Goal: Information Seeking & Learning: Check status

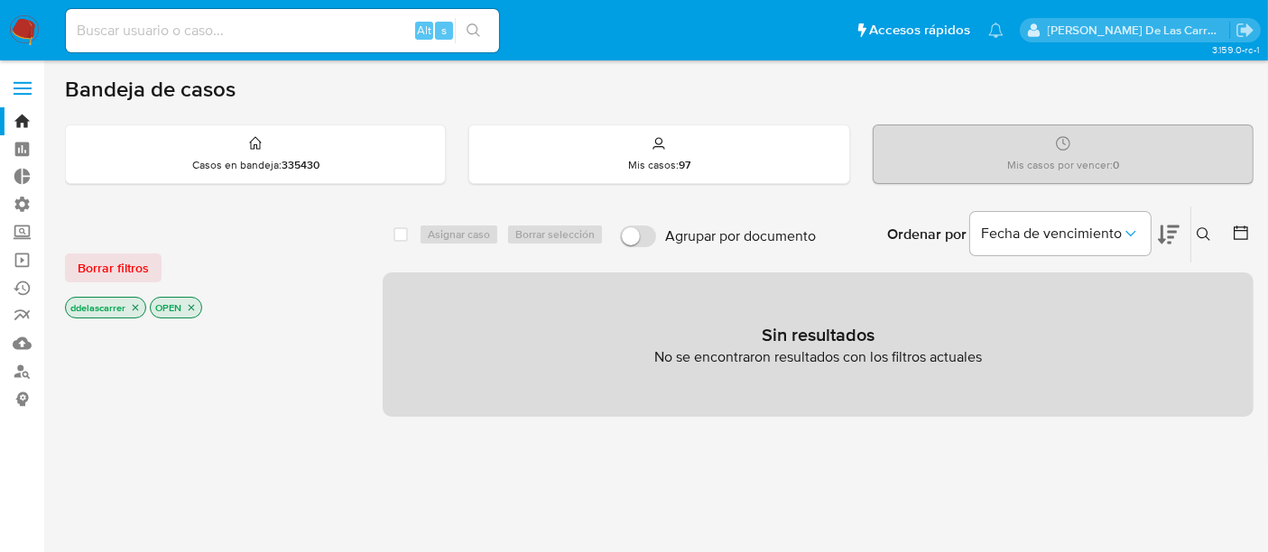
drag, startPoint x: 190, startPoint y: 302, endPoint x: 180, endPoint y: 305, distance: 10.3
click at [190, 302] on icon "close-filter" at bounding box center [191, 307] width 11 height 11
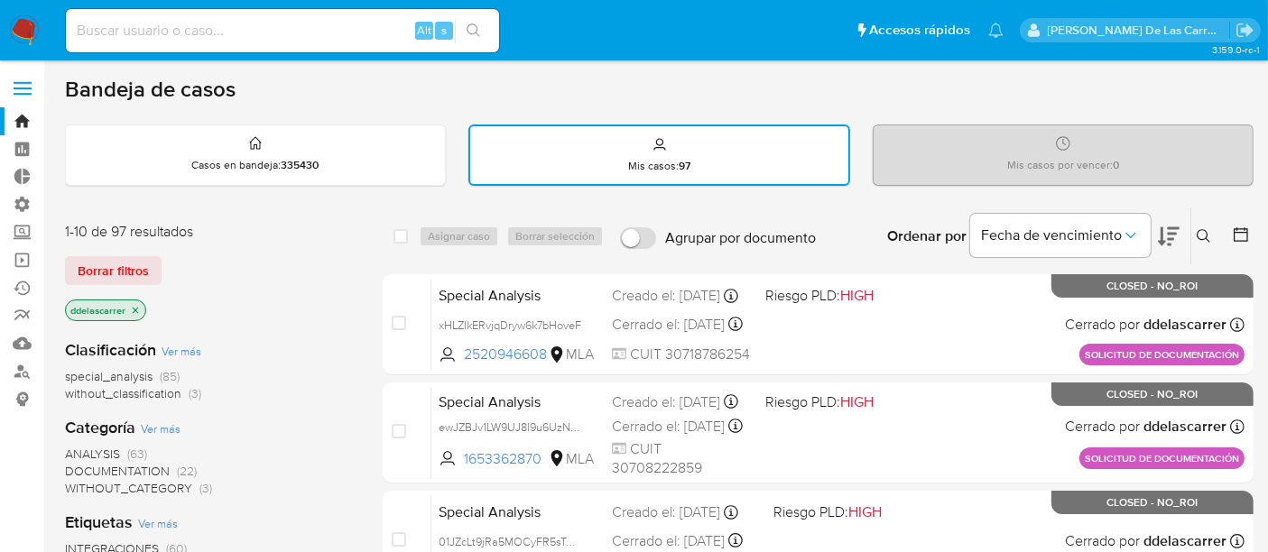
click at [136, 305] on icon "close-filter" at bounding box center [135, 310] width 11 height 11
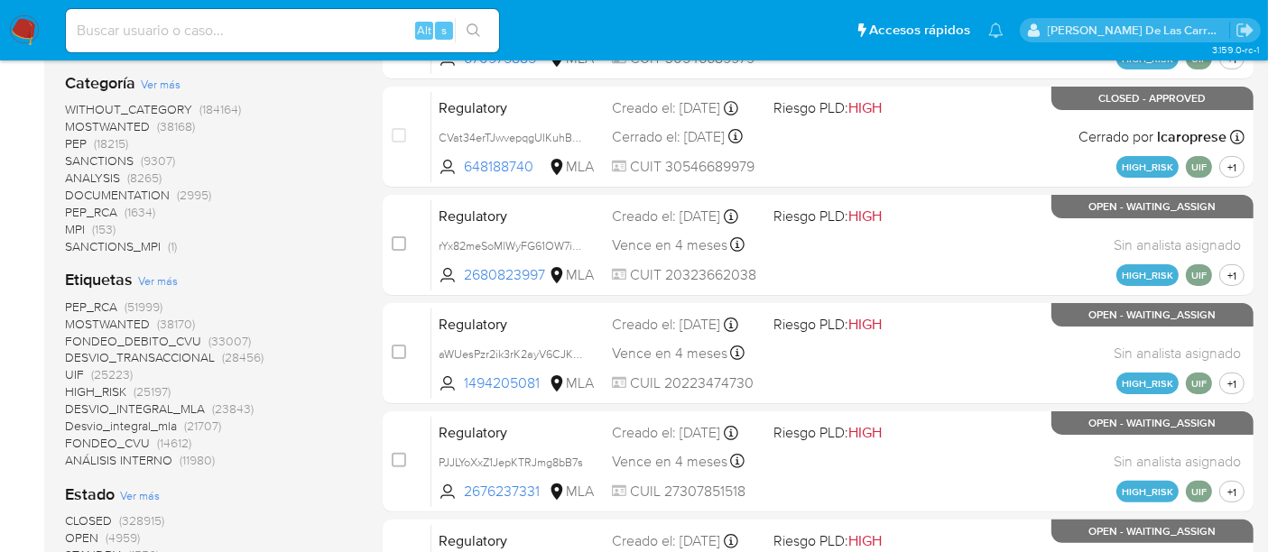
scroll to position [401, 0]
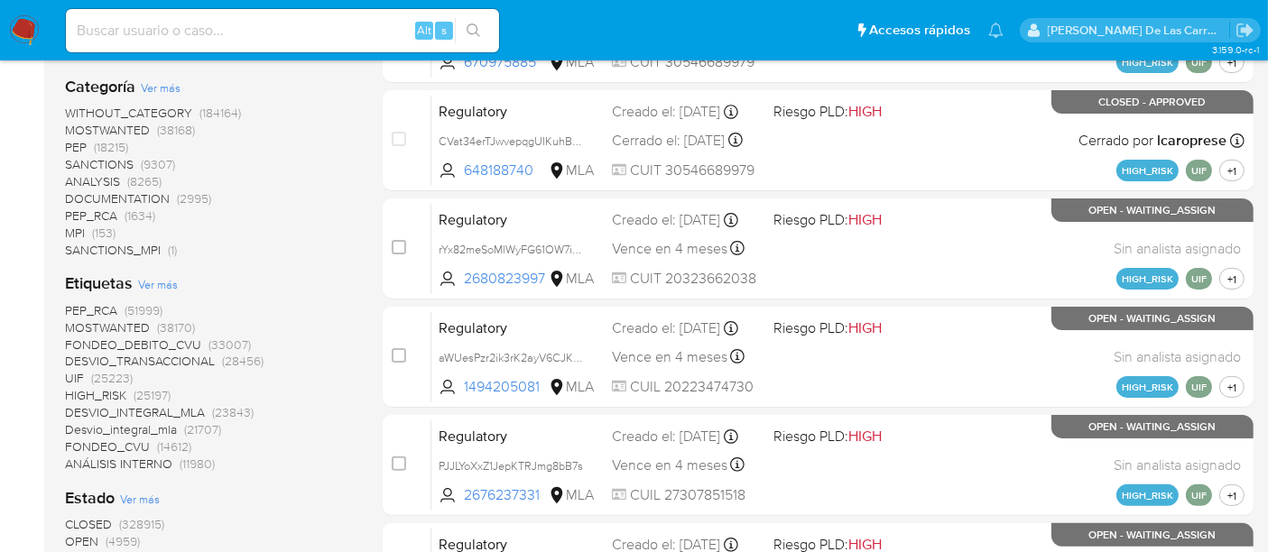
click at [115, 161] on span "SANCTIONS" at bounding box center [99, 164] width 69 height 18
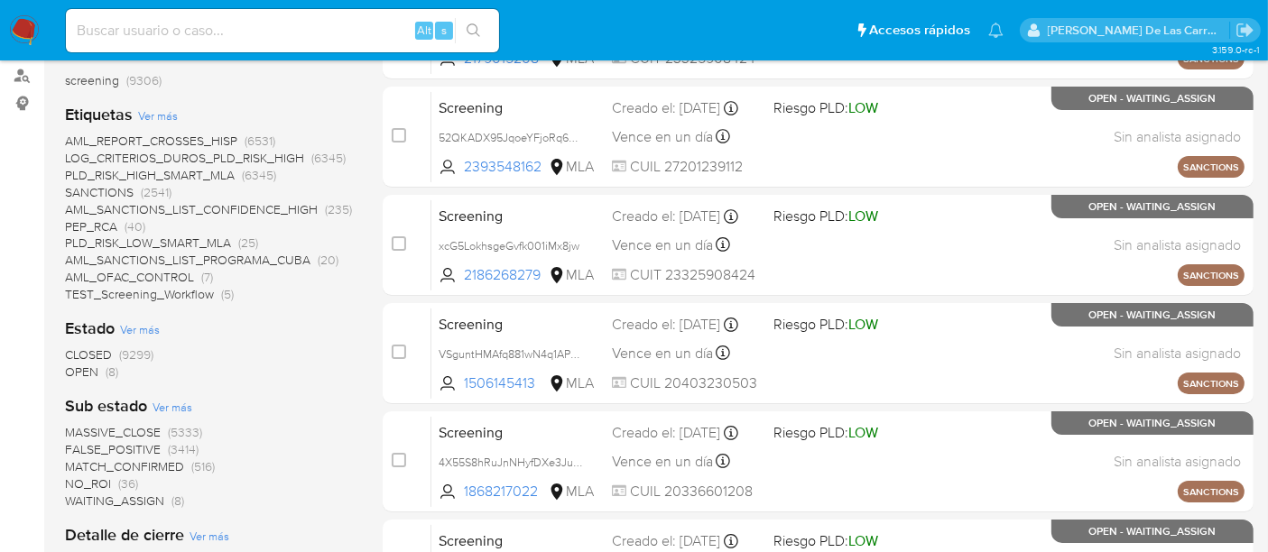
scroll to position [300, 0]
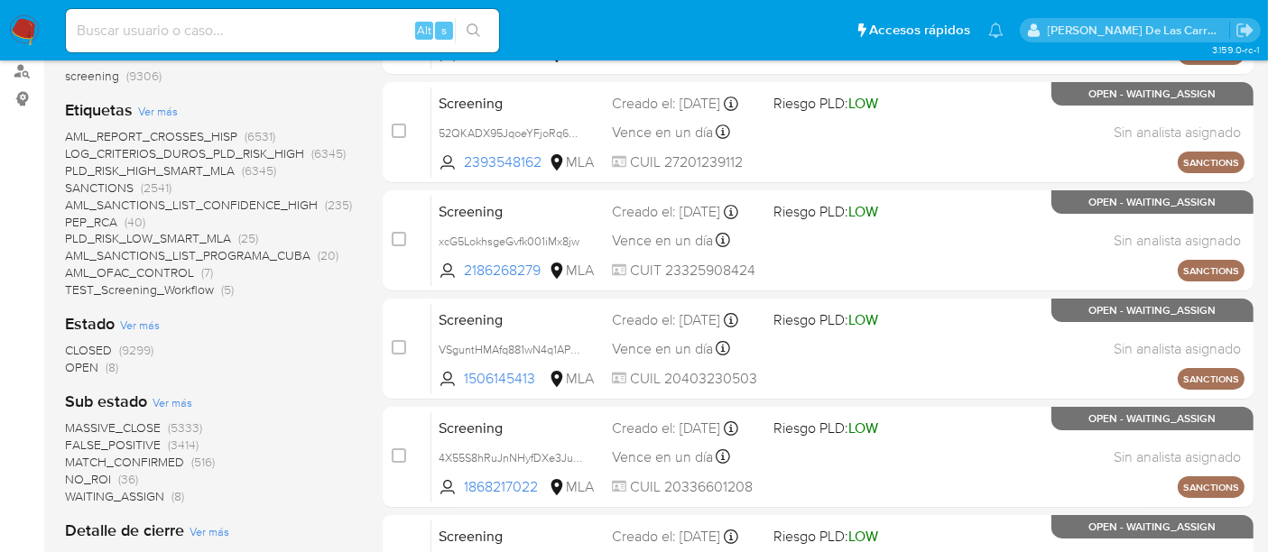
click at [77, 367] on span "OPEN" at bounding box center [81, 367] width 33 height 18
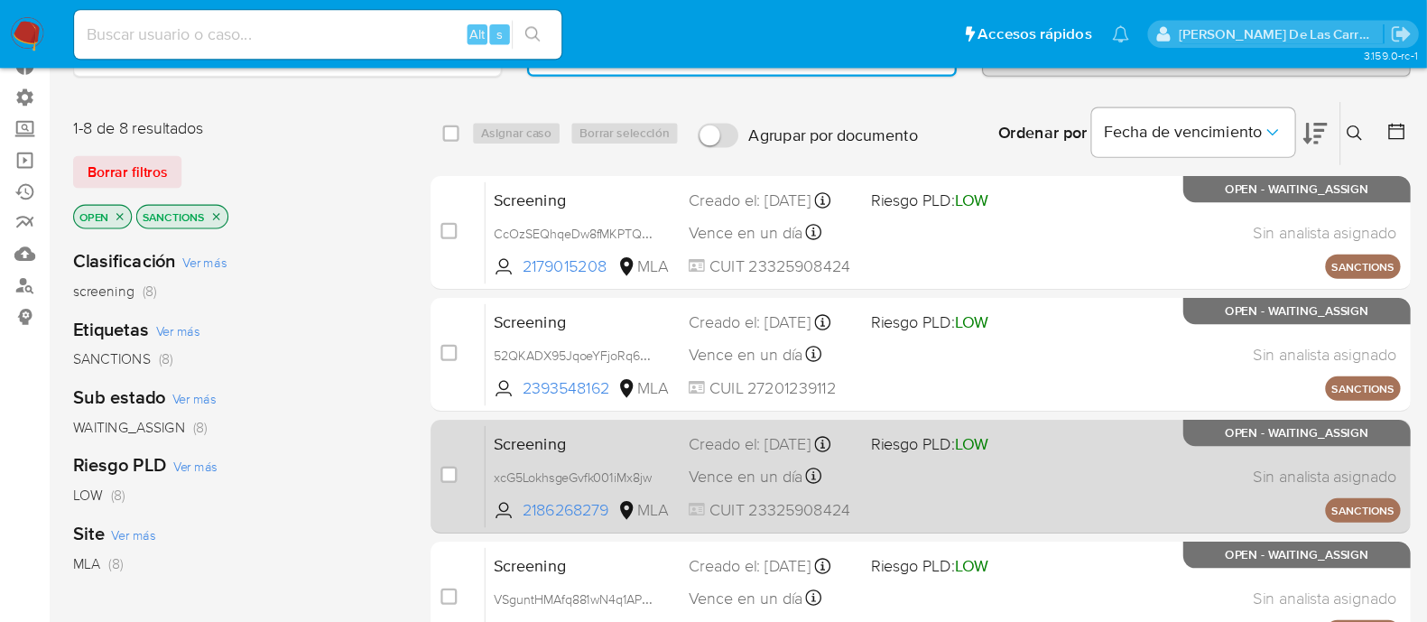
scroll to position [117, 0]
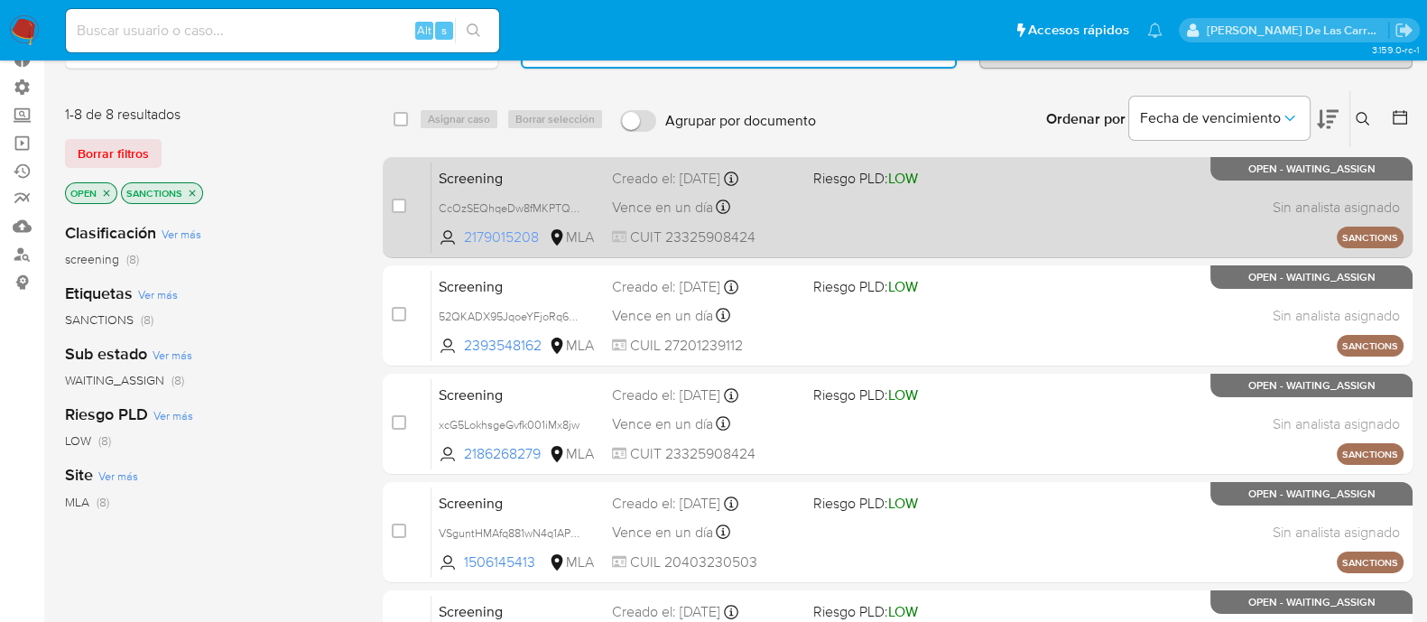
drag, startPoint x: 540, startPoint y: 233, endPoint x: 464, endPoint y: 232, distance: 76.7
click at [464, 232] on span "2179015208" at bounding box center [504, 237] width 81 height 20
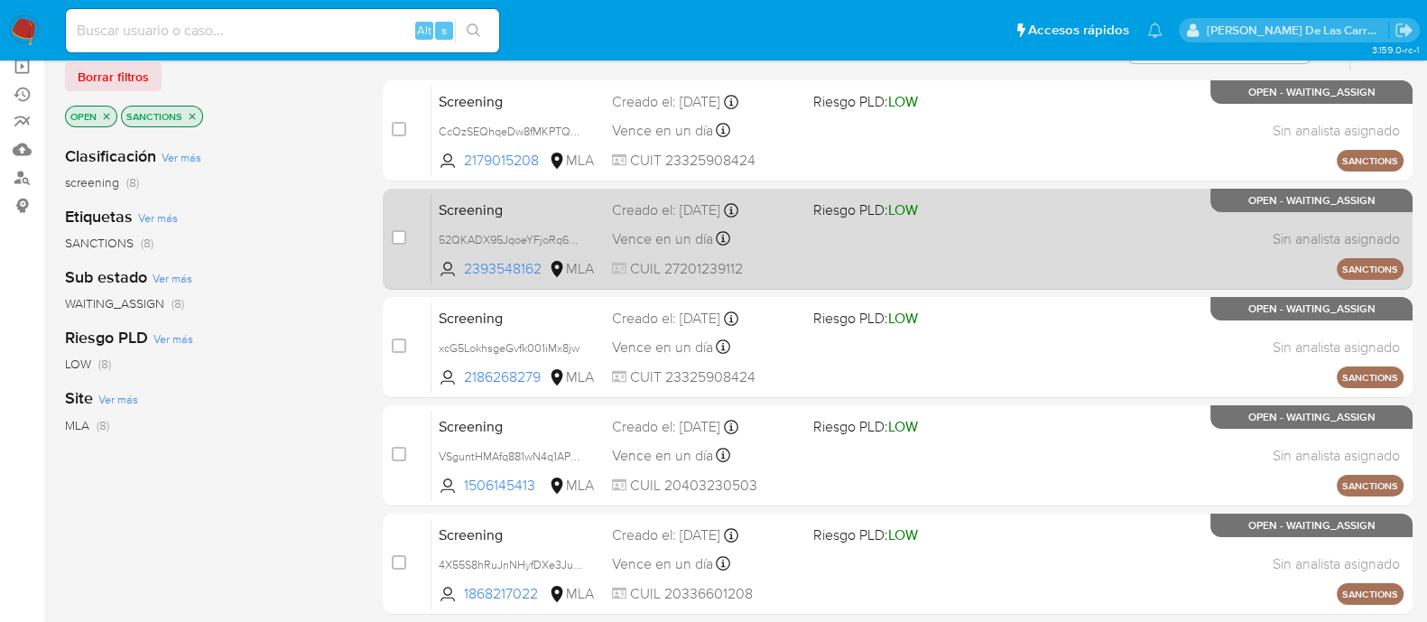
scroll to position [225, 0]
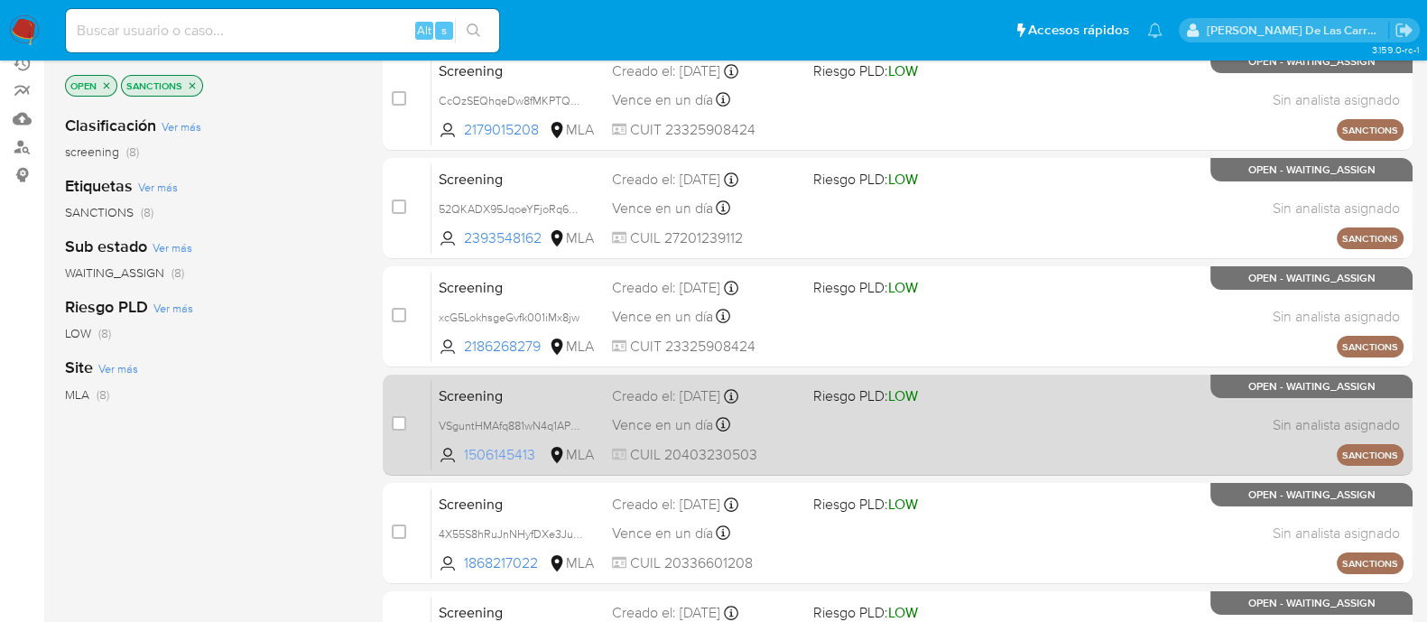
click at [516, 449] on span "1506145413" at bounding box center [504, 455] width 81 height 20
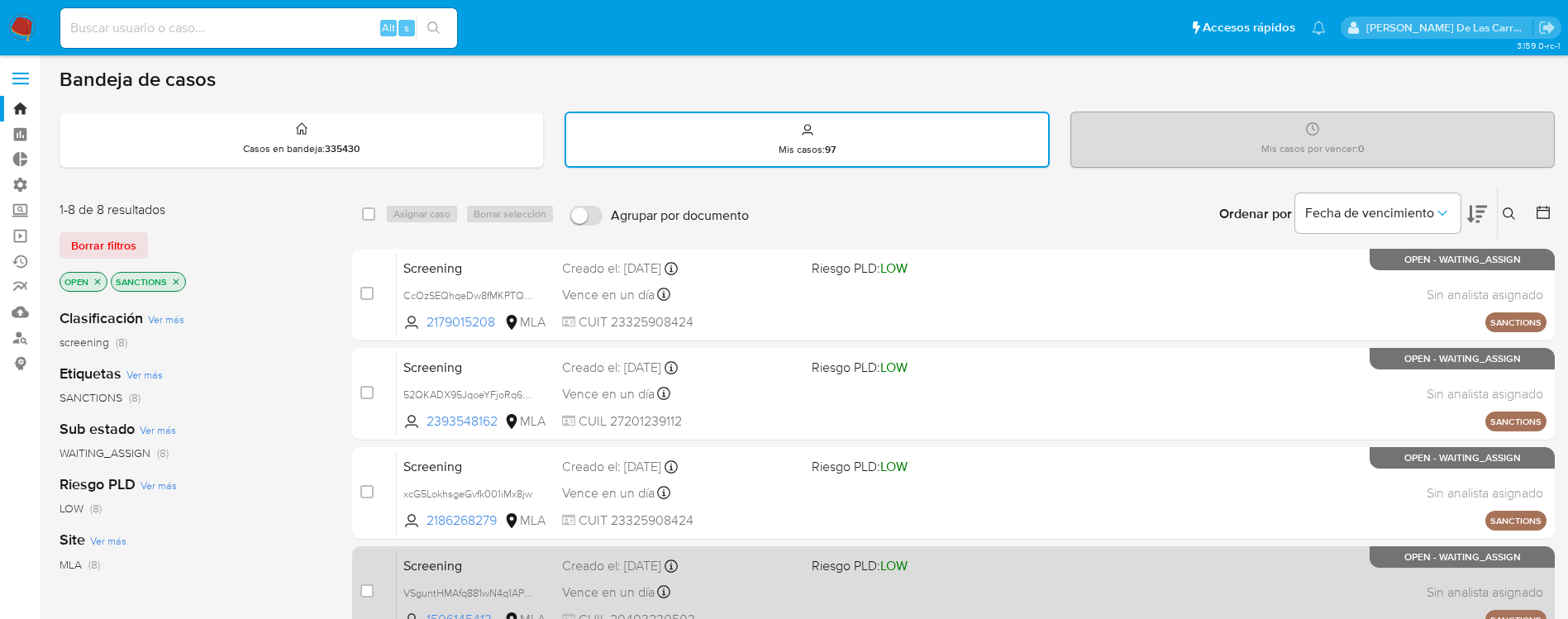
scroll to position [0, 0]
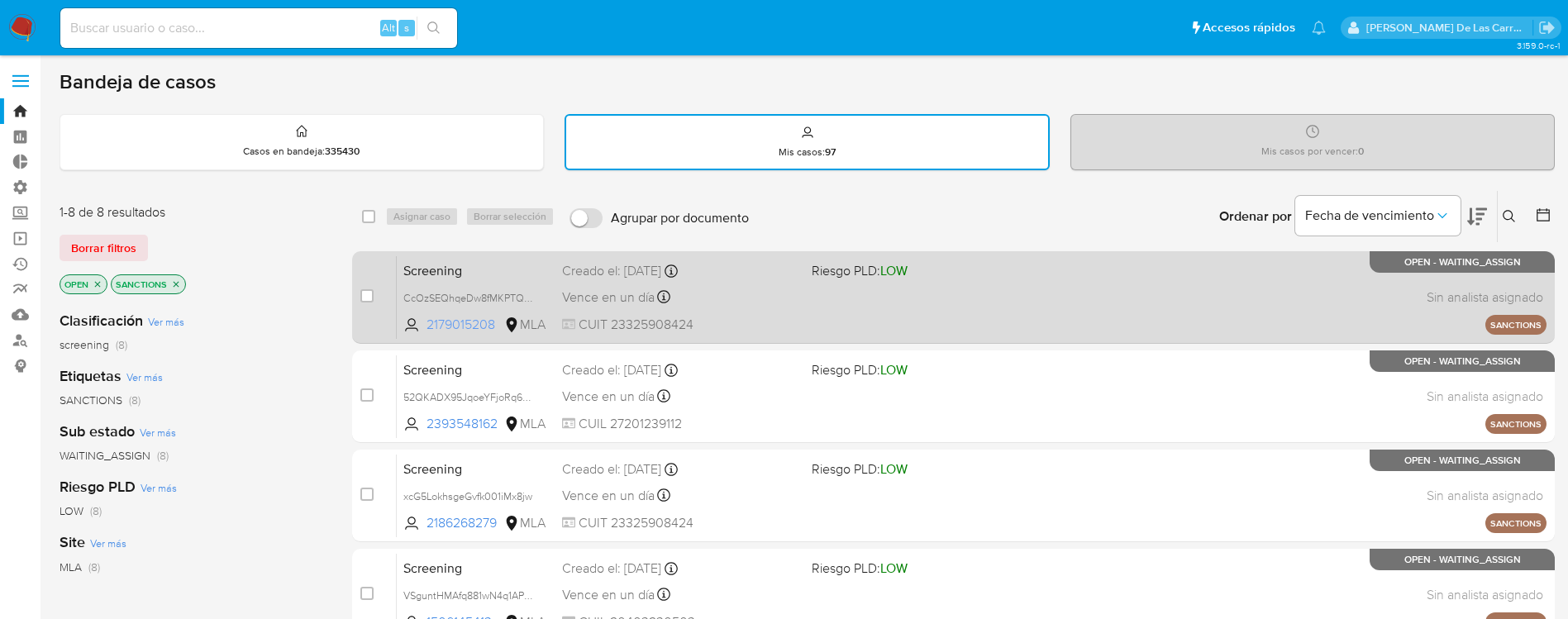
drag, startPoint x: 426, startPoint y: 328, endPoint x: 497, endPoint y: 326, distance: 71.0
click at [497, 326] on span "2179015208" at bounding box center [463, 325] width 74 height 18
drag, startPoint x: 728, startPoint y: 320, endPoint x: 611, endPoint y: 331, distance: 117.5
click at [611, 331] on span "CUIT 23325908424" at bounding box center [681, 325] width 236 height 18
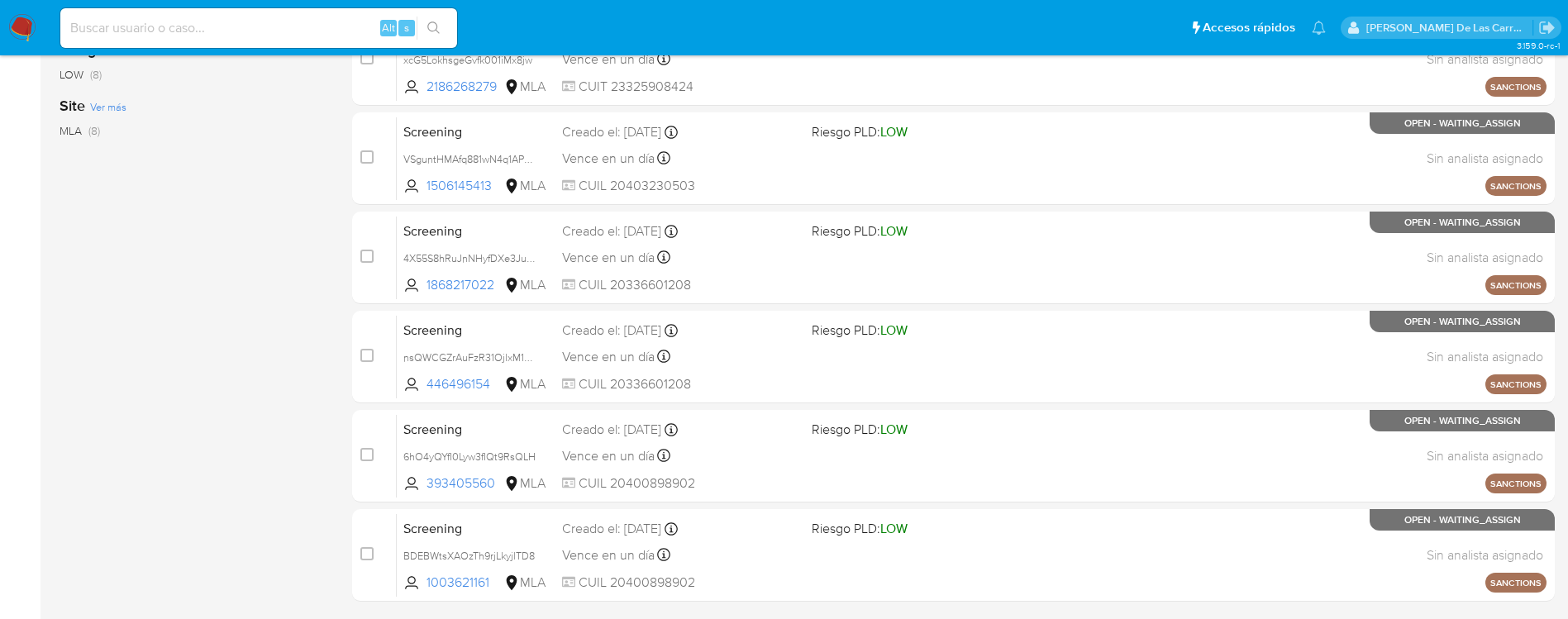
scroll to position [495, 0]
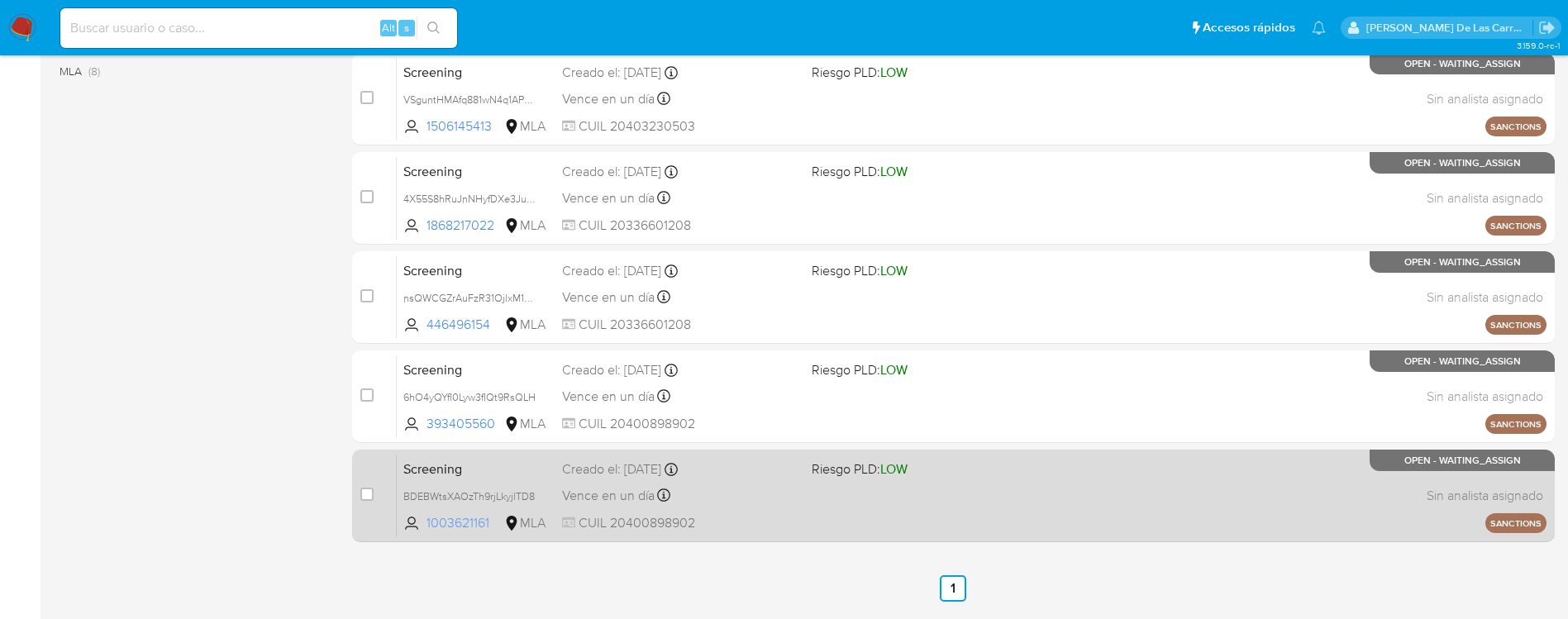
click at [456, 505] on span "1003621161" at bounding box center [463, 523] width 74 height 18
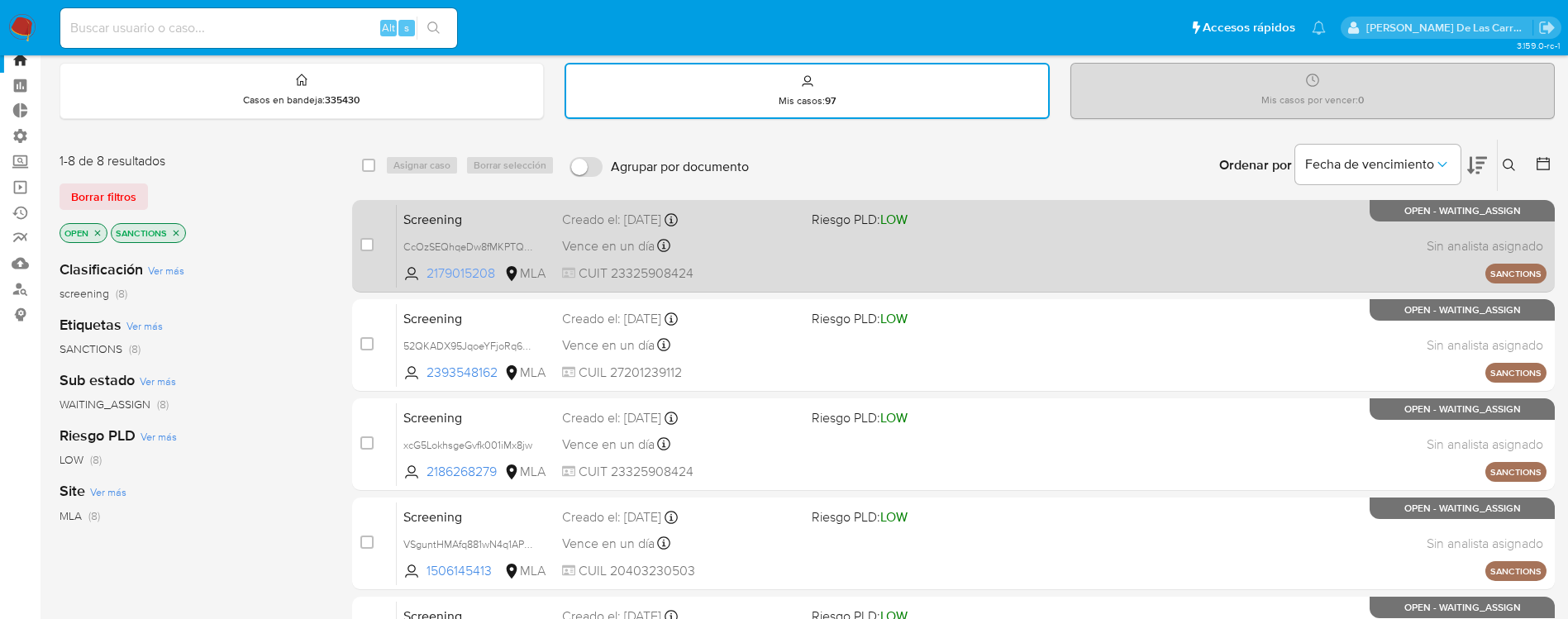
scroll to position [0, 0]
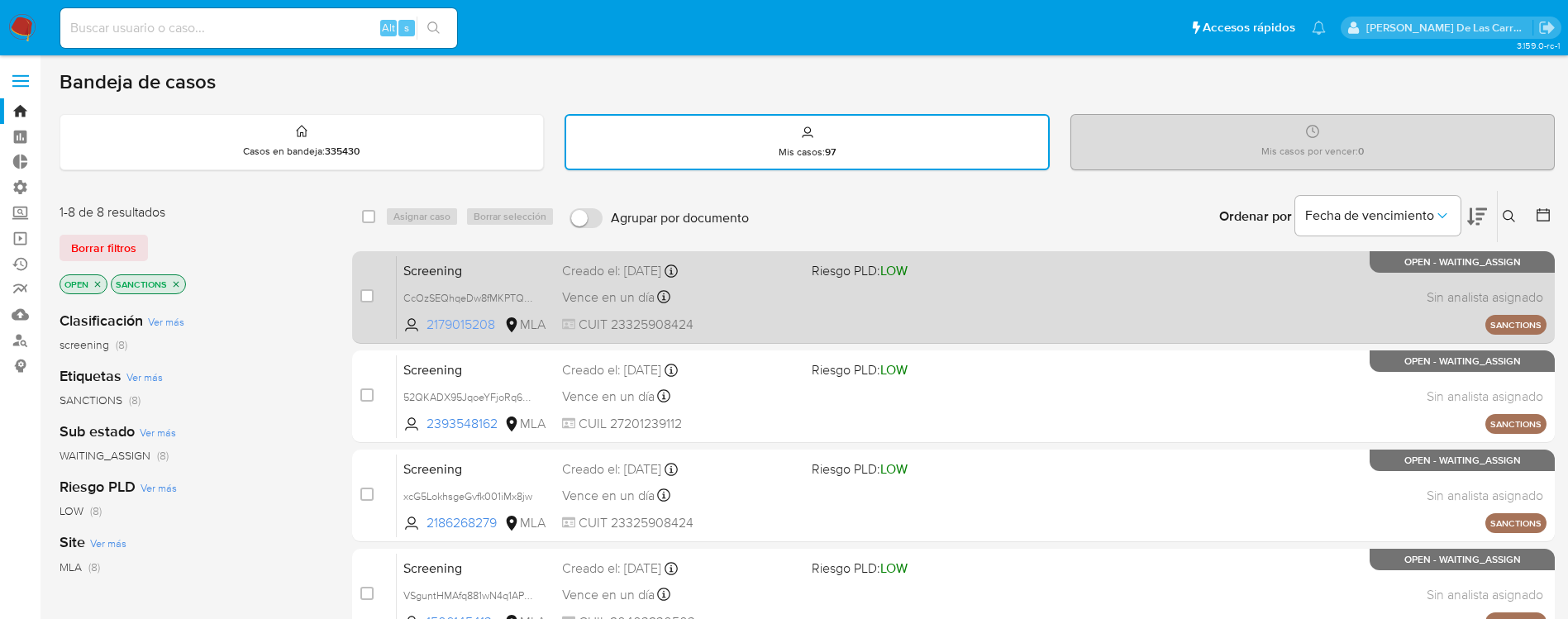
drag, startPoint x: 495, startPoint y: 325, endPoint x: 429, endPoint y: 326, distance: 66.0
click at [429, 326] on span "2179015208" at bounding box center [463, 325] width 74 height 18
drag, startPoint x: 729, startPoint y: 324, endPoint x: 614, endPoint y: 328, distance: 115.1
click at [614, 328] on span "CUIT 23325908424" at bounding box center [681, 325] width 236 height 18
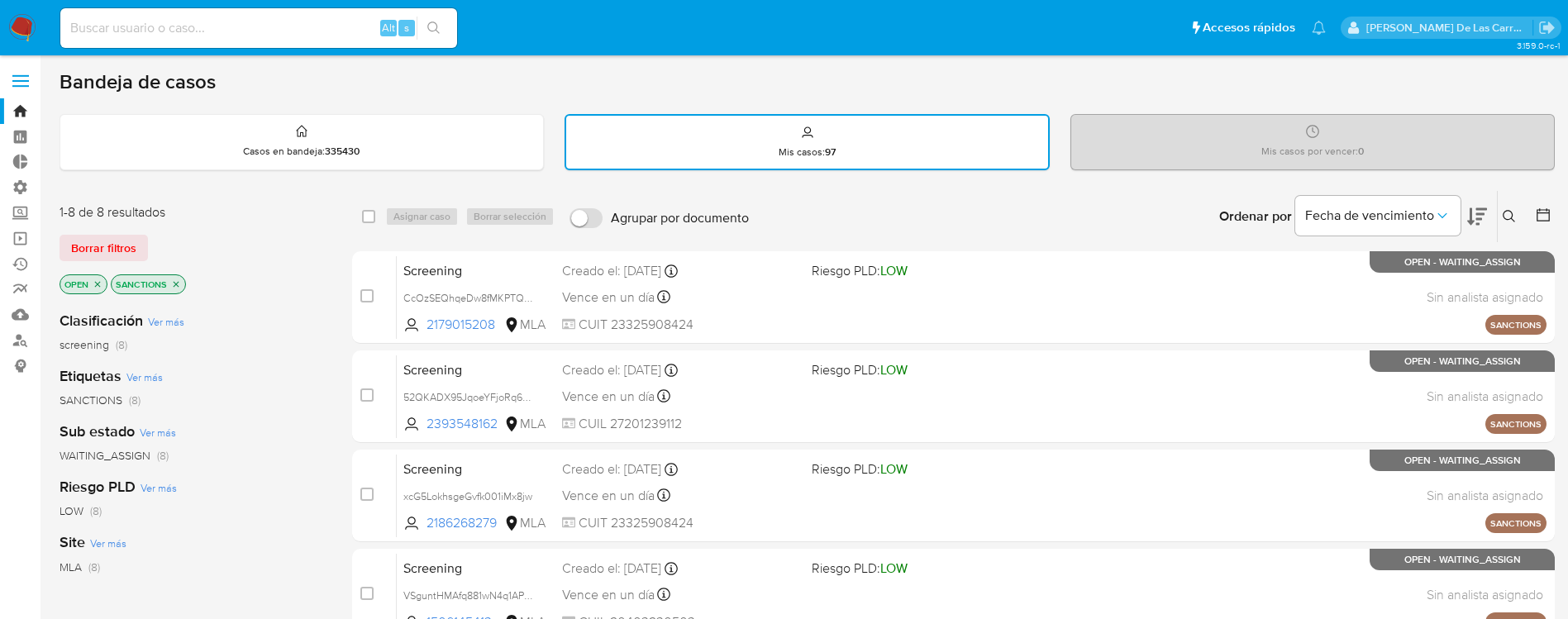
drag, startPoint x: 469, startPoint y: 326, endPoint x: 334, endPoint y: 367, distance: 141.1
click at [287, 385] on div "Etiquetas Ver más SANCTIONS (8)" at bounding box center [192, 387] width 267 height 42
drag, startPoint x: 472, startPoint y: 322, endPoint x: 335, endPoint y: 391, distance: 153.4
click at [231, 397] on div "SANCTIONS (8)" at bounding box center [192, 400] width 267 height 16
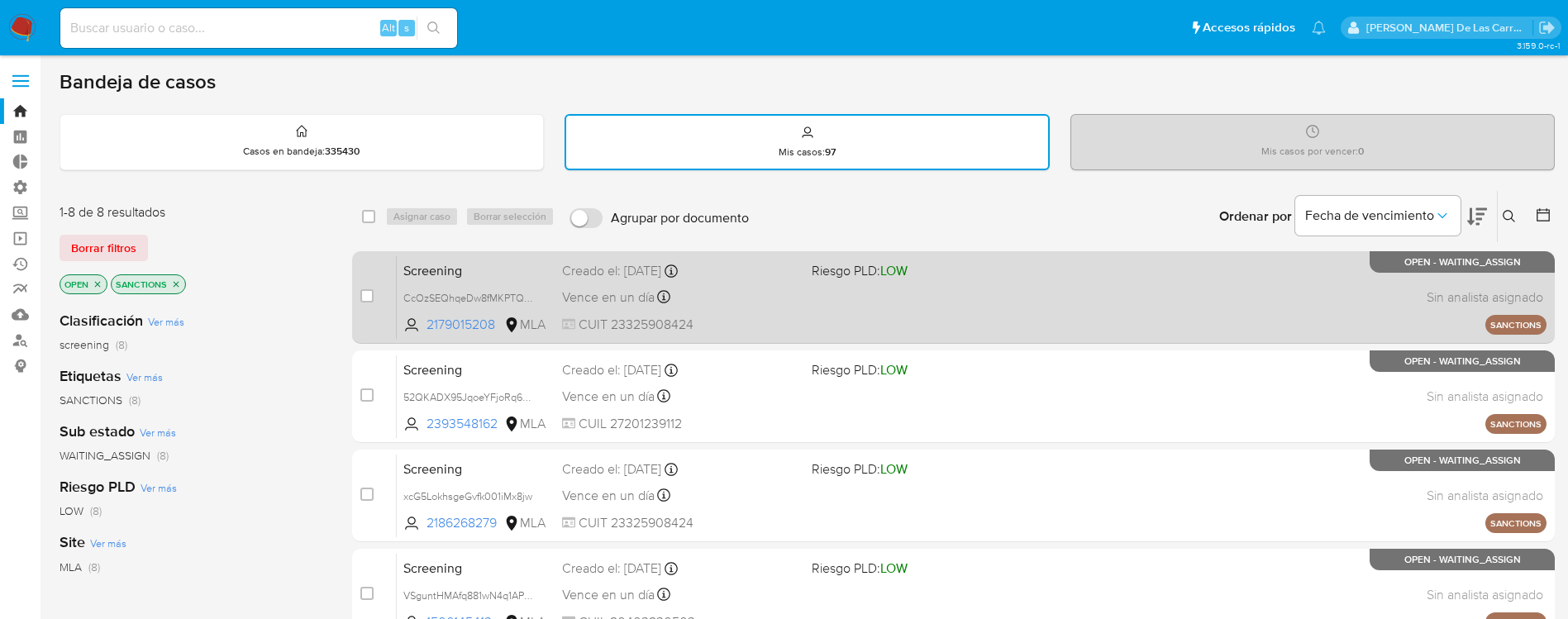
click at [769, 309] on div "Screening CcOzSEQhqeDw8fMKPTQWJy31 2179015208 MLA Riesgo PLD: LOW Creado el: 15…" at bounding box center [971, 297] width 1149 height 83
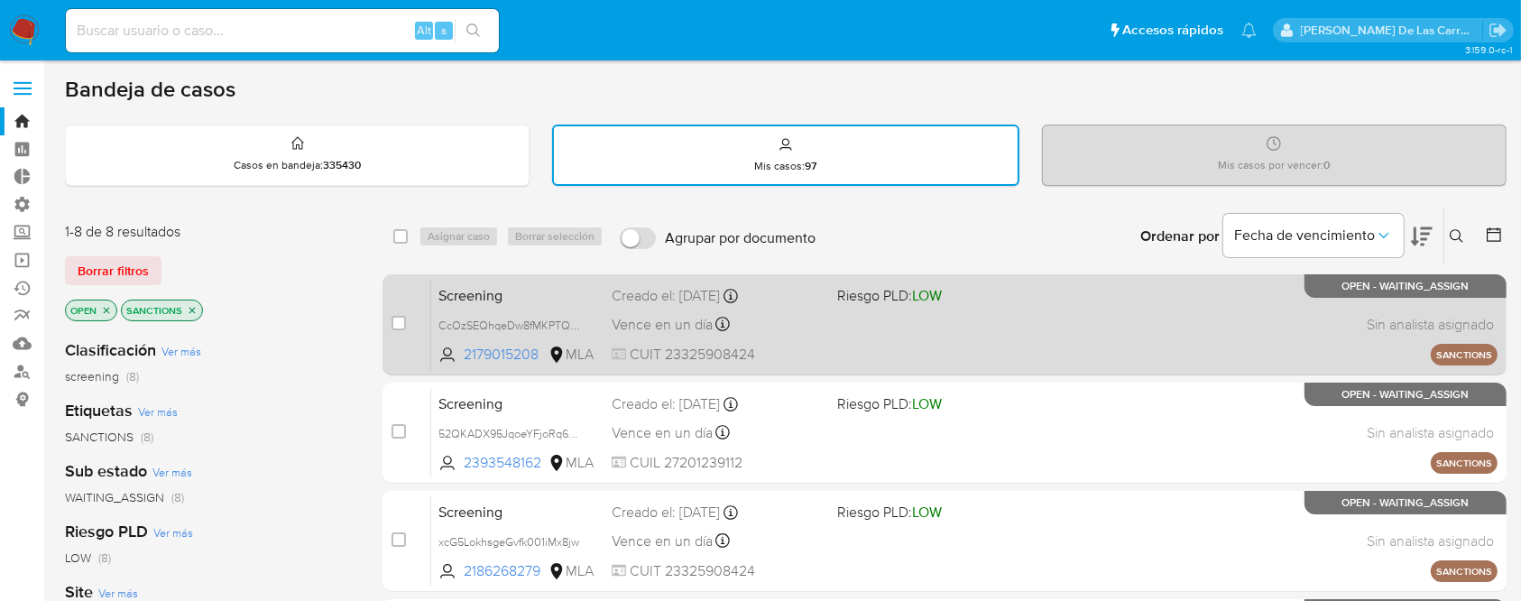
scroll to position [120, 0]
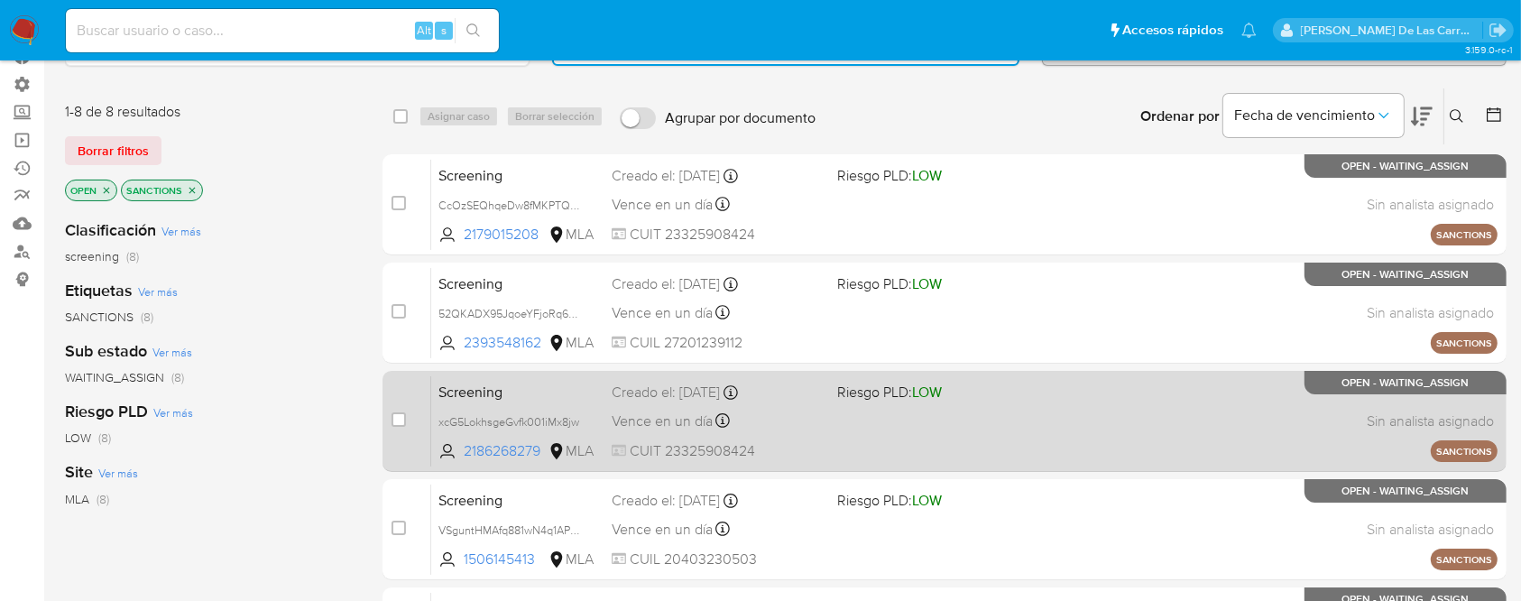
click at [854, 424] on div "Screening xcG5LokhsgeGvfk001iMx8jw 2186268279 MLA Riesgo PLD: LOW Creado el: 15…" at bounding box center [964, 420] width 1067 height 91
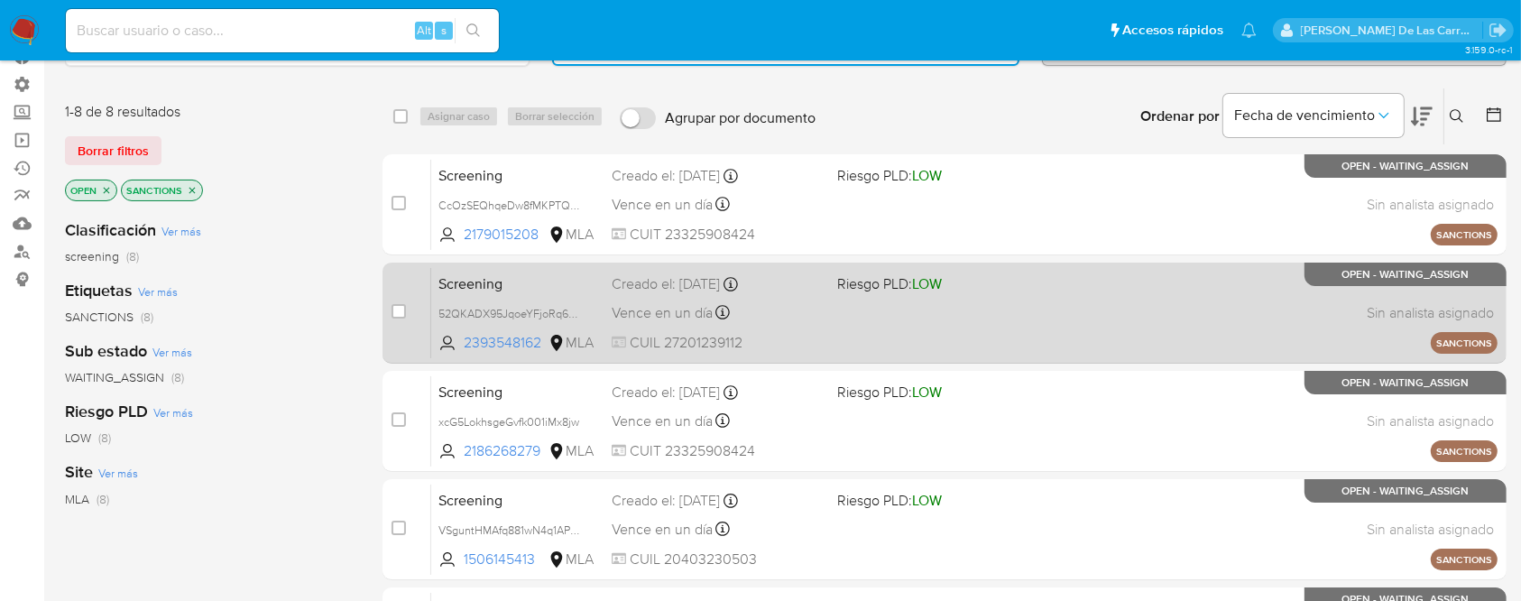
click at [799, 314] on div "Vence en un día Vence el 16/09/2025 19:22:30" at bounding box center [717, 312] width 210 height 24
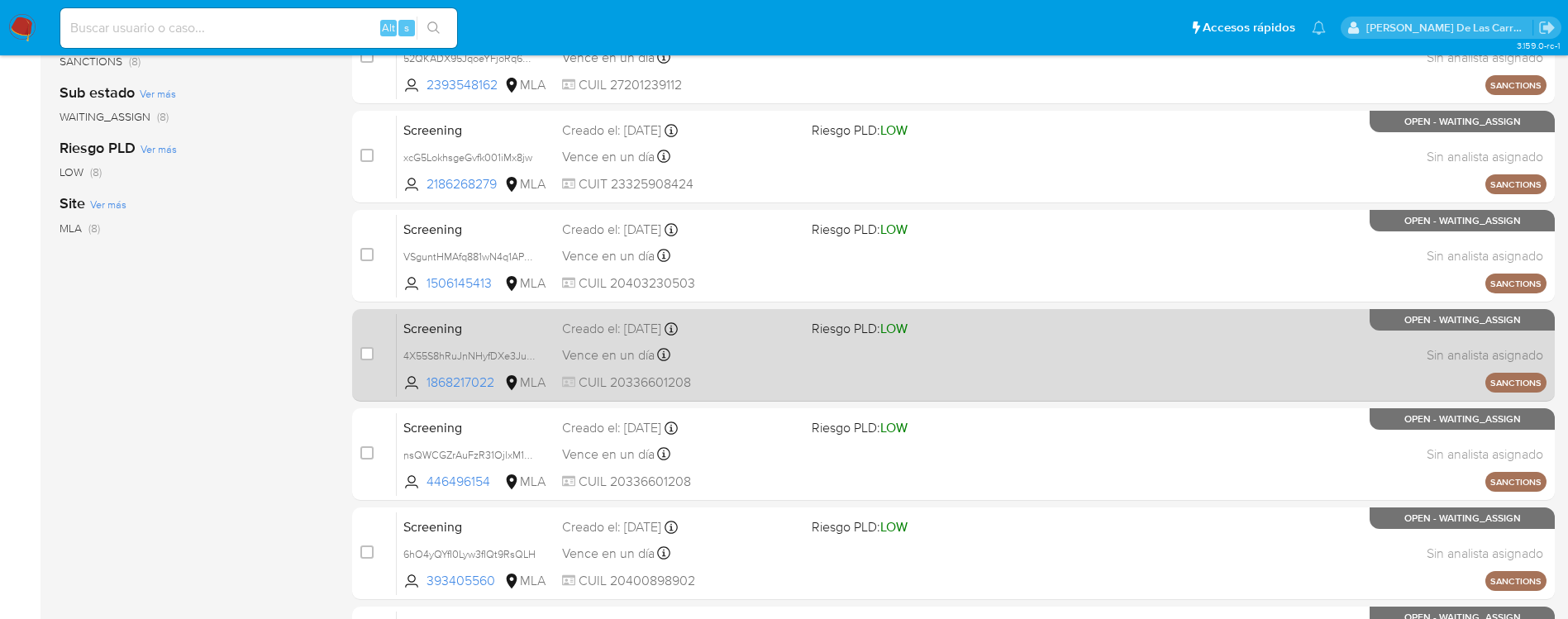
scroll to position [300, 0]
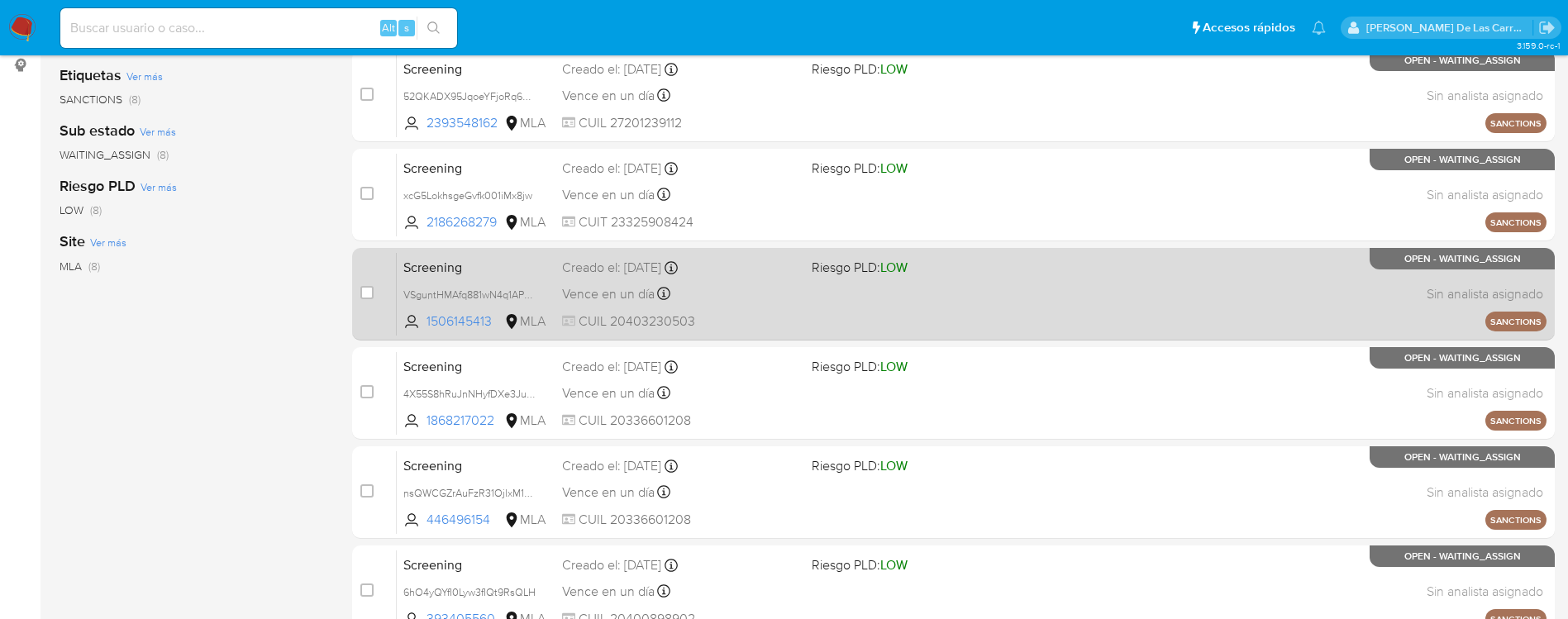
click at [805, 287] on div "Screening VSguntHMAfq881wN4q1APpjH 1506145413 MLA Riesgo PLD: LOW Creado el: 15…" at bounding box center [971, 293] width 1149 height 83
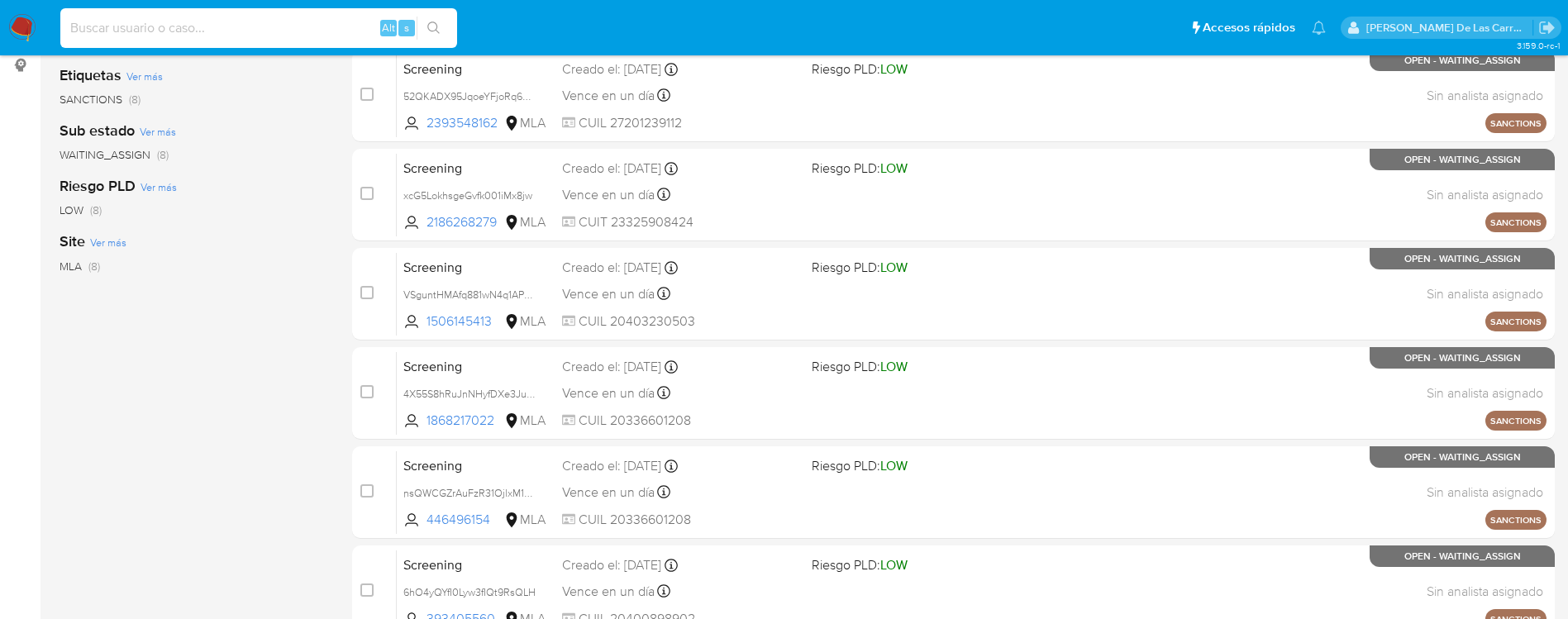
click at [269, 25] on input at bounding box center [258, 27] width 397 height 21
paste input "1506145413"
click at [207, 468] on div "Clasificación Ver más screening (8) Etiquetas Ver más SANCTIONS (8) Sub estado …" at bounding box center [192, 277] width 267 height 562
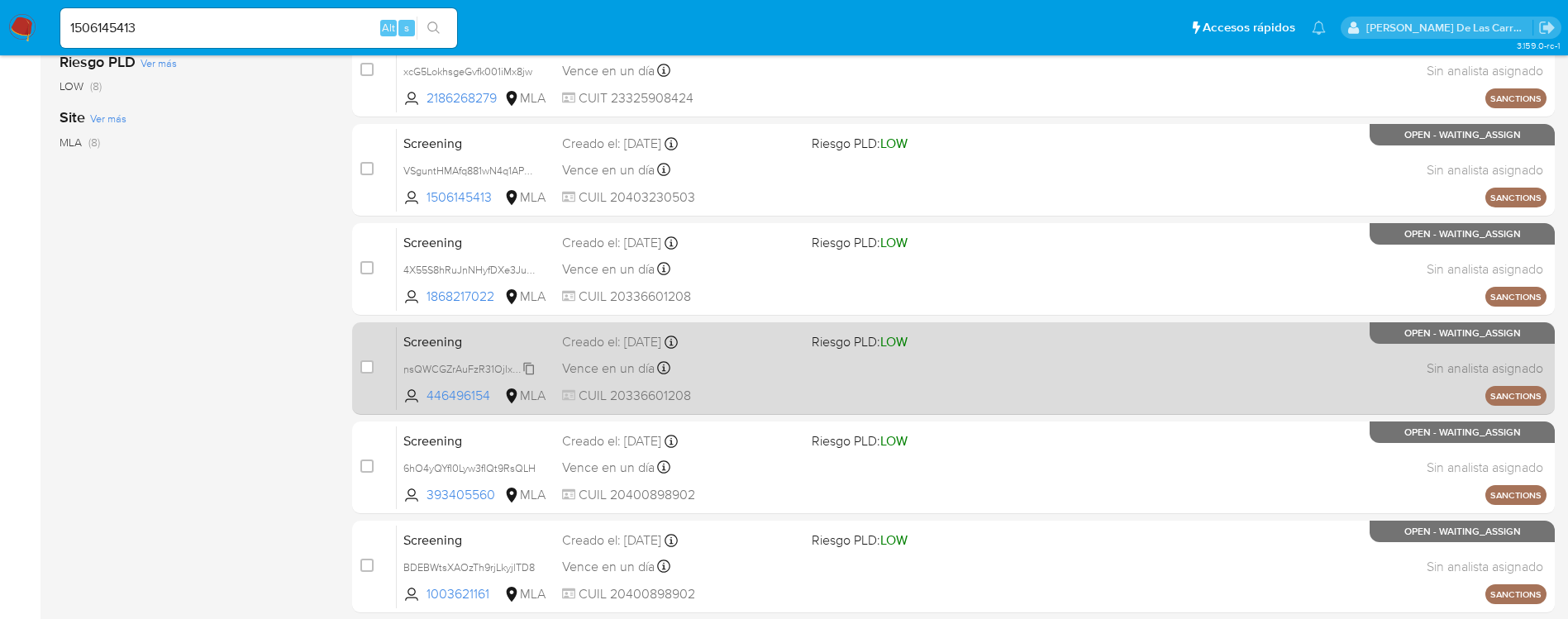
scroll to position [548, 0]
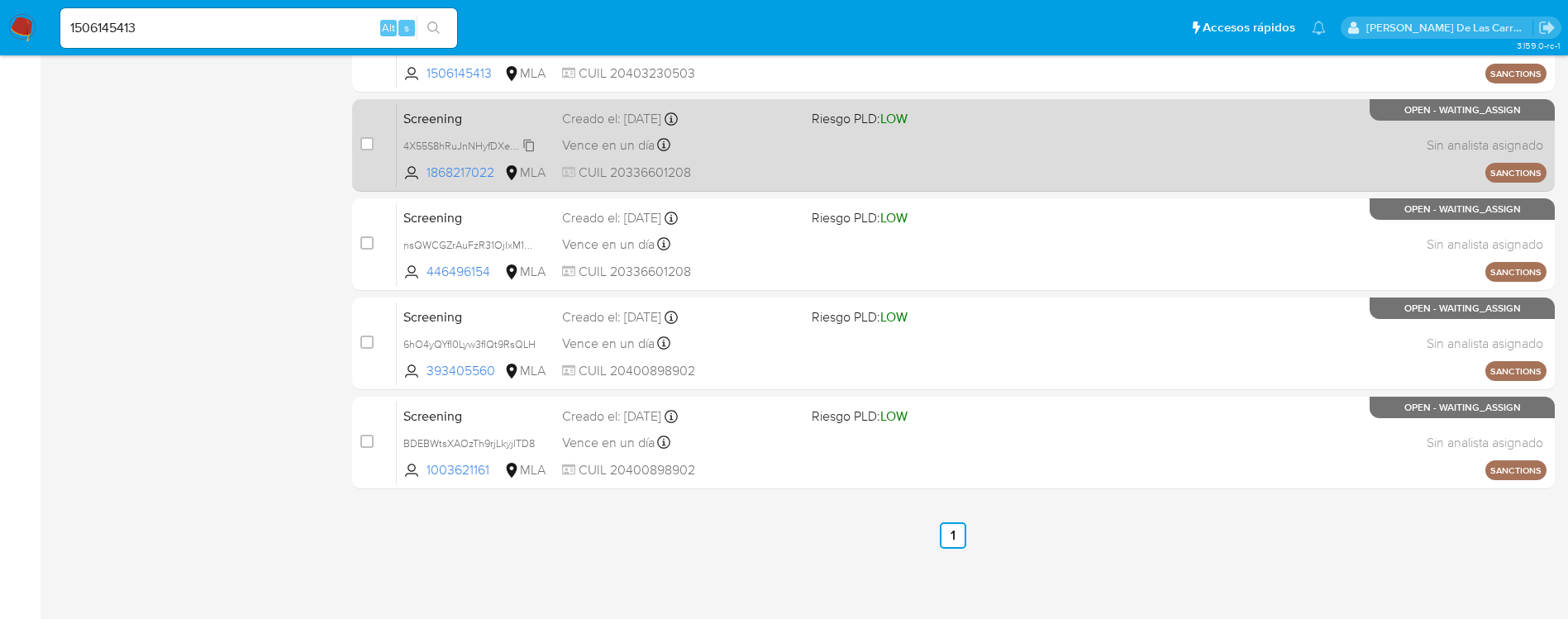
click at [455, 136] on div "4X55S8hRuJnNHyfDXe3JuIPK" at bounding box center [469, 146] width 132 height 18
click at [902, 121] on span "LOW" at bounding box center [894, 118] width 27 height 19
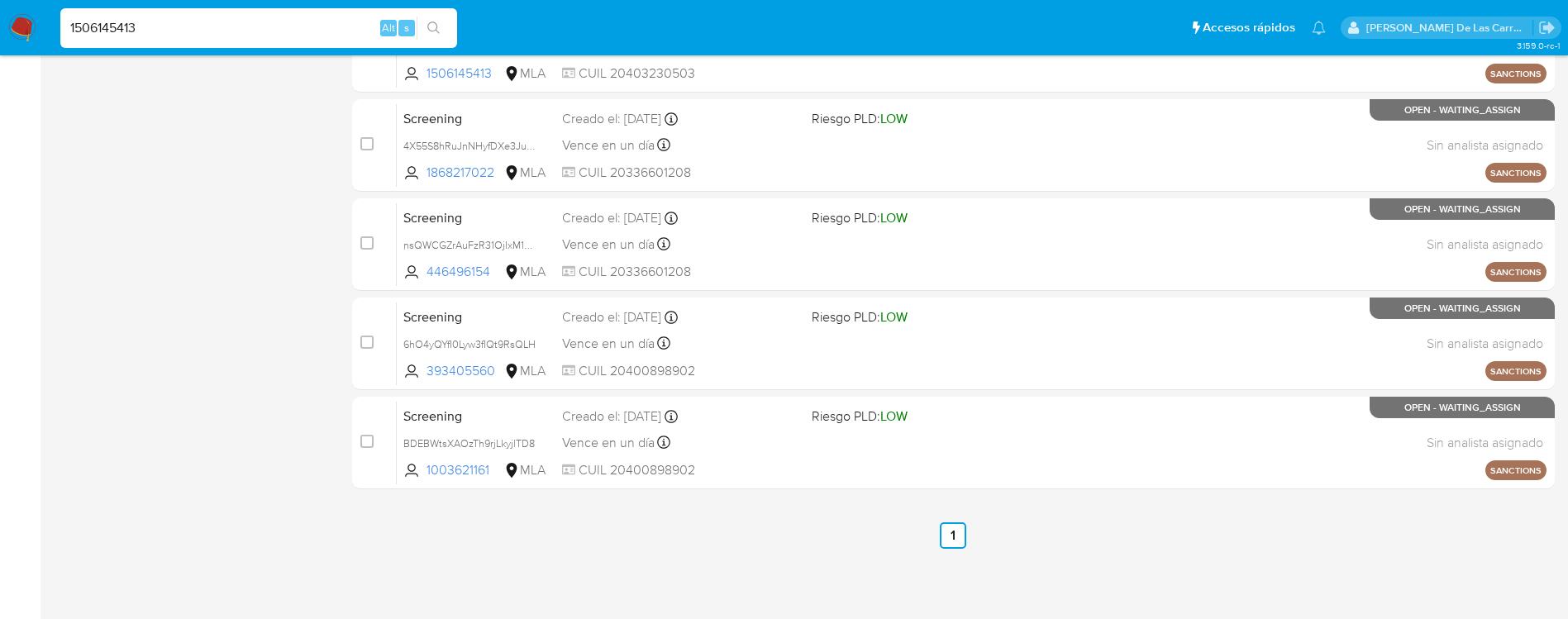
drag, startPoint x: 158, startPoint y: 21, endPoint x: 49, endPoint y: 0, distance: 111.0
click at [49, 0] on nav "Pausado Ver notificaciones 1506145413 Alt s Accesos rápidos Presiona las siguie…" at bounding box center [784, 27] width 1568 height 55
paste input "003621161"
type input "1003621161"
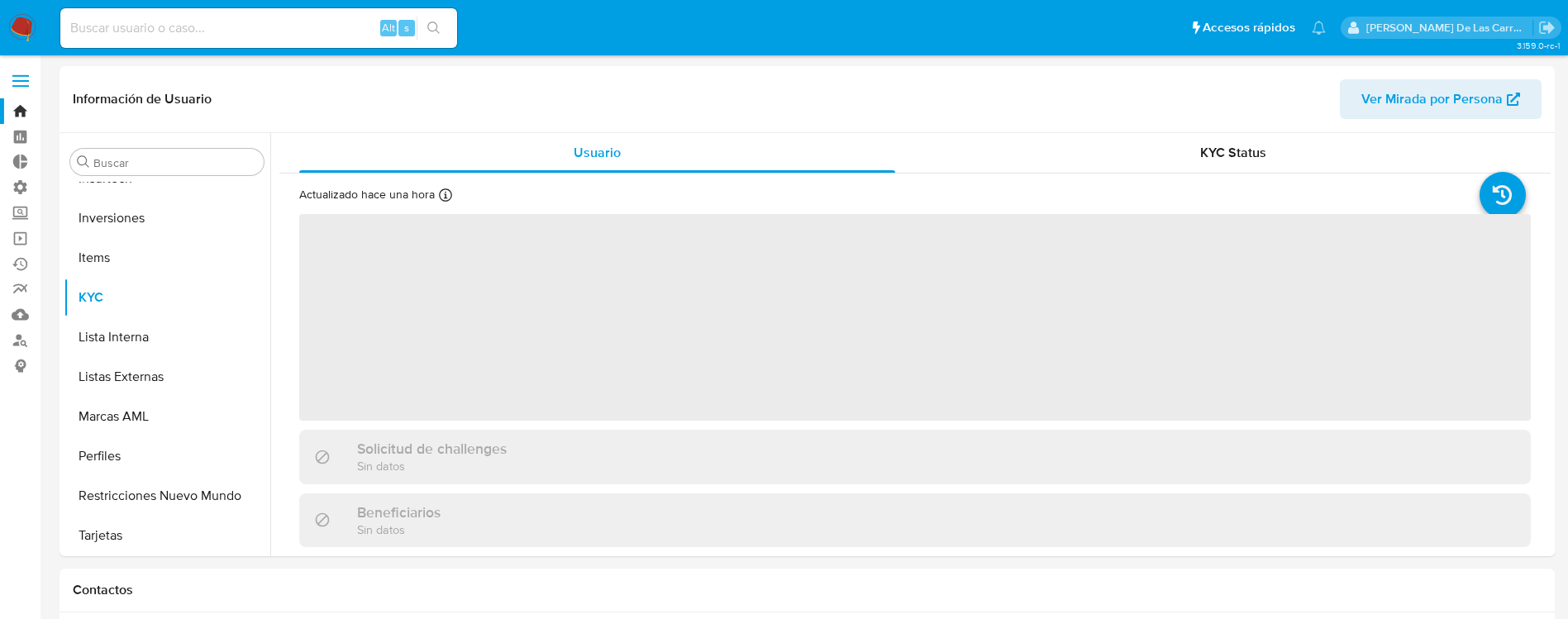
scroll to position [777, 0]
select select "10"
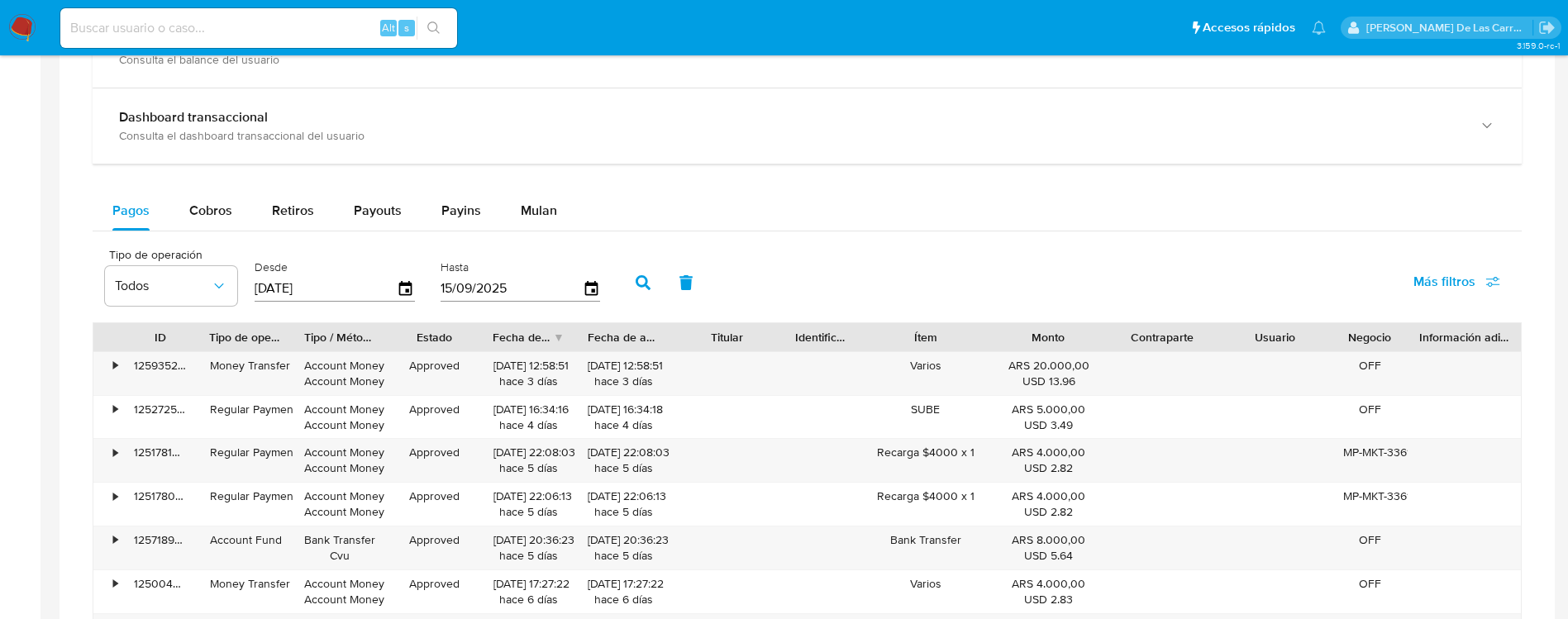
scroll to position [495, 0]
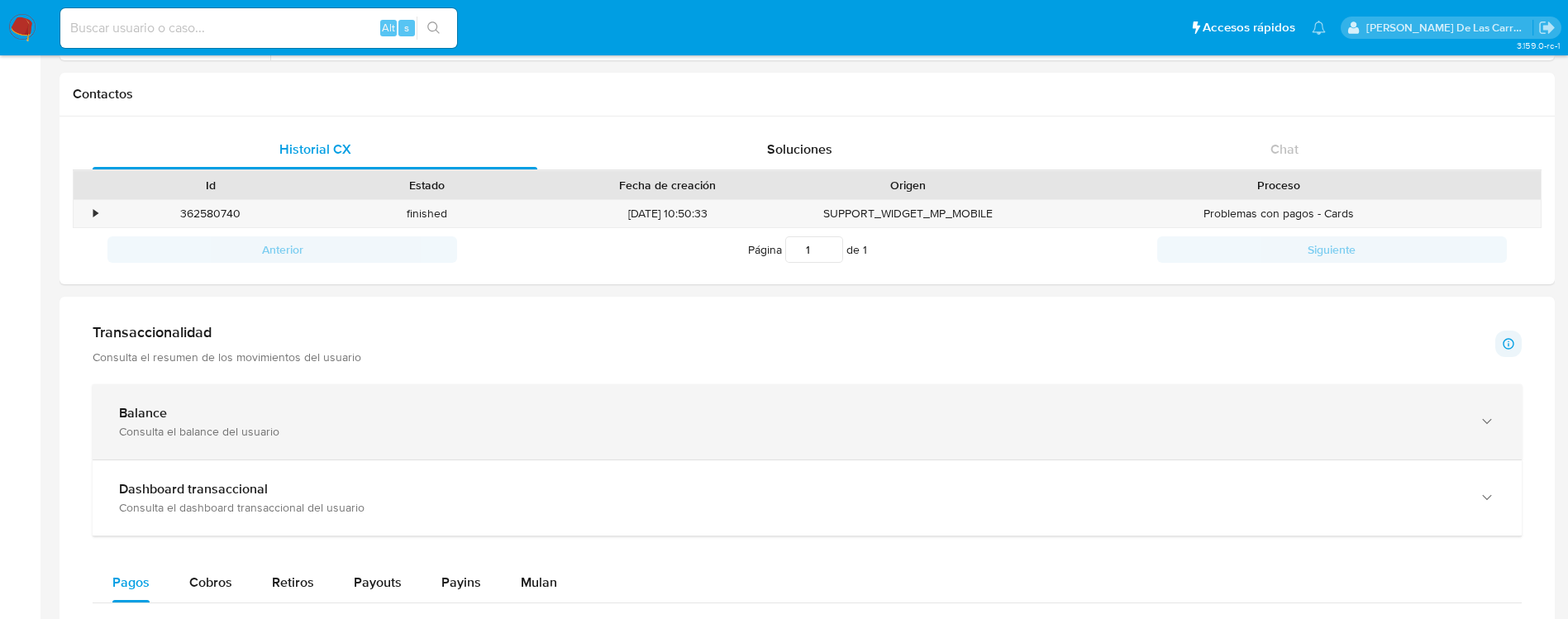
click at [202, 416] on div "Balance" at bounding box center [790, 413] width 1343 height 16
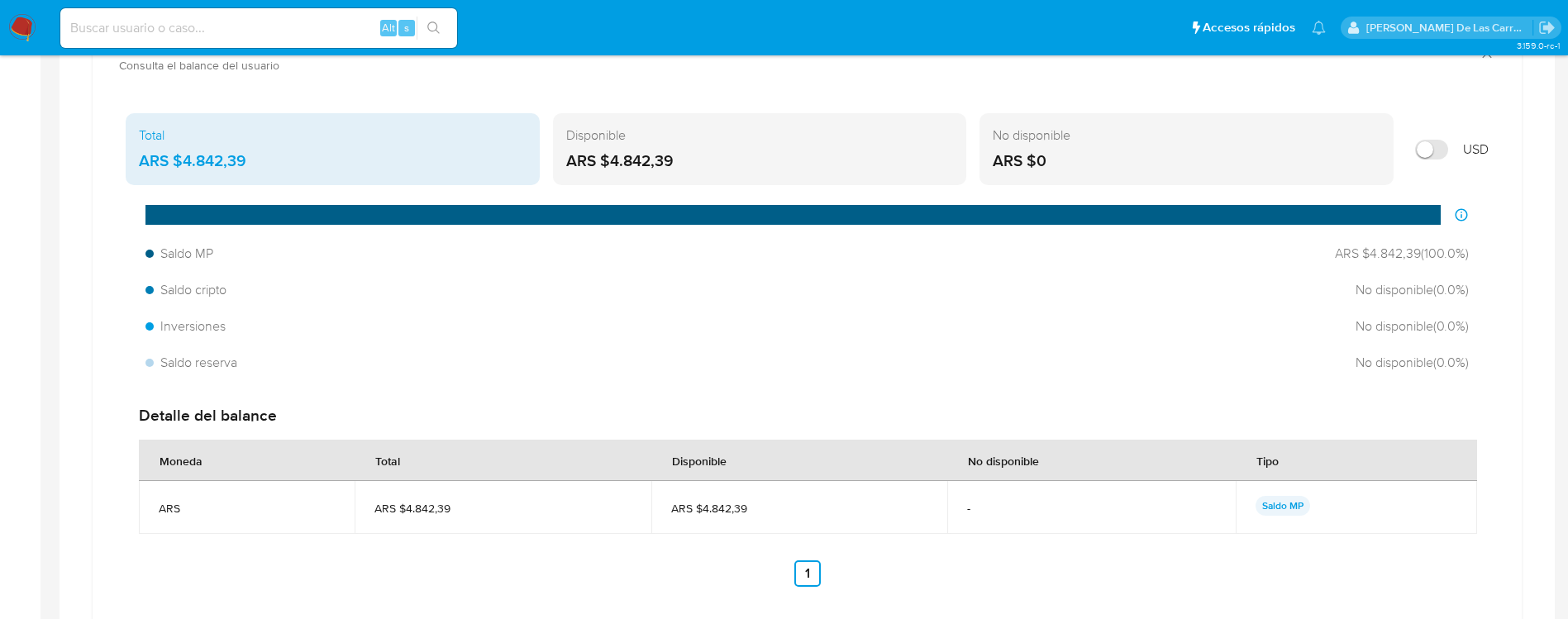
scroll to position [867, 0]
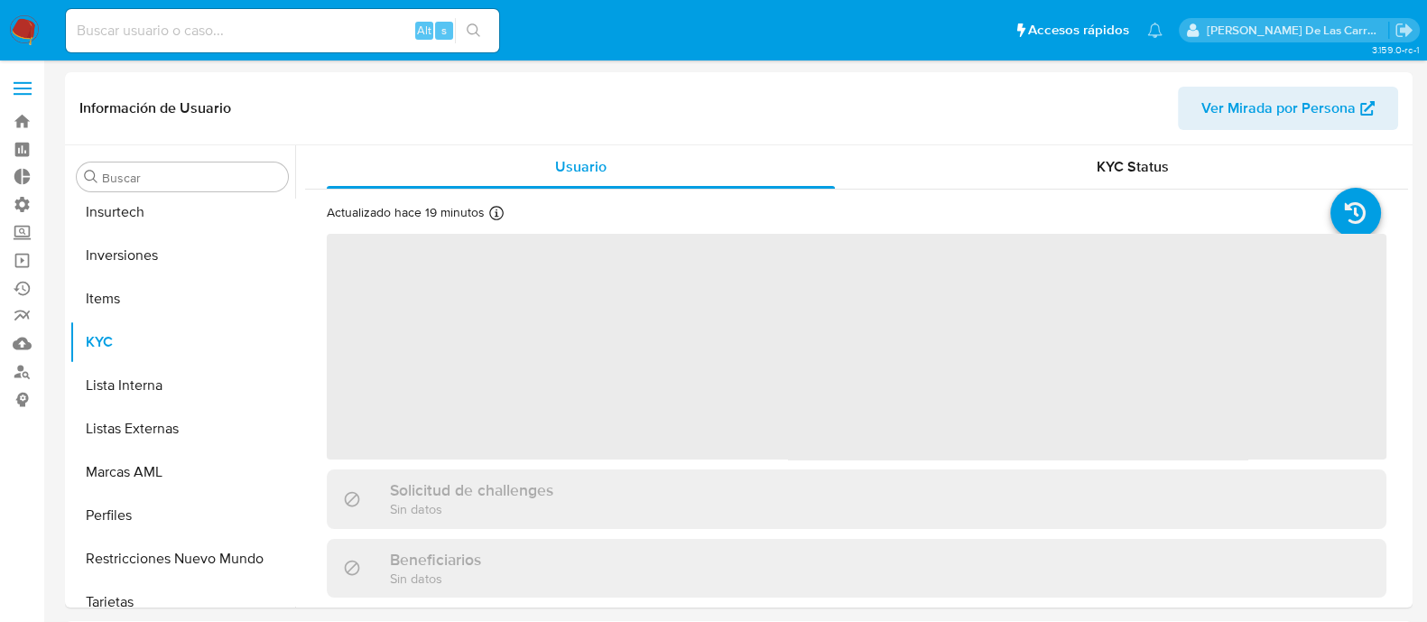
scroll to position [848, 0]
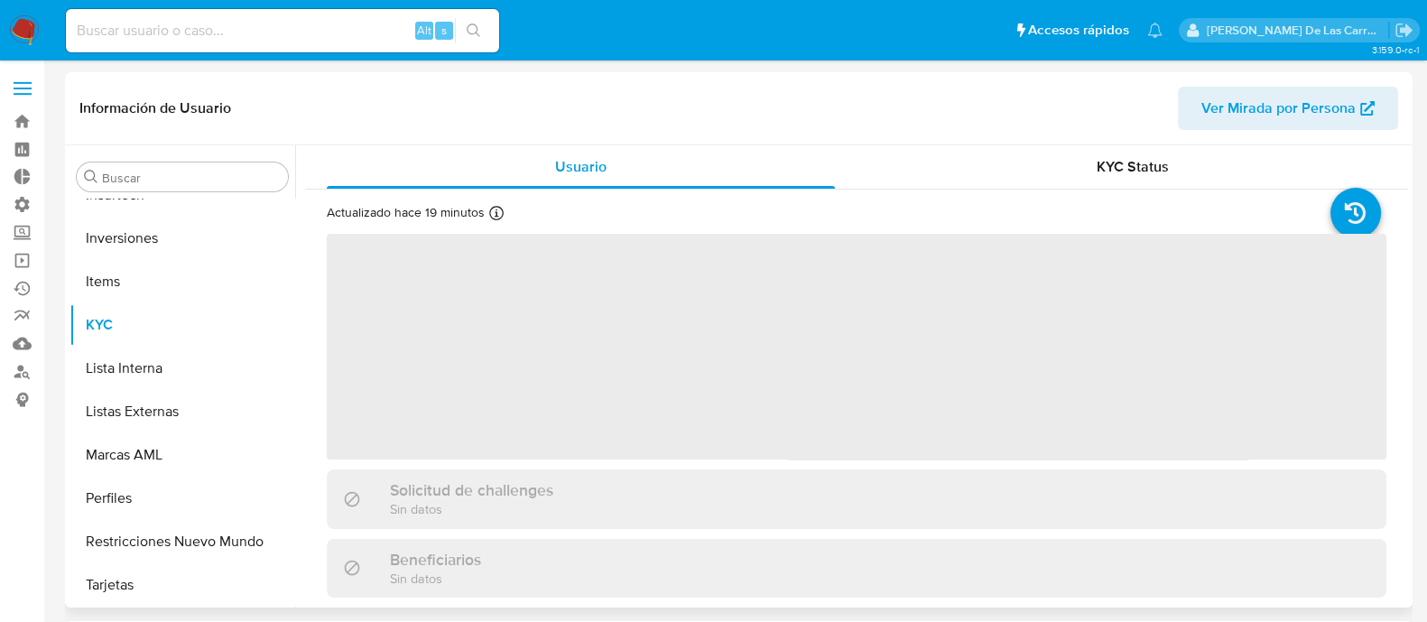
select select "10"
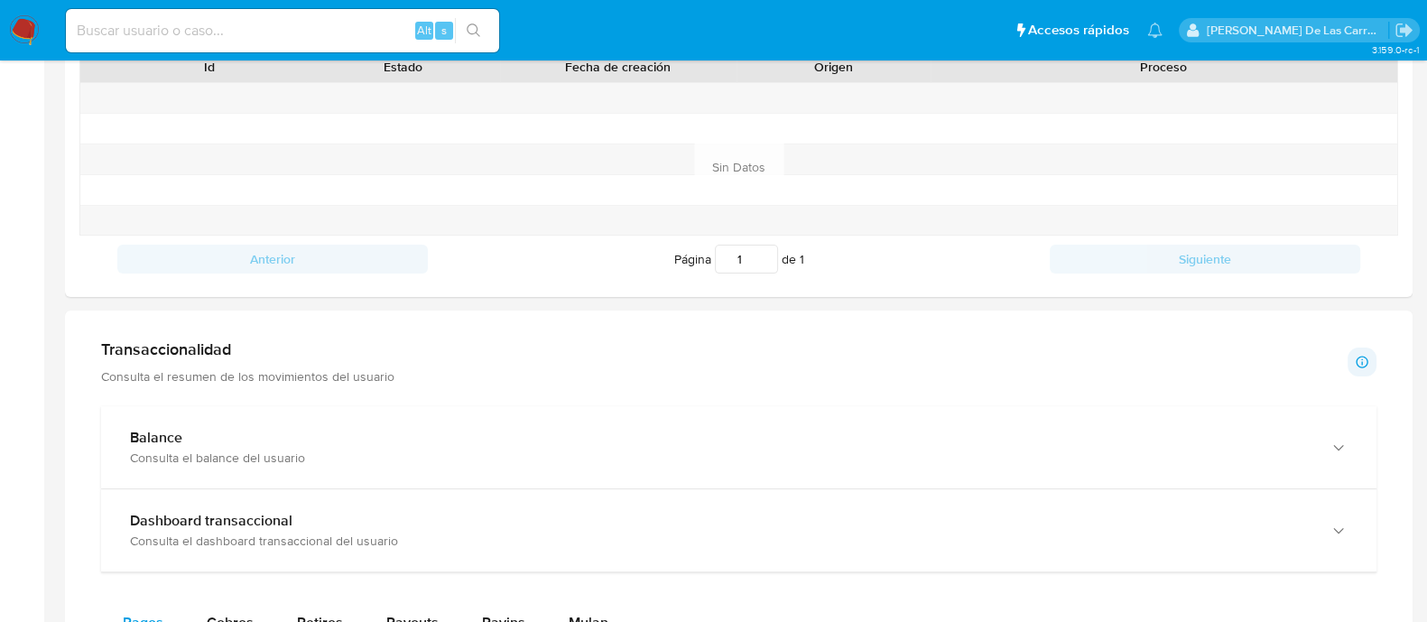
scroll to position [901, 0]
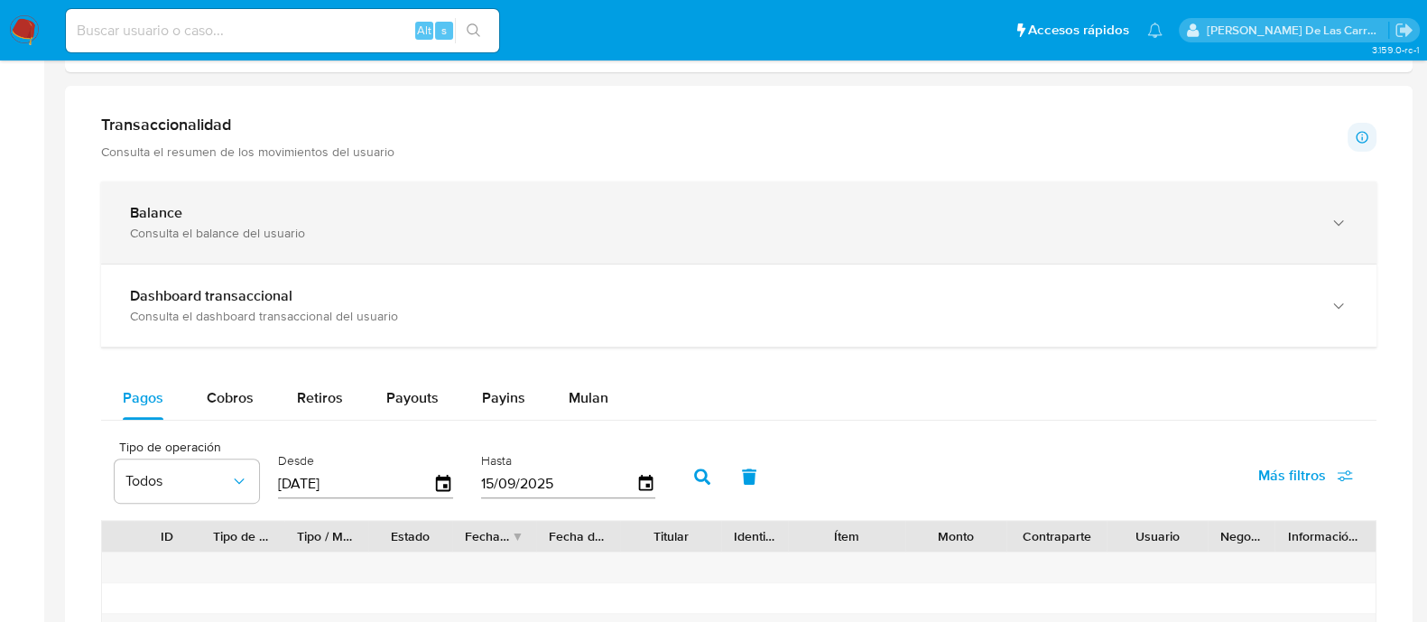
click at [237, 212] on div "Balance" at bounding box center [720, 213] width 1181 height 18
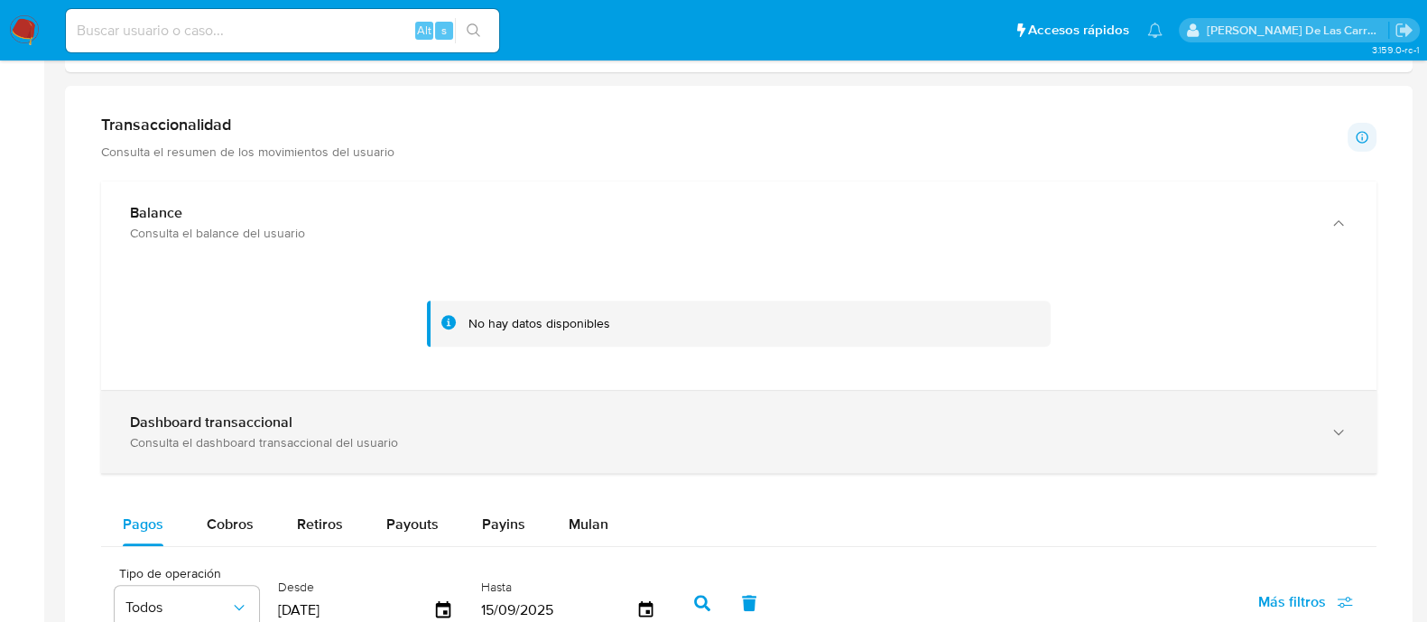
click at [327, 419] on div "Dashboard transaccional" at bounding box center [720, 422] width 1181 height 18
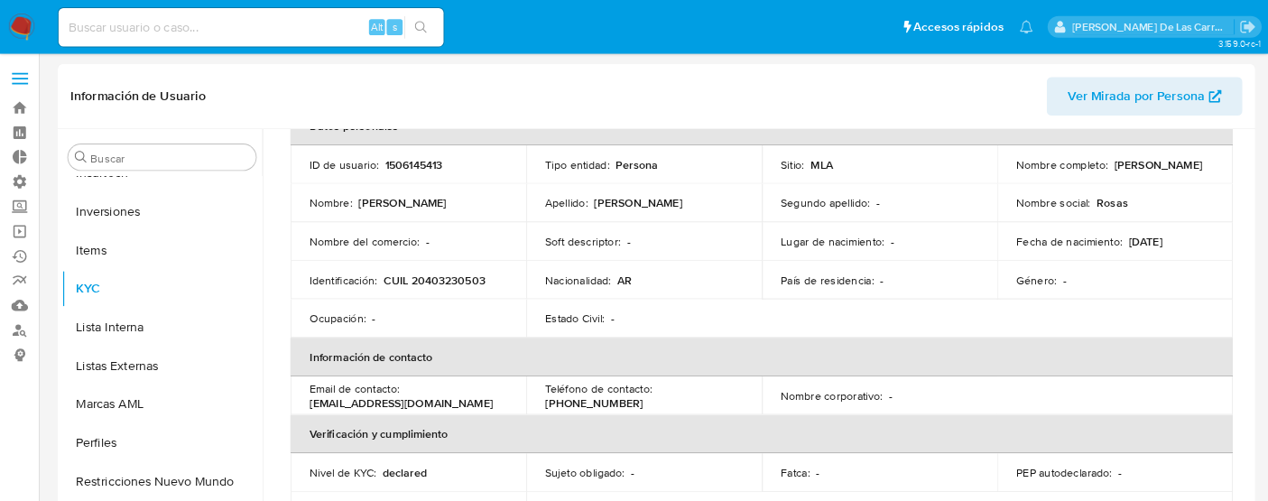
scroll to position [225, 0]
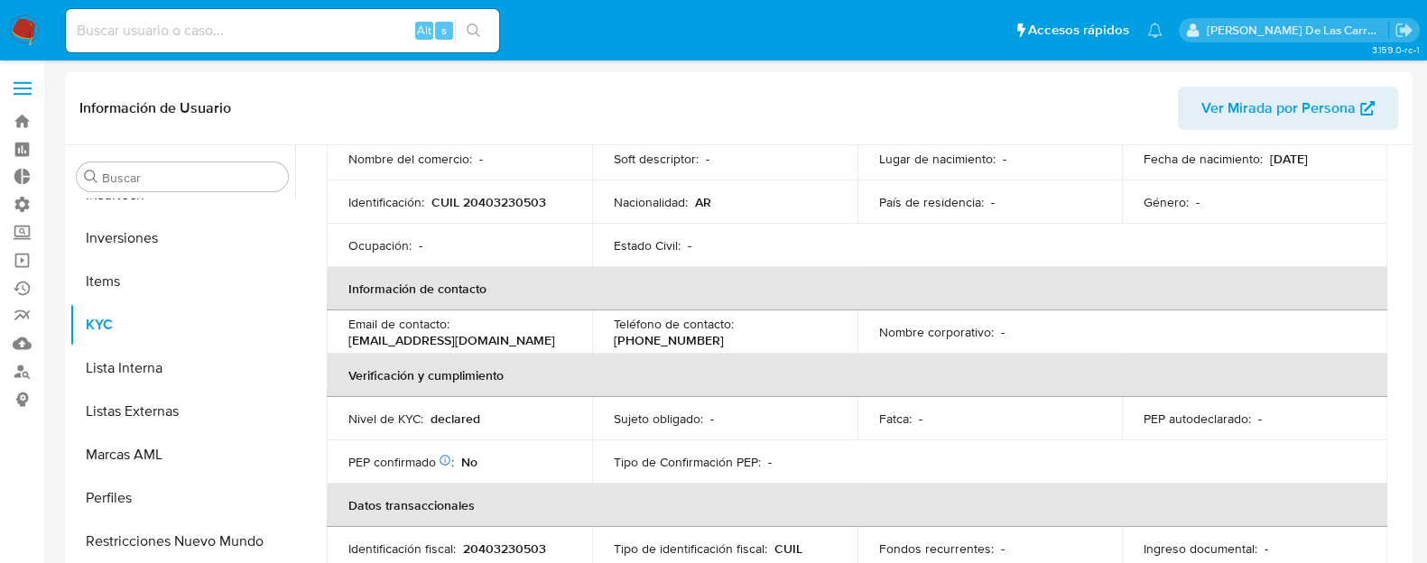
click at [458, 417] on p "declared" at bounding box center [455, 419] width 50 height 16
click at [459, 417] on p "declared" at bounding box center [455, 419] width 50 height 16
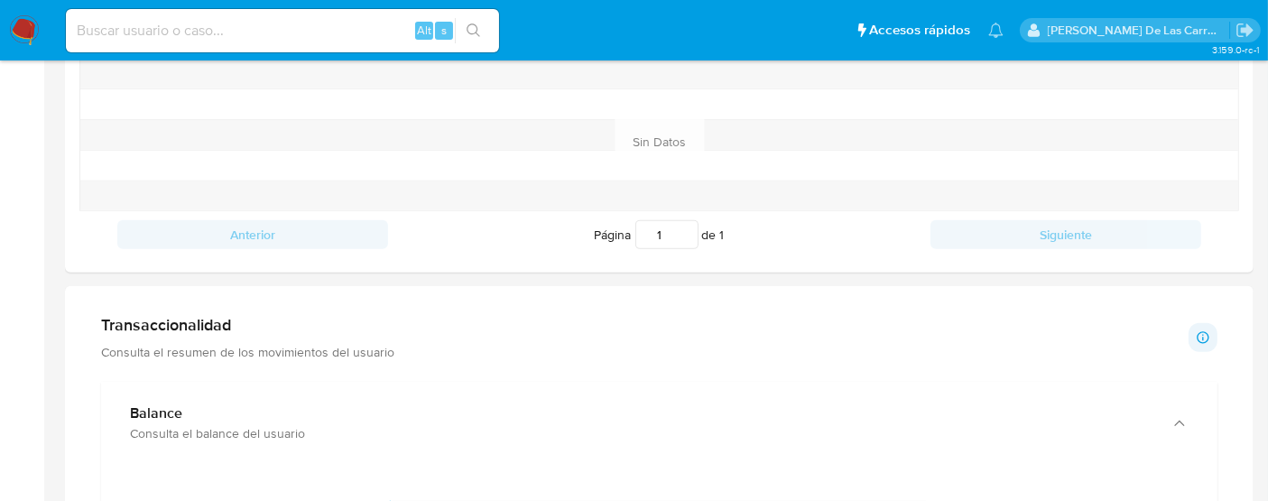
scroll to position [902, 0]
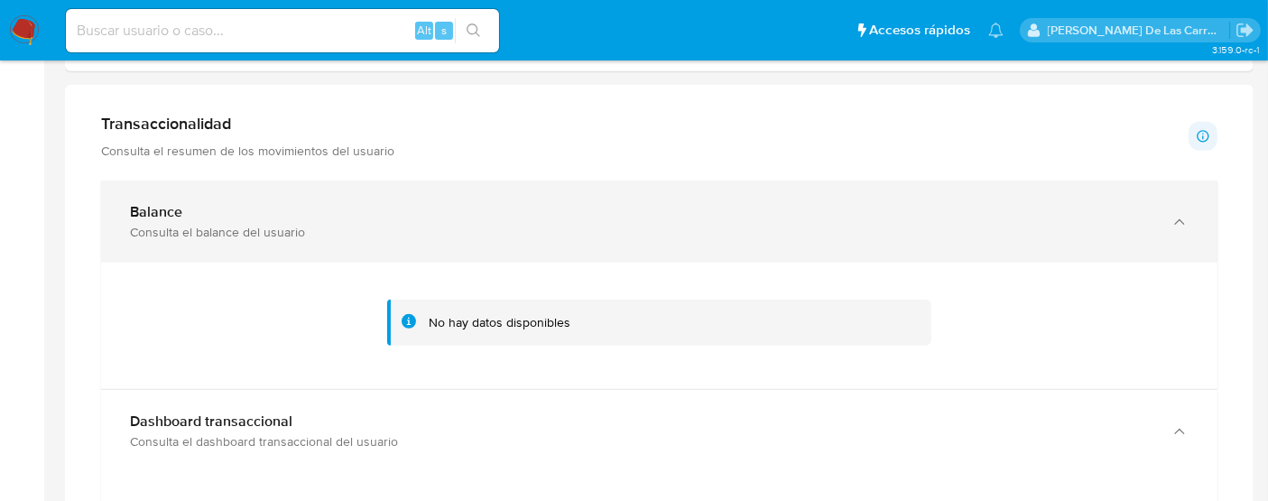
click at [185, 227] on div "Consulta el balance del usuario" at bounding box center [641, 232] width 1022 height 16
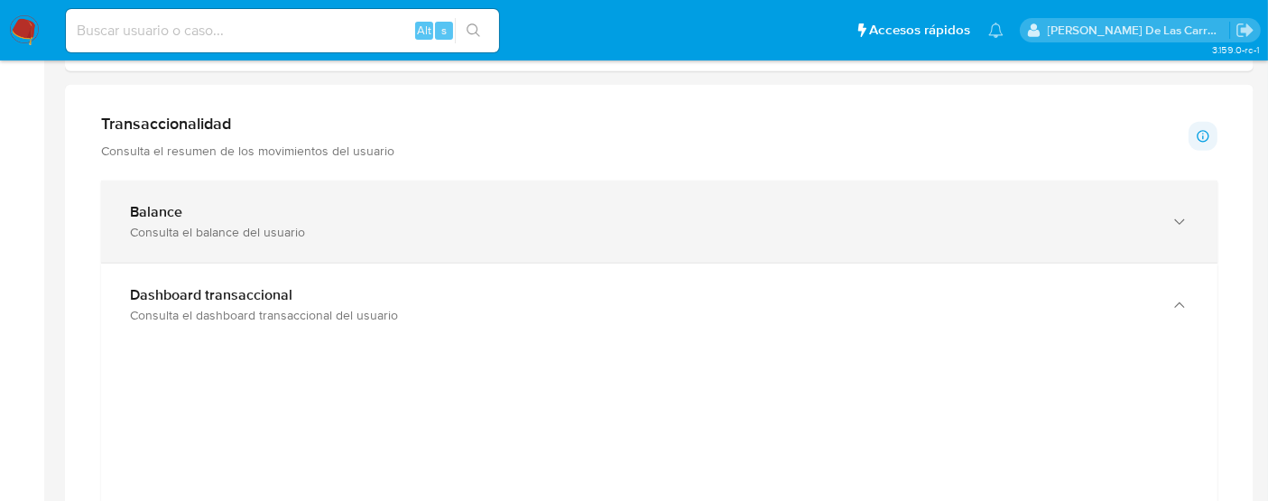
click at [185, 227] on div "Consulta el balance del usuario" at bounding box center [641, 232] width 1022 height 16
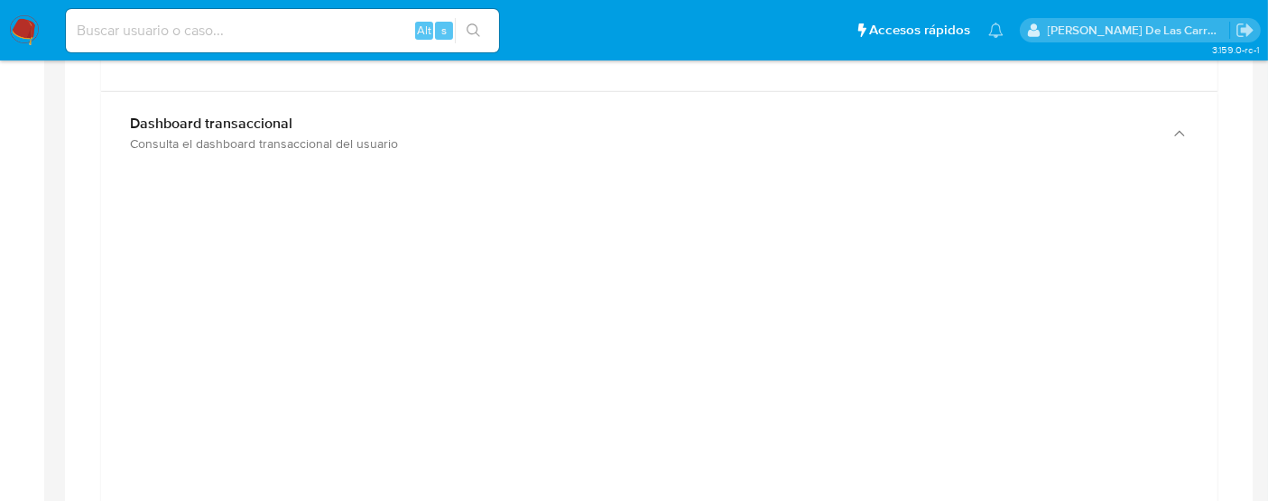
scroll to position [1203, 0]
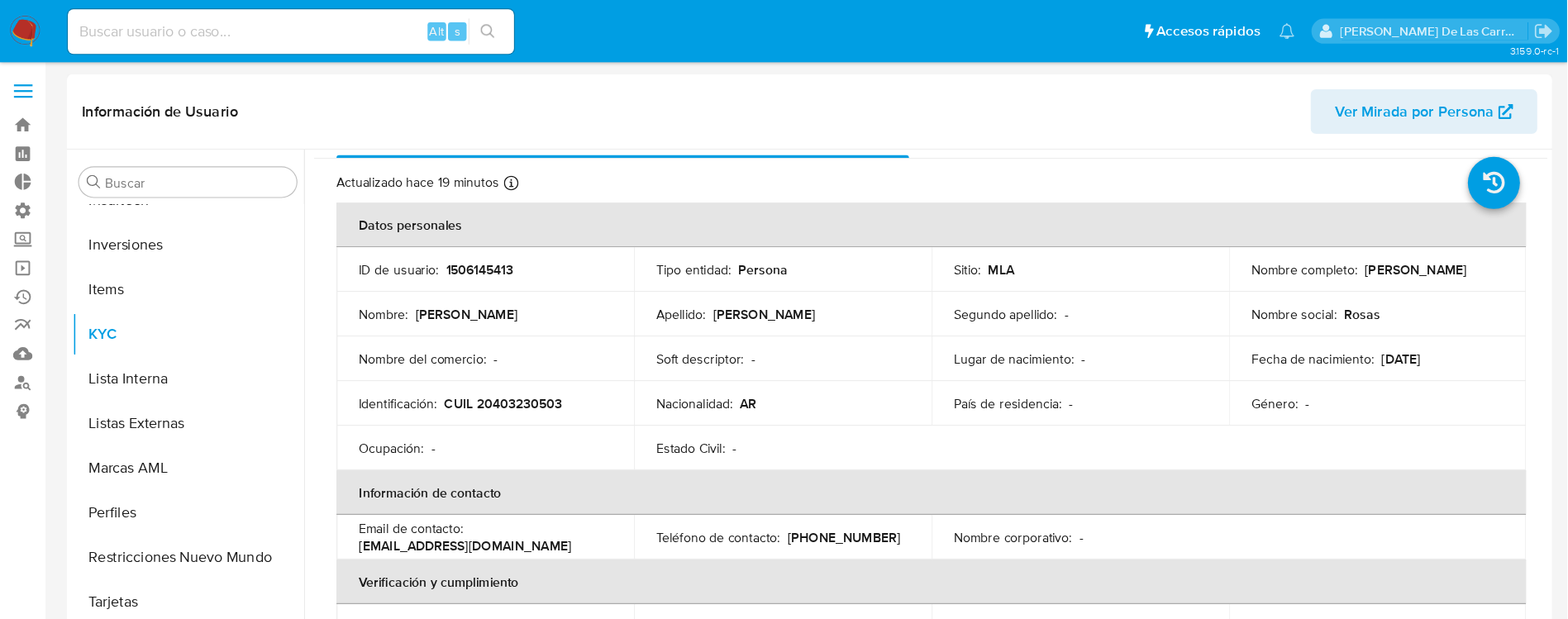
scroll to position [0, 0]
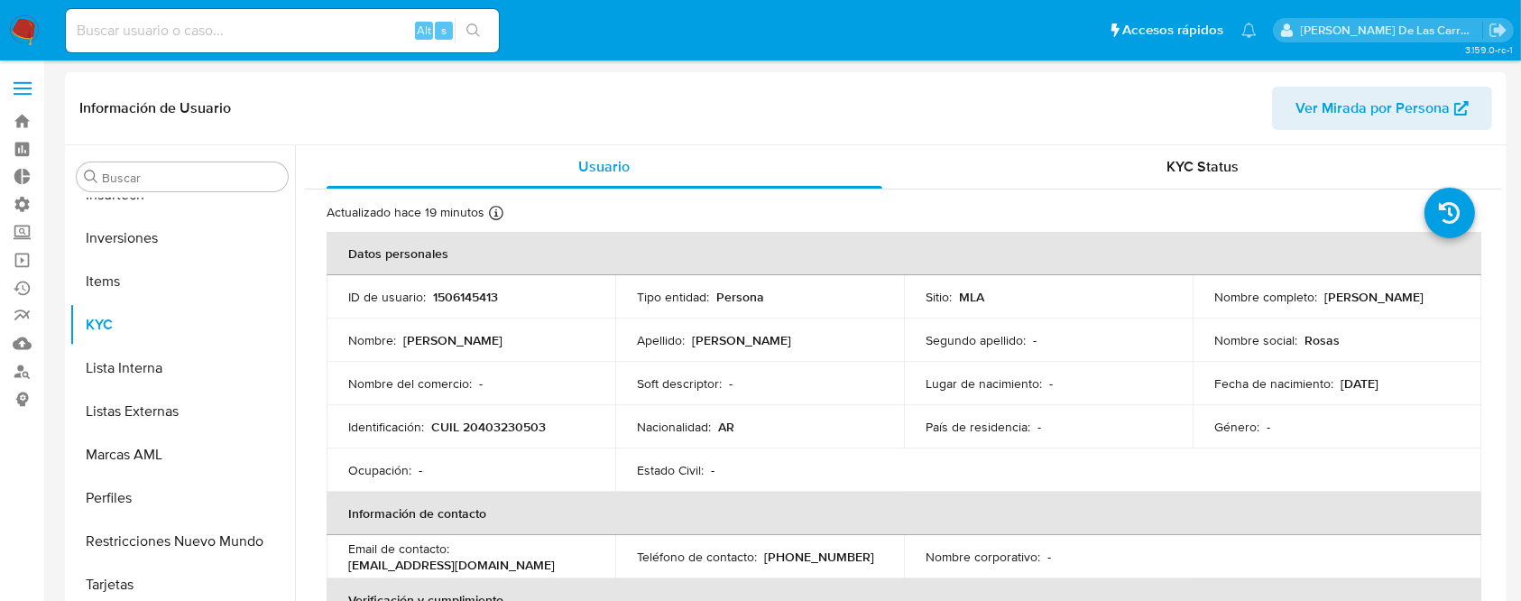
click at [465, 291] on p "1506145413" at bounding box center [465, 297] width 65 height 16
copy p "1506145413"
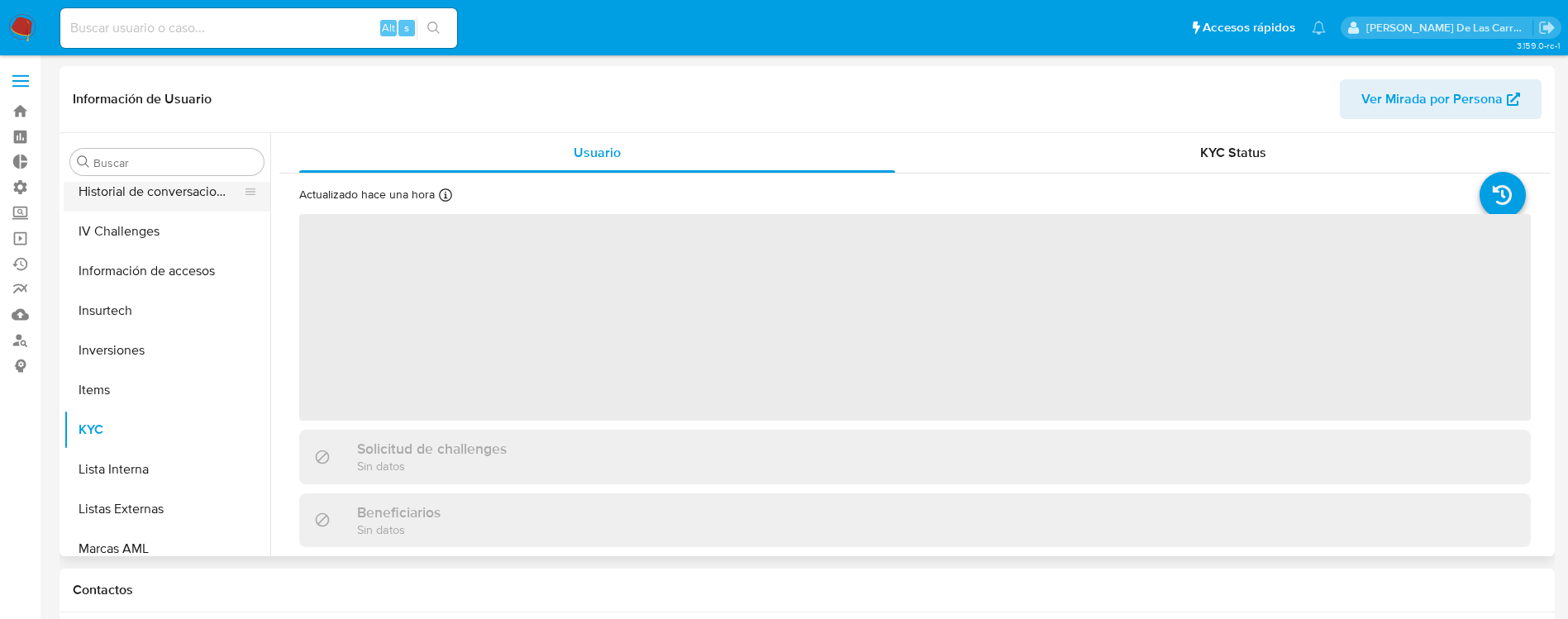
scroll to position [529, 0]
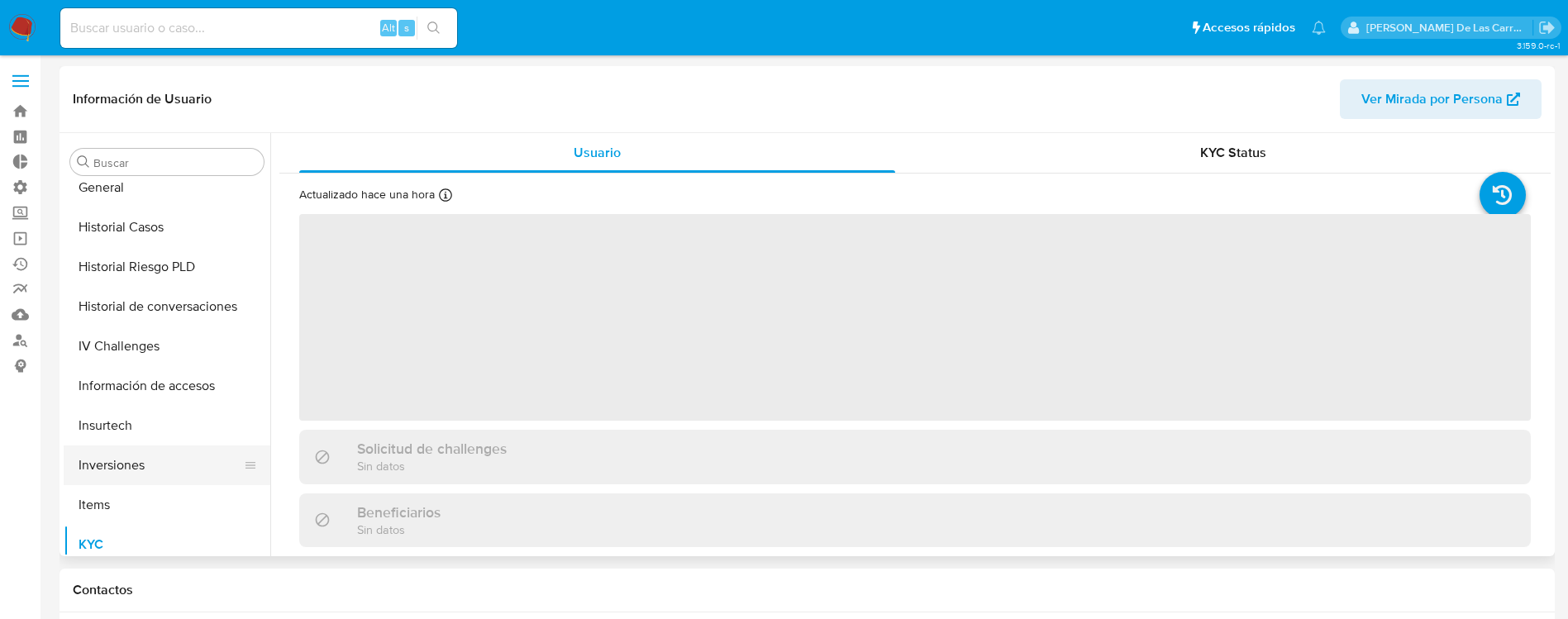
click at [134, 473] on button "Inversiones" at bounding box center [159, 464] width 193 height 39
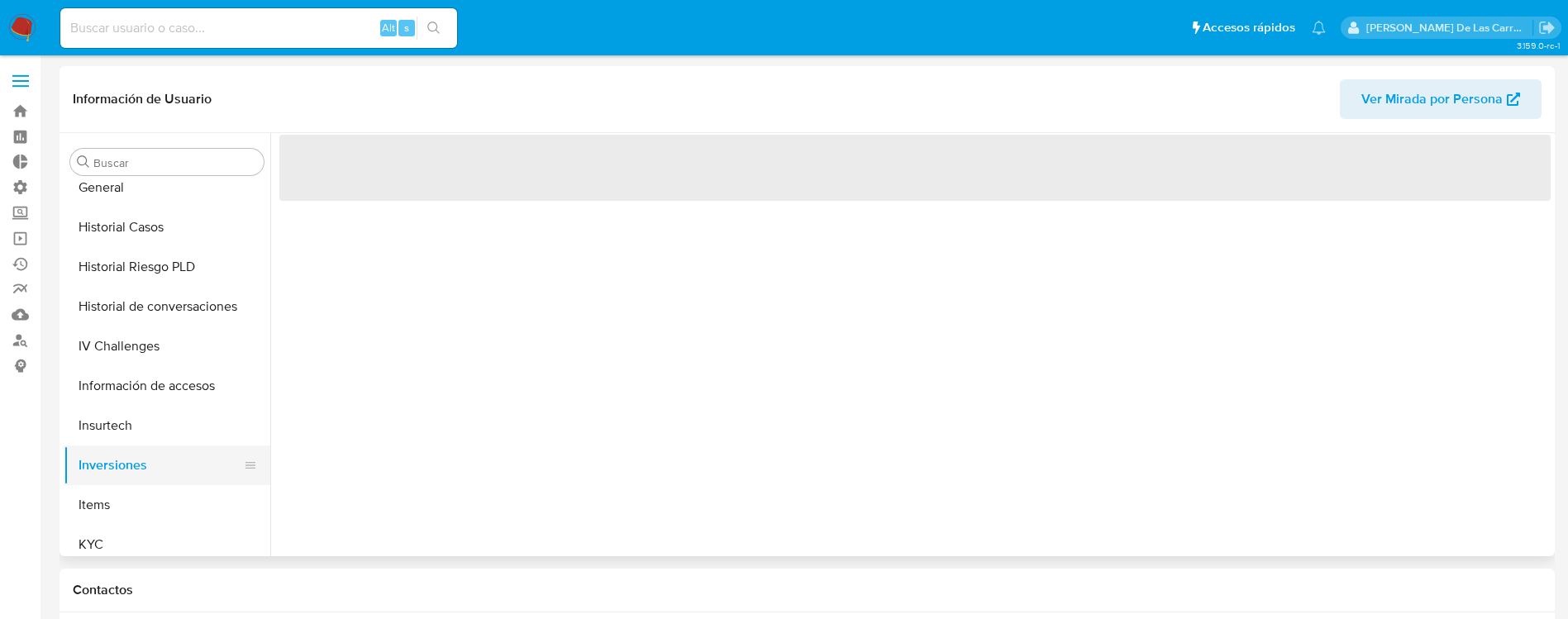
select select "10"
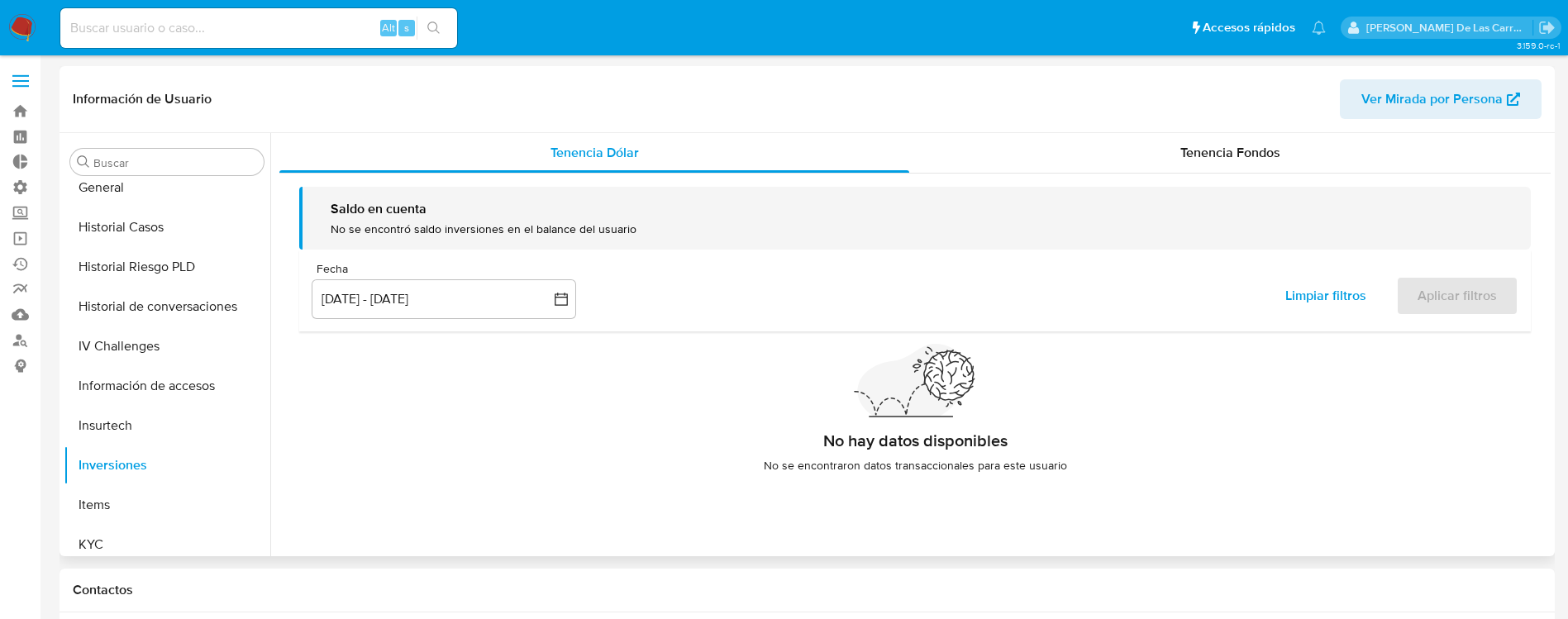
click at [1187, 177] on div "Saldo en cuenta No se encontró saldo inversiones en el balance del usuario Fech…" at bounding box center [915, 336] width 1271 height 326
click at [1205, 164] on div "Tenencia Fondos" at bounding box center [1230, 152] width 641 height 39
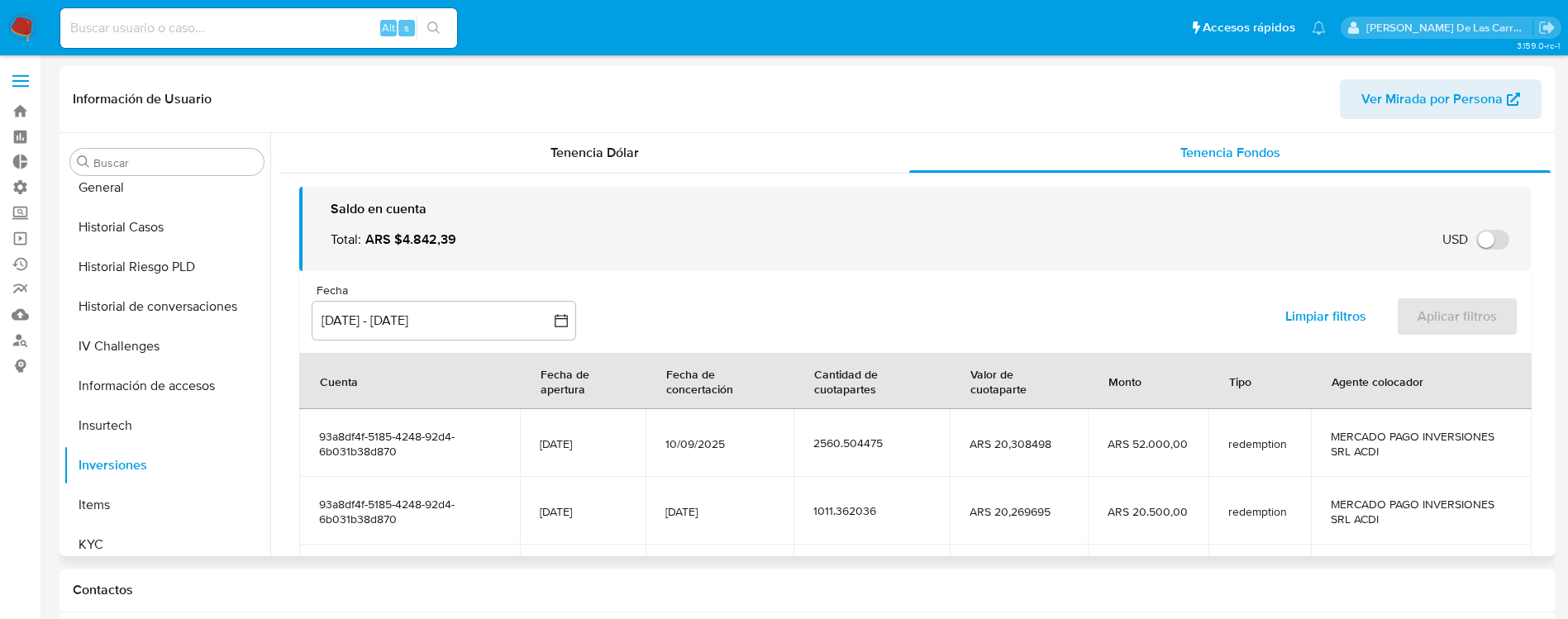
drag, startPoint x: 451, startPoint y: 233, endPoint x: 458, endPoint y: 260, distance: 27.9
click at [391, 236] on span "ARS $4.842,39" at bounding box center [410, 240] width 91 height 18
click at [466, 258] on div "Saldo en cuenta Total : ARS $4.842,39 USD Cambiar entre moneda local y USD" at bounding box center [915, 229] width 1231 height 84
click at [1266, 448] on span "redemption" at bounding box center [1259, 443] width 63 height 15
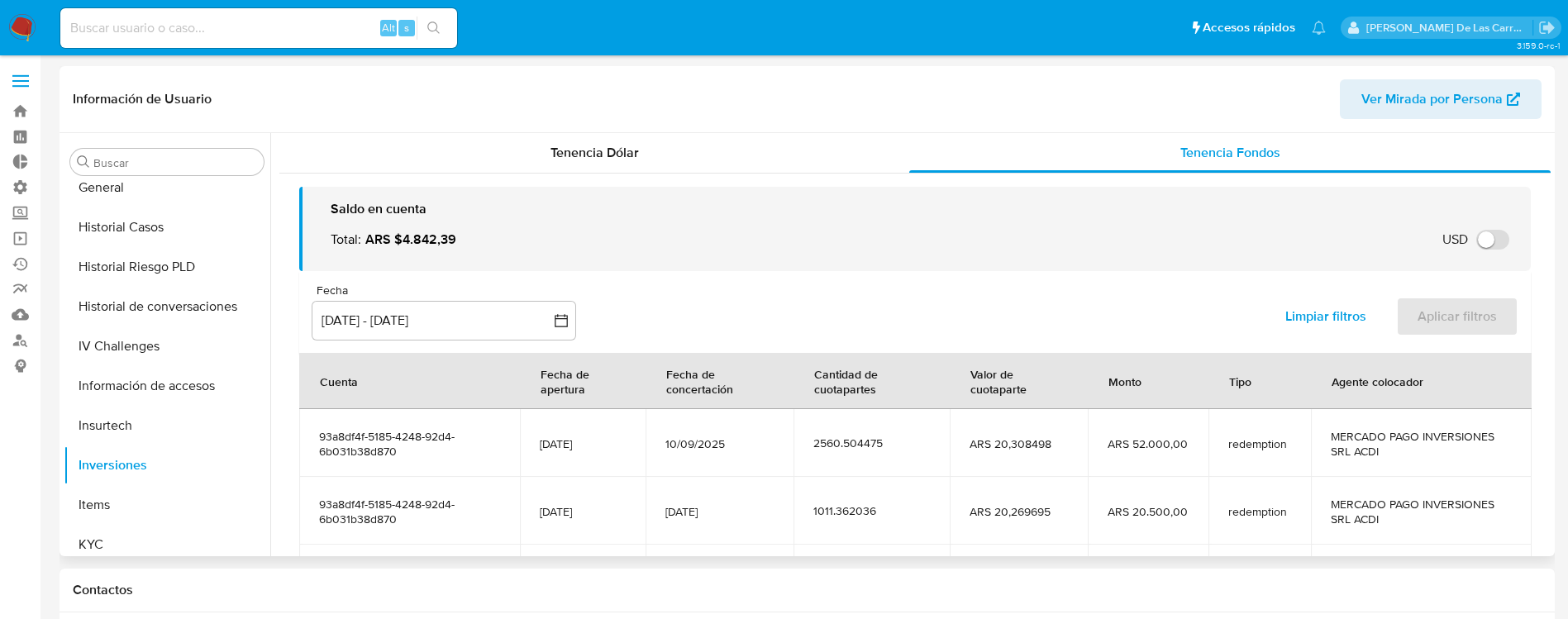
drag, startPoint x: 738, startPoint y: 442, endPoint x: 668, endPoint y: 444, distance: 70.0
click at [668, 443] on span "10/09/2025" at bounding box center [719, 443] width 108 height 15
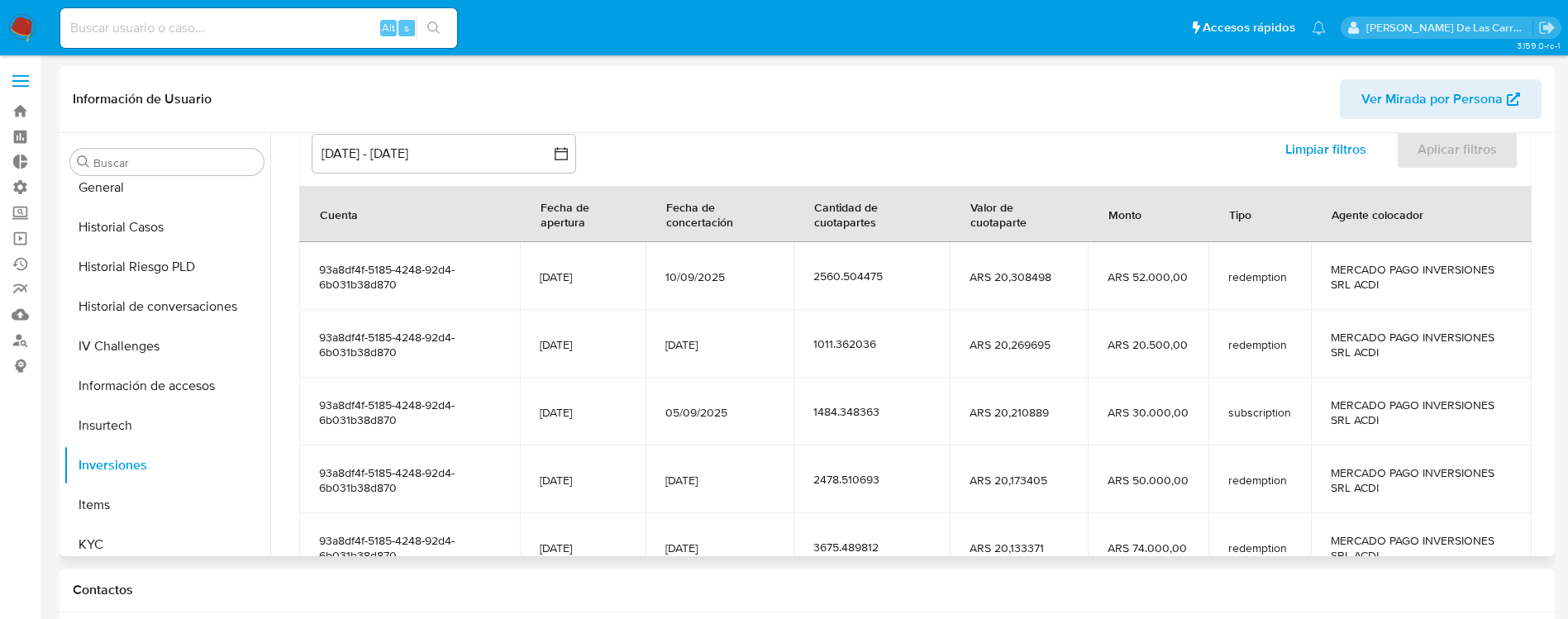
scroll to position [45, 0]
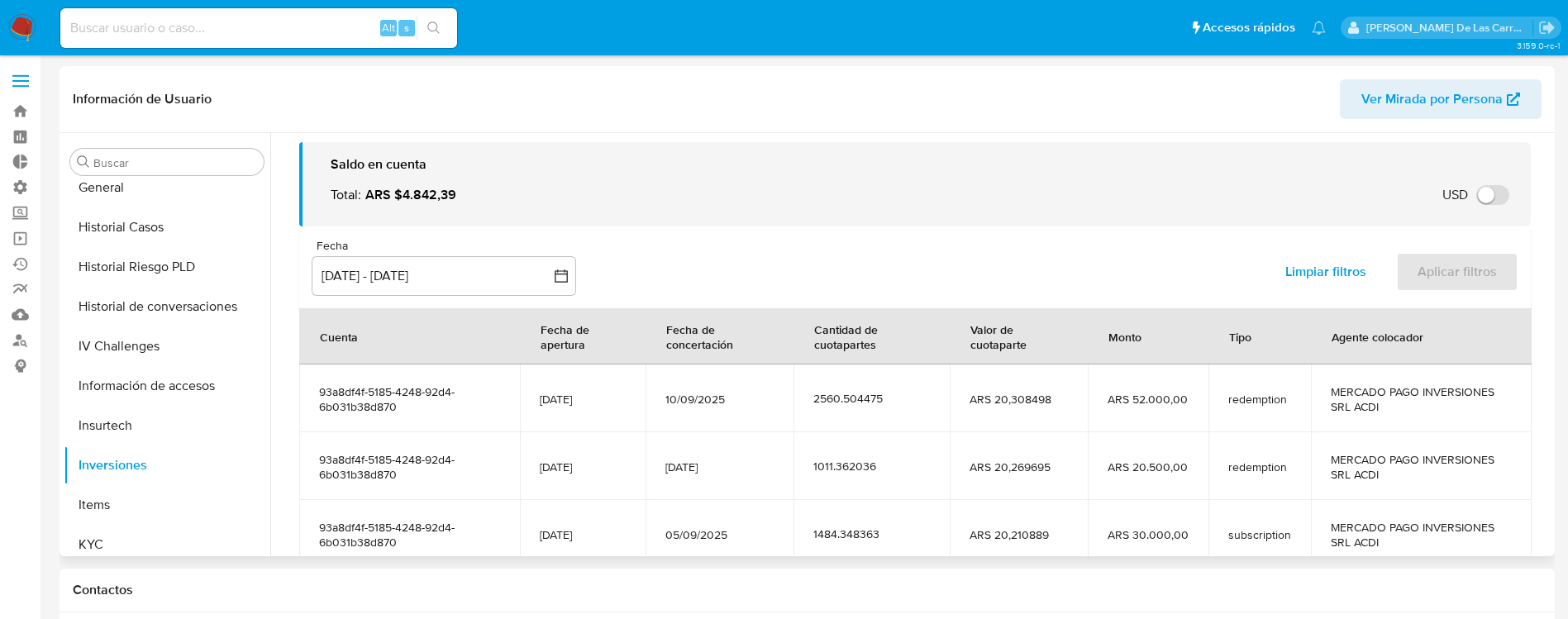
drag, startPoint x: 397, startPoint y: 397, endPoint x: 302, endPoint y: 402, distance: 95.1
click at [302, 402] on td "93a8df4f-5185-4248-92d4-6b031b38d870" at bounding box center [409, 398] width 221 height 68
click at [384, 385] on span "93a8df4f-5185-4248-92d4-6b031b38d870" at bounding box center [409, 399] width 181 height 29
drag, startPoint x: 395, startPoint y: 407, endPoint x: 317, endPoint y: 385, distance: 81.0
click at [317, 385] on td "93a8df4f-5185-4248-92d4-6b031b38d870" at bounding box center [409, 398] width 221 height 68
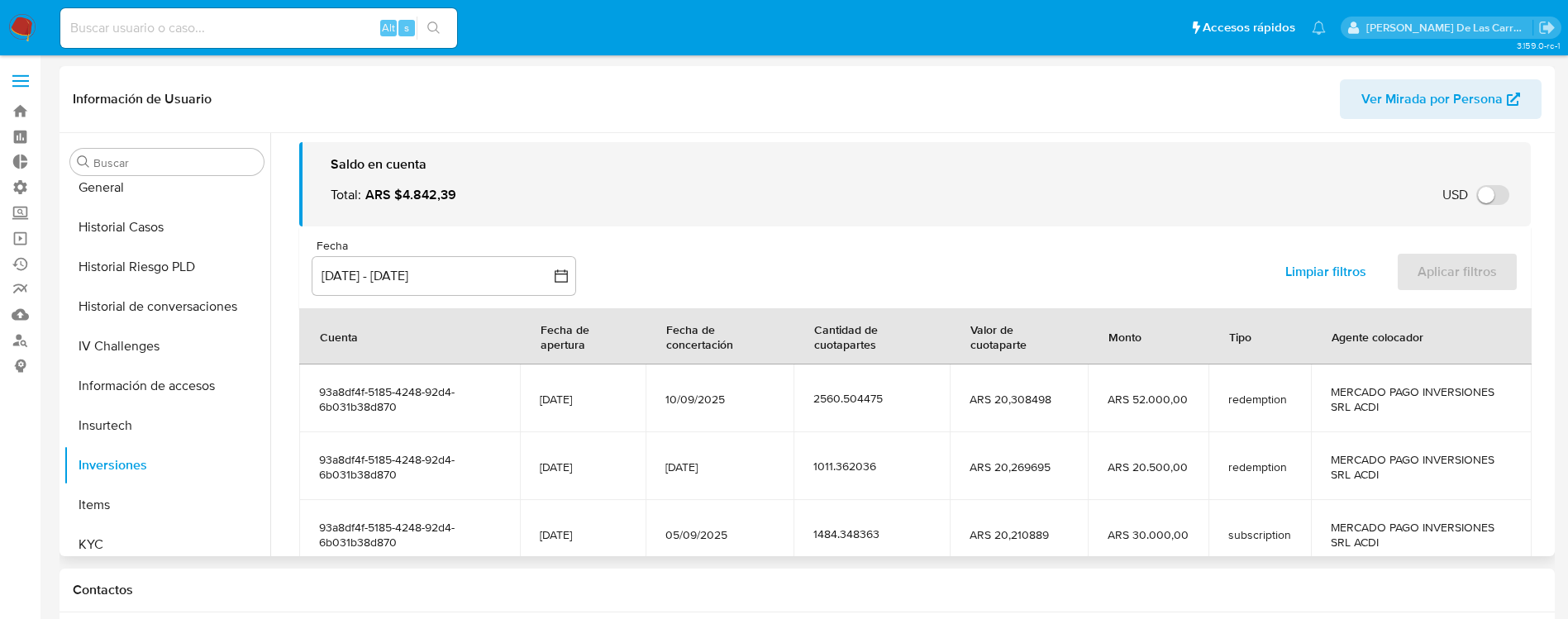
drag, startPoint x: 460, startPoint y: 193, endPoint x: 395, endPoint y: 192, distance: 65.0
click at [394, 192] on div "Total : ARS $4.842,39" at bounding box center [400, 195] width 139 height 18
click at [517, 181] on div "Total : ARS $4.842,39 USD Cambiar entre moneda local y USD" at bounding box center [924, 195] width 1187 height 37
drag, startPoint x: 456, startPoint y: 196, endPoint x: 399, endPoint y: 181, distance: 58.9
click at [399, 181] on div "Total : ARS $4.842,39 USD Cambiar entre moneda local y USD" at bounding box center [924, 195] width 1187 height 37
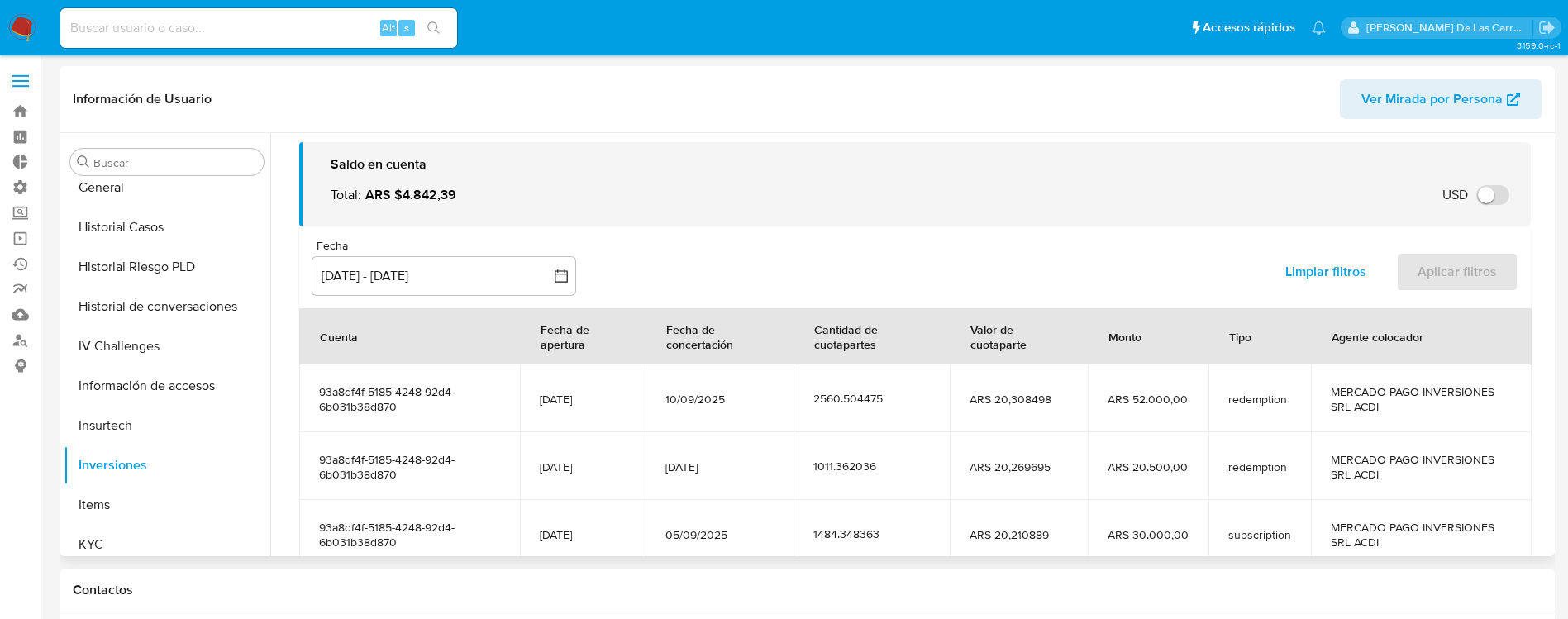
scroll to position [0, 0]
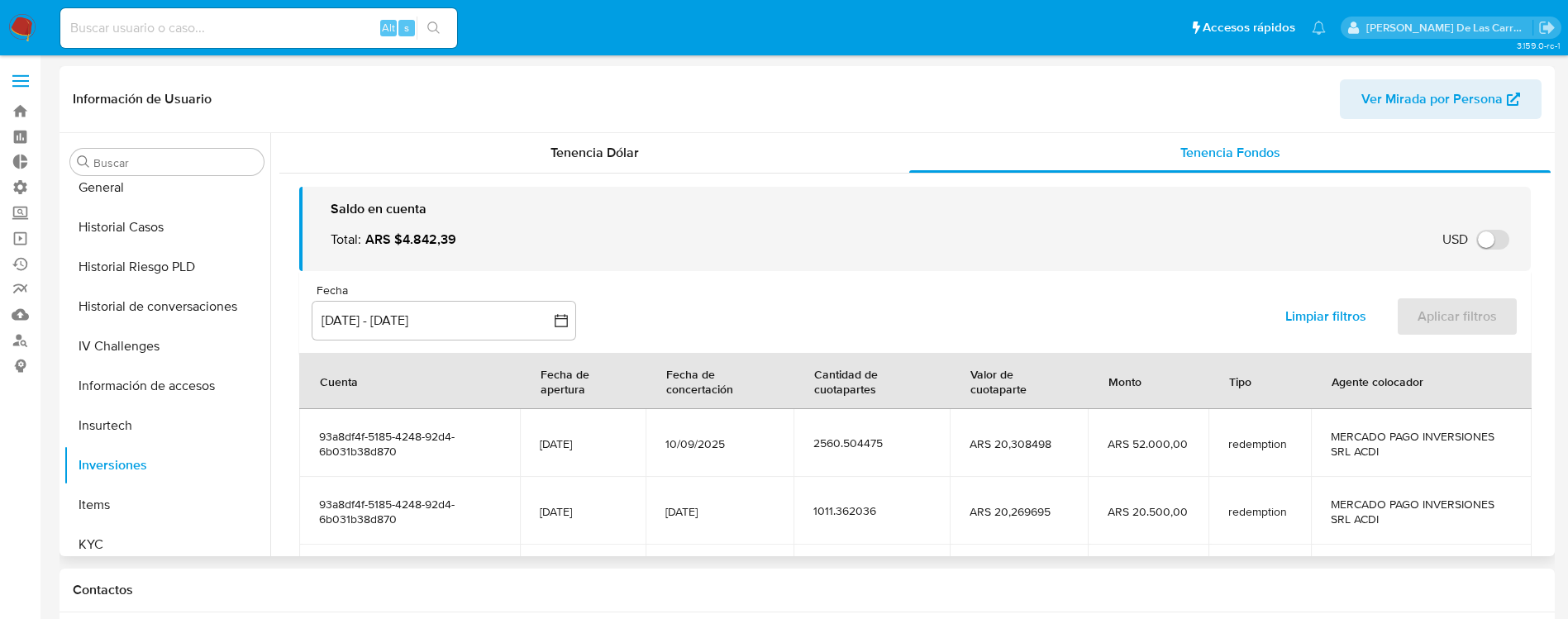
click at [683, 251] on div "Total : ARS $4.842,39 USD Cambiar entre moneda local y USD" at bounding box center [924, 240] width 1187 height 37
click at [440, 242] on span "ARS $4.842,39" at bounding box center [410, 240] width 91 height 18
click at [572, 222] on div "Total : ARS $4.842,39 USD Cambiar entre moneda local y USD" at bounding box center [924, 240] width 1187 height 37
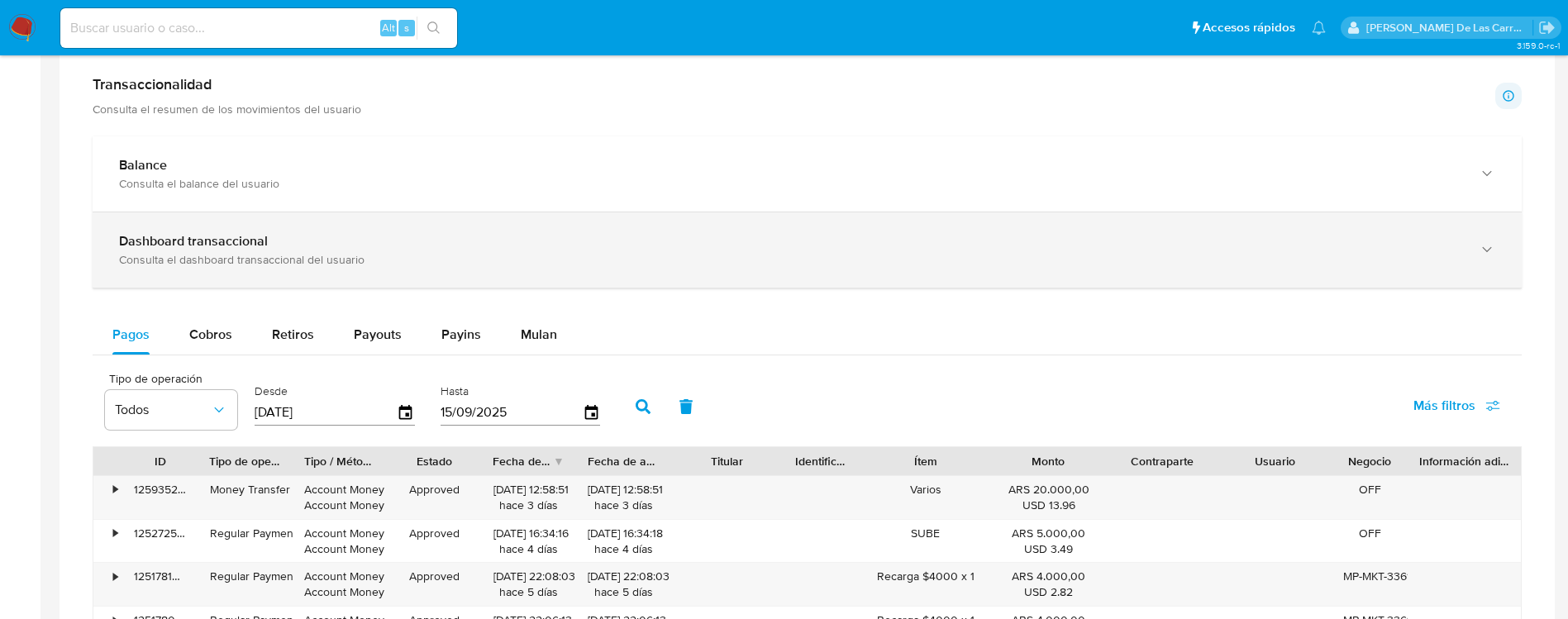
scroll to position [620, 0]
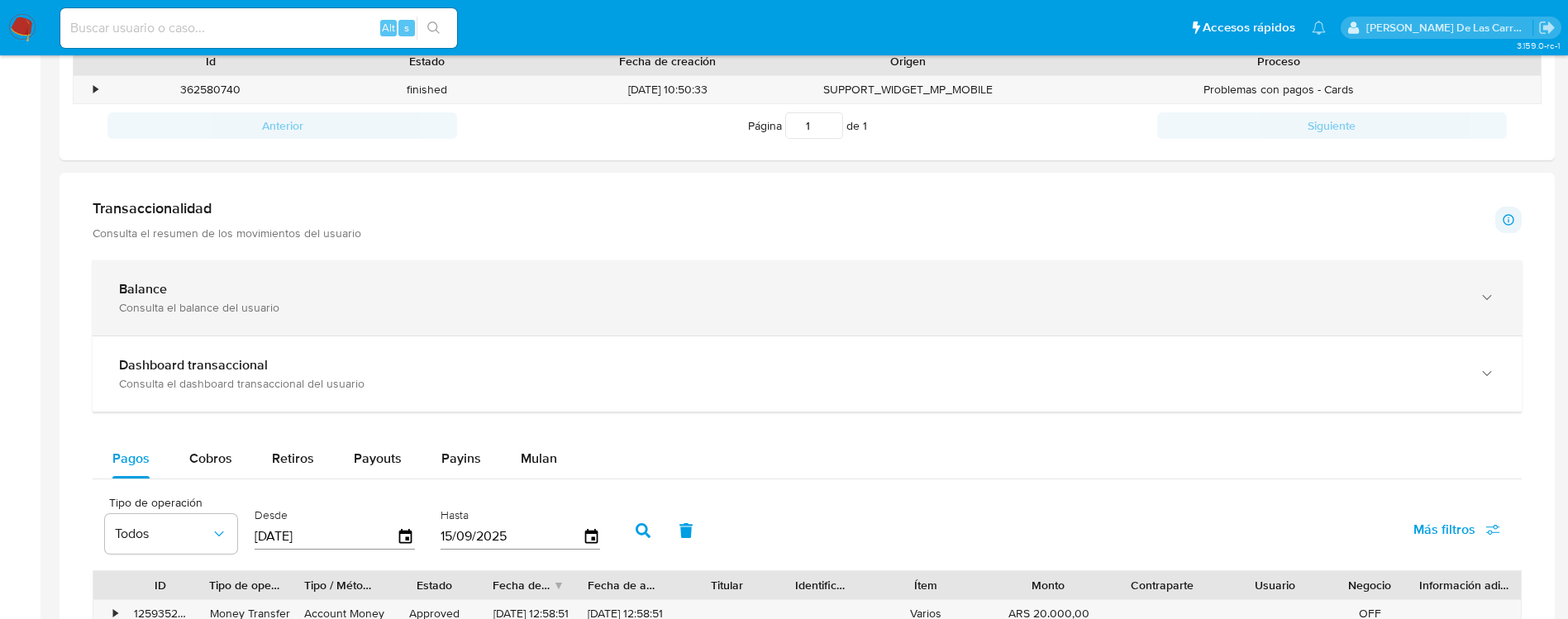
click at [221, 309] on div "Consulta el balance del usuario" at bounding box center [790, 308] width 1343 height 15
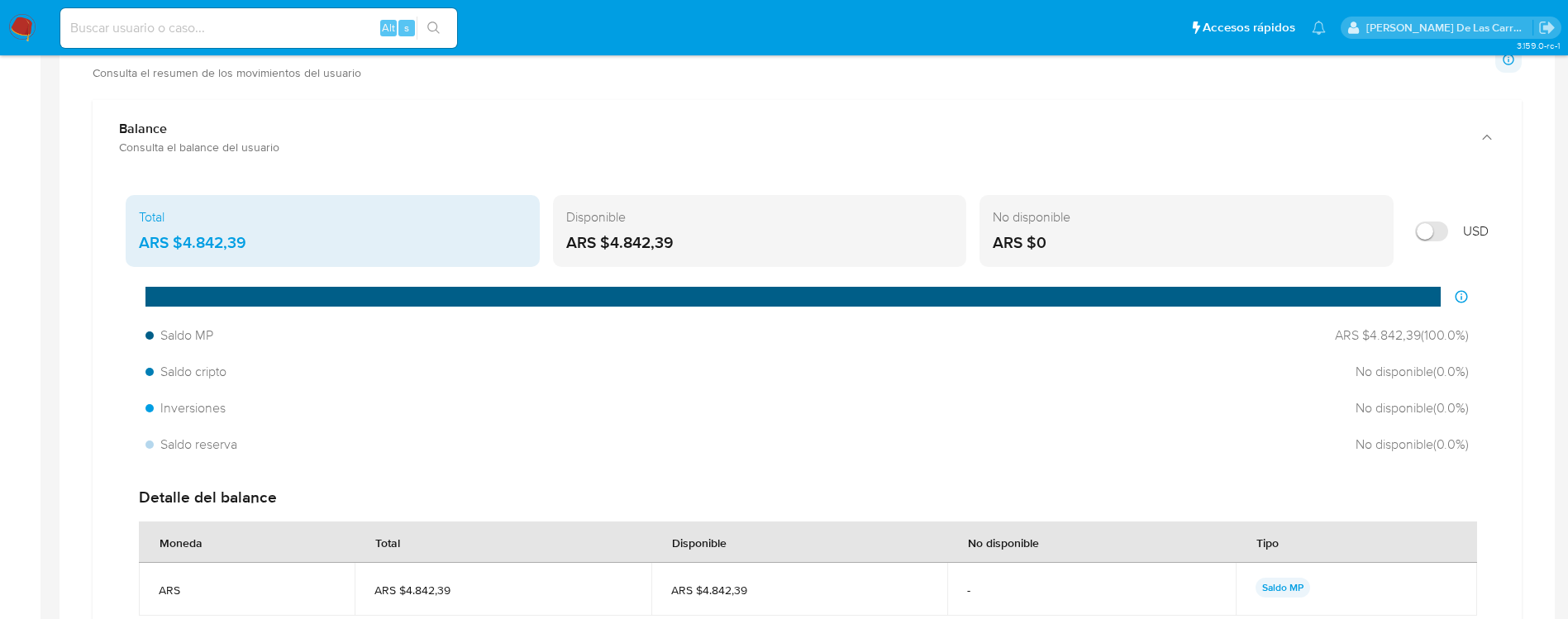
scroll to position [744, 0]
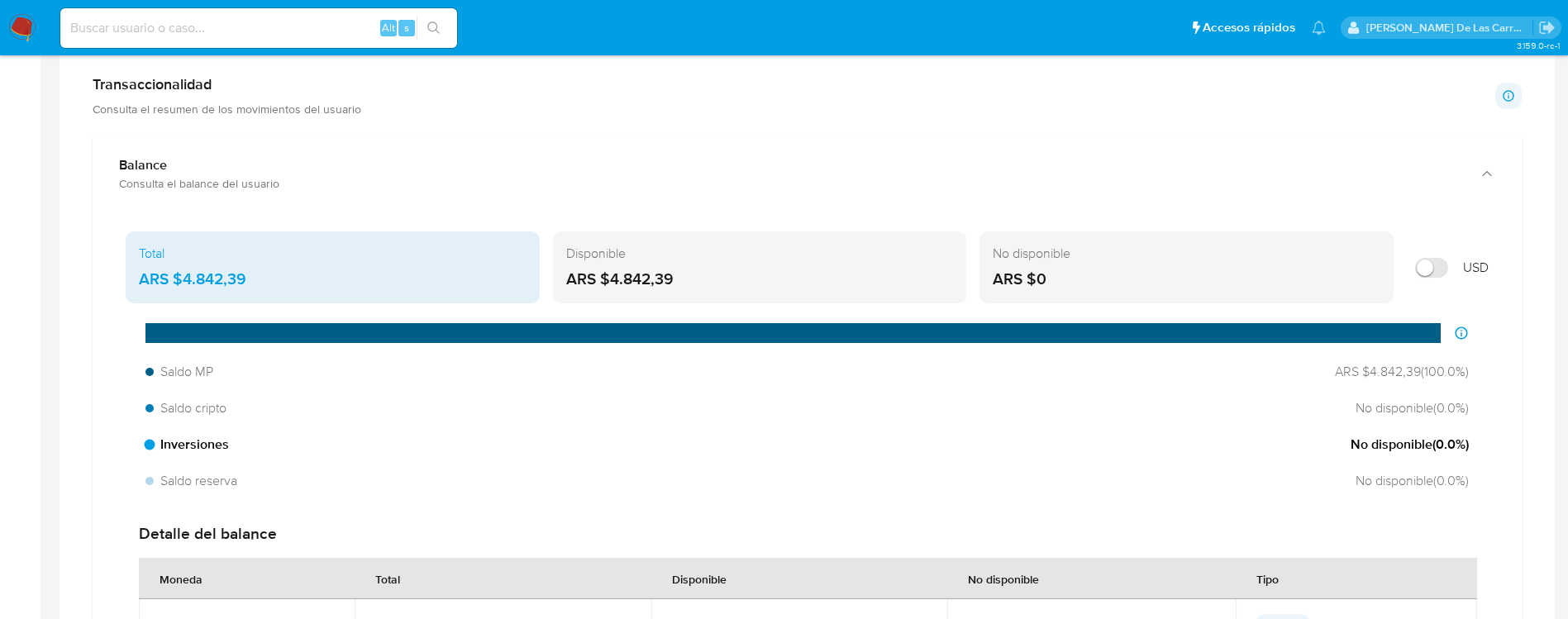
click at [190, 441] on span "Inversiones" at bounding box center [187, 445] width 83 height 18
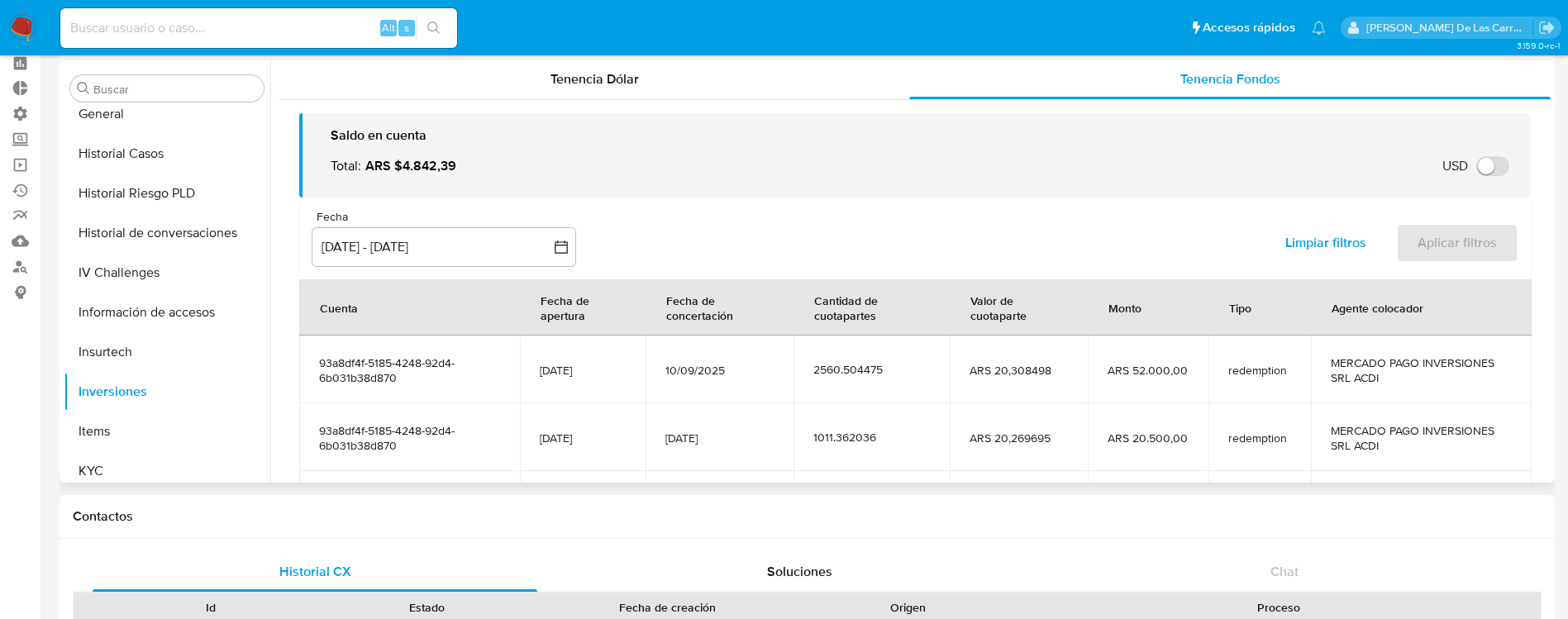
scroll to position [0, 0]
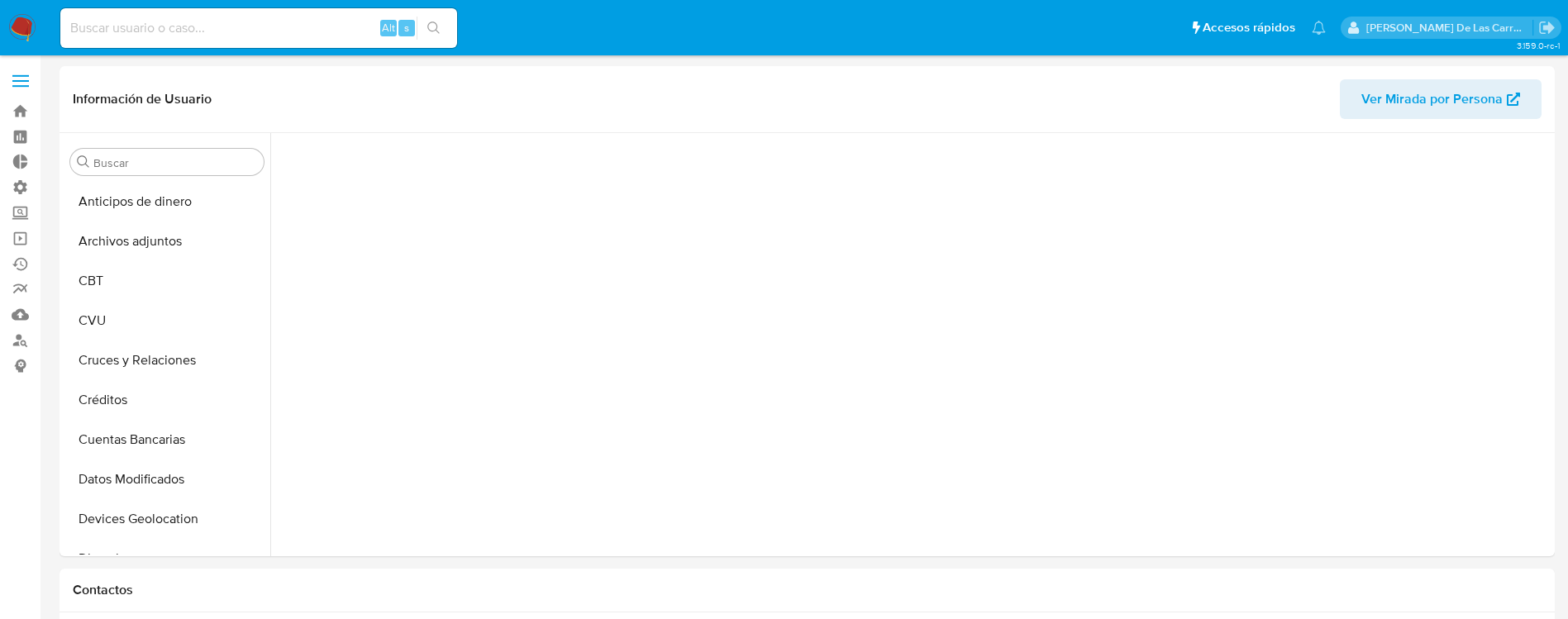
scroll to position [348, 0]
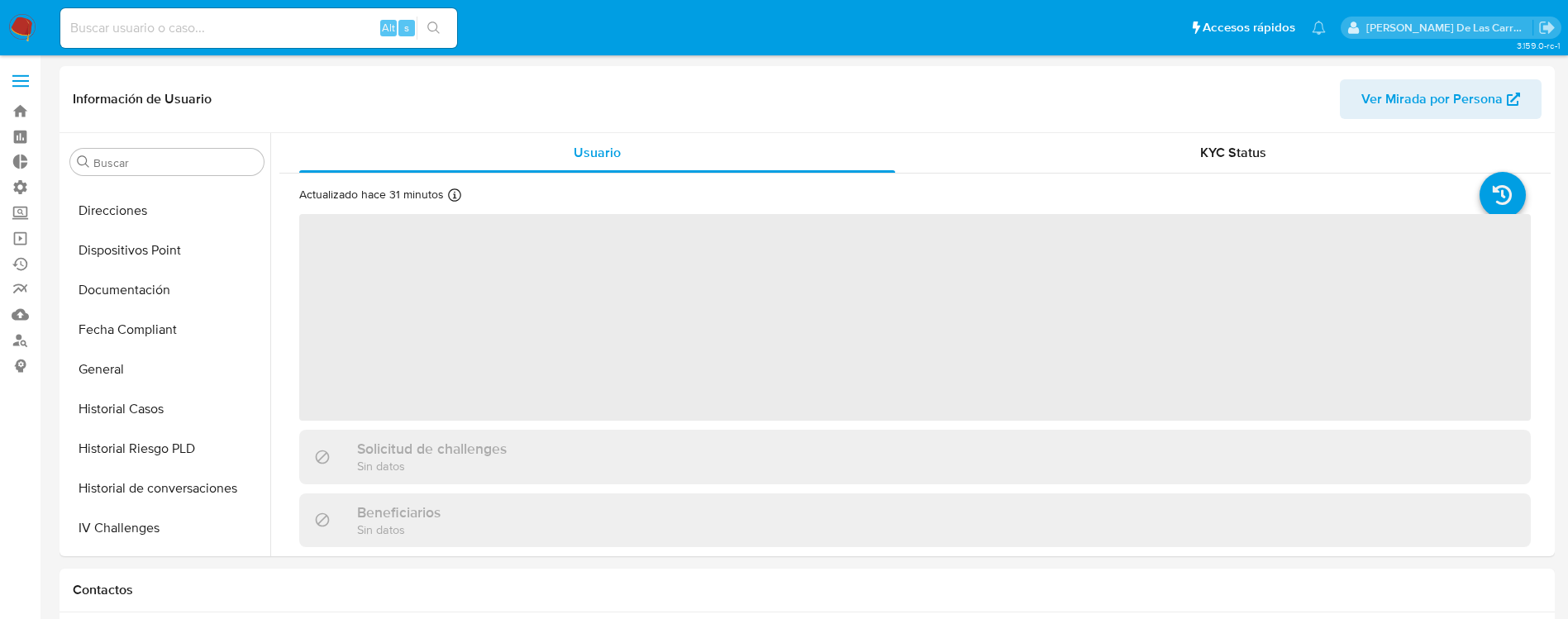
select select "10"
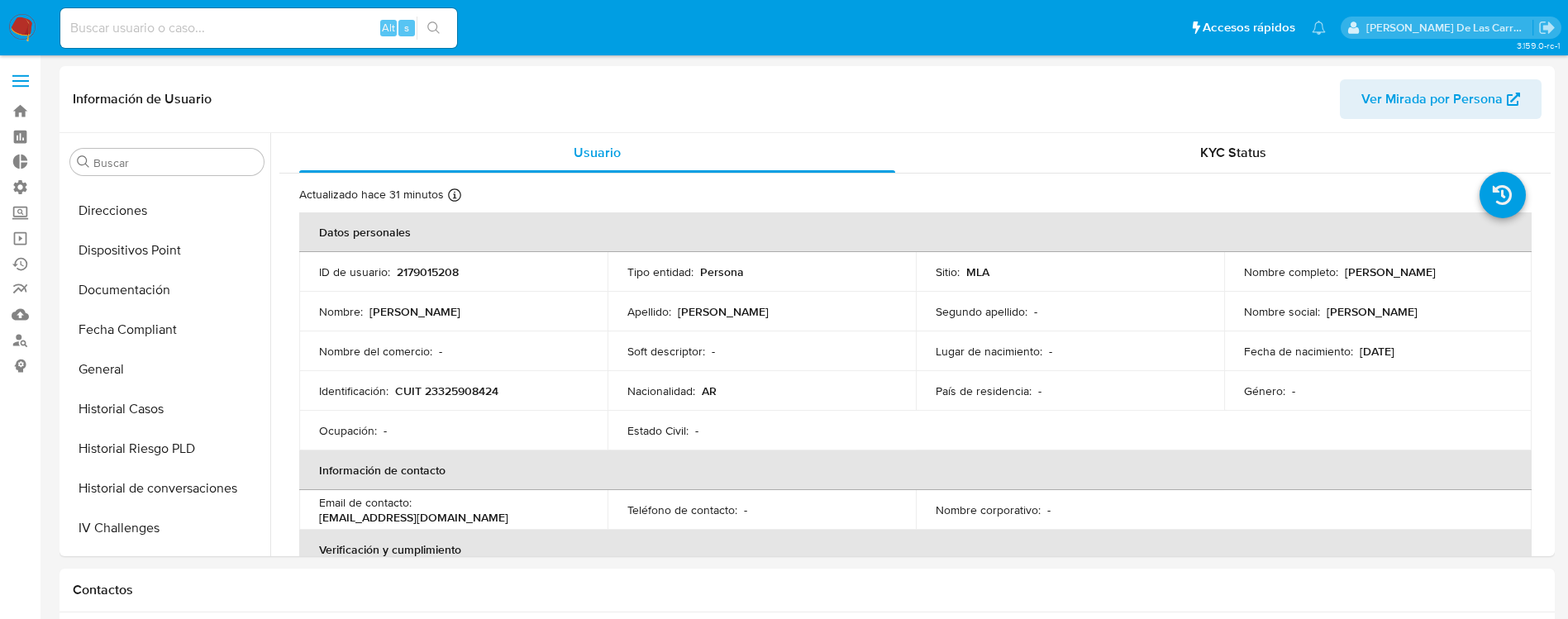
scroll to position [777, 0]
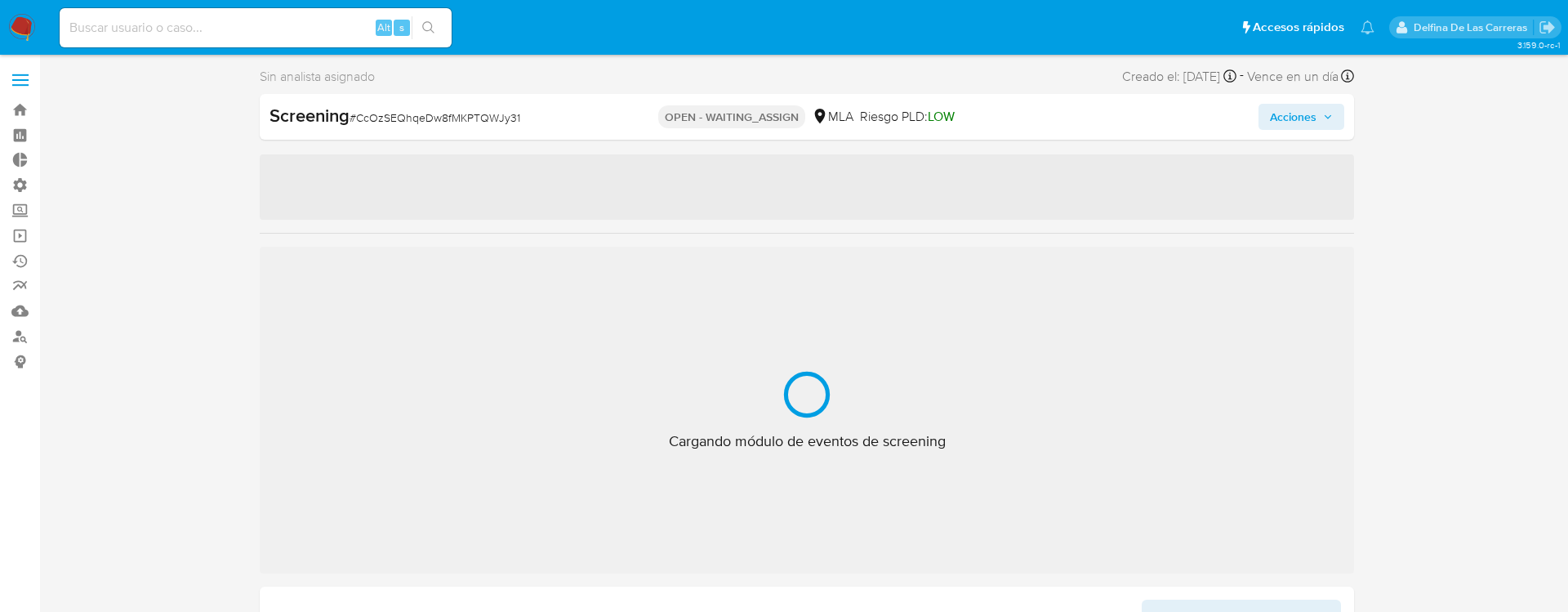
select select "10"
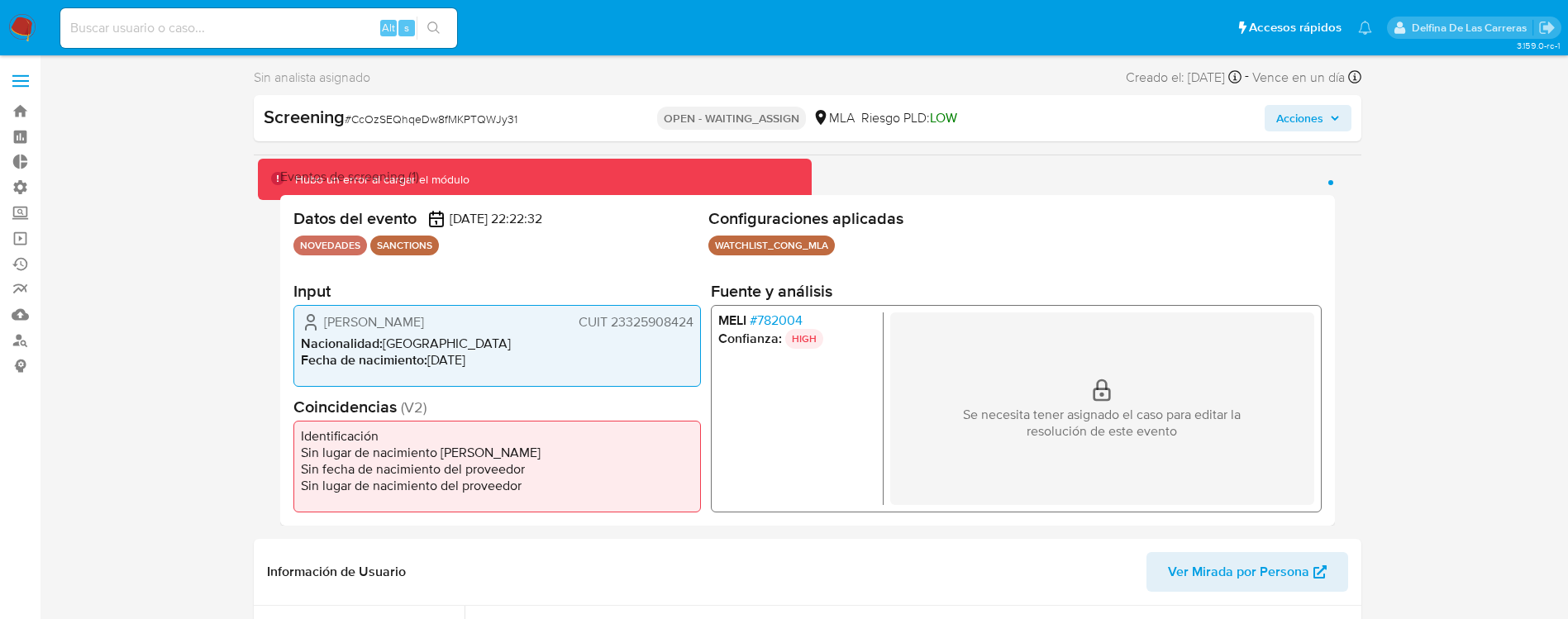
scroll to position [744, 0]
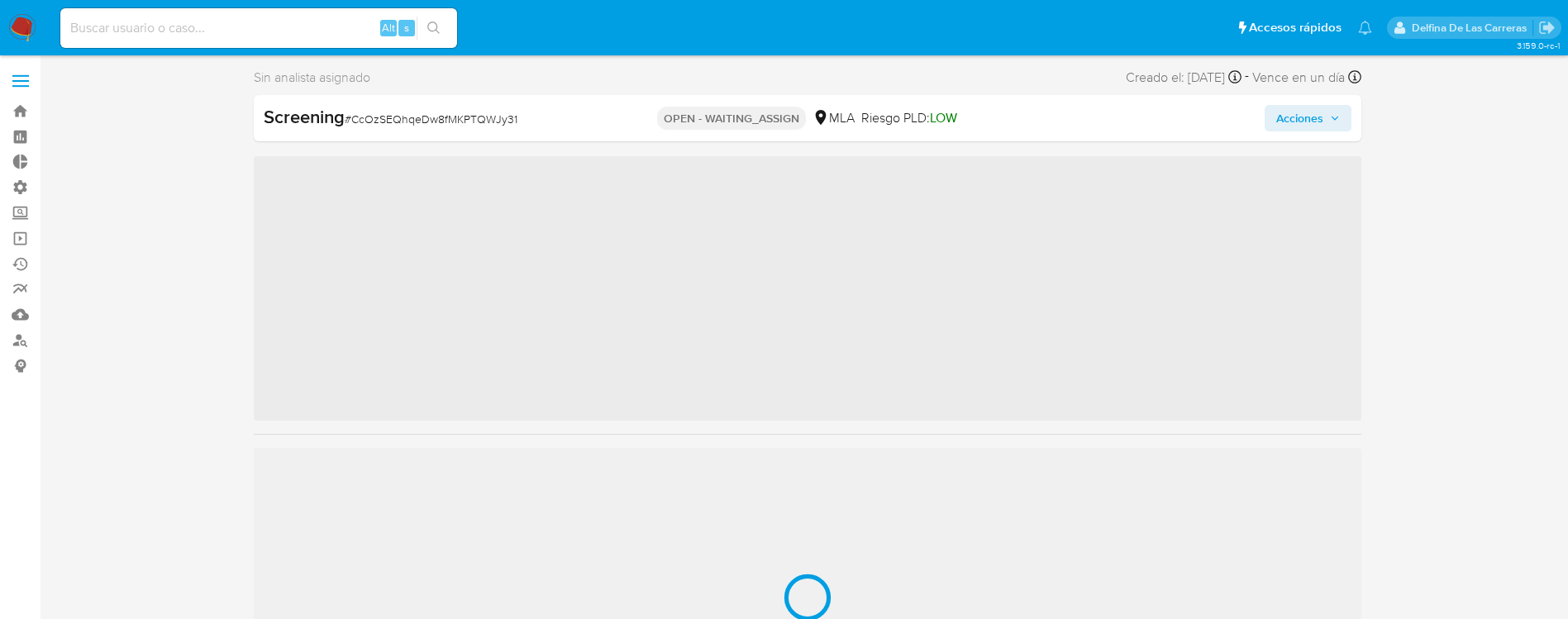
scroll to position [777, 0]
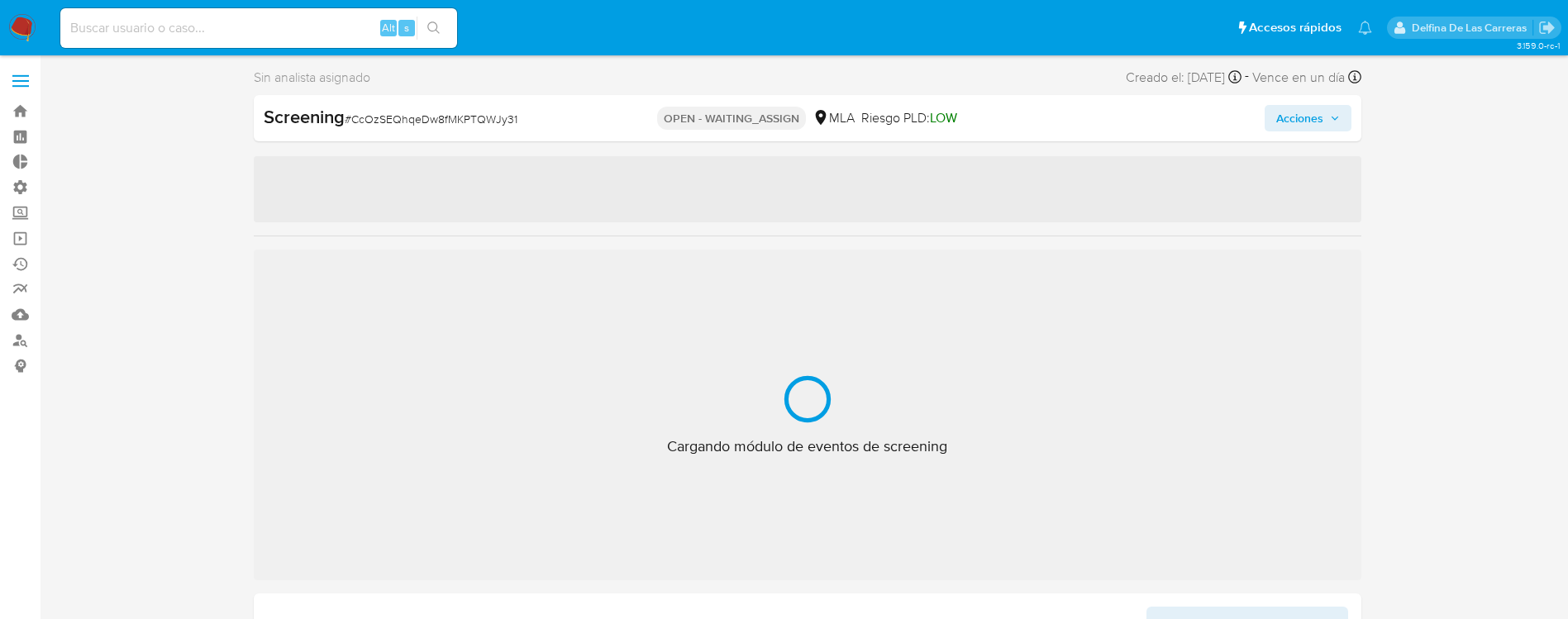
select select "10"
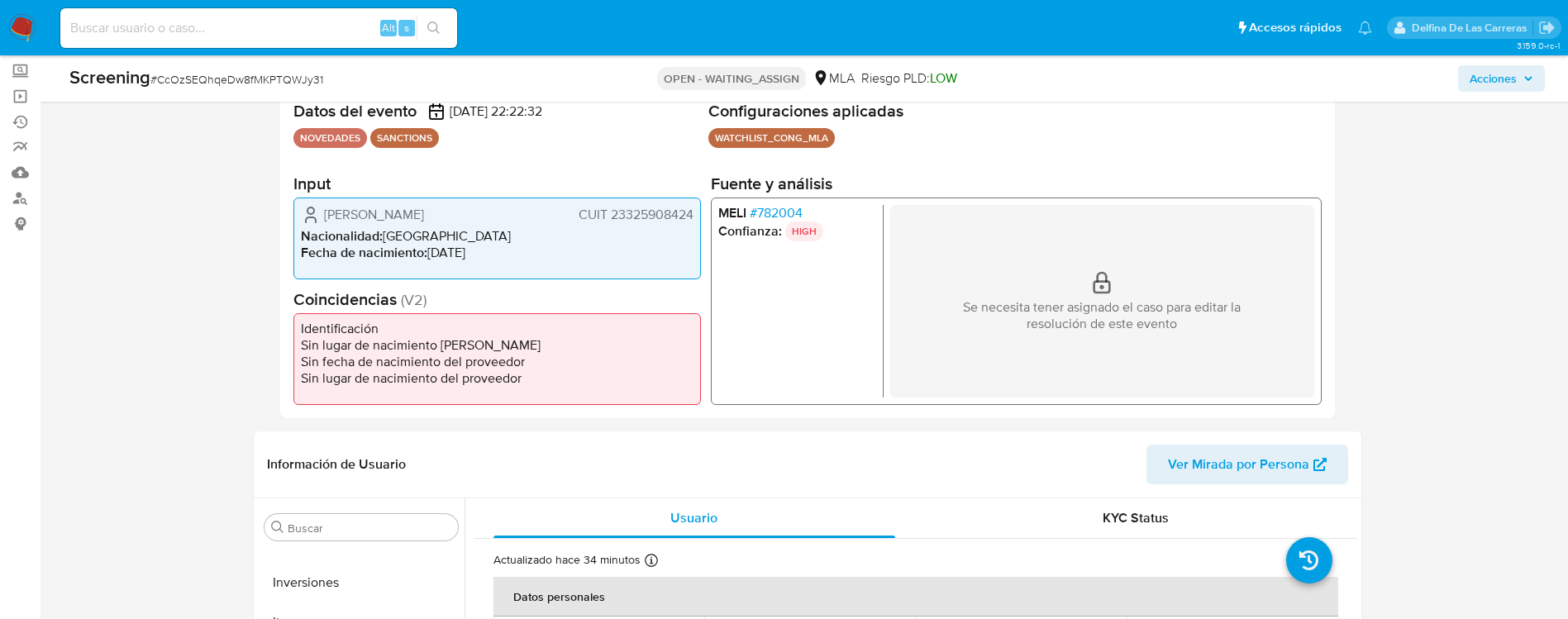
scroll to position [372, 0]
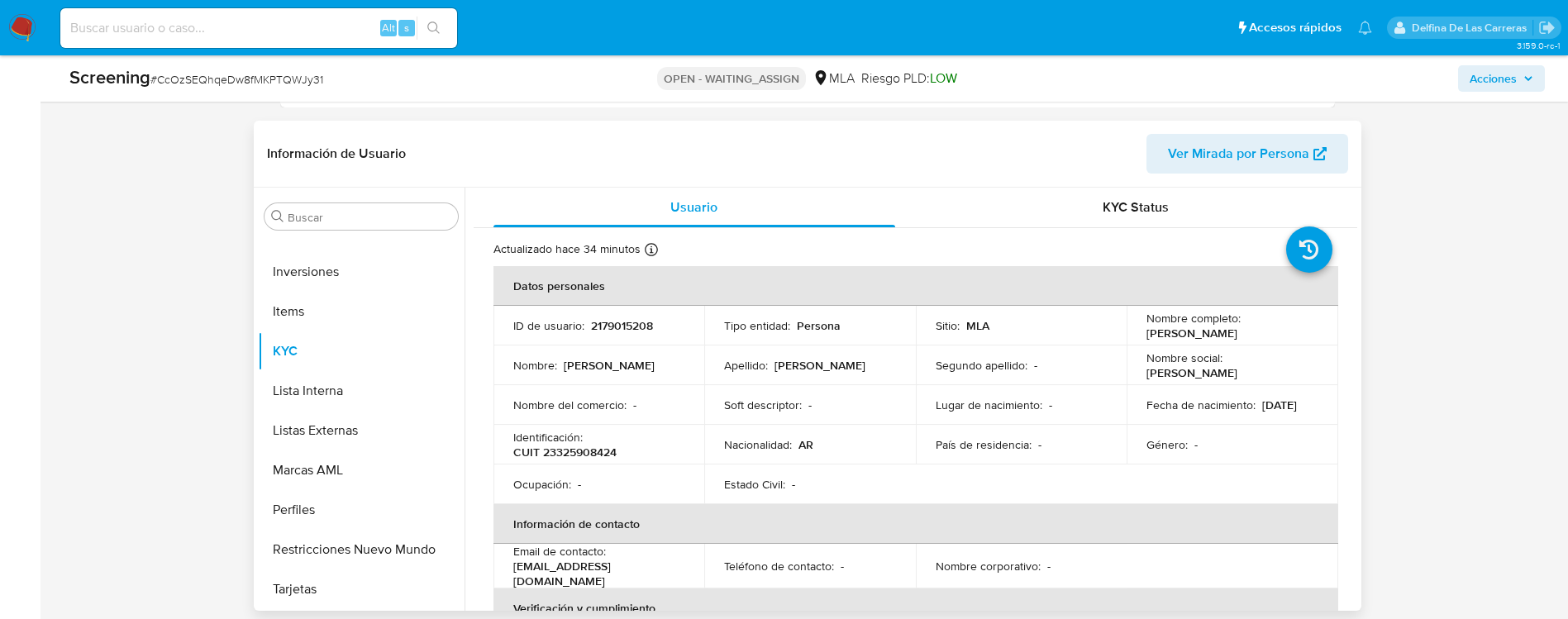
click at [635, 407] on tbody "ID de usuario : 2179015208 Tipo entidad : Persona Sitio : MLA Nombre completo :…" at bounding box center [916, 405] width 844 height 199
click at [635, 407] on p "-" at bounding box center [635, 405] width 4 height 15
click at [644, 318] on p "2179015208" at bounding box center [622, 325] width 62 height 15
copy p "2179015208"
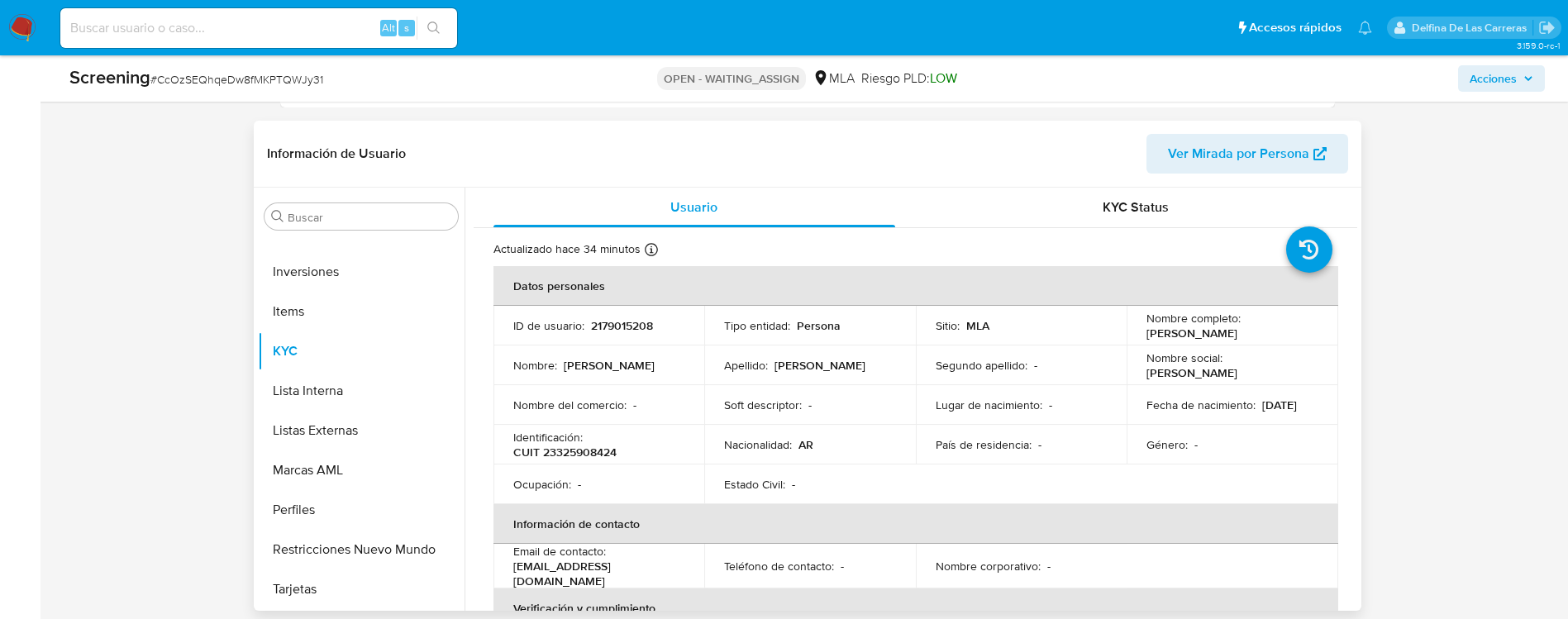
drag, startPoint x: 560, startPoint y: 366, endPoint x: 583, endPoint y: 359, distance: 24.0
click at [561, 365] on div "Nombre : Martha" at bounding box center [599, 365] width 172 height 15
click at [583, 359] on p "Martha" at bounding box center [608, 365] width 91 height 15
copy p "Martha"
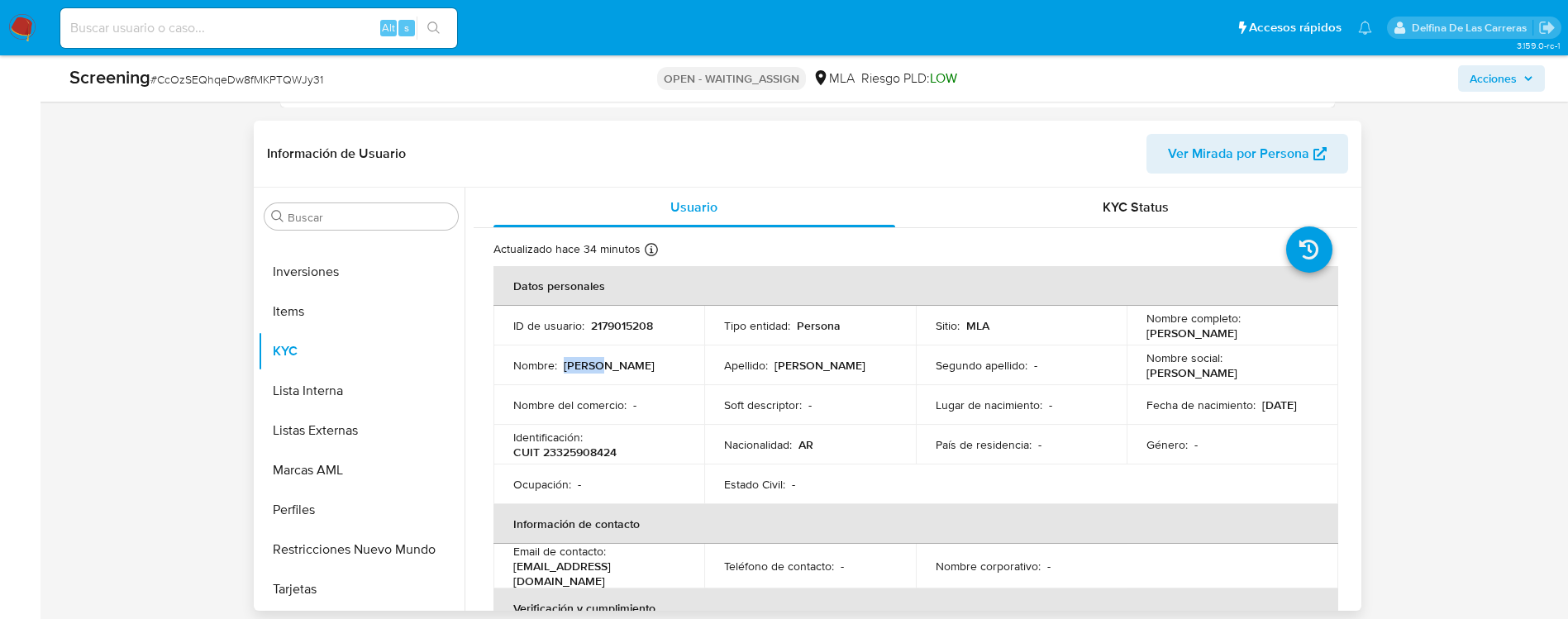
drag, startPoint x: 876, startPoint y: 369, endPoint x: 769, endPoint y: 366, distance: 107.0
click at [769, 366] on div "Apellido : Luciana Jaramillo" at bounding box center [810, 365] width 172 height 15
copy div "Luciana Jaramillo"
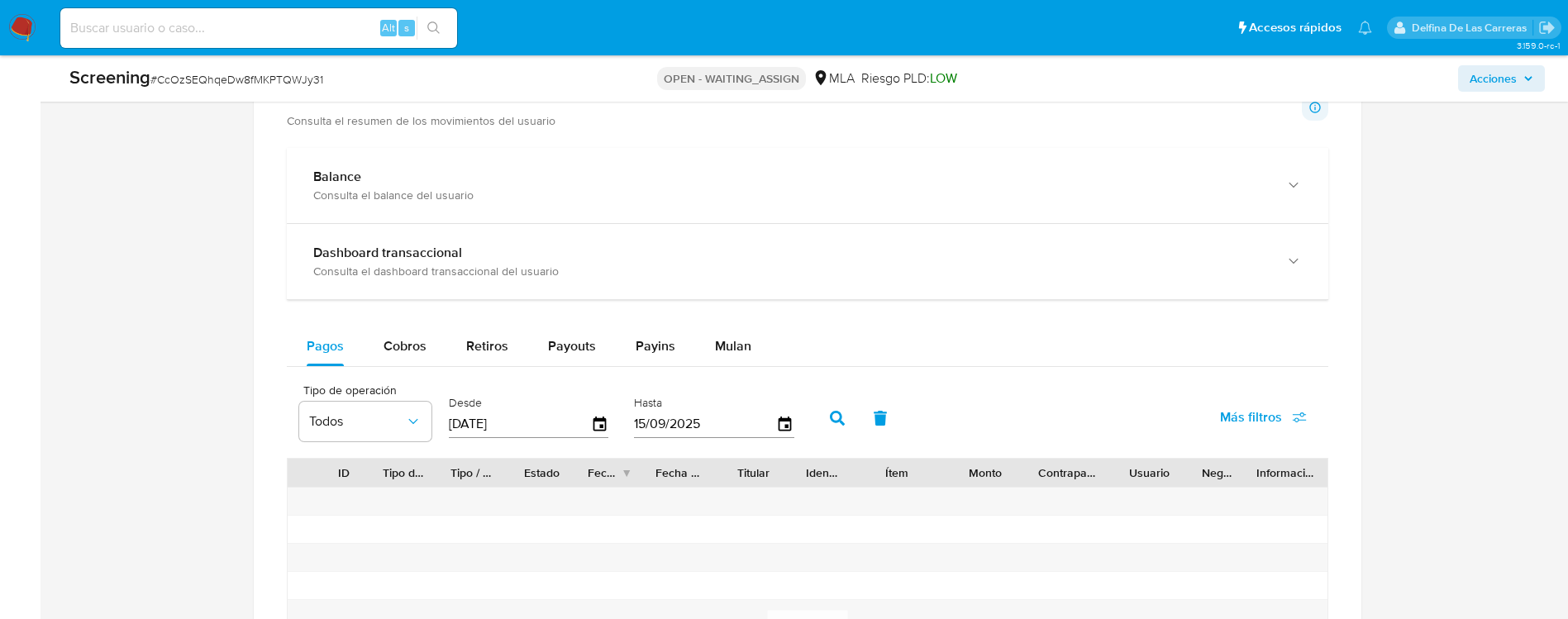
scroll to position [1115, 0]
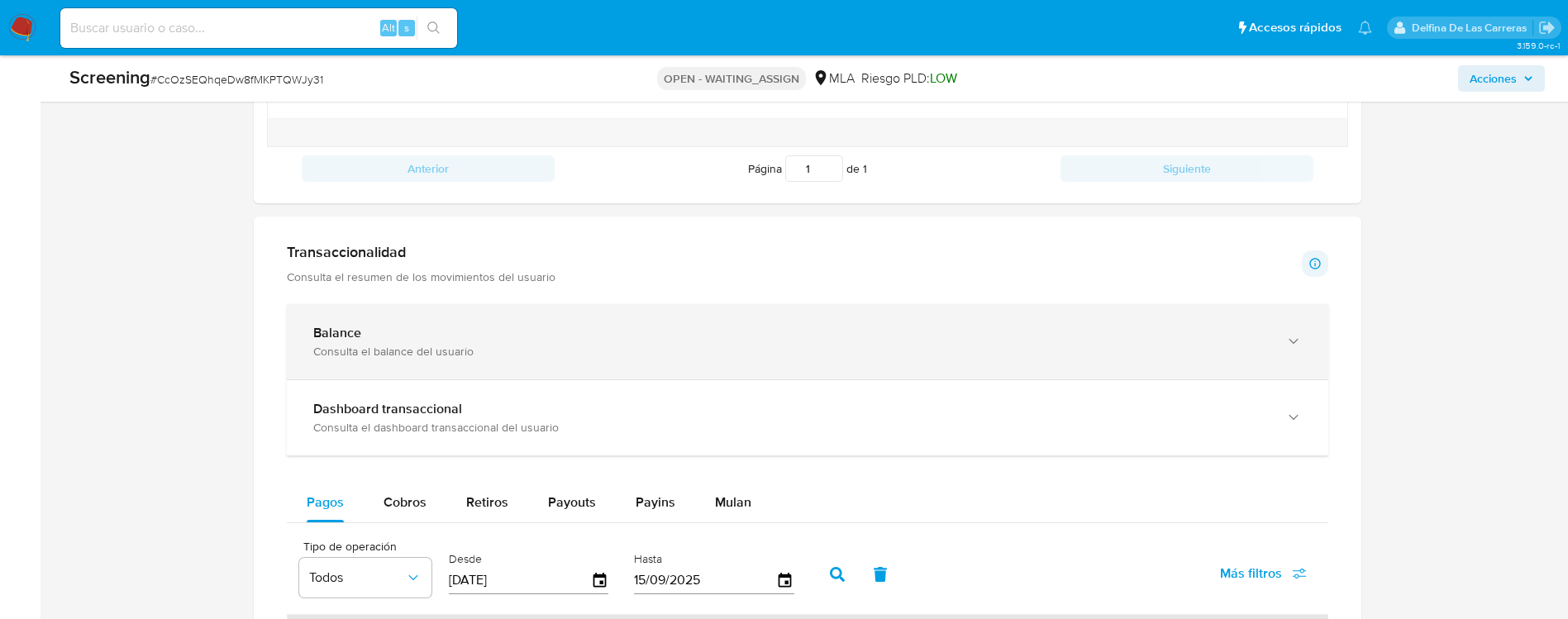
click at [424, 330] on div "Balance" at bounding box center [790, 333] width 955 height 16
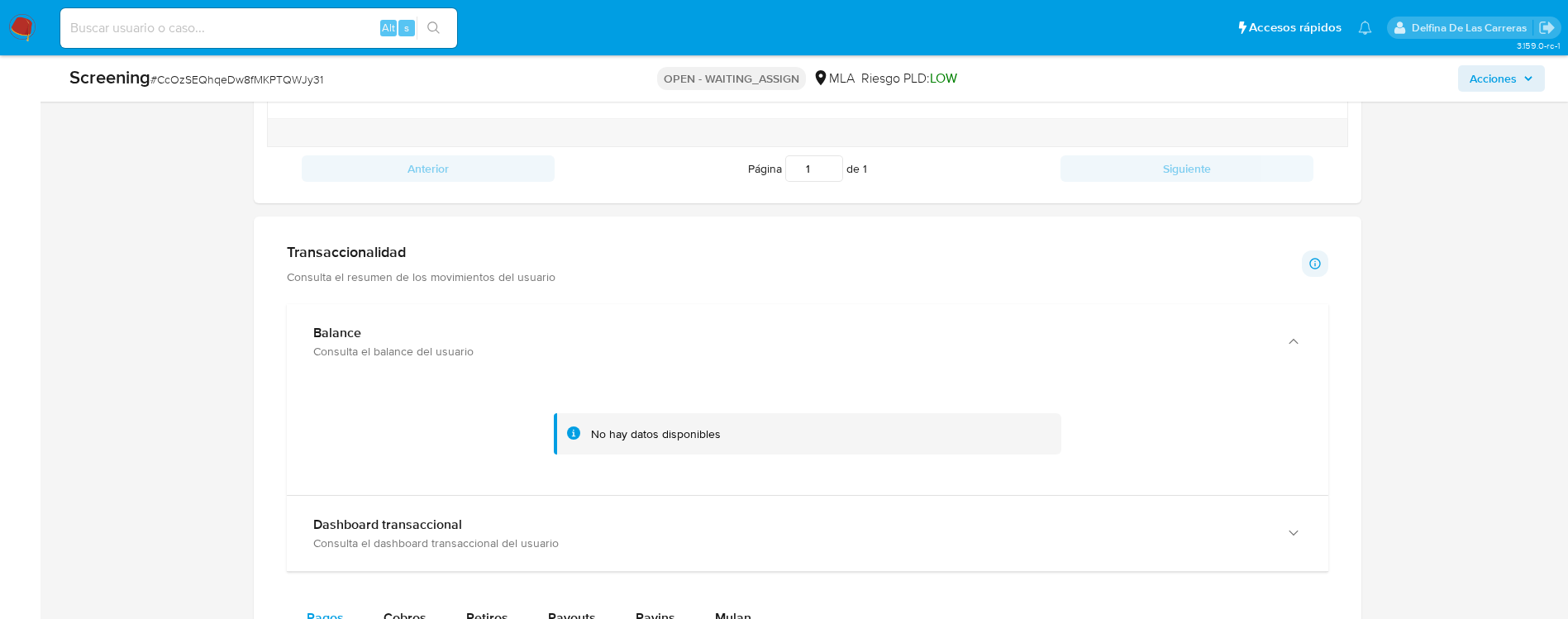
click at [571, 433] on icon at bounding box center [573, 433] width 13 height 13
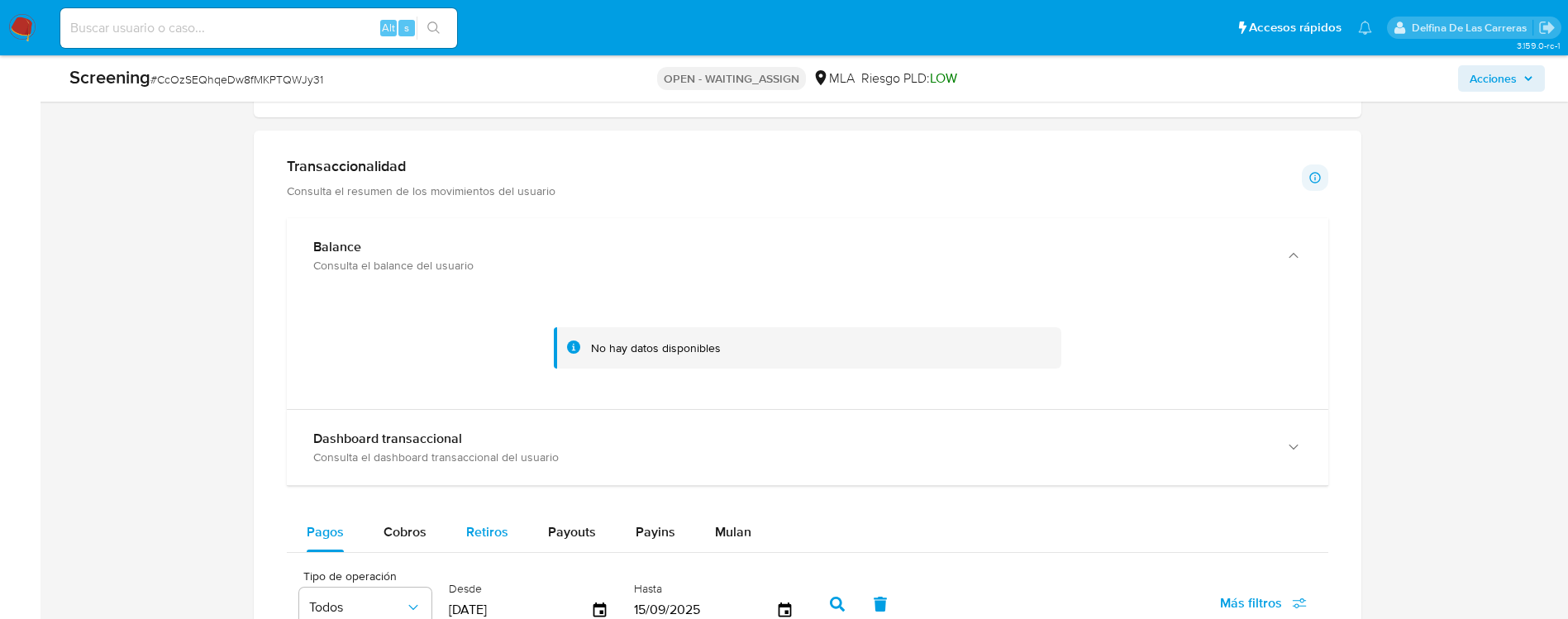
scroll to position [1239, 0]
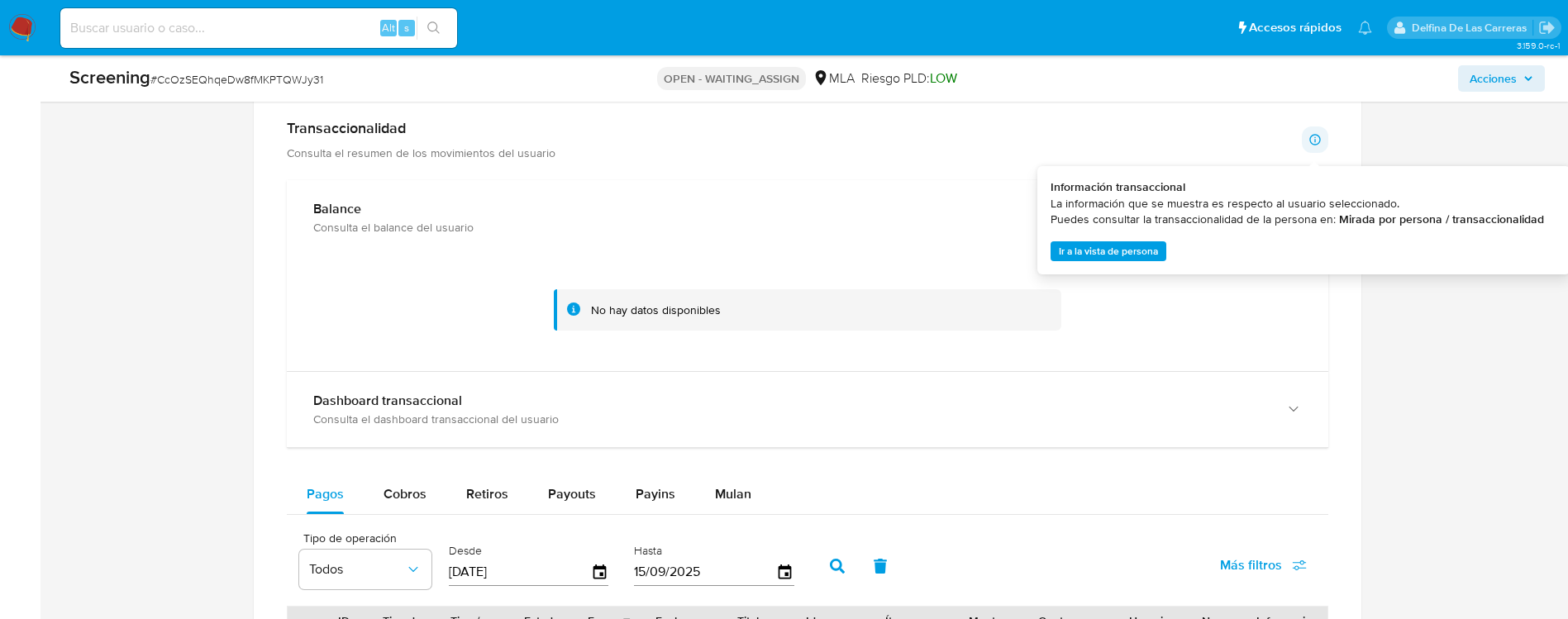
click at [1320, 139] on icon at bounding box center [1314, 139] width 11 height 11
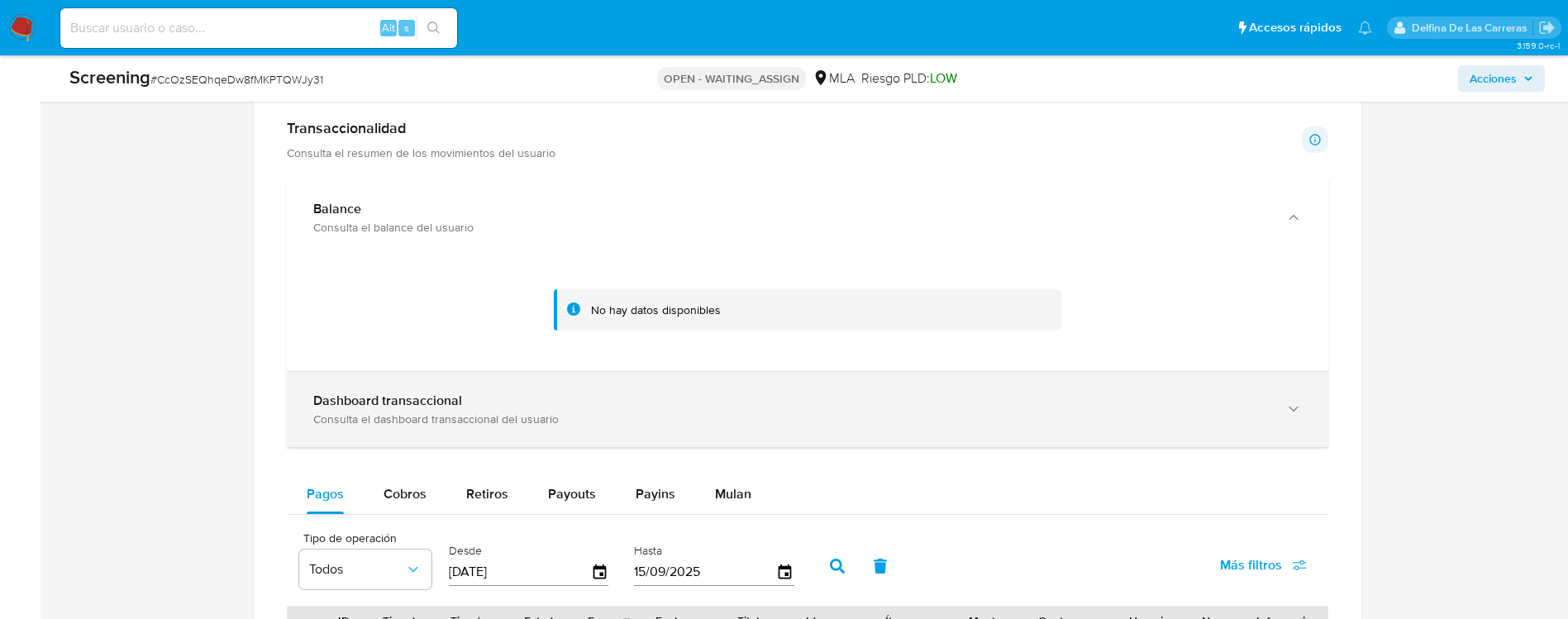
click at [386, 418] on div "Consulta el dashboard transaccional del usuario" at bounding box center [790, 418] width 955 height 15
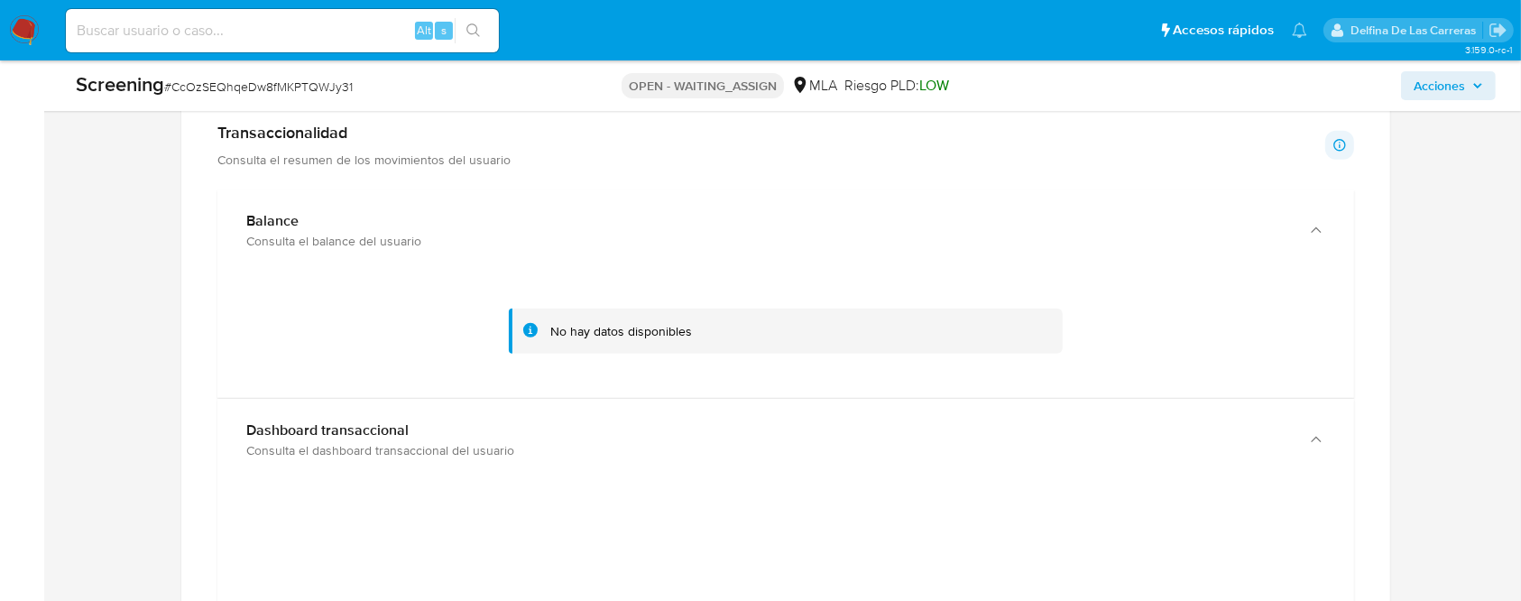
scroll to position [1323, 0]
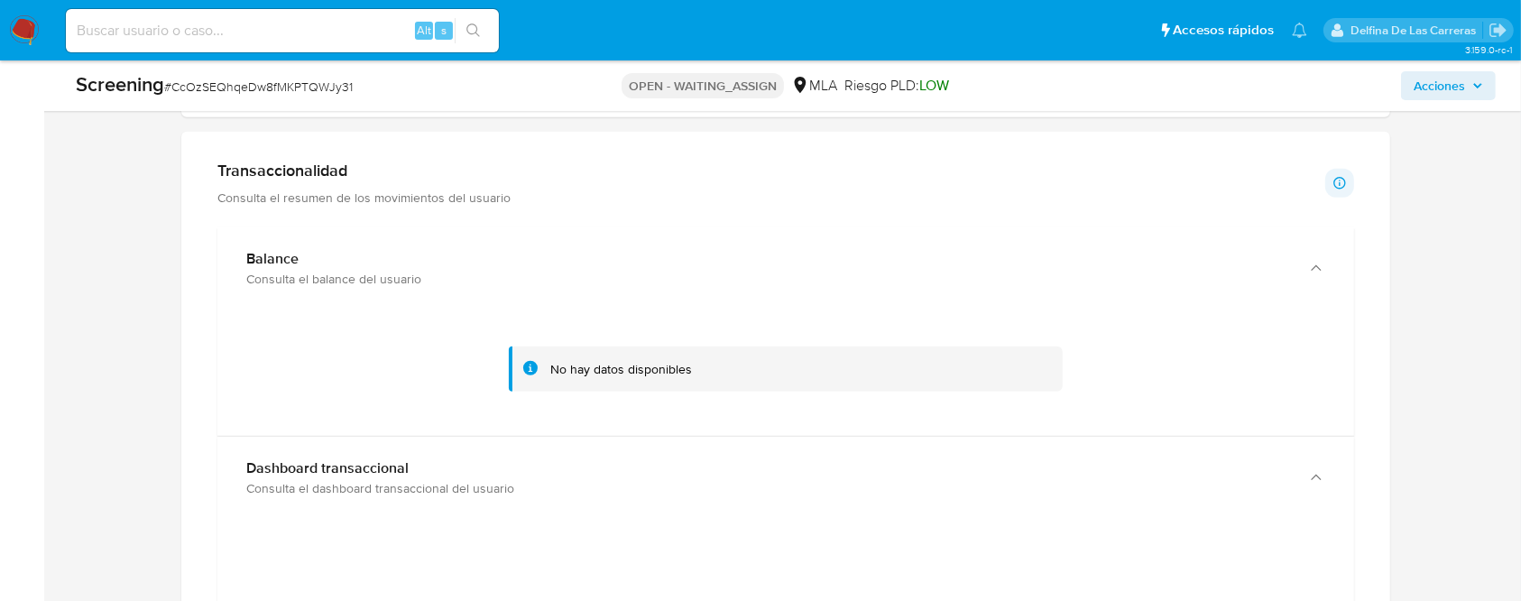
click at [532, 367] on icon at bounding box center [530, 368] width 14 height 14
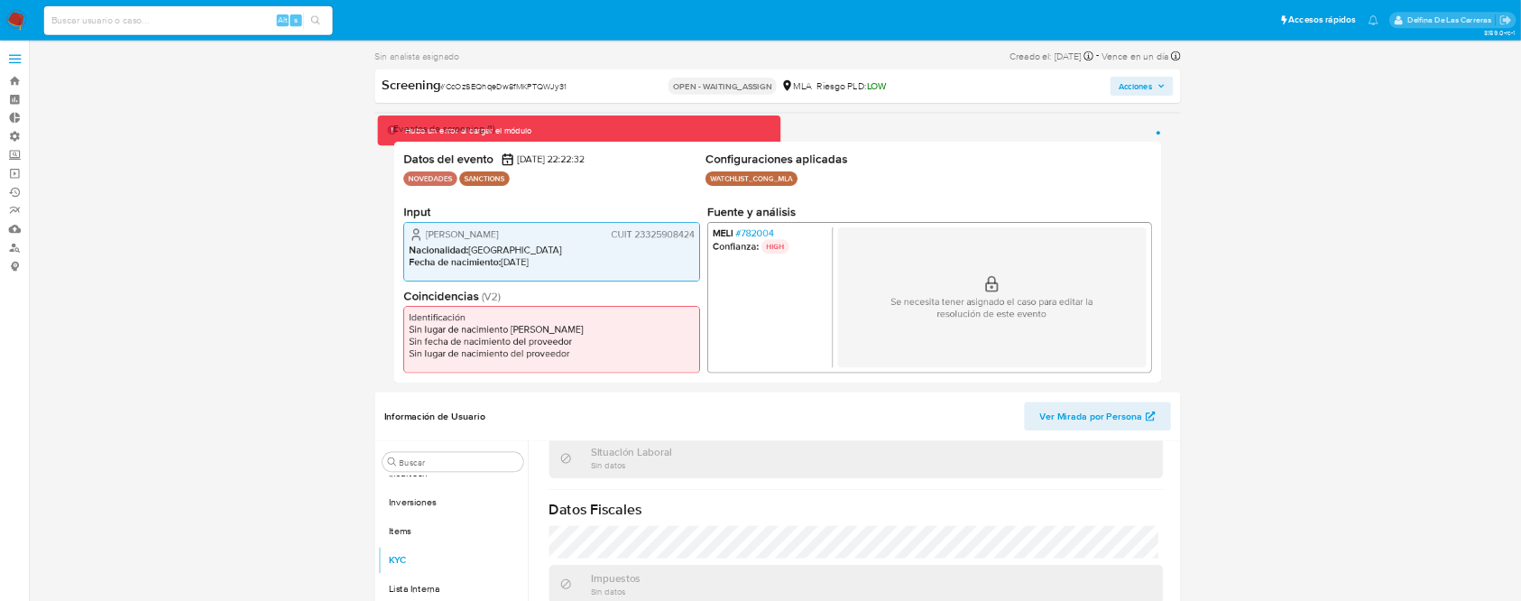
scroll to position [972, 0]
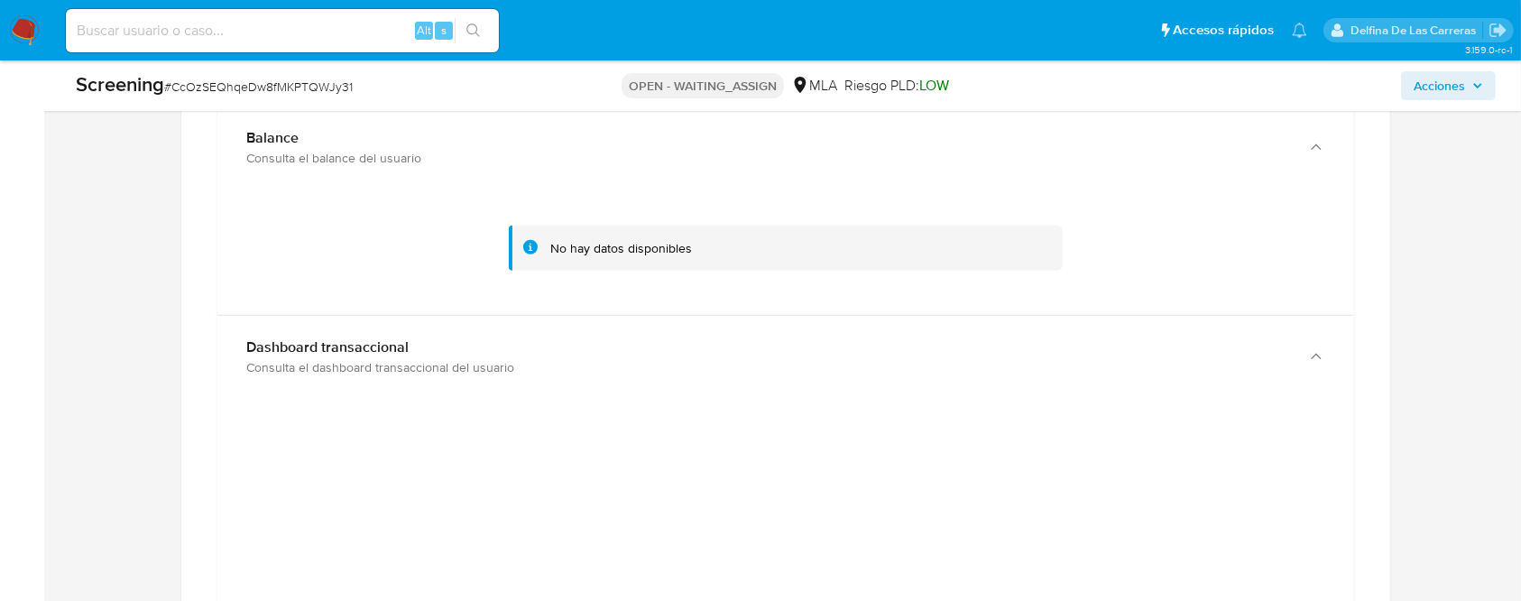
click at [765, 253] on div "No hay datos disponibles" at bounding box center [799, 248] width 498 height 17
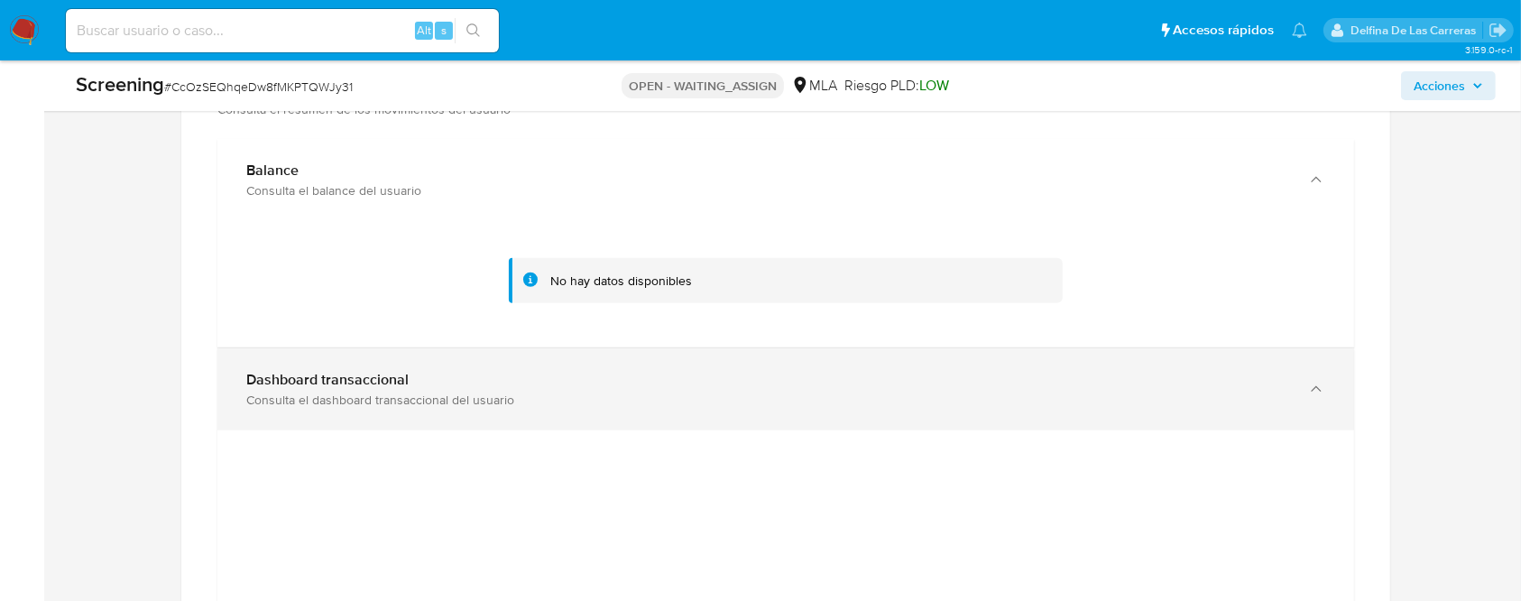
scroll to position [1323, 0]
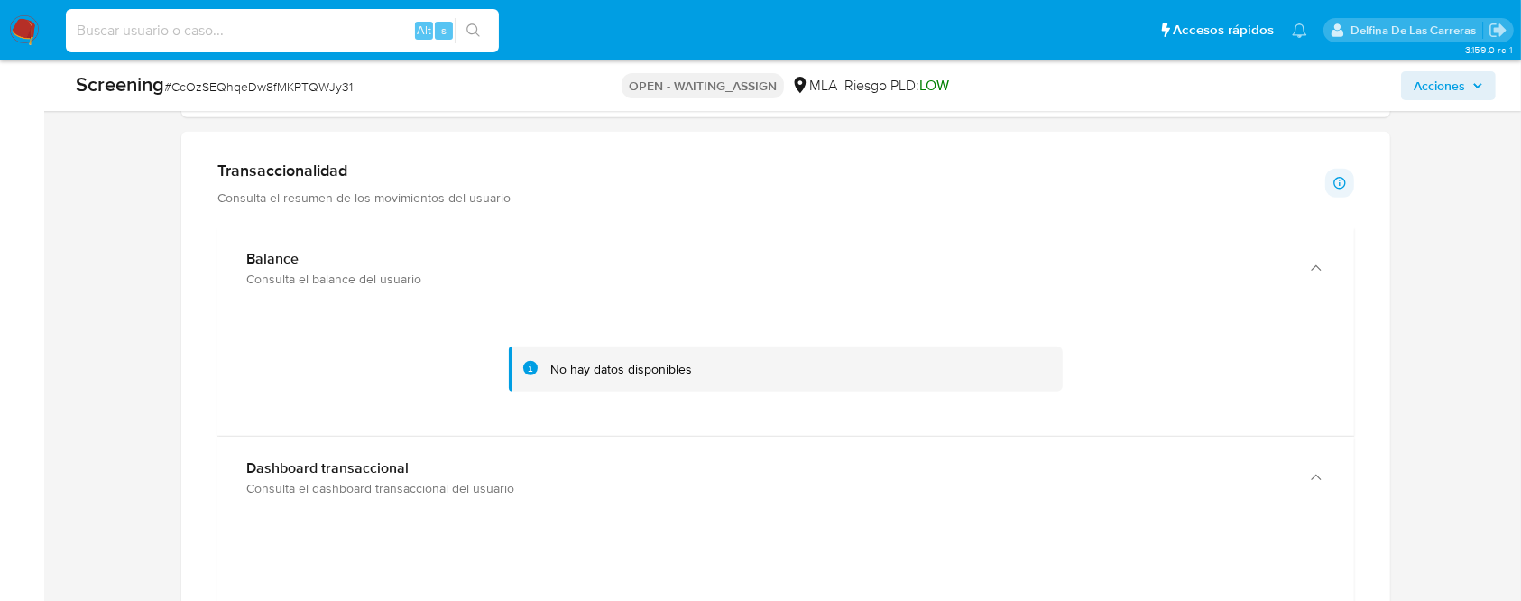
click at [189, 23] on input at bounding box center [282, 30] width 433 height 23
paste input "2179015208"
type input "2179015208"
click at [1464, 379] on div "Sin analista asignado Asignado el: - Creado el: 15/09/2025 Creado el: 15/09/202…" at bounding box center [786, 421] width 1442 height 3344
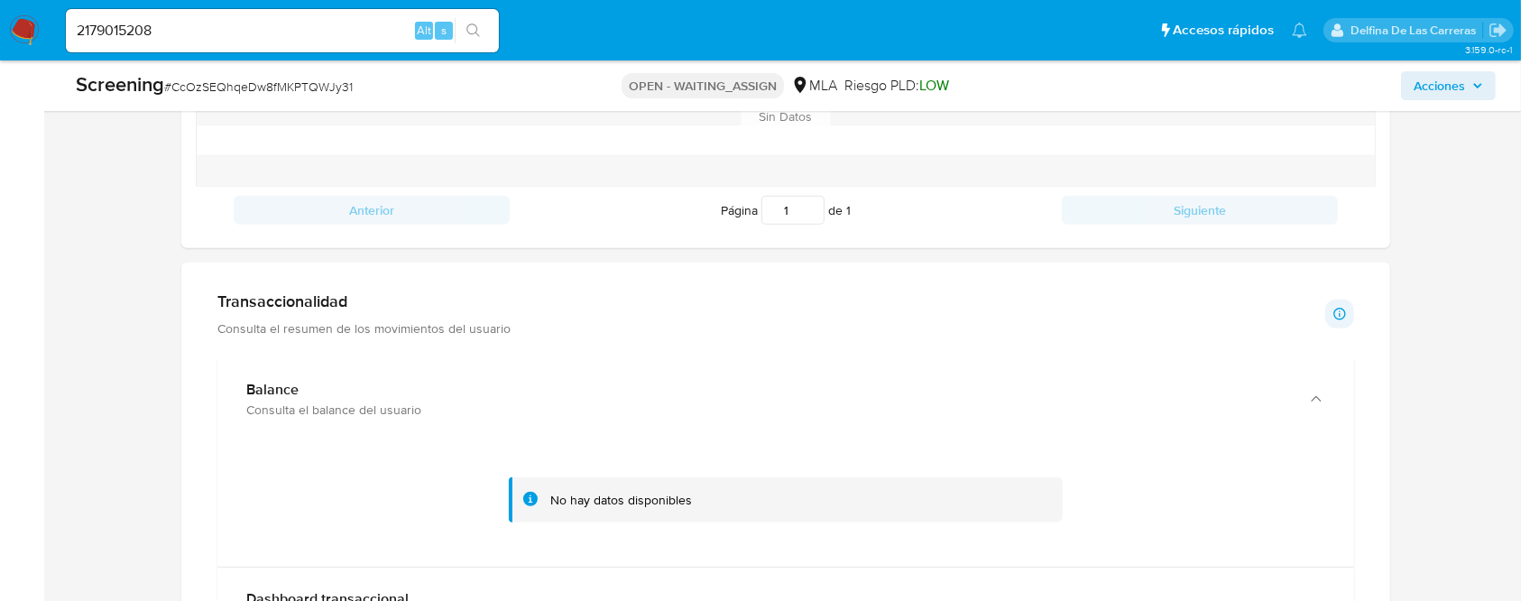
scroll to position [1083, 0]
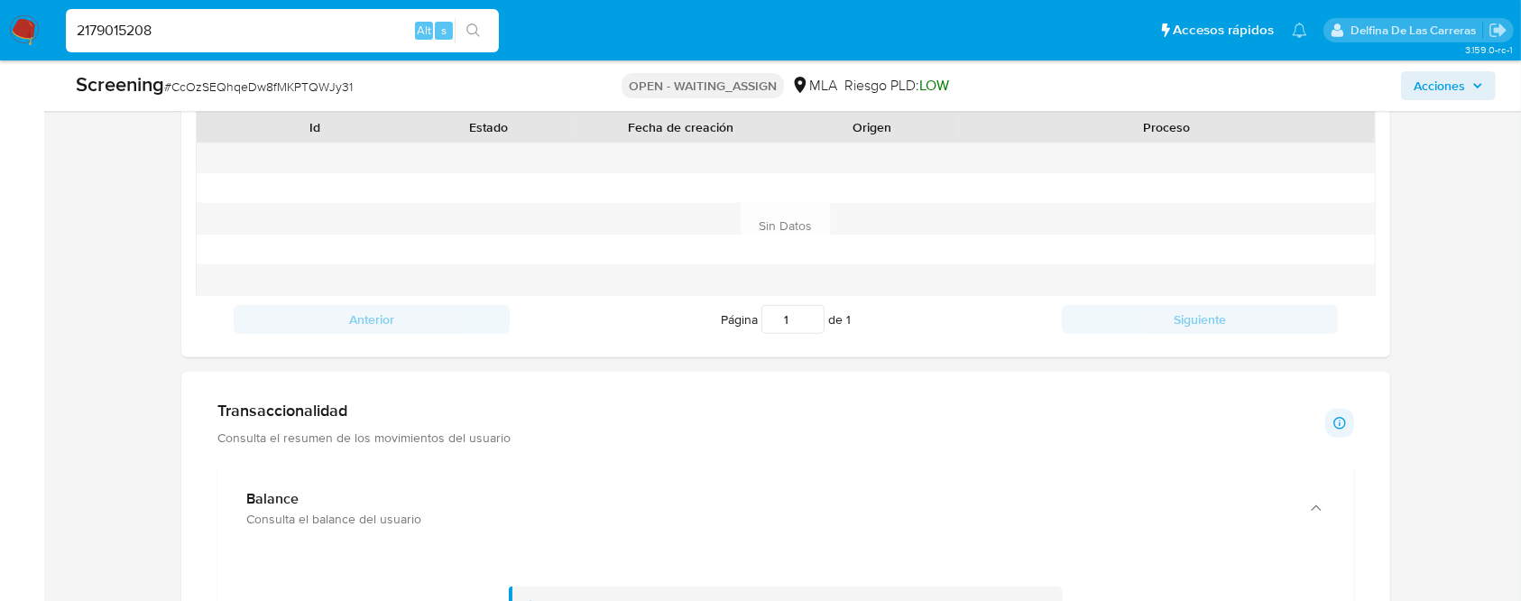
drag, startPoint x: 179, startPoint y: 23, endPoint x: 0, endPoint y: 23, distance: 178.7
click at [0, 23] on nav "Pausado Ver notificaciones 2179015208 Alt s Accesos rápidos Presiona las siguie…" at bounding box center [760, 30] width 1521 height 60
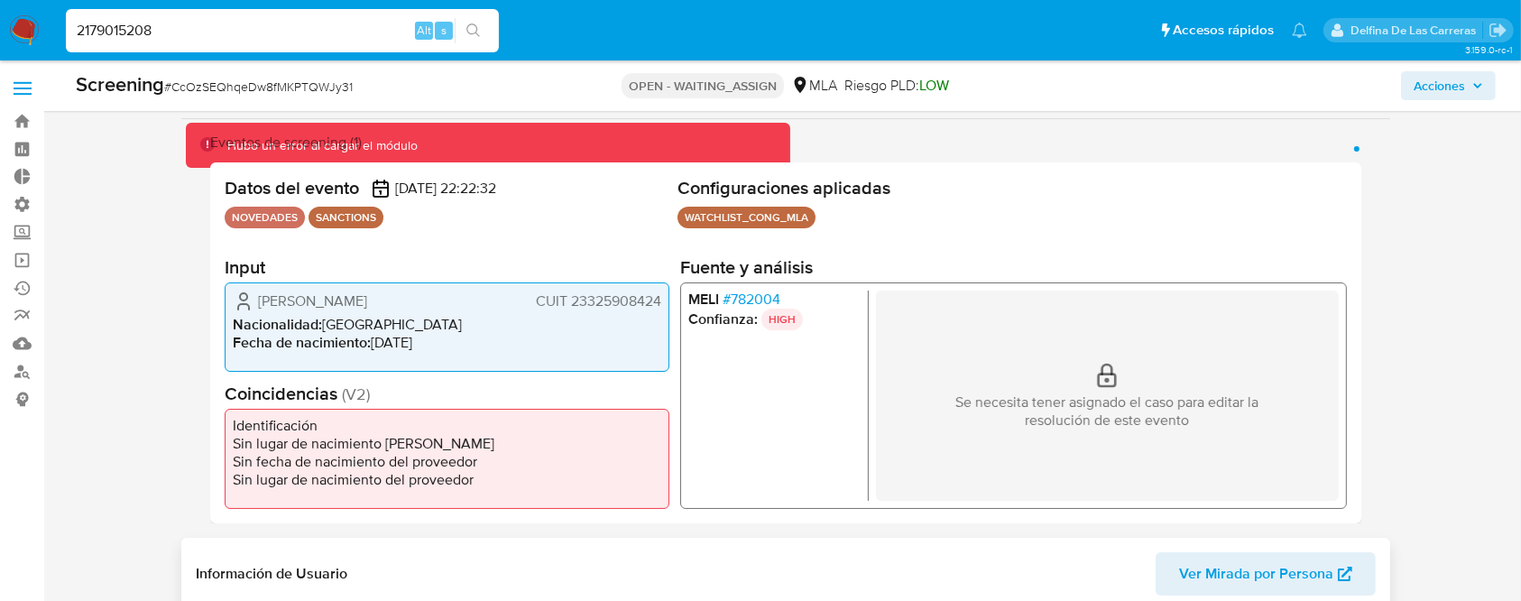
scroll to position [481, 0]
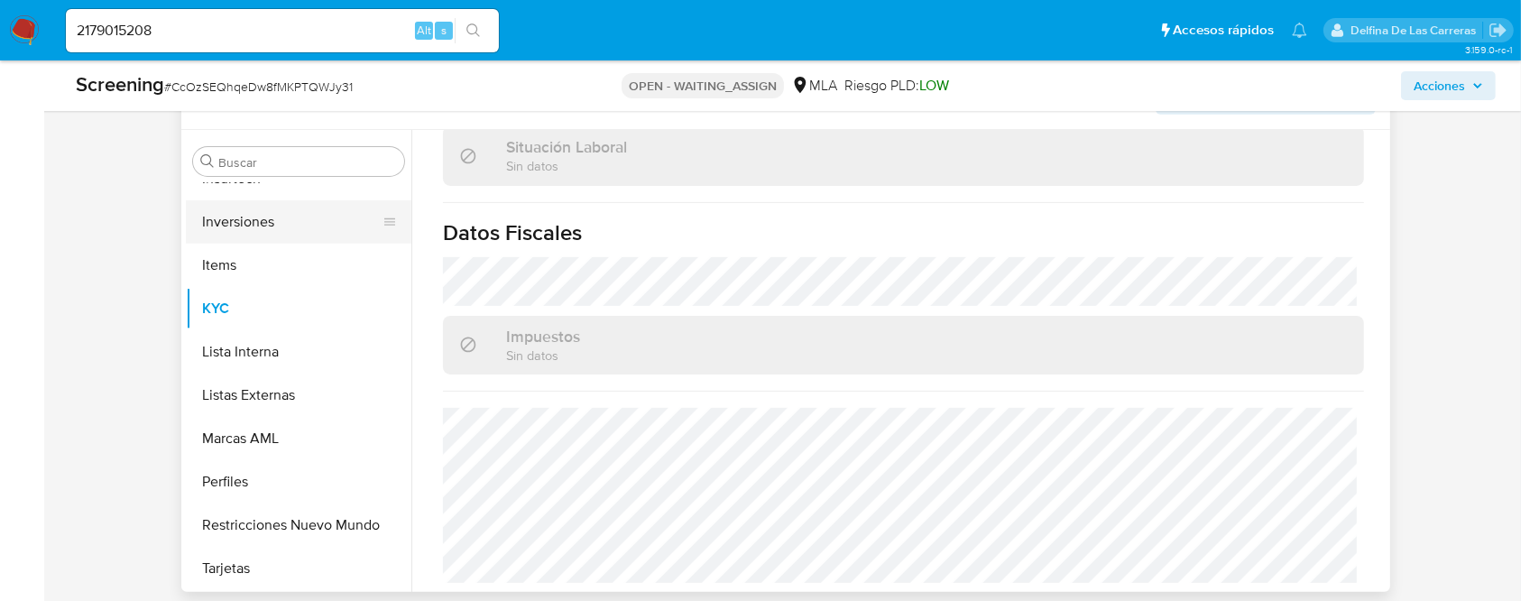
click at [288, 215] on button "Inversiones" at bounding box center [291, 221] width 211 height 43
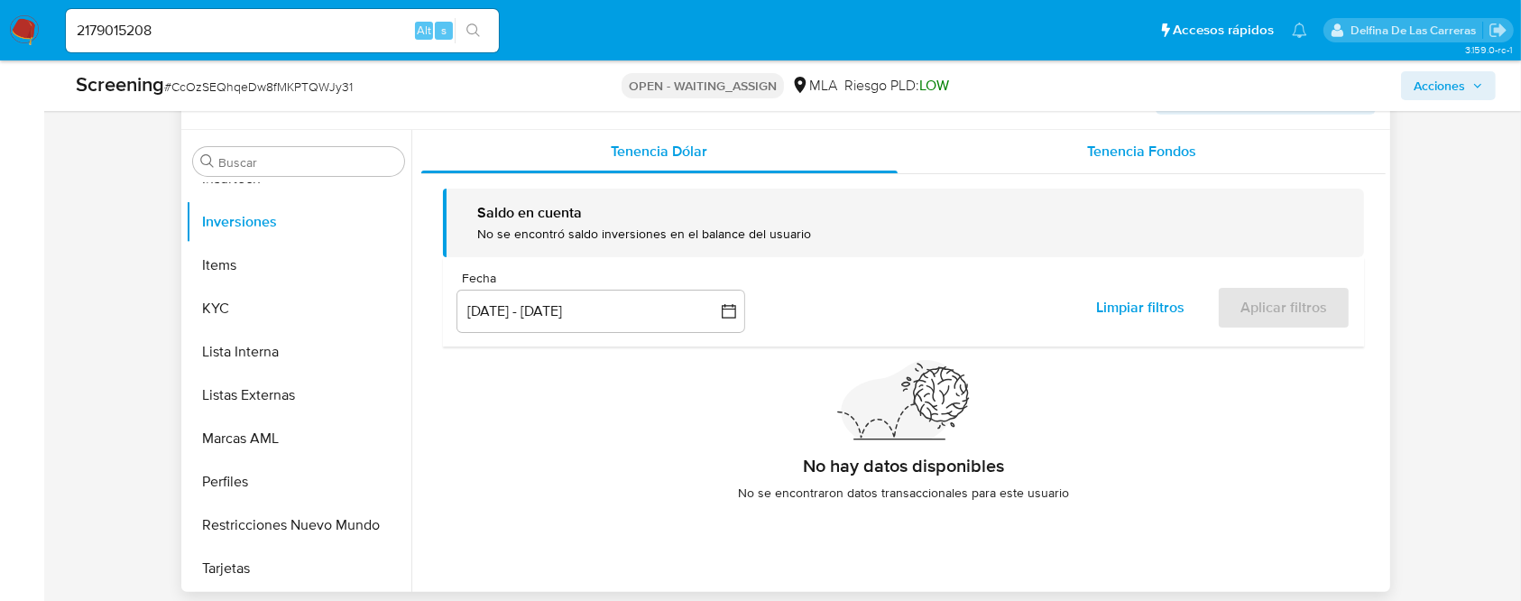
click at [1138, 141] on span "Tenencia Fondos" at bounding box center [1141, 151] width 109 height 21
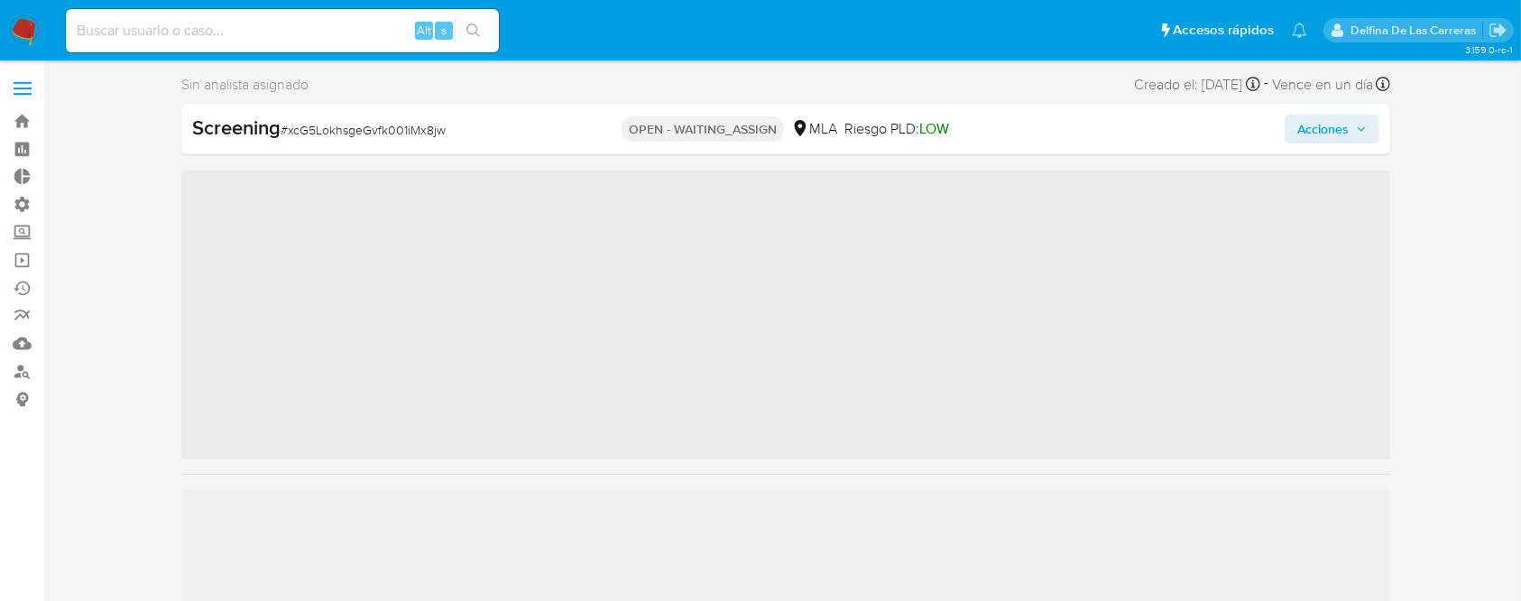
scroll to position [849, 0]
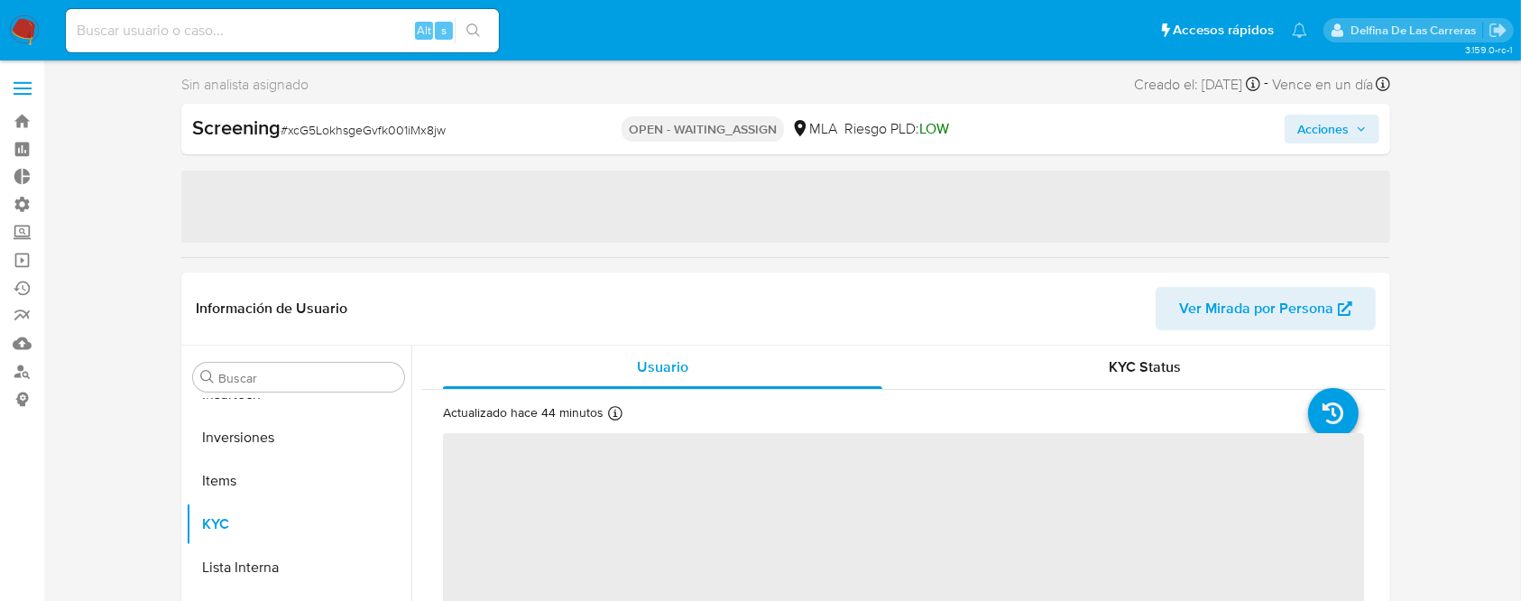
select select "10"
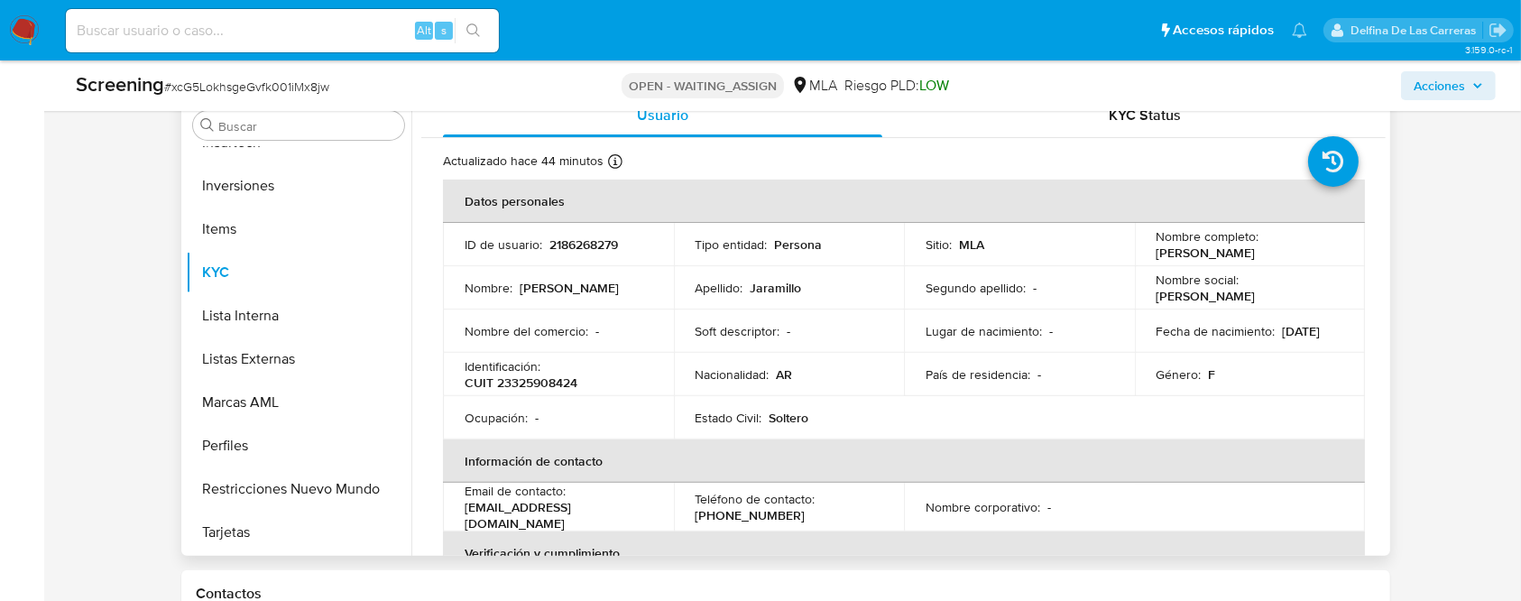
scroll to position [361, 0]
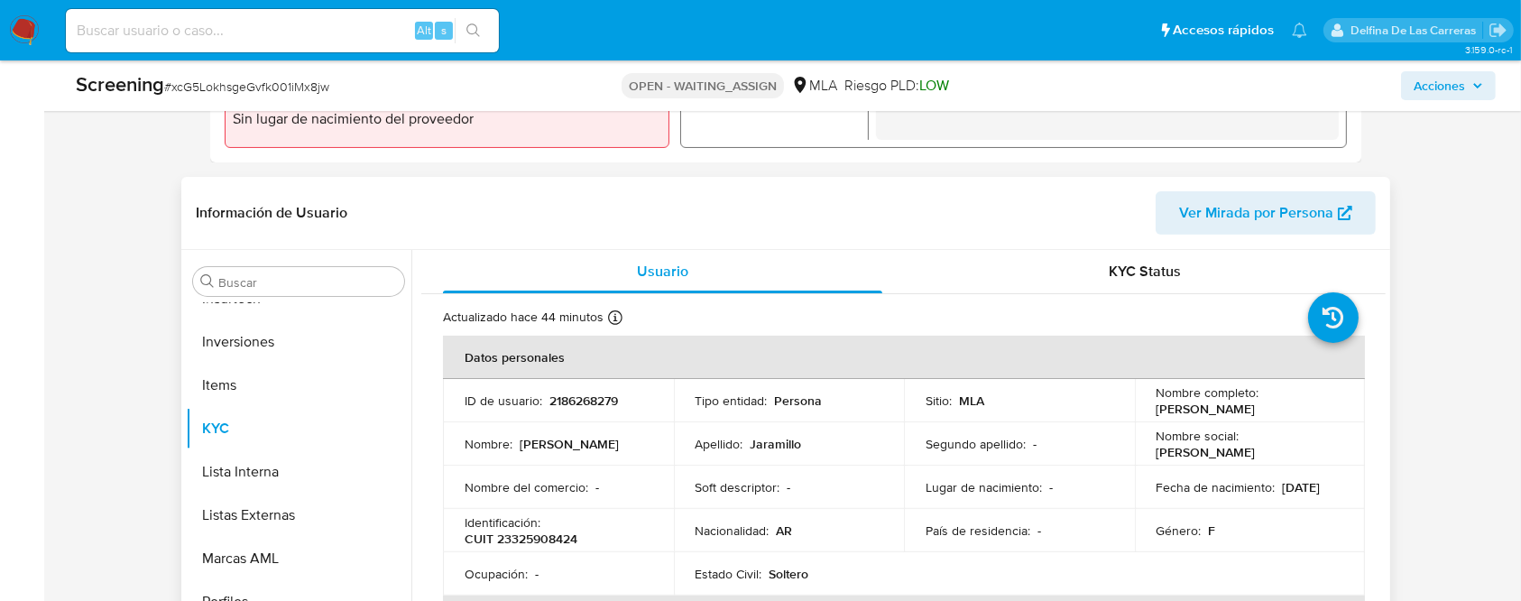
click at [586, 395] on p "2186268279" at bounding box center [583, 400] width 69 height 16
copy p "2186268279"
click at [591, 402] on p "2186268279" at bounding box center [583, 400] width 69 height 16
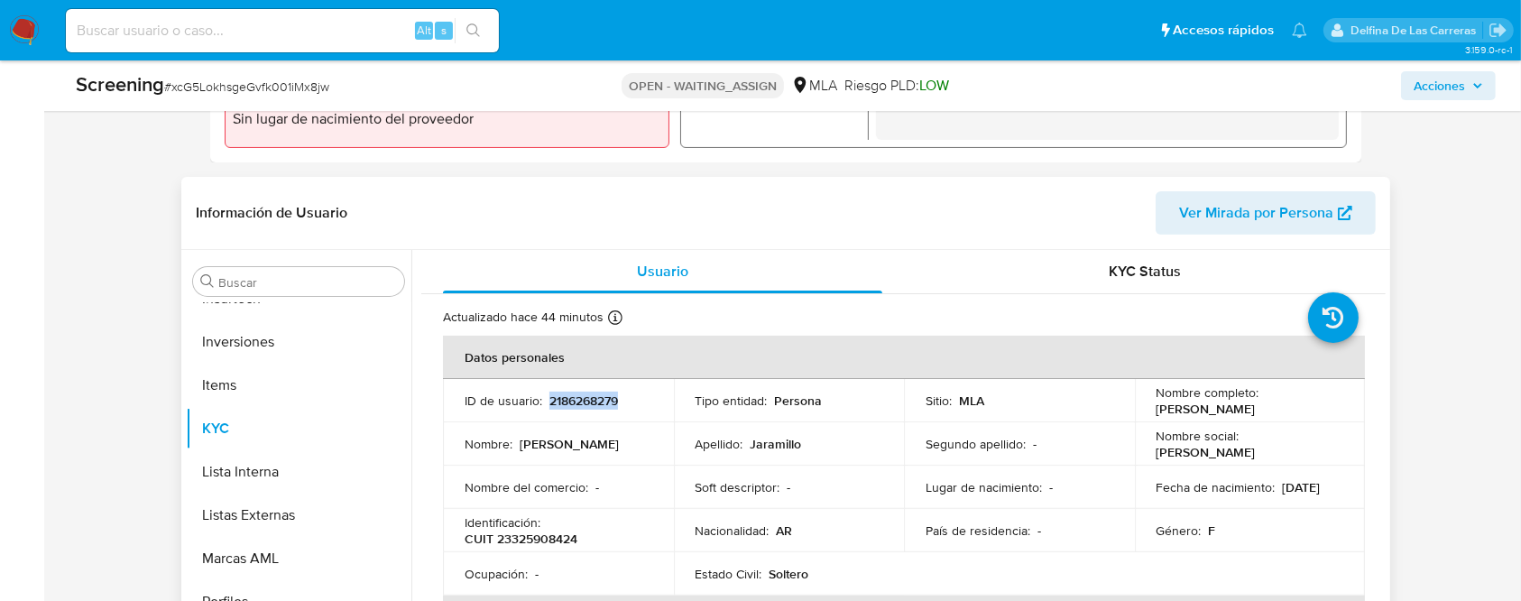
click at [591, 402] on p "2186268279" at bounding box center [583, 400] width 69 height 16
copy p "2186268279"
click at [195, 33] on input at bounding box center [282, 30] width 433 height 23
paste input "2186268279"
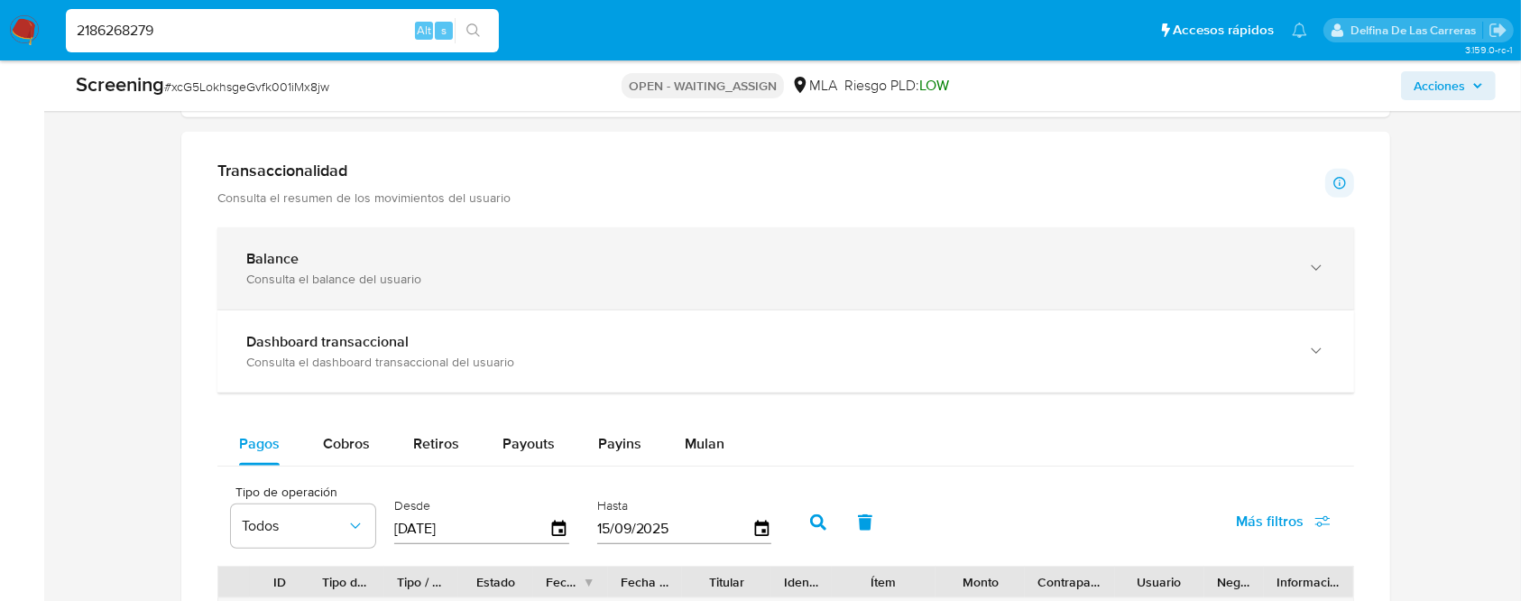
scroll to position [1444, 0]
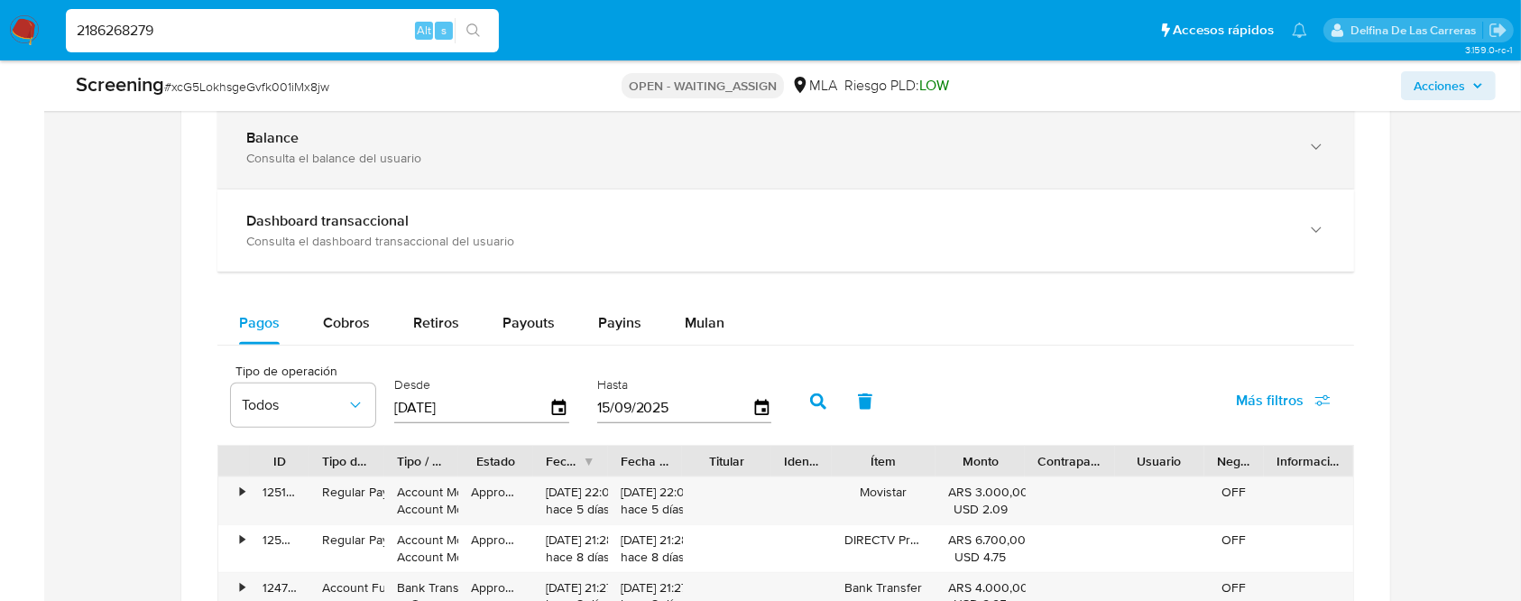
type input "2186268279"
click at [435, 157] on div "Consulta el balance del usuario" at bounding box center [767, 158] width 1043 height 16
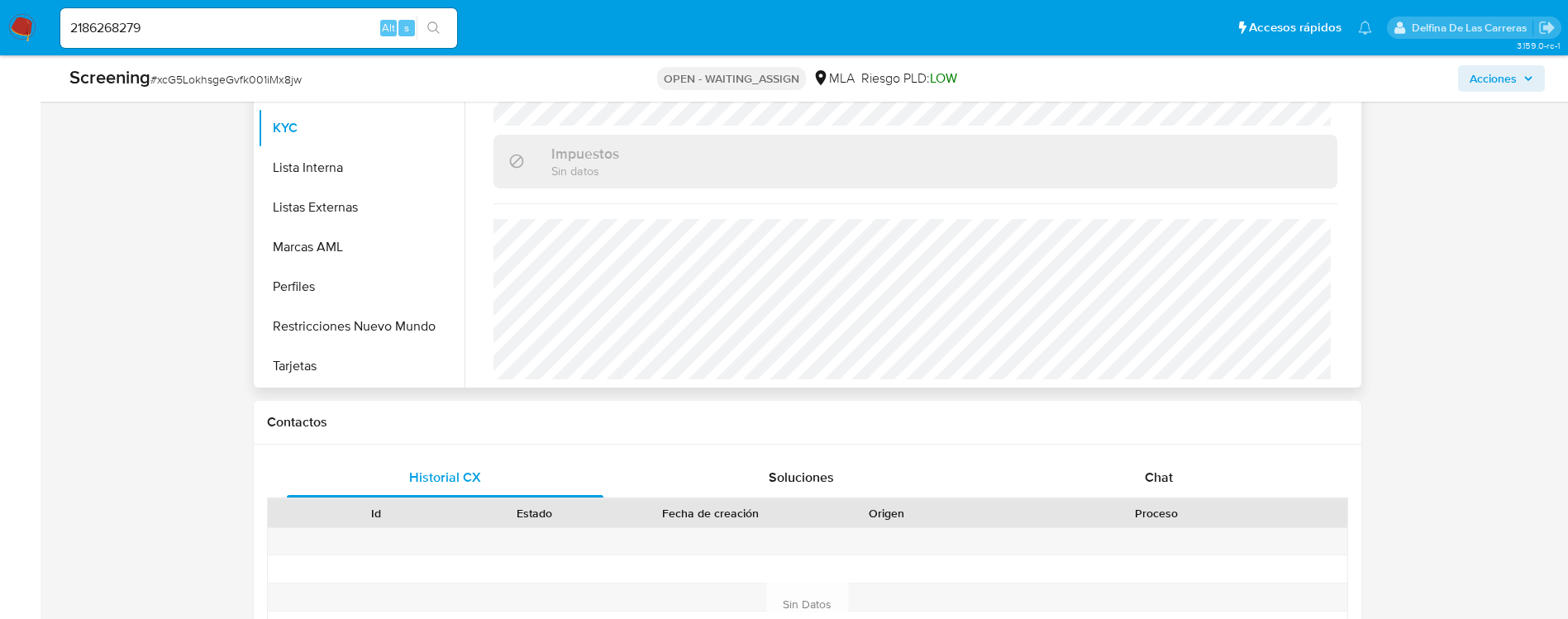
scroll to position [381, 0]
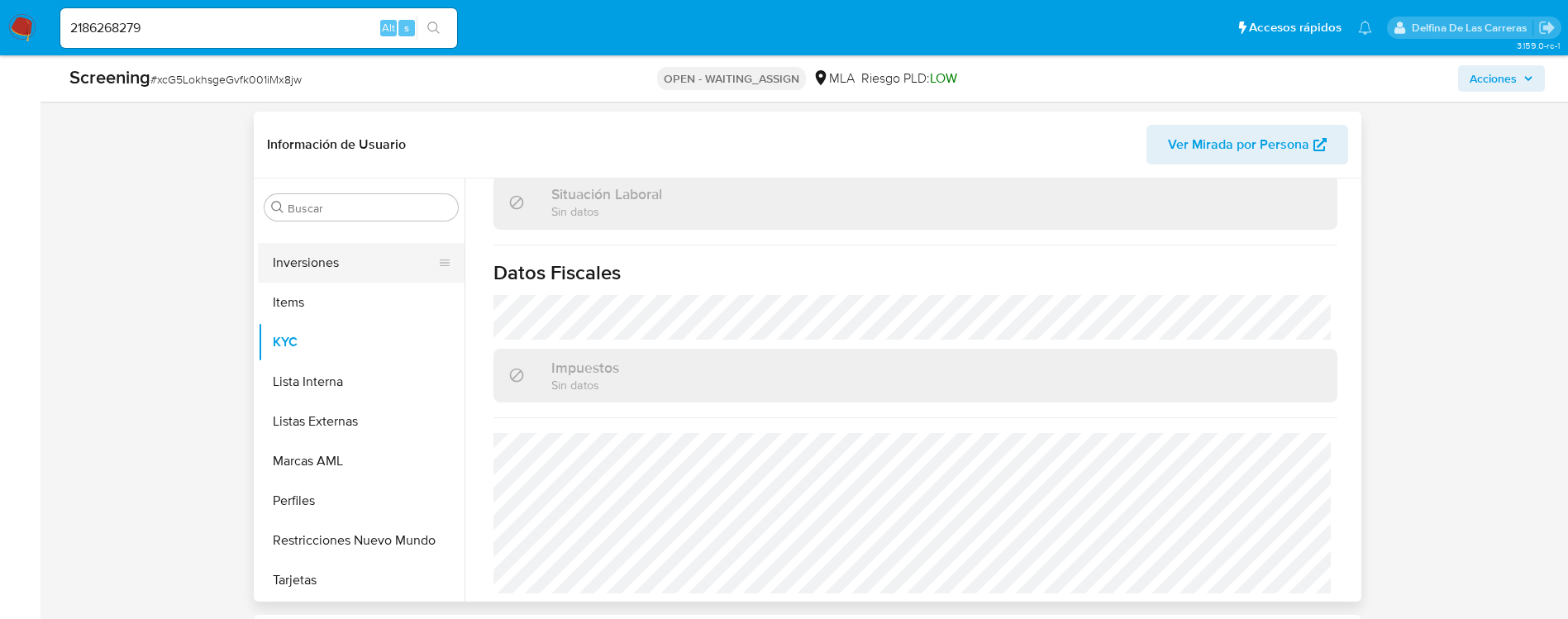
click at [324, 265] on button "Inversiones" at bounding box center [354, 262] width 193 height 39
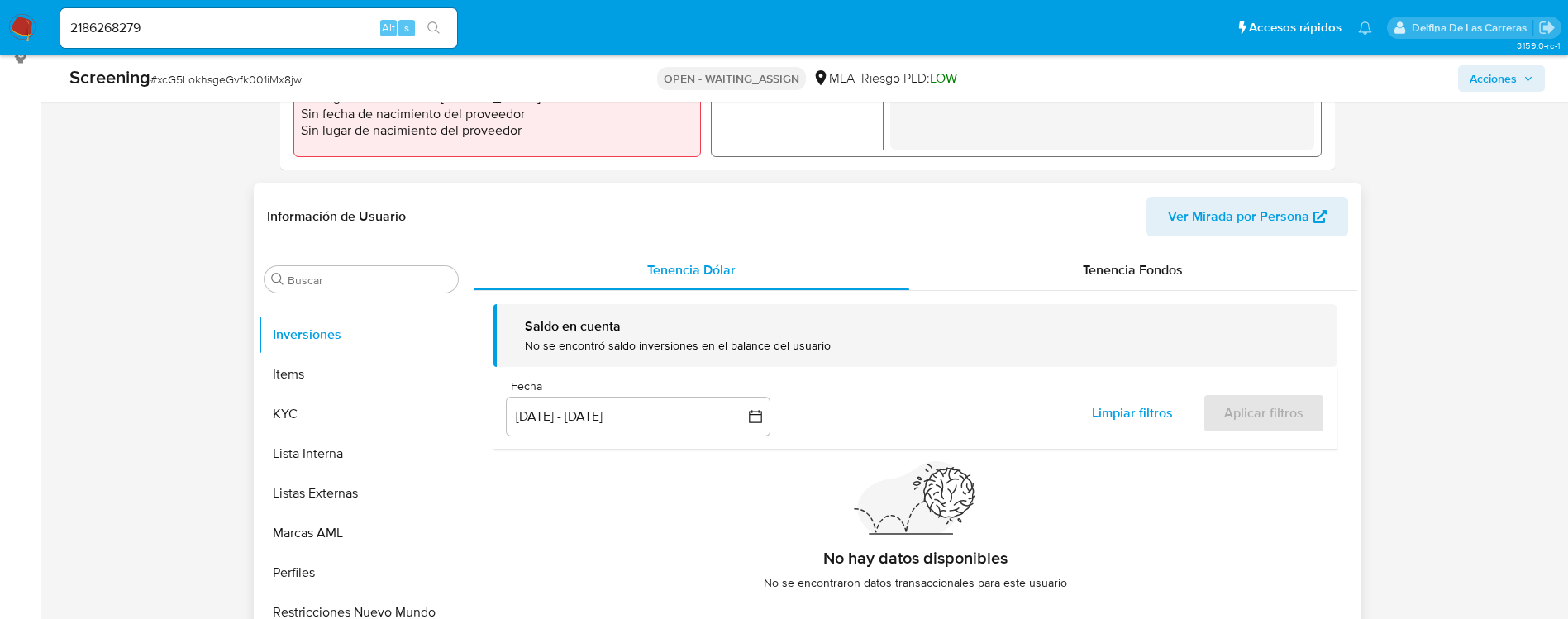
scroll to position [257, 0]
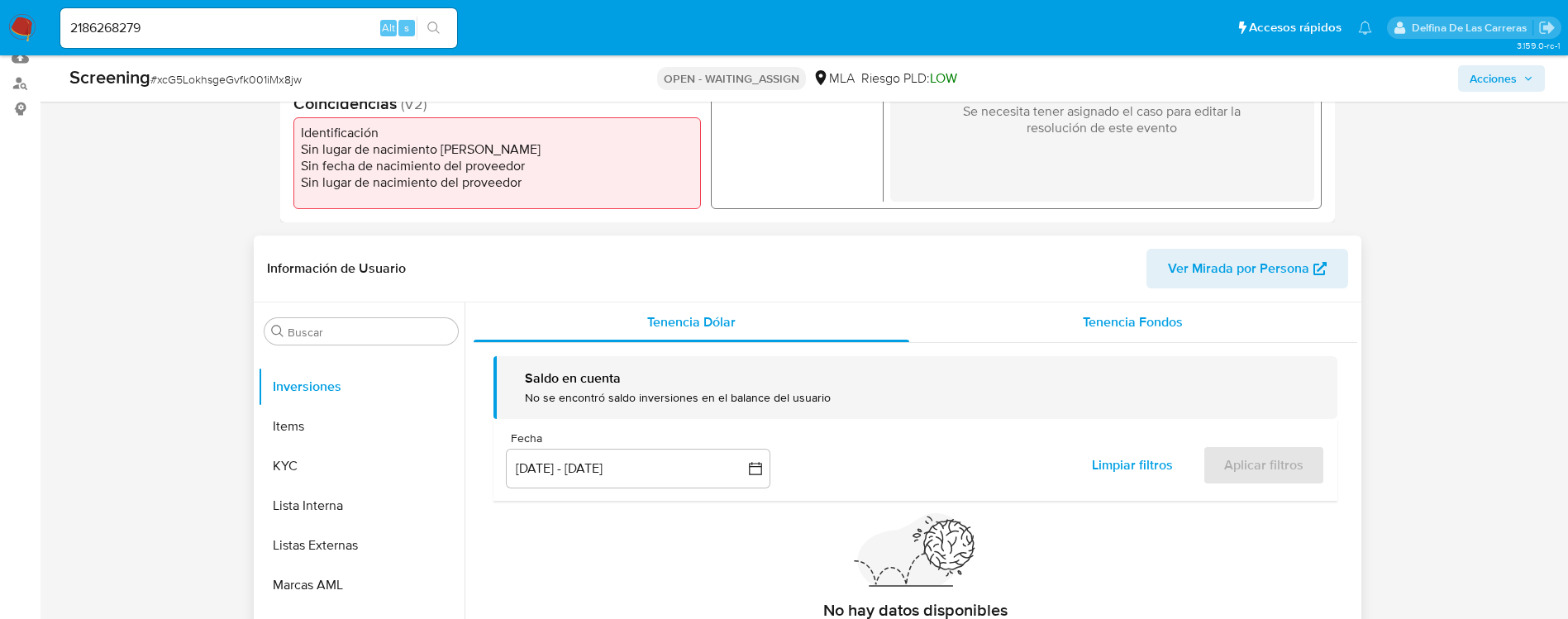
click at [1099, 321] on span "Tenencia Fondos" at bounding box center [1132, 321] width 100 height 19
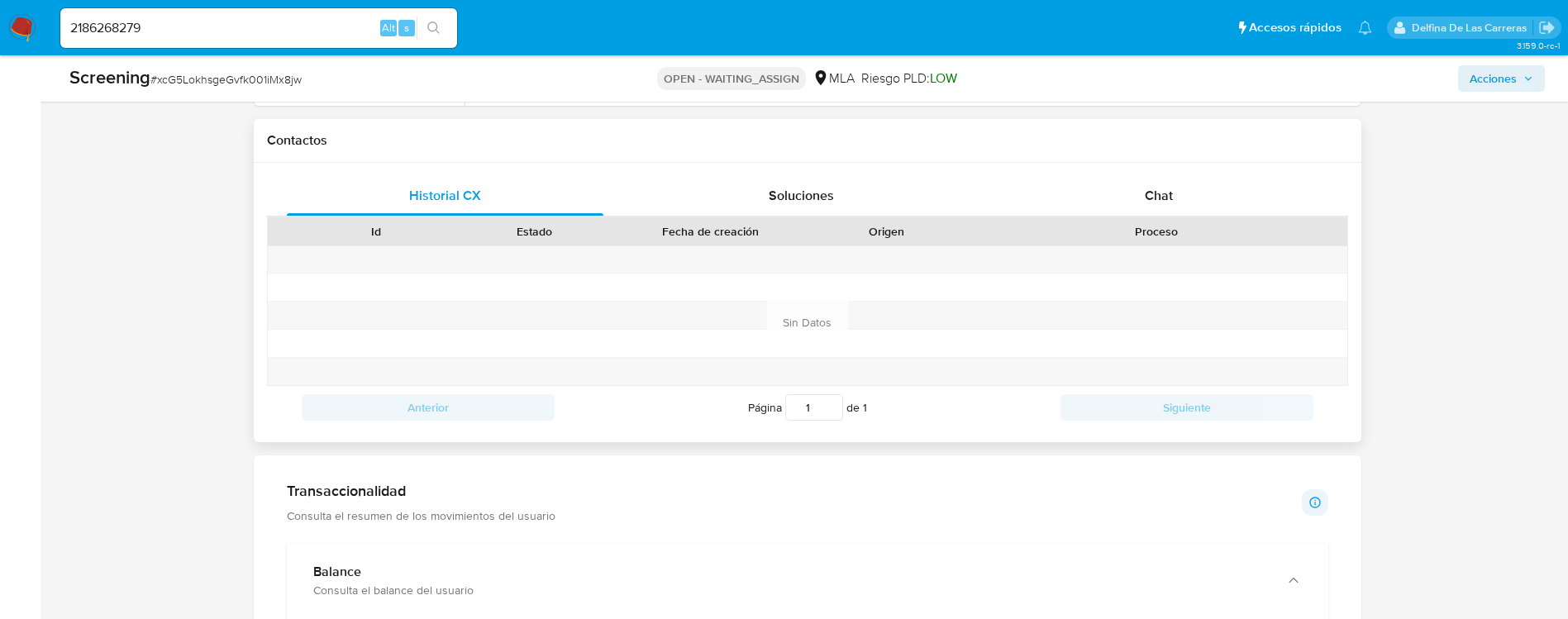
scroll to position [1124, 0]
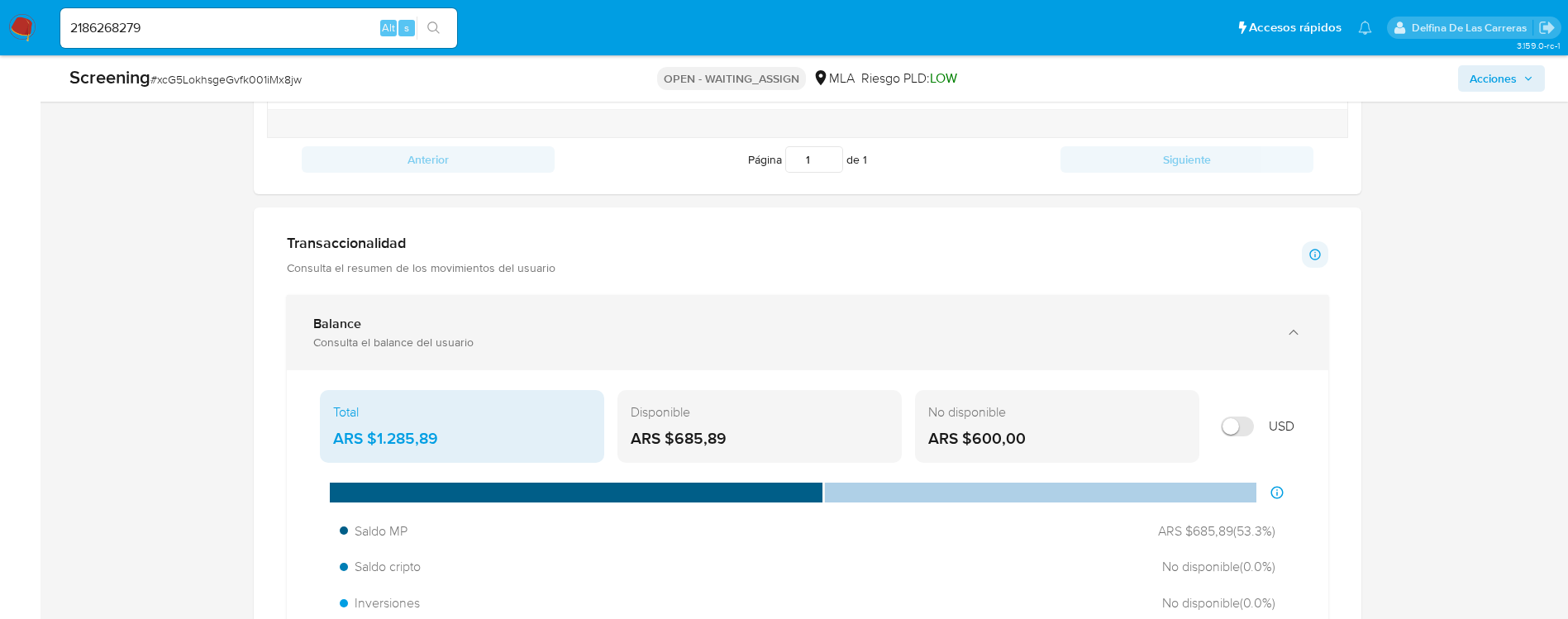
click at [494, 346] on div "Consulta el balance del usuario" at bounding box center [790, 342] width 955 height 15
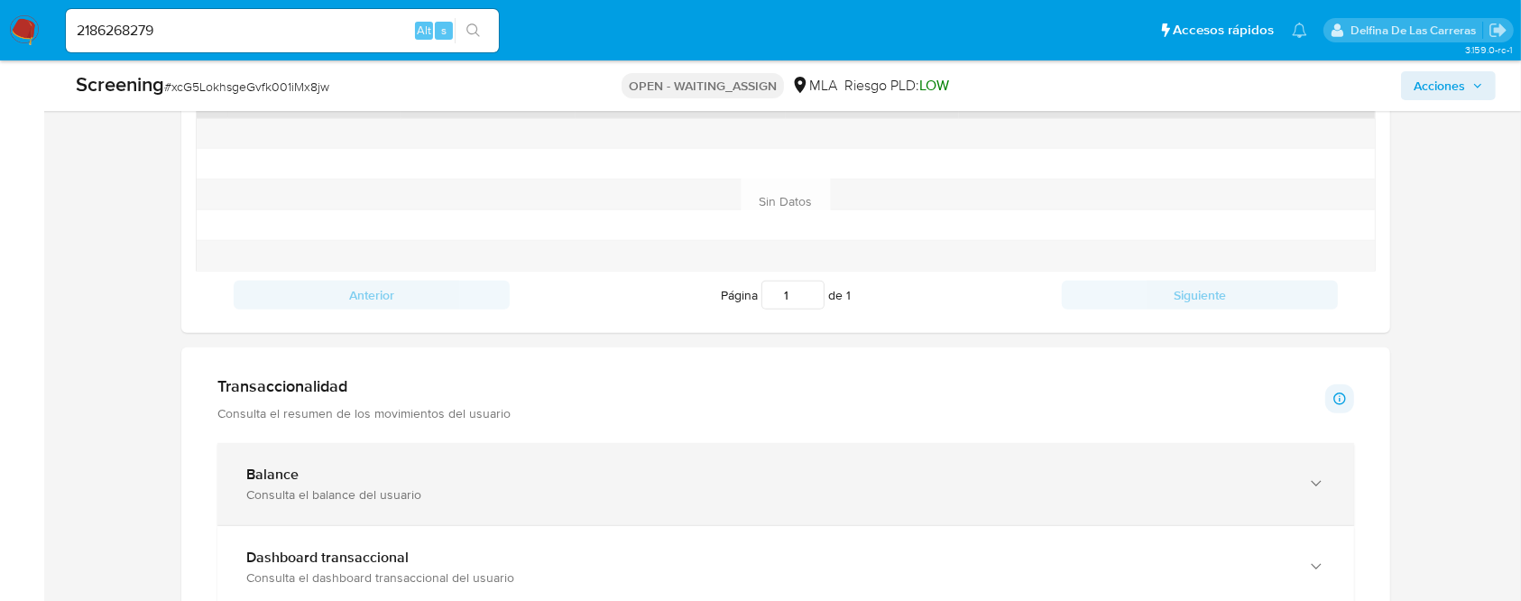
scroll to position [1348, 0]
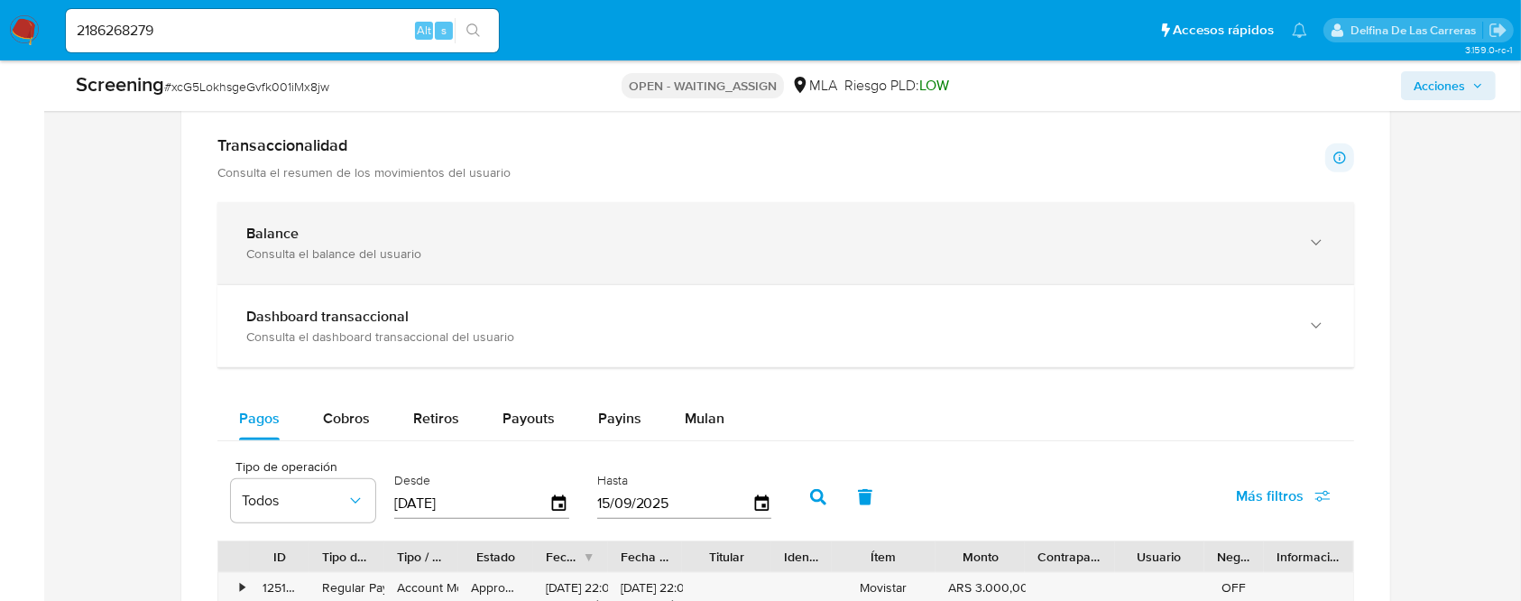
click at [339, 256] on div "Consulta el balance del usuario" at bounding box center [767, 253] width 1043 height 16
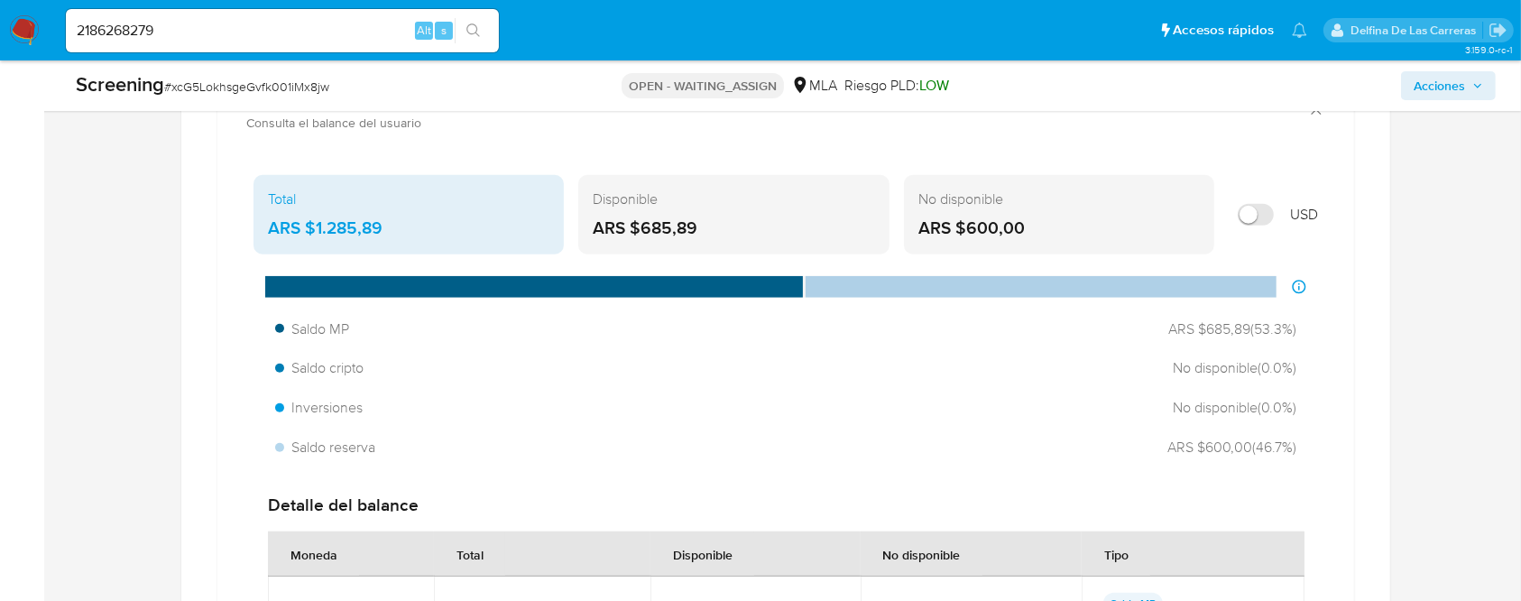
scroll to position [1468, 0]
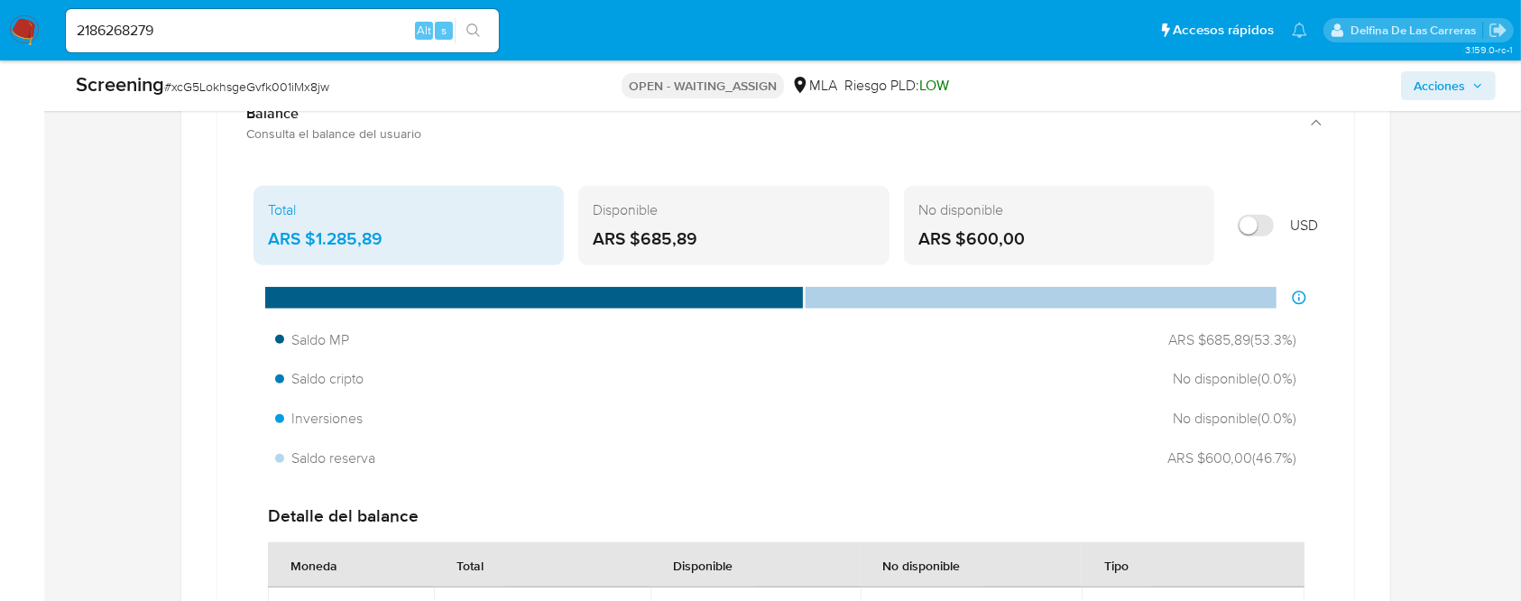
drag, startPoint x: 395, startPoint y: 242, endPoint x: 315, endPoint y: 243, distance: 80.3
click at [315, 243] on div "ARS $1.285,89" at bounding box center [409, 238] width 282 height 23
drag, startPoint x: 692, startPoint y: 245, endPoint x: 643, endPoint y: 241, distance: 48.9
click at [643, 241] on div "ARS $685,89" at bounding box center [734, 238] width 282 height 23
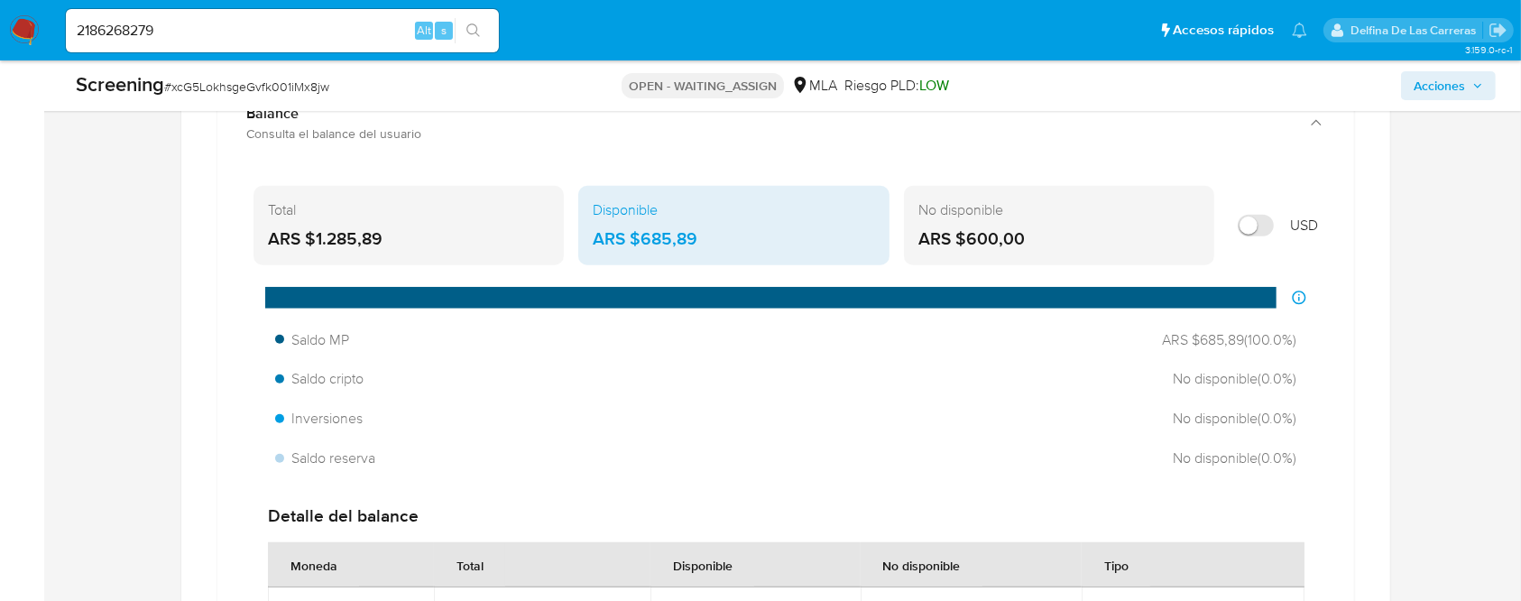
click at [968, 250] on div "No disponible ARS $600,00" at bounding box center [1059, 225] width 310 height 79
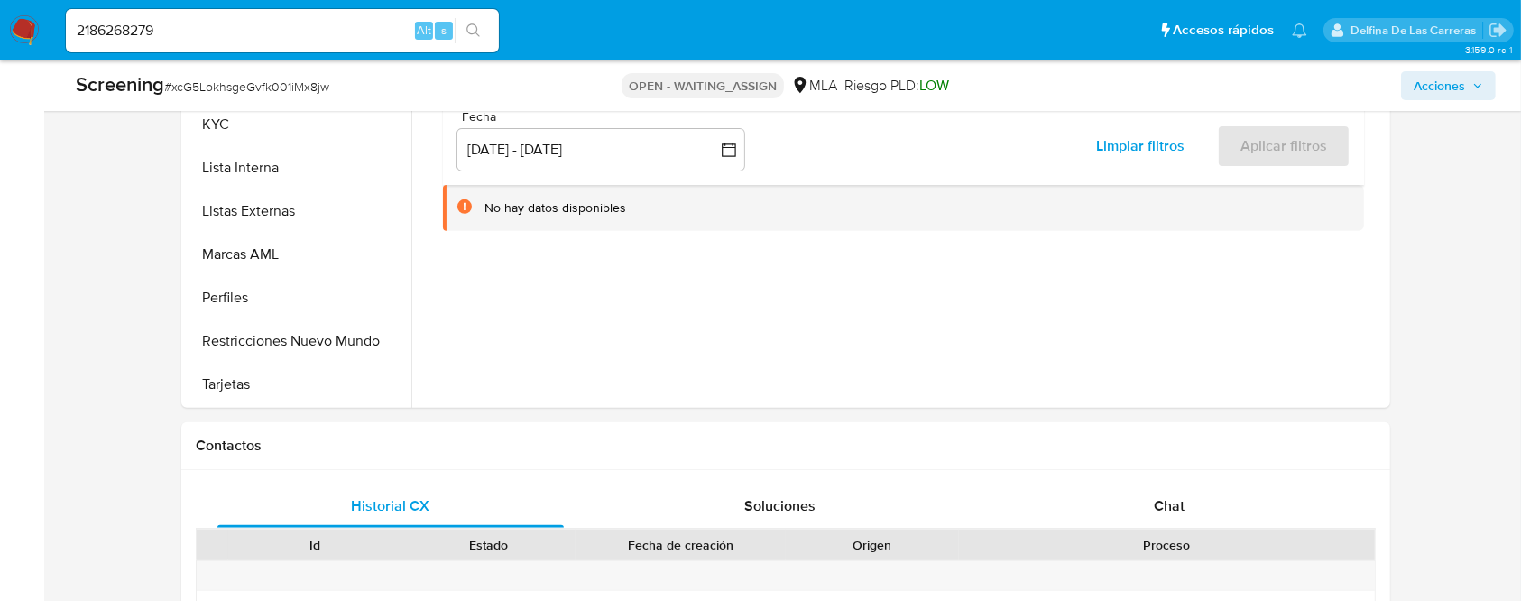
scroll to position [385, 0]
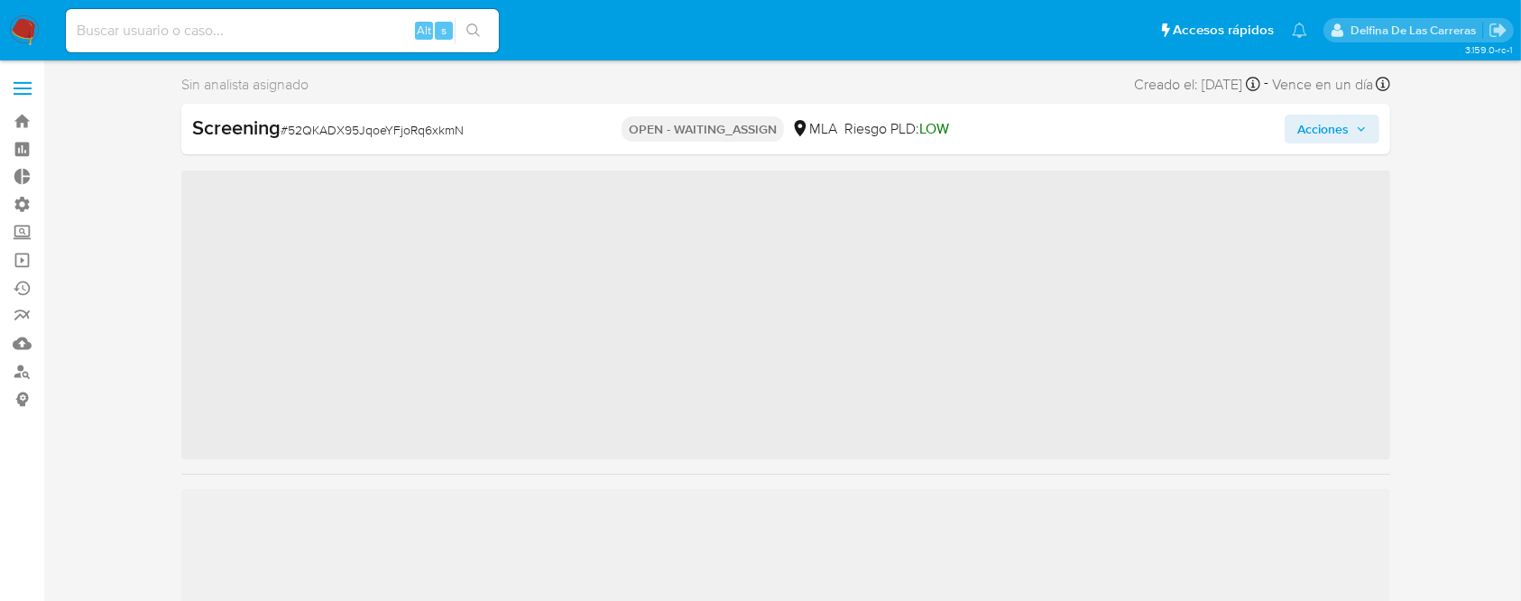
scroll to position [849, 0]
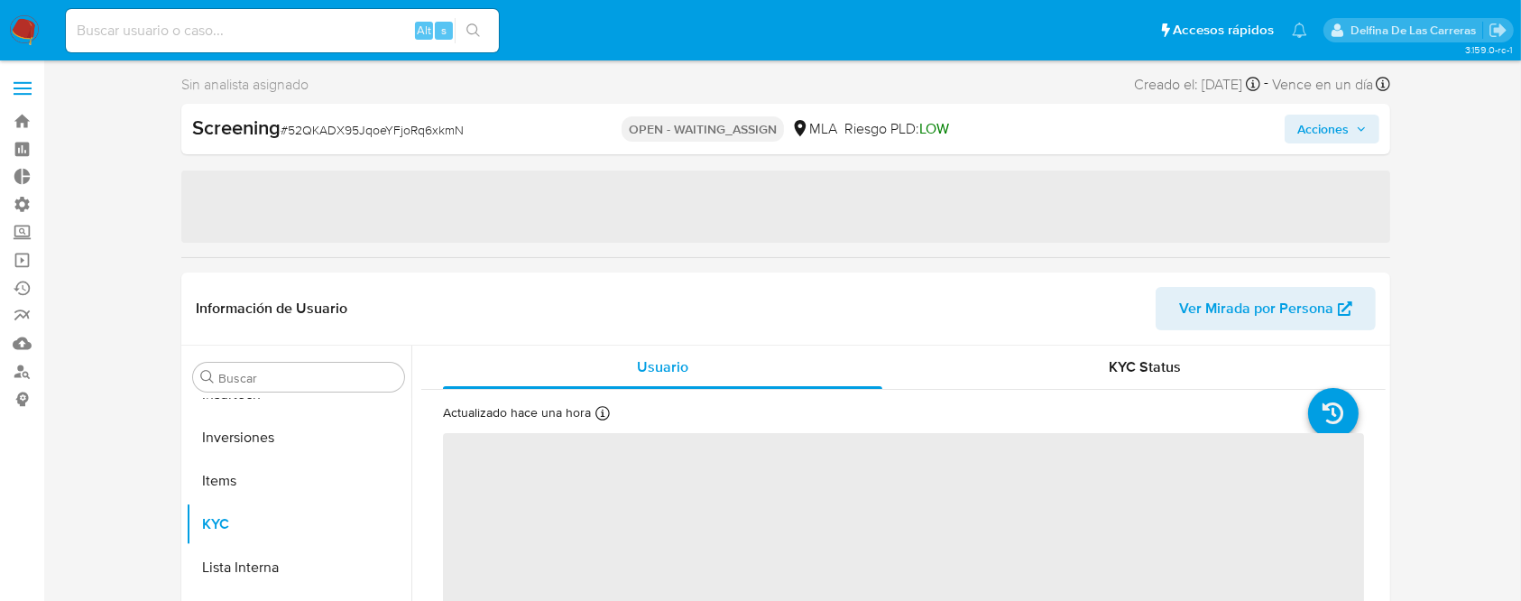
select select "10"
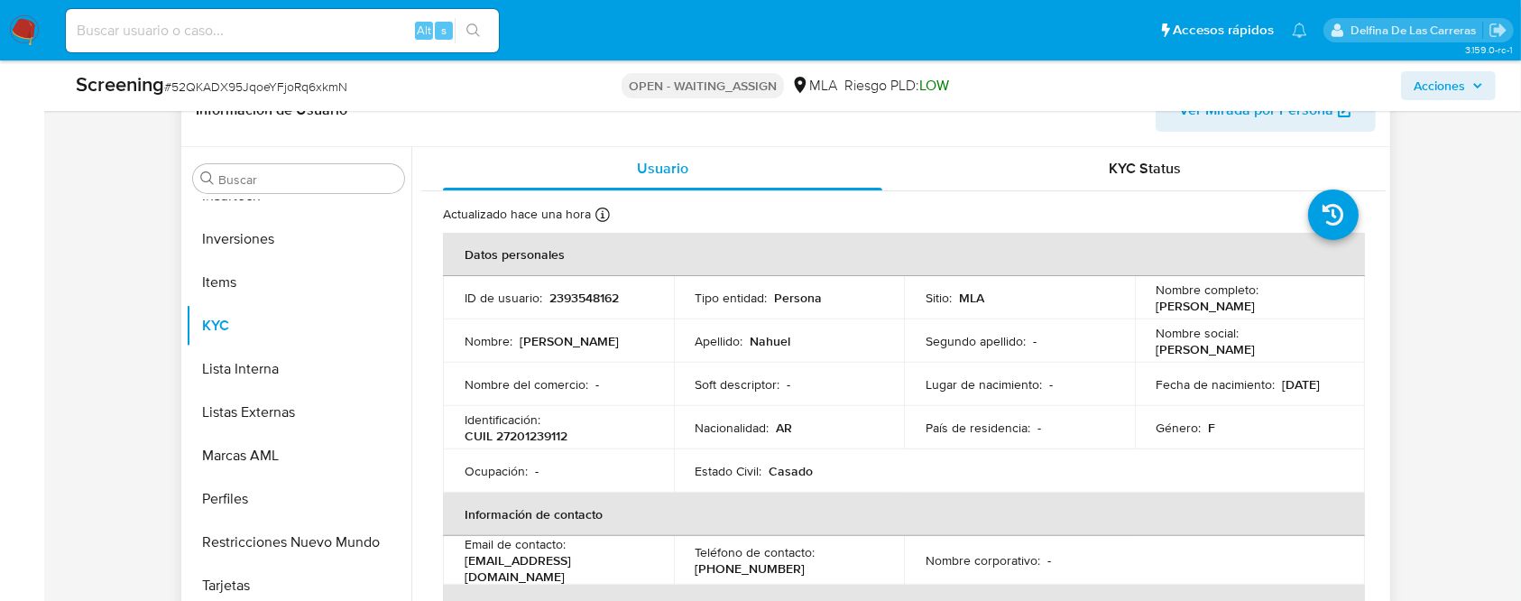
scroll to position [601, 0]
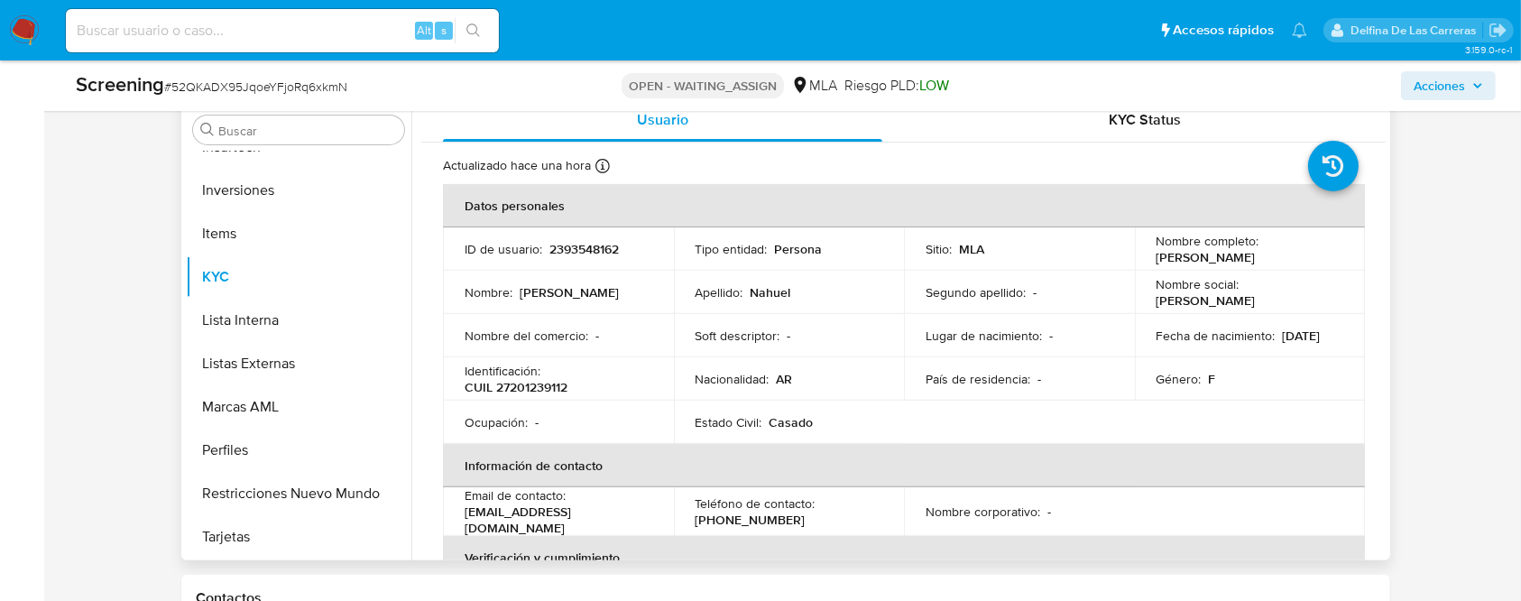
click at [571, 252] on p "2393548162" at bounding box center [583, 249] width 69 height 16
click at [571, 252] on tbody "ID de usuario : 2393548162 Tipo entidad : Persona Sitio : MLA Nombre completo :…" at bounding box center [904, 335] width 922 height 217
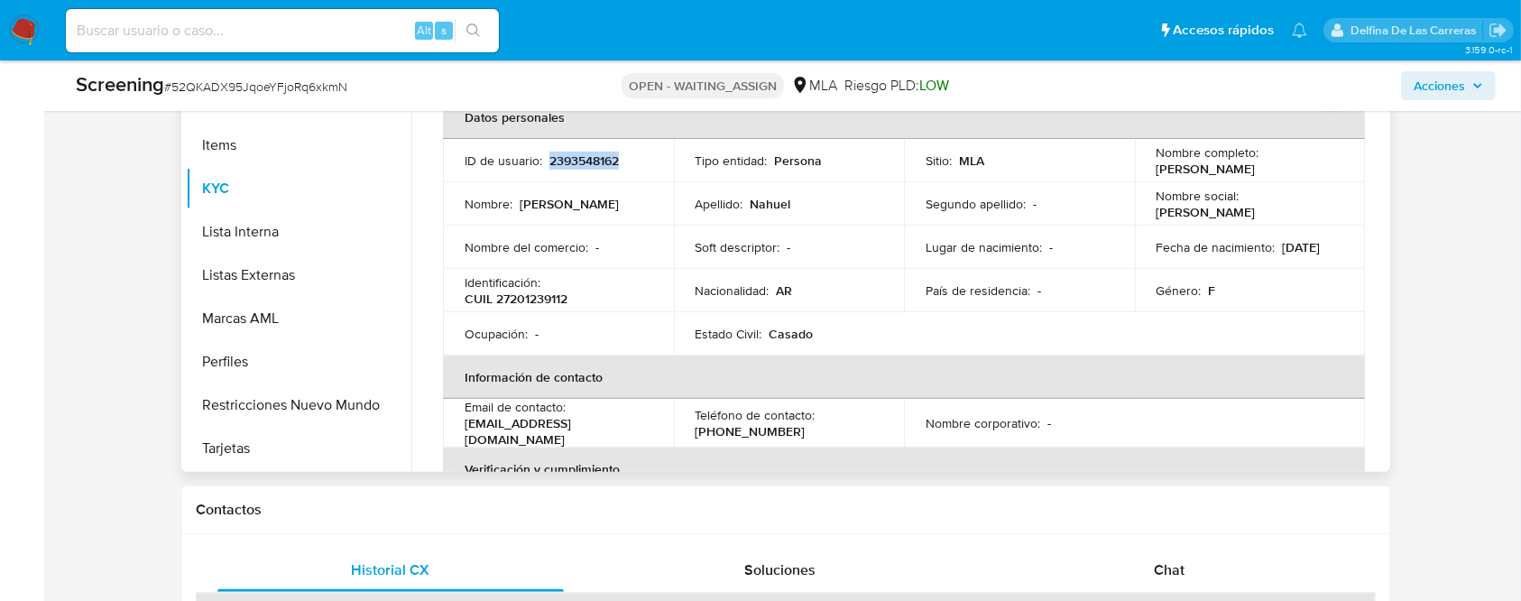
copy p "2393548162"
click at [512, 299] on p "CUIL 27201239112" at bounding box center [516, 299] width 103 height 16
copy p "27201239112"
drag, startPoint x: 1313, startPoint y: 196, endPoint x: 1246, endPoint y: 193, distance: 66.8
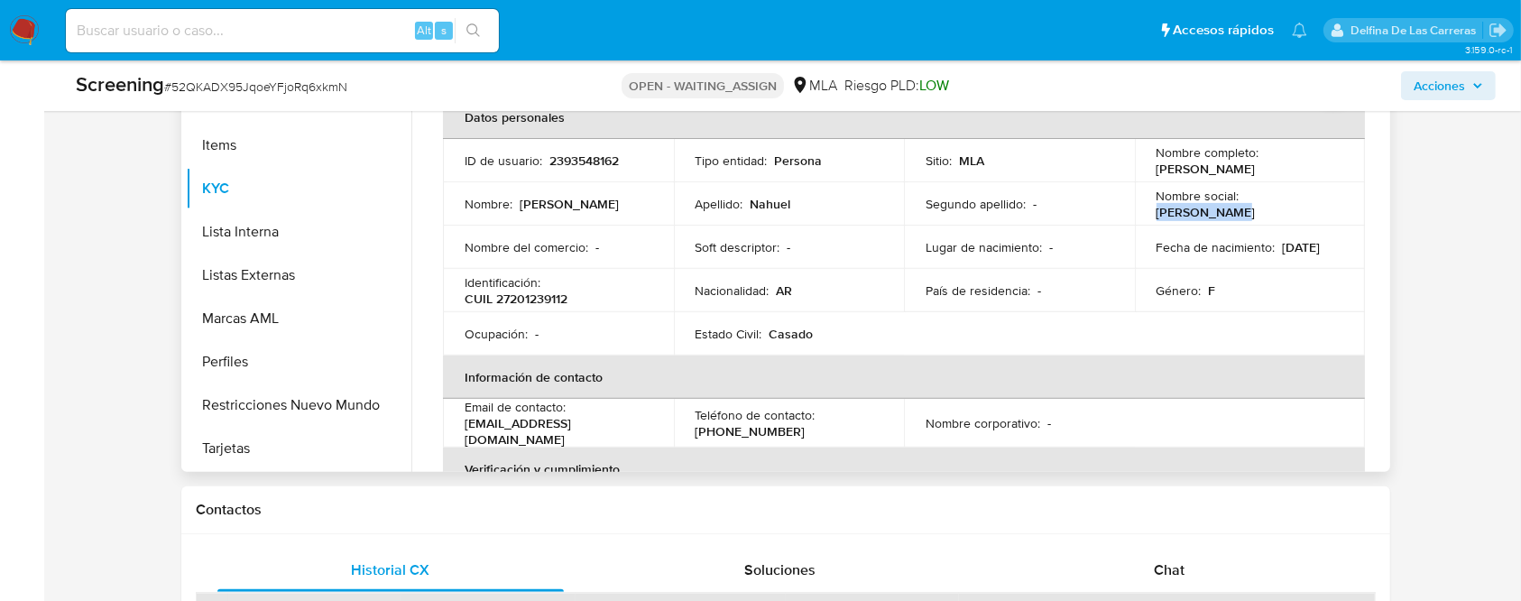
click at [1246, 193] on div "Nombre social : Maria Isabel" at bounding box center [1251, 204] width 188 height 32
copy p "Maria Isabel"
click at [758, 204] on p "Nahuel" at bounding box center [771, 204] width 41 height 16
copy p "Nahuel"
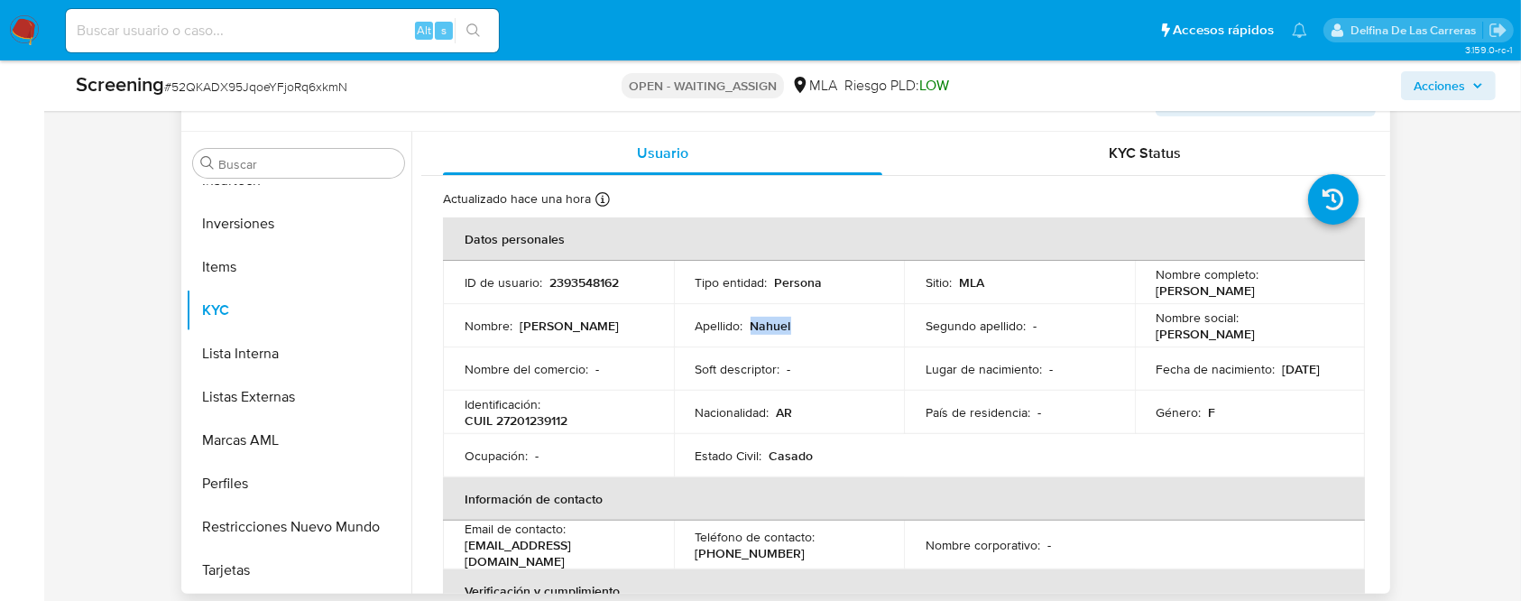
scroll to position [481, 0]
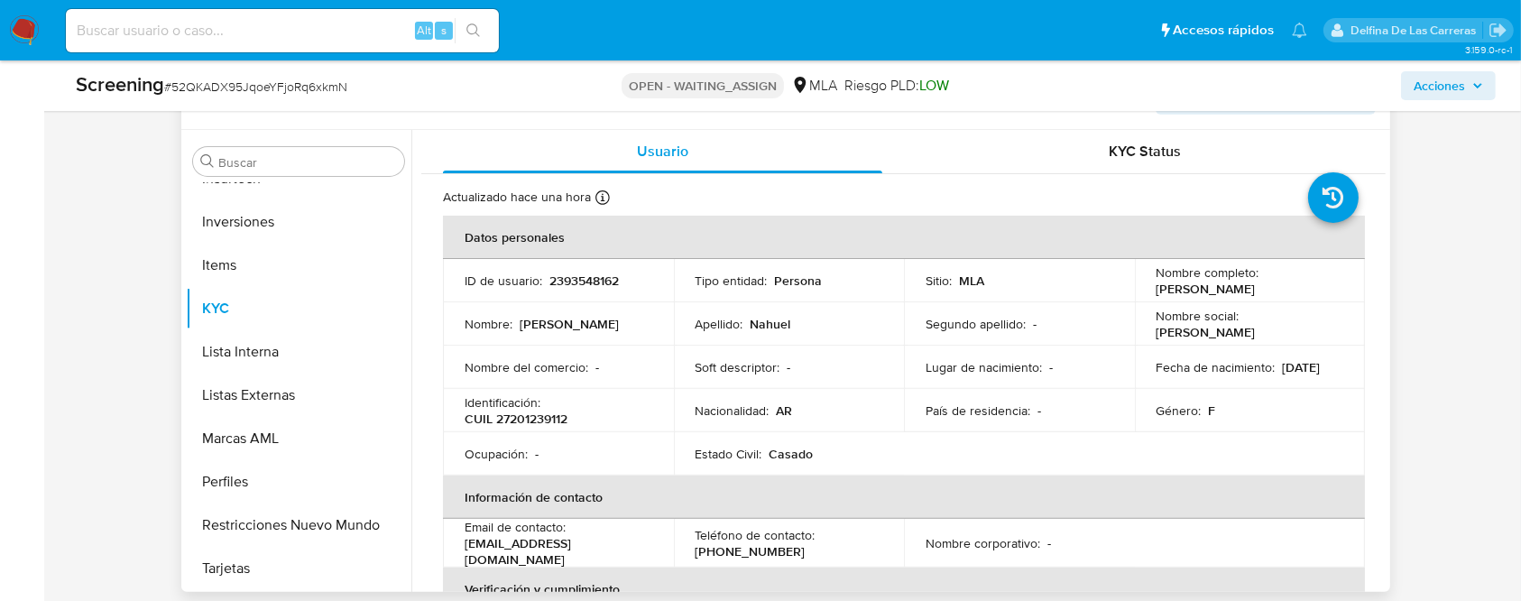
click at [578, 284] on p "2393548162" at bounding box center [583, 280] width 69 height 16
copy p "2393548162"
click at [344, 25] on input at bounding box center [282, 30] width 433 height 23
paste input "2393548162"
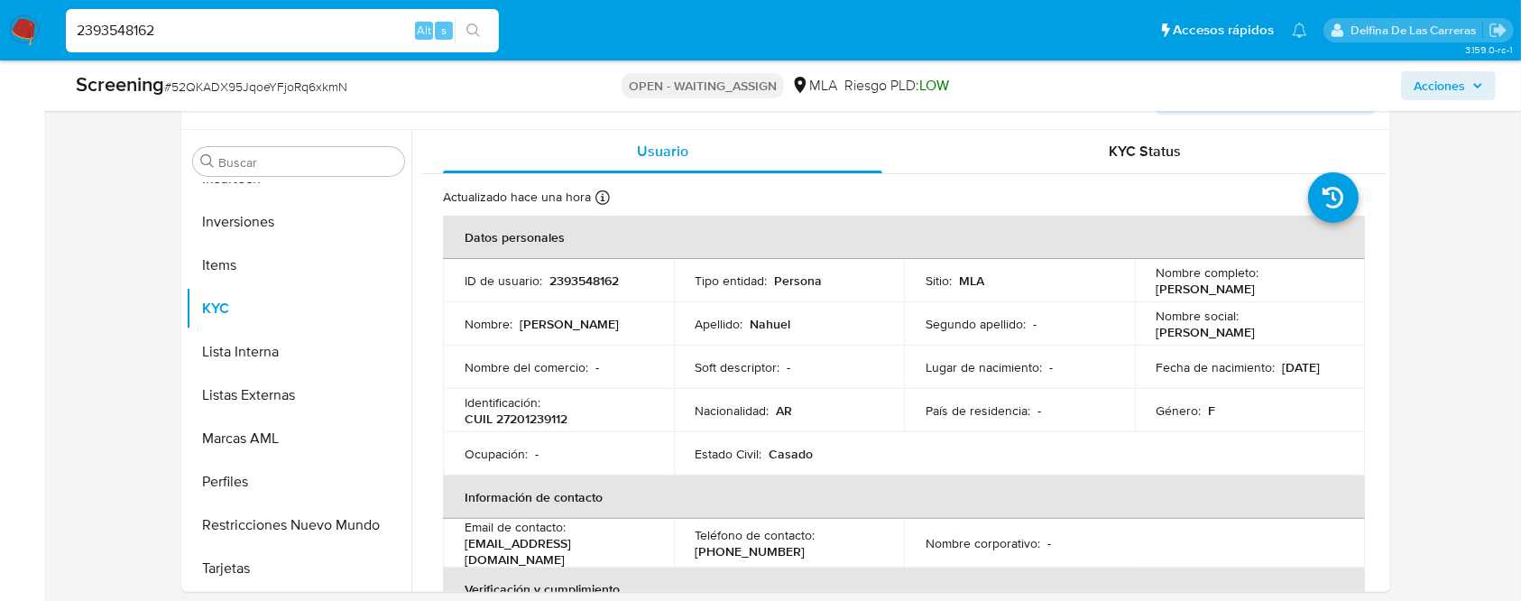
type input "2393548162"
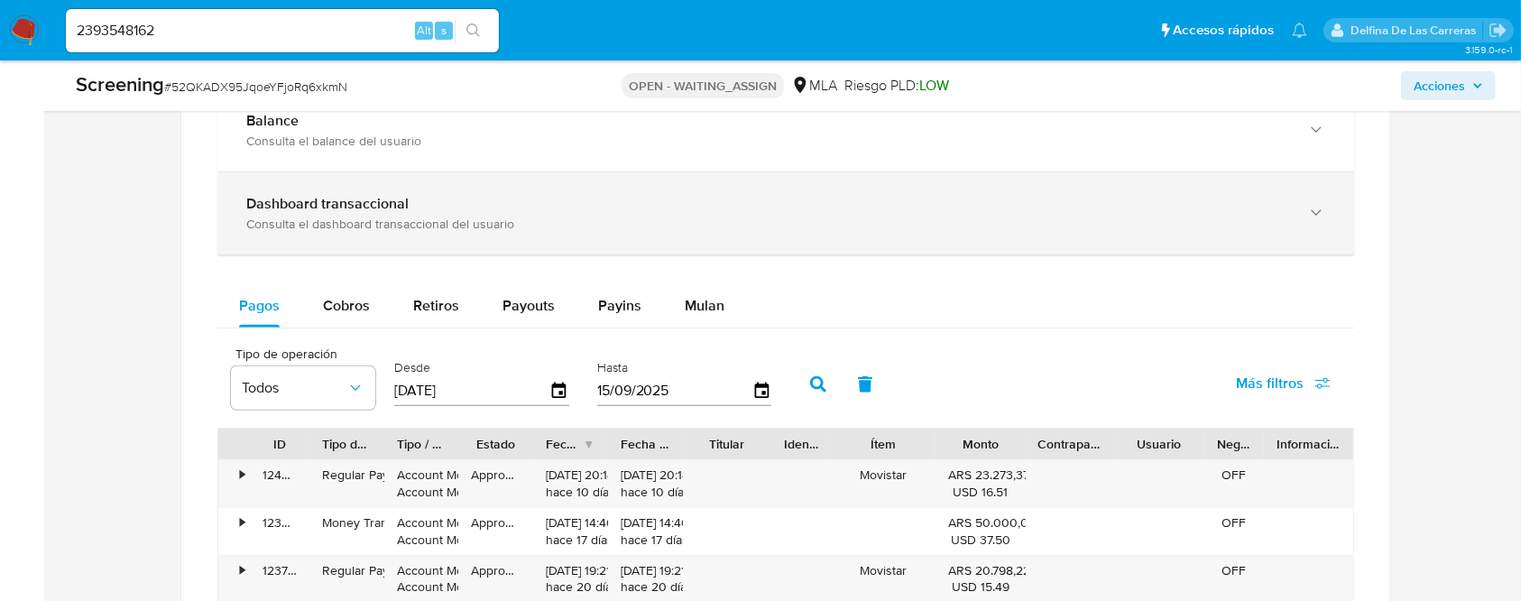
scroll to position [1323, 0]
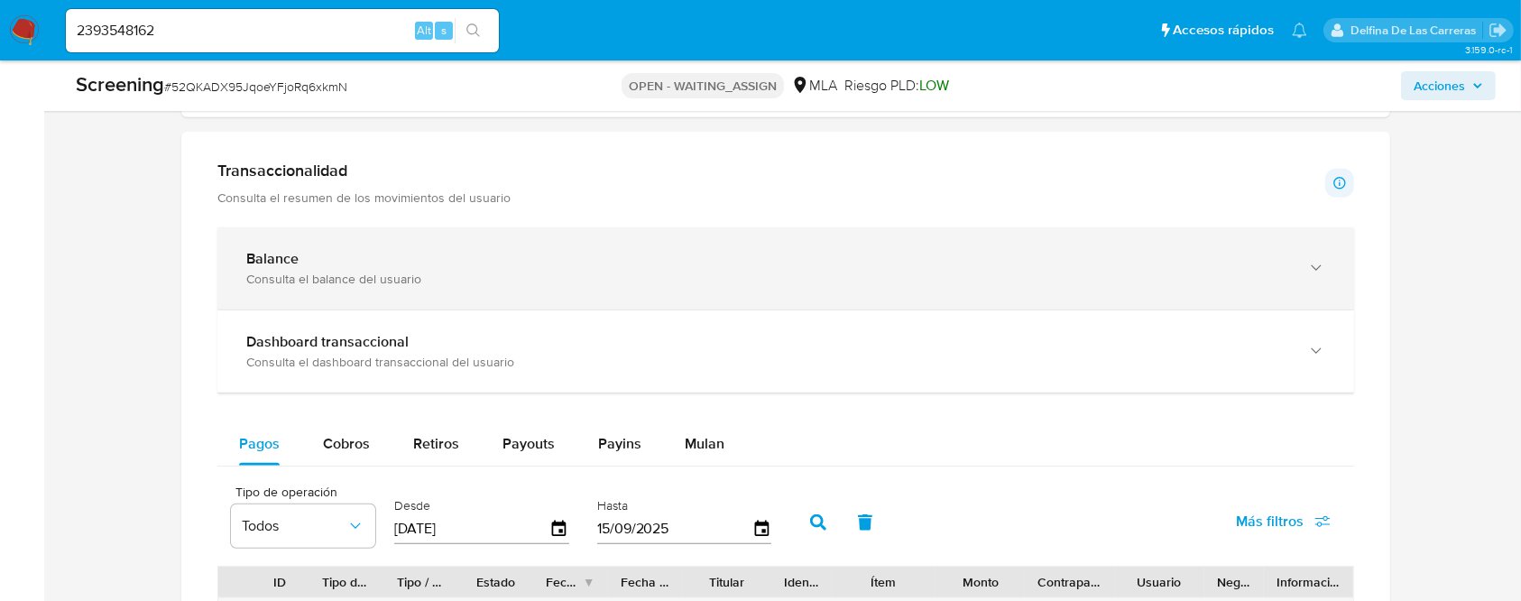
click at [317, 272] on div "Consulta el balance del usuario" at bounding box center [767, 279] width 1043 height 16
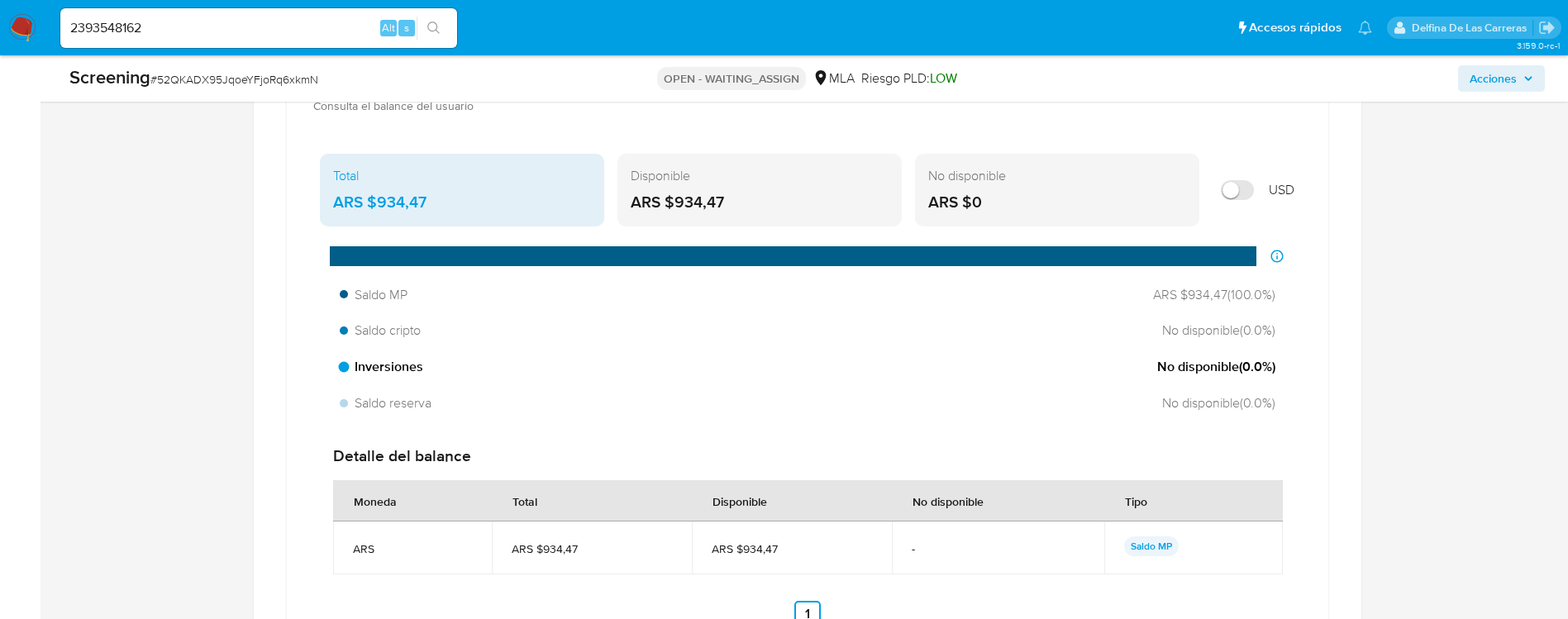
scroll to position [1322, 0]
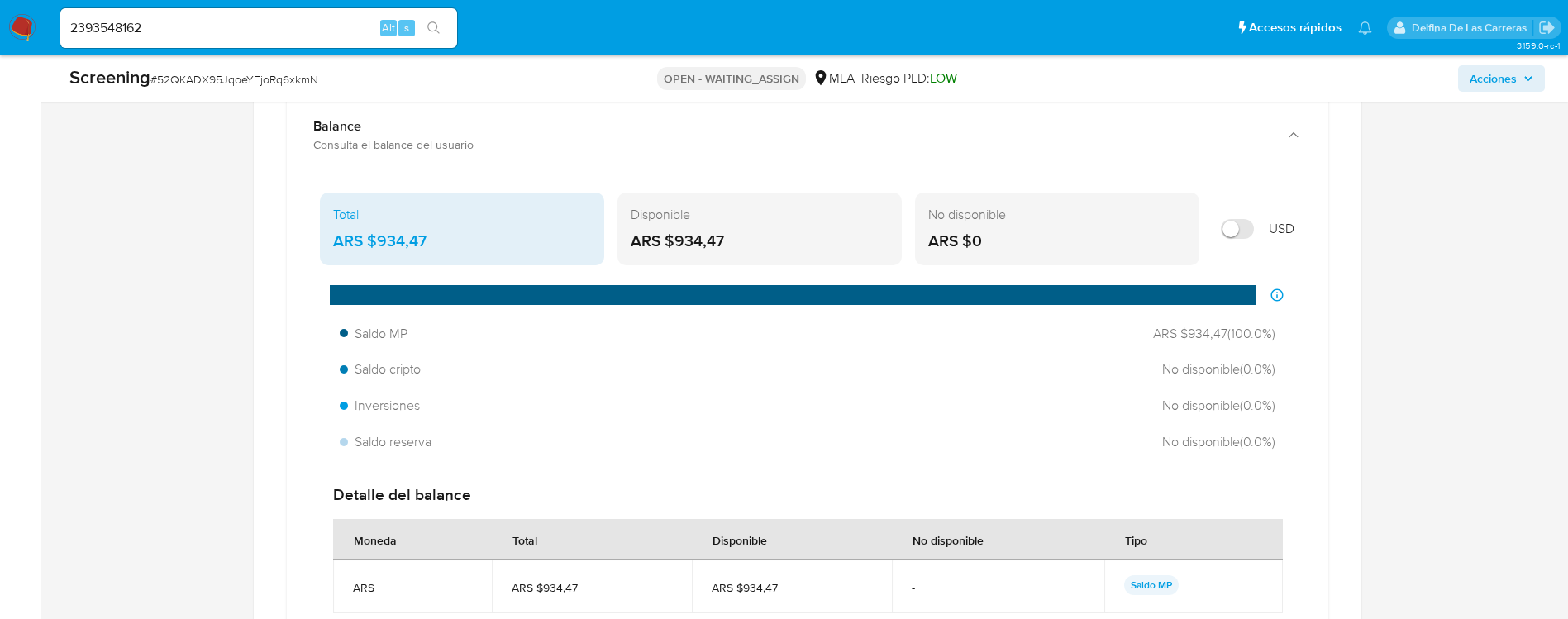
drag, startPoint x: 451, startPoint y: 242, endPoint x: 380, endPoint y: 243, distance: 71.0
click at [374, 240] on div "ARS $934,47" at bounding box center [463, 241] width 258 height 21
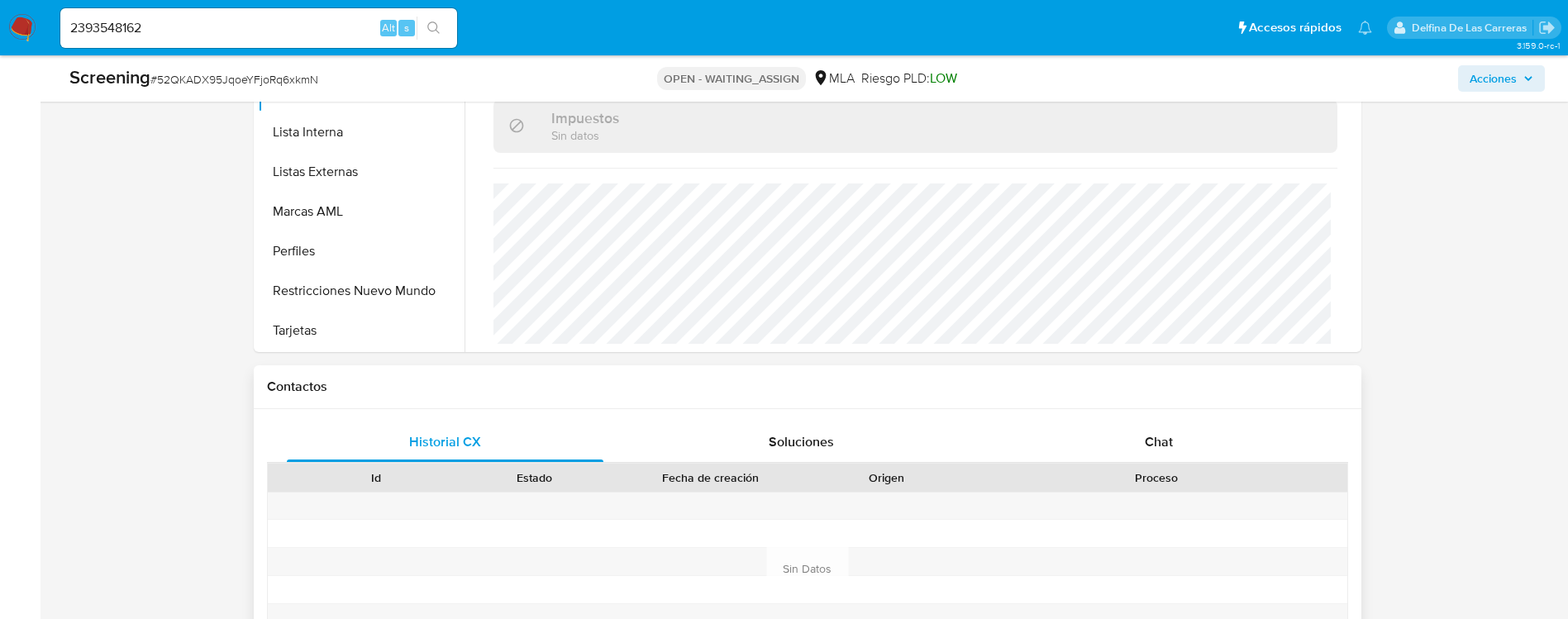
scroll to position [454, 0]
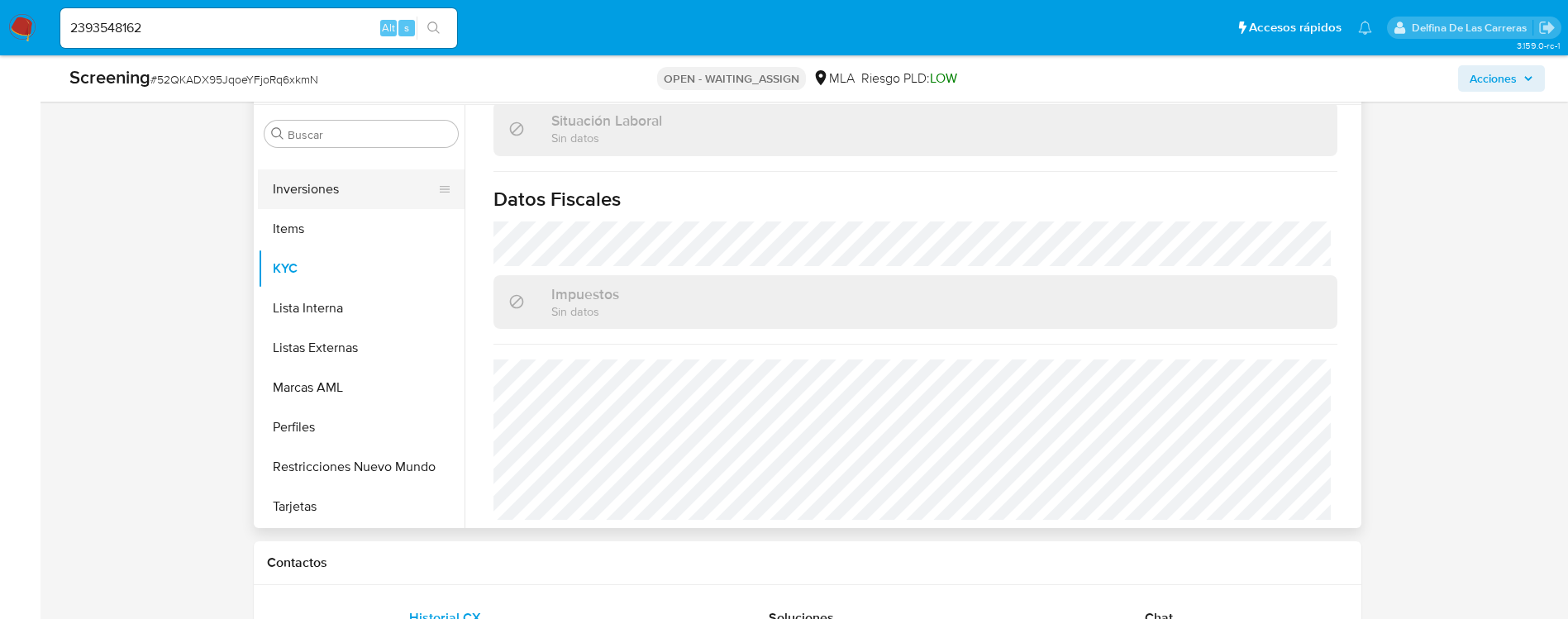
click at [335, 185] on button "Inversiones" at bounding box center [354, 189] width 193 height 39
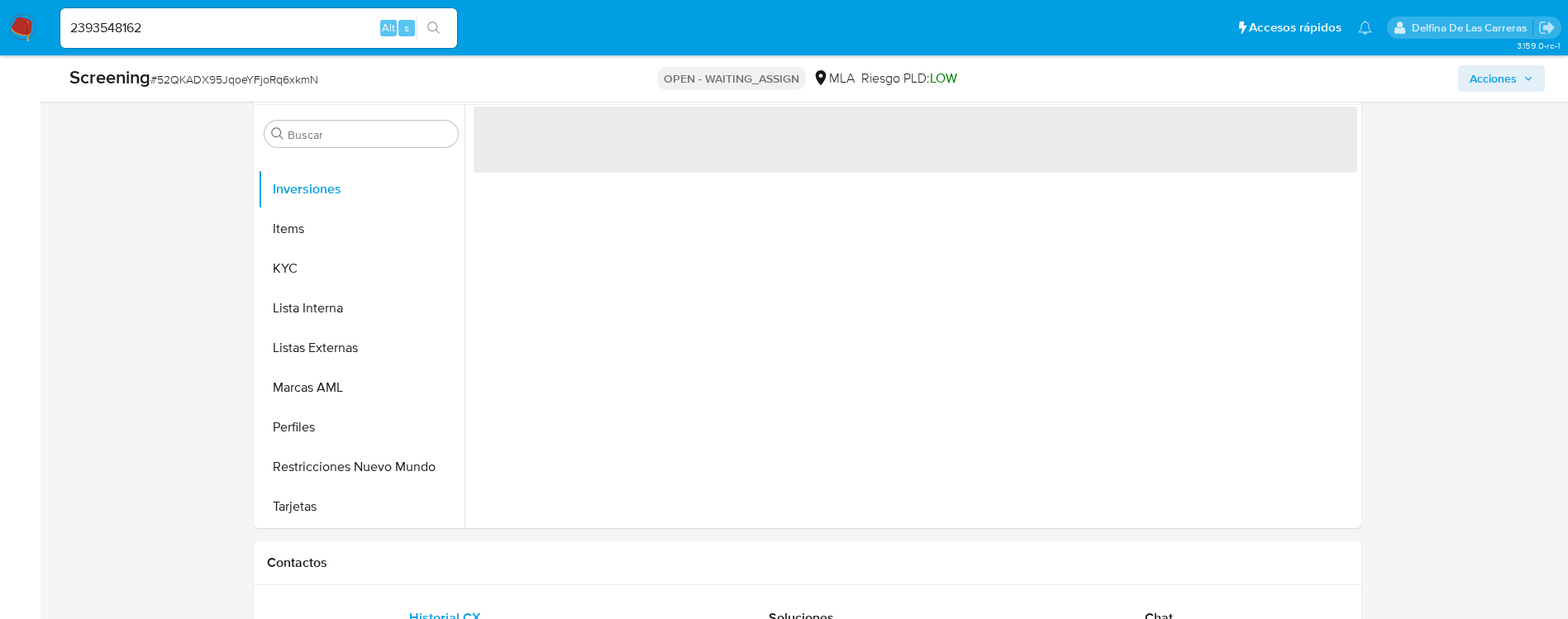
scroll to position [0, 0]
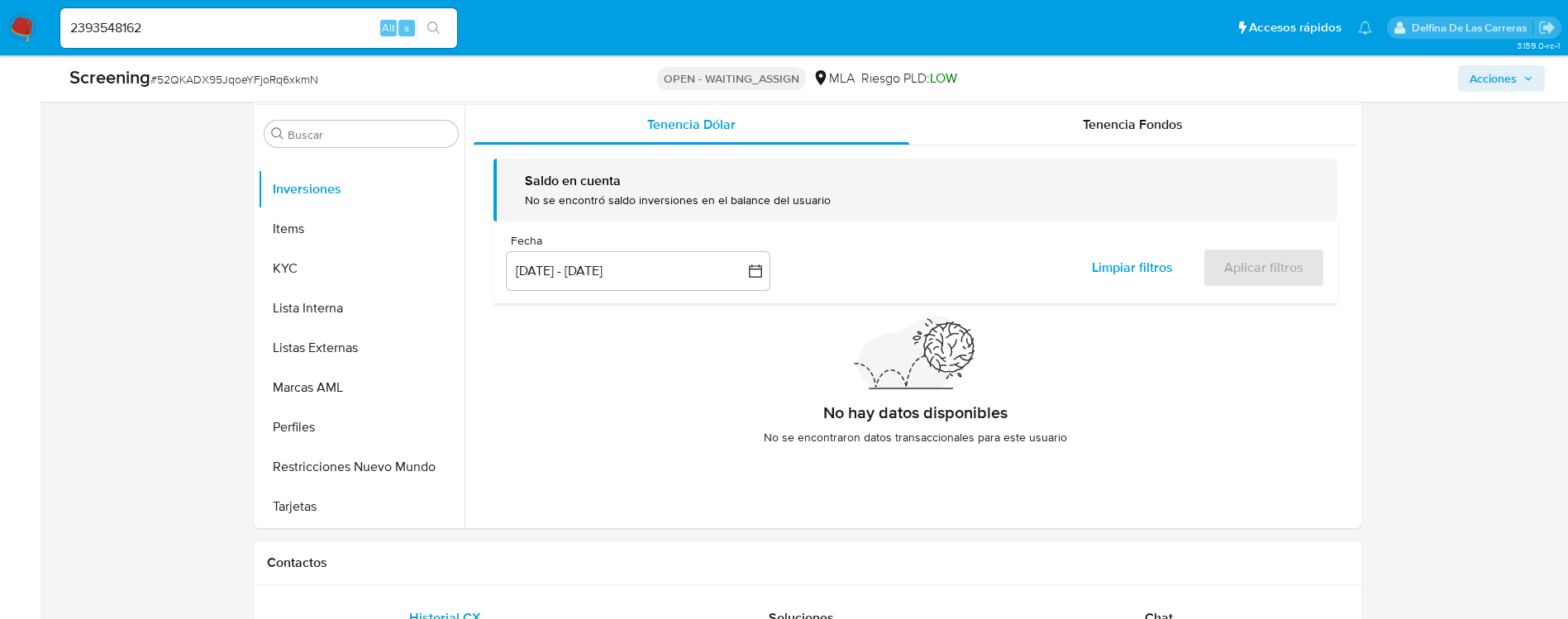
click at [1138, 99] on div "Screening # 52QKADX95JqoeYFjoRq6xkmN OPEN - WAITING_ASSIGN MLA Riesgo PLD: LOW …" at bounding box center [807, 78] width 1495 height 47
click at [1130, 123] on span "Tenencia Fondos" at bounding box center [1132, 124] width 100 height 19
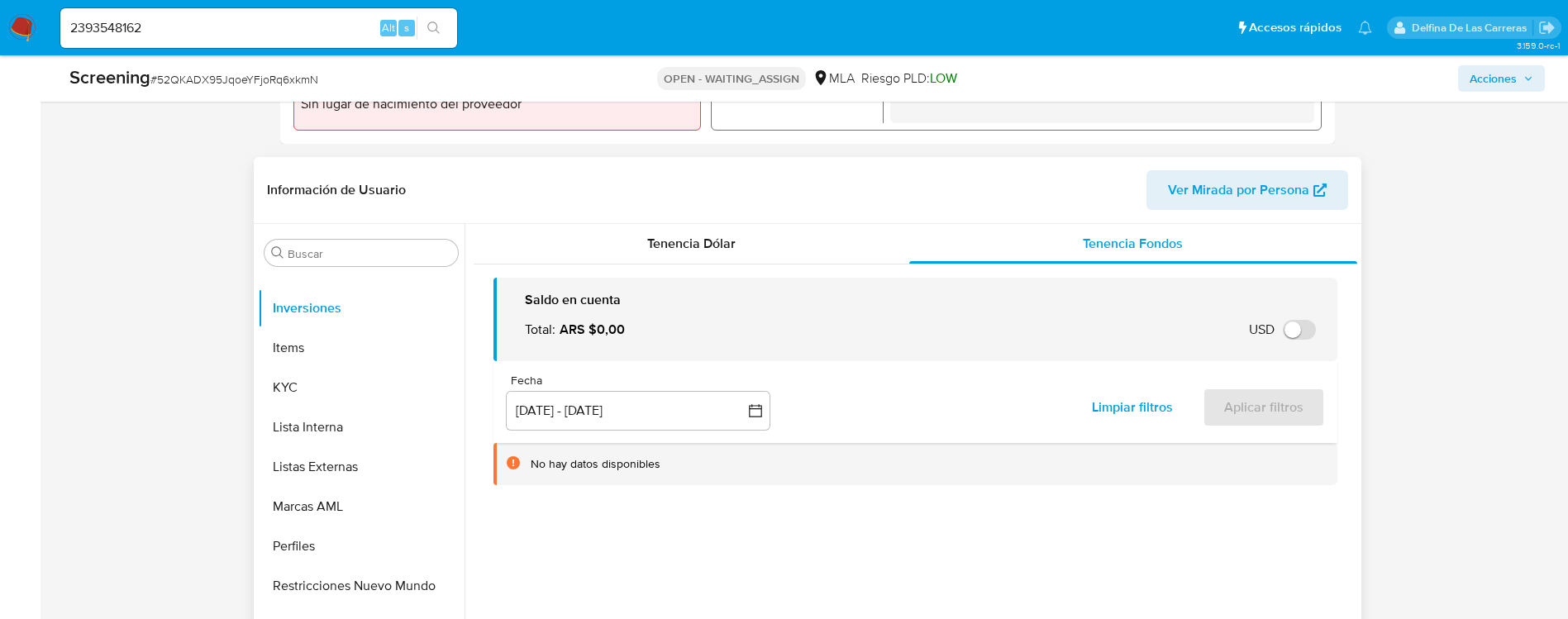
scroll to position [454, 0]
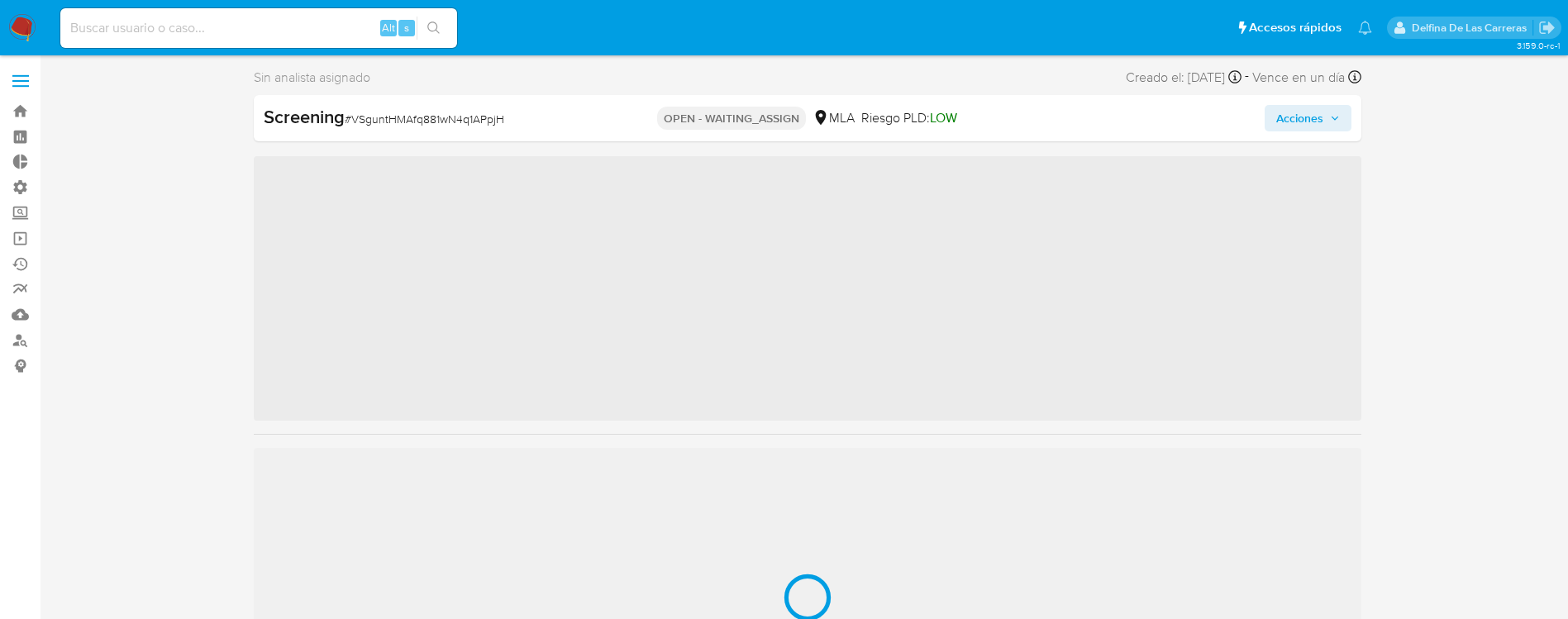
scroll to position [777, 0]
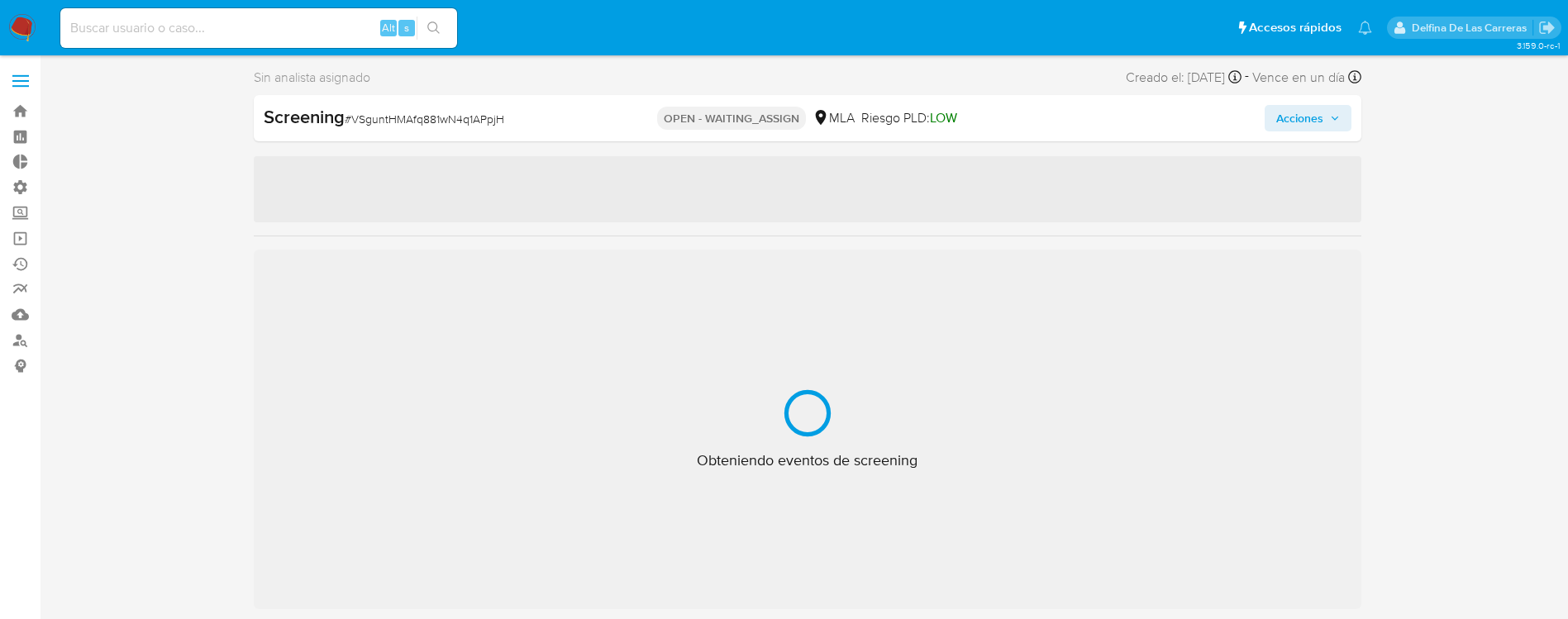
select select "10"
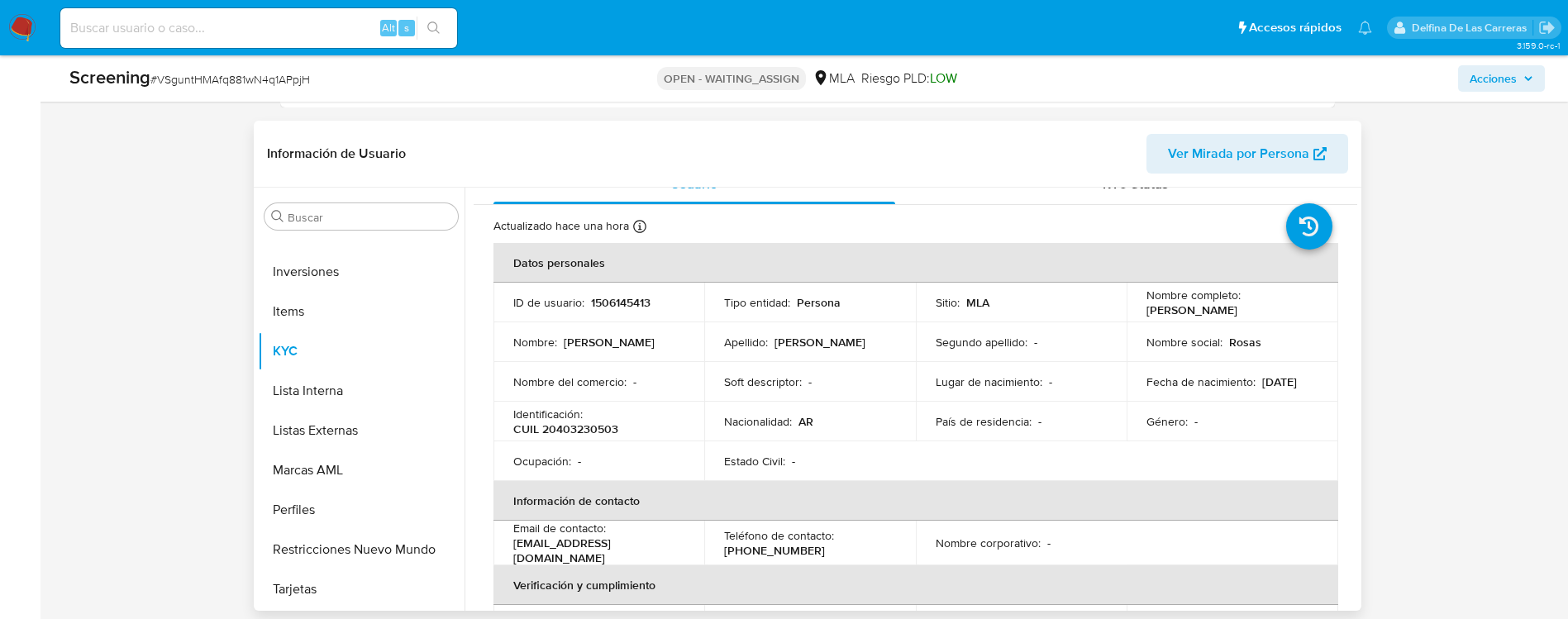
scroll to position [0, 0]
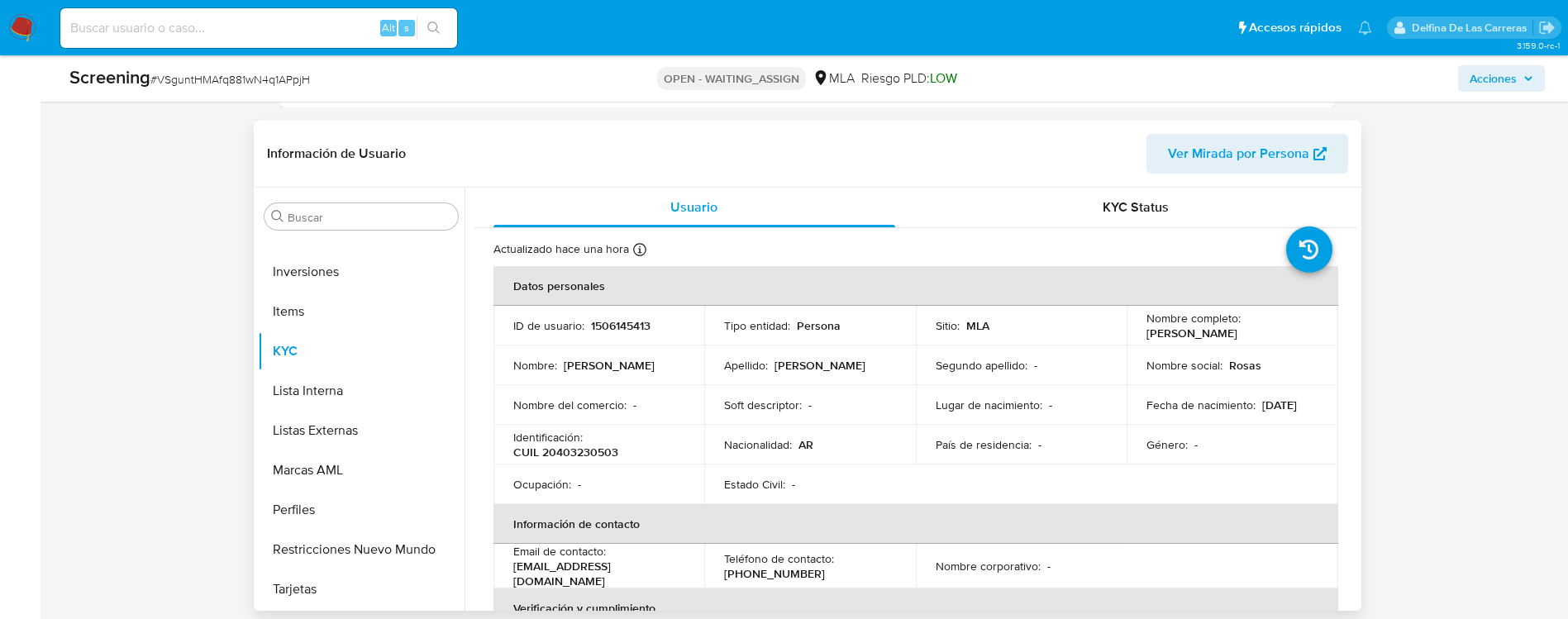
click at [637, 325] on p "1506145413" at bounding box center [620, 325] width 60 height 15
copy p "1506145413"
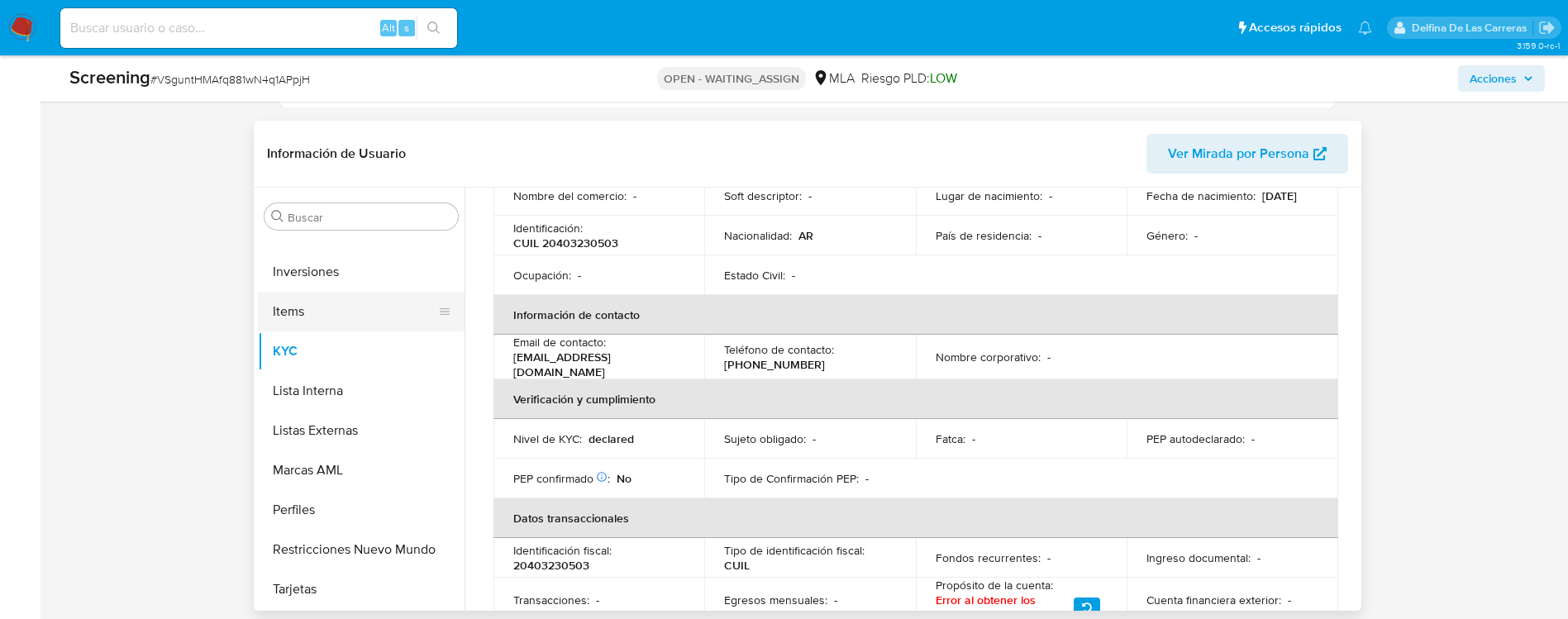
scroll to position [248, 0]
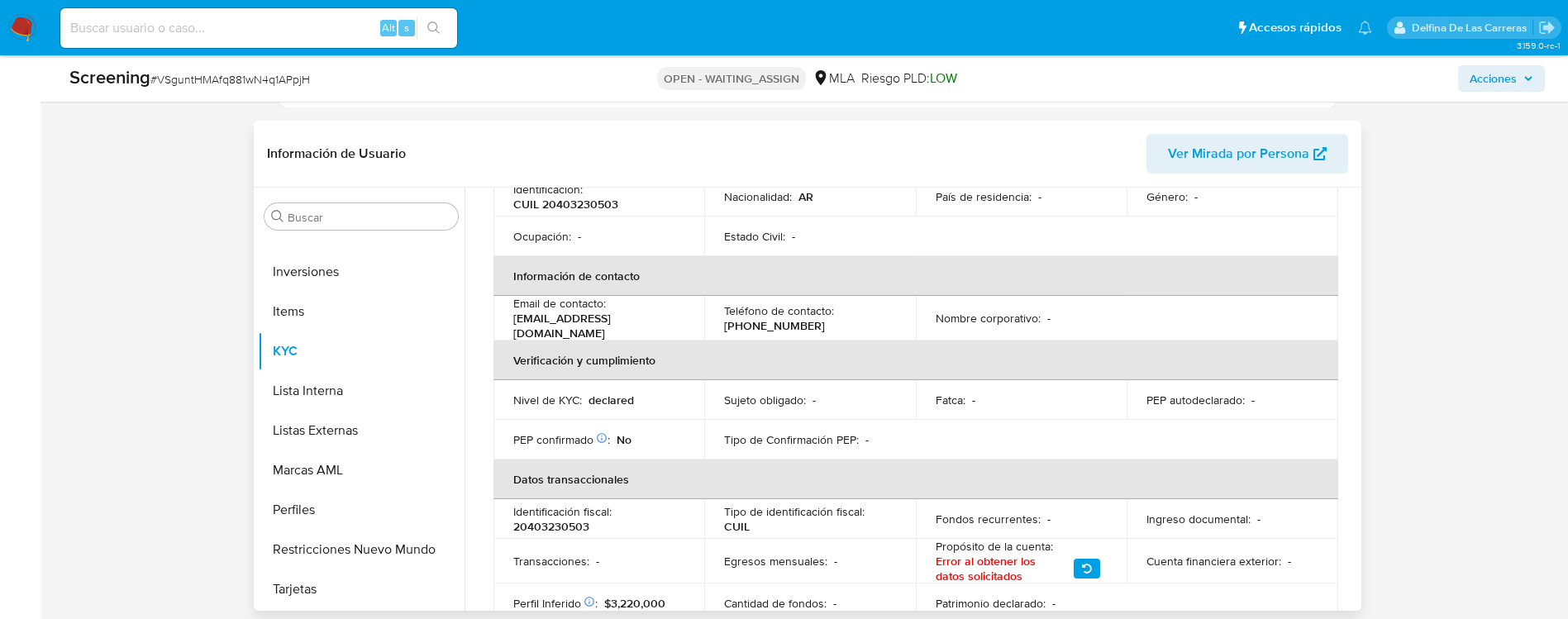
click at [588, 197] on p "CUIL 20403230503" at bounding box center [565, 204] width 105 height 15
copy p "20403230503"
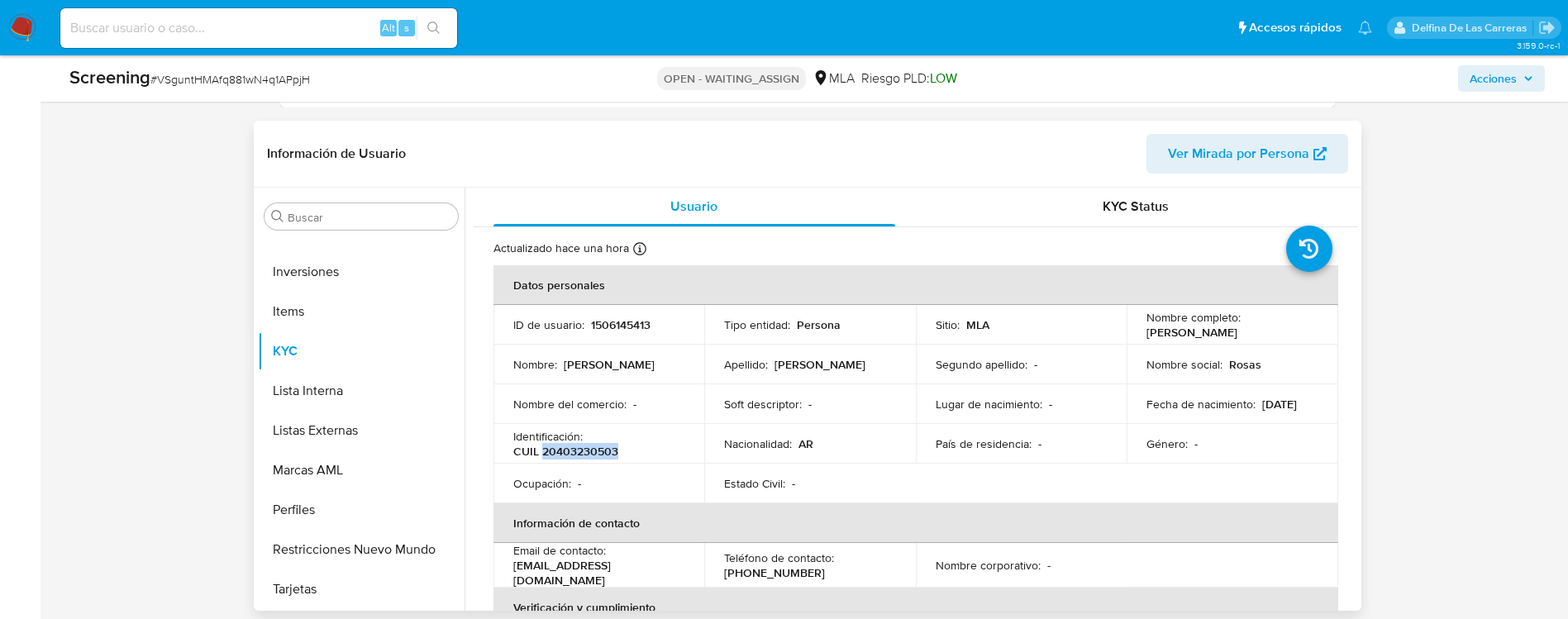
scroll to position [0, 0]
drag, startPoint x: 865, startPoint y: 363, endPoint x: 774, endPoint y: 370, distance: 91.3
click at [774, 370] on div "Apellido : [PERSON_NAME]" at bounding box center [810, 365] width 172 height 15
click at [1277, 367] on div "Nombre social : Rosas" at bounding box center [1232, 365] width 172 height 15
drag, startPoint x: 1171, startPoint y: 351, endPoint x: 1154, endPoint y: 340, distance: 20.2
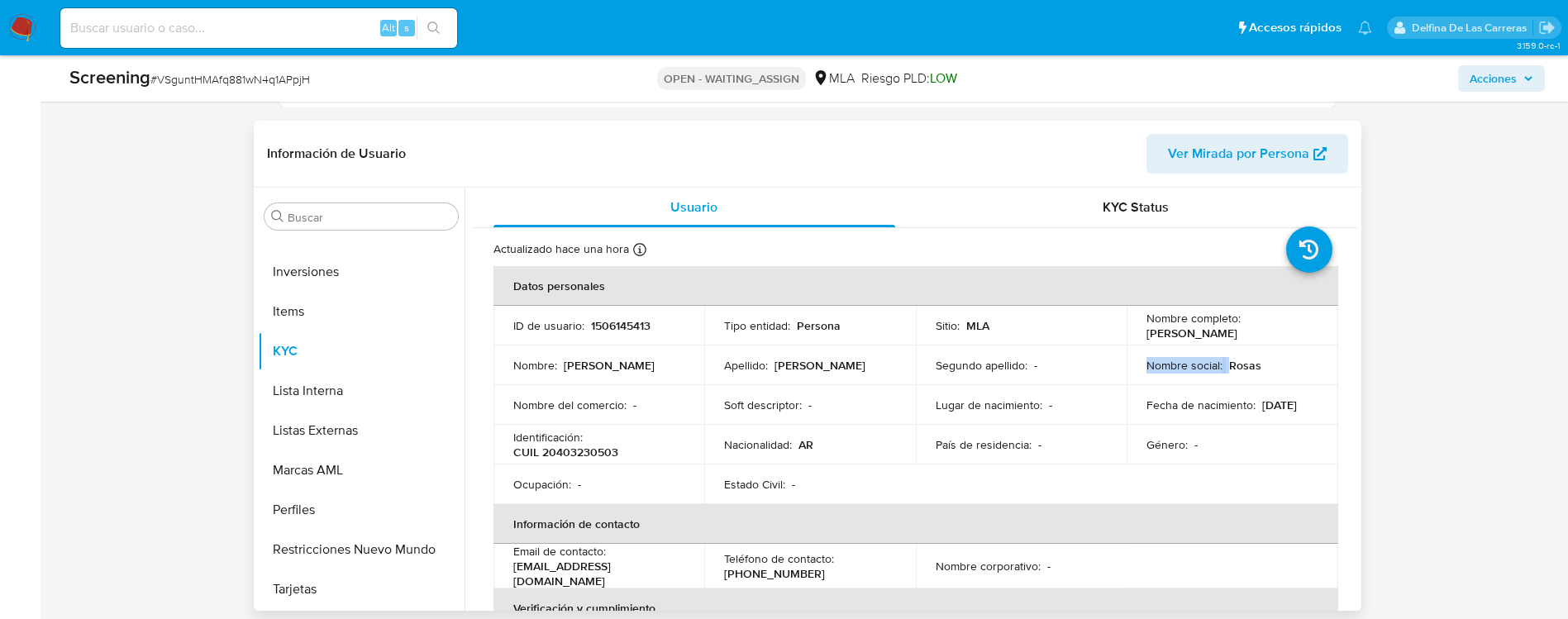
click at [1157, 345] on td "Nombre social : Rosas" at bounding box center [1232, 364] width 212 height 39
drag, startPoint x: 1141, startPoint y: 333, endPoint x: 1287, endPoint y: 338, distance: 146.1
click at [1287, 338] on td "Nombre completo : [PERSON_NAME]" at bounding box center [1232, 325] width 212 height 39
copy p "[PERSON_NAME]"
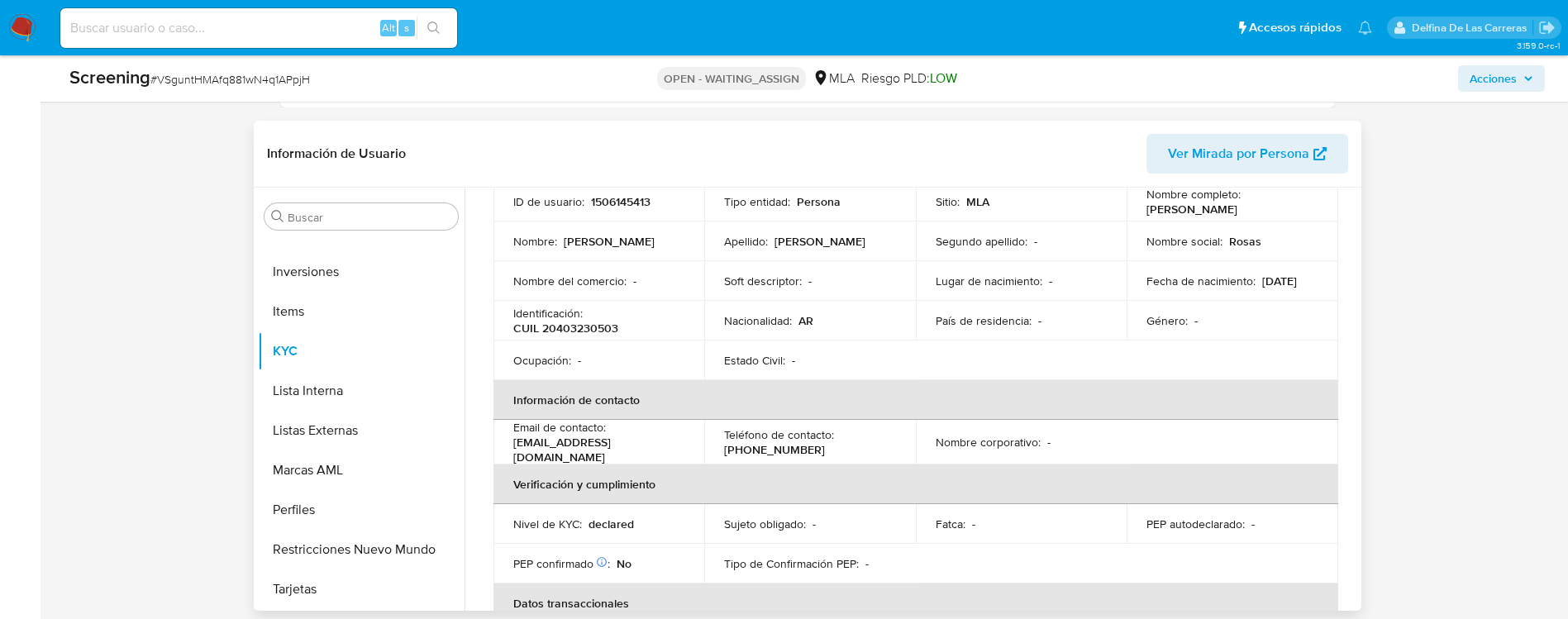
click at [1260, 334] on td "Género : -" at bounding box center [1232, 320] width 212 height 39
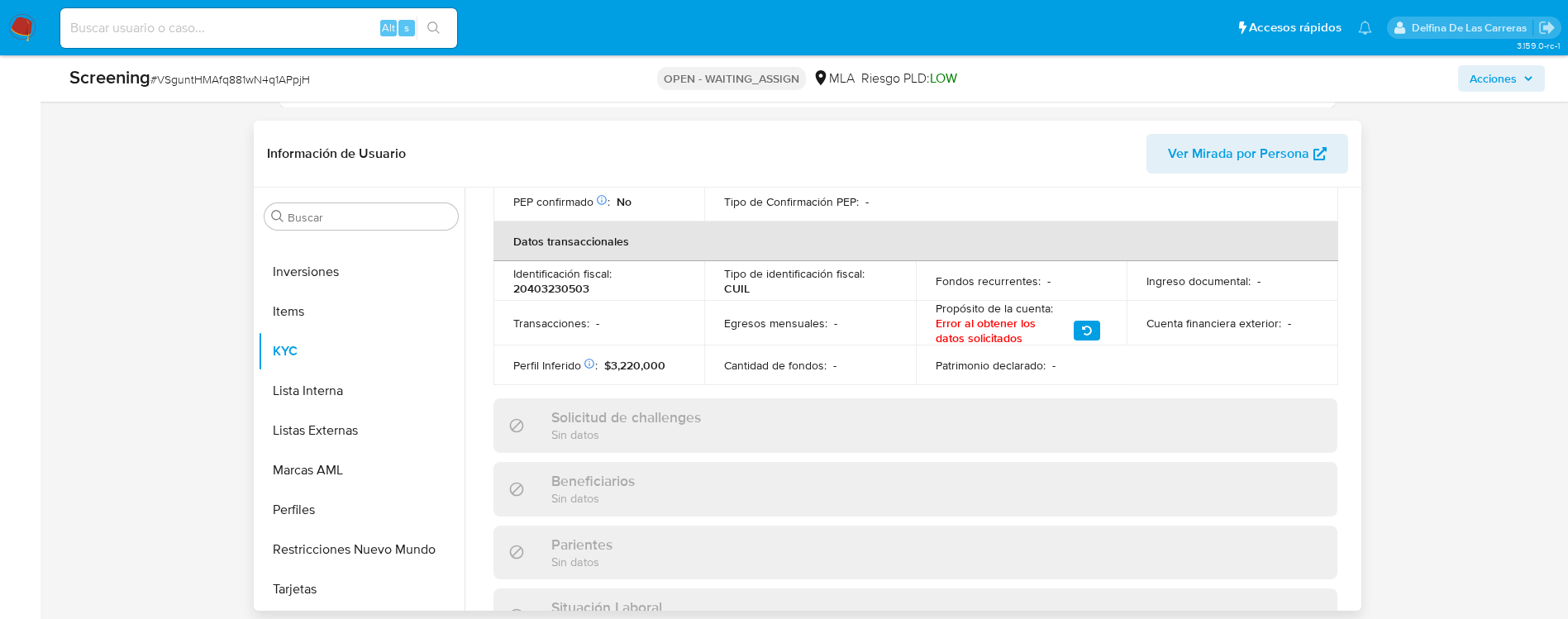
scroll to position [495, 0]
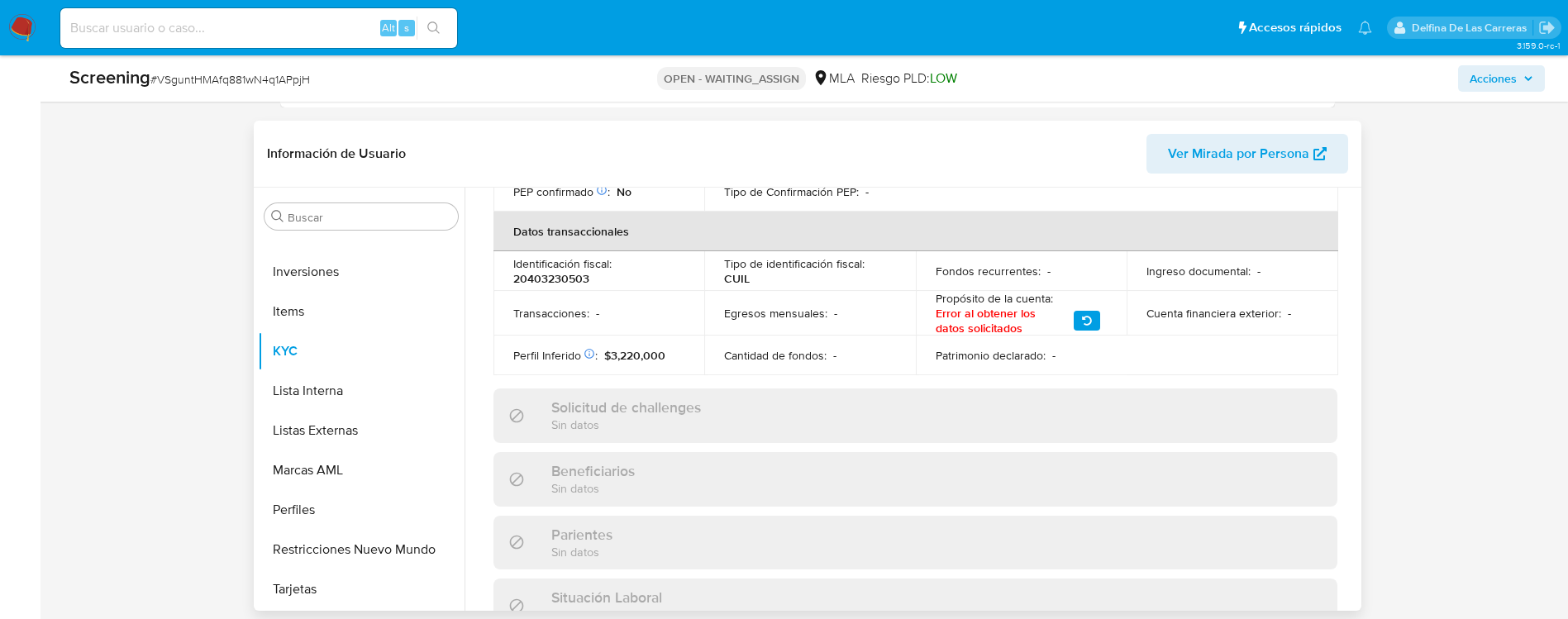
click at [1091, 310] on button "button" at bounding box center [1086, 320] width 27 height 20
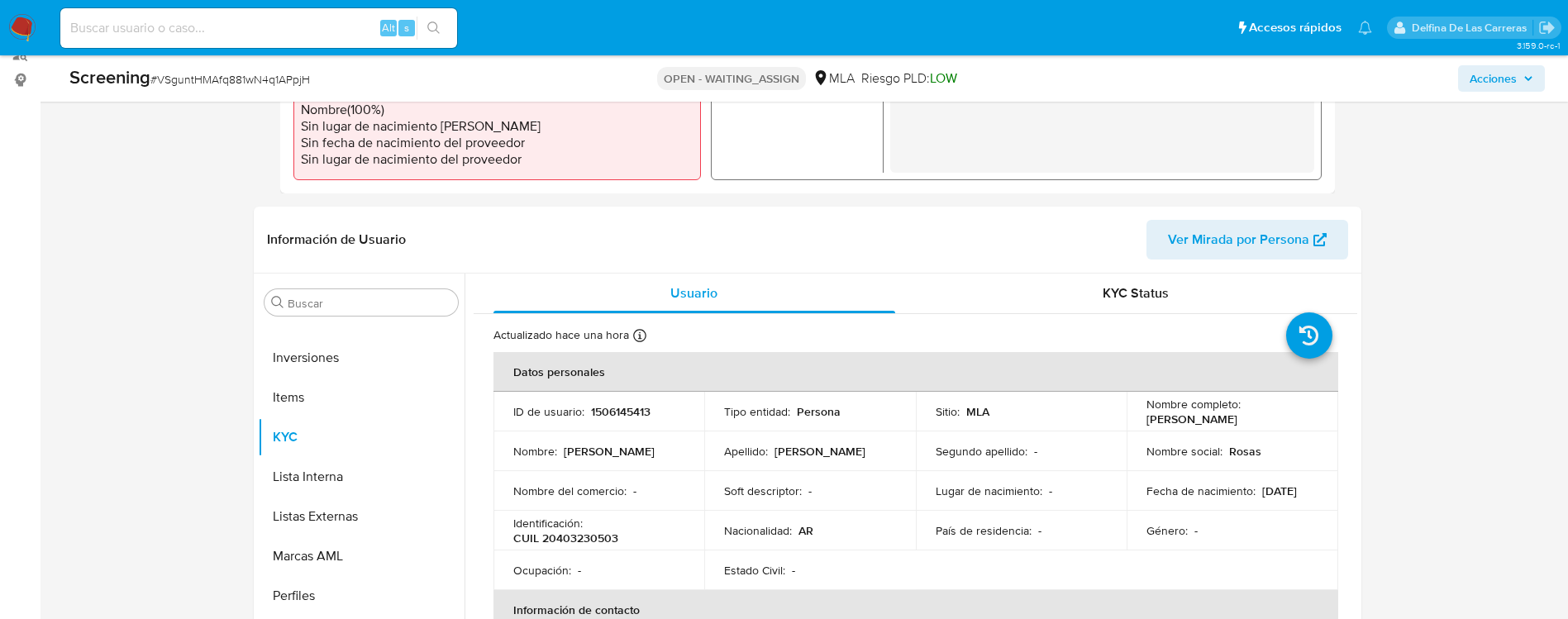
scroll to position [248, 0]
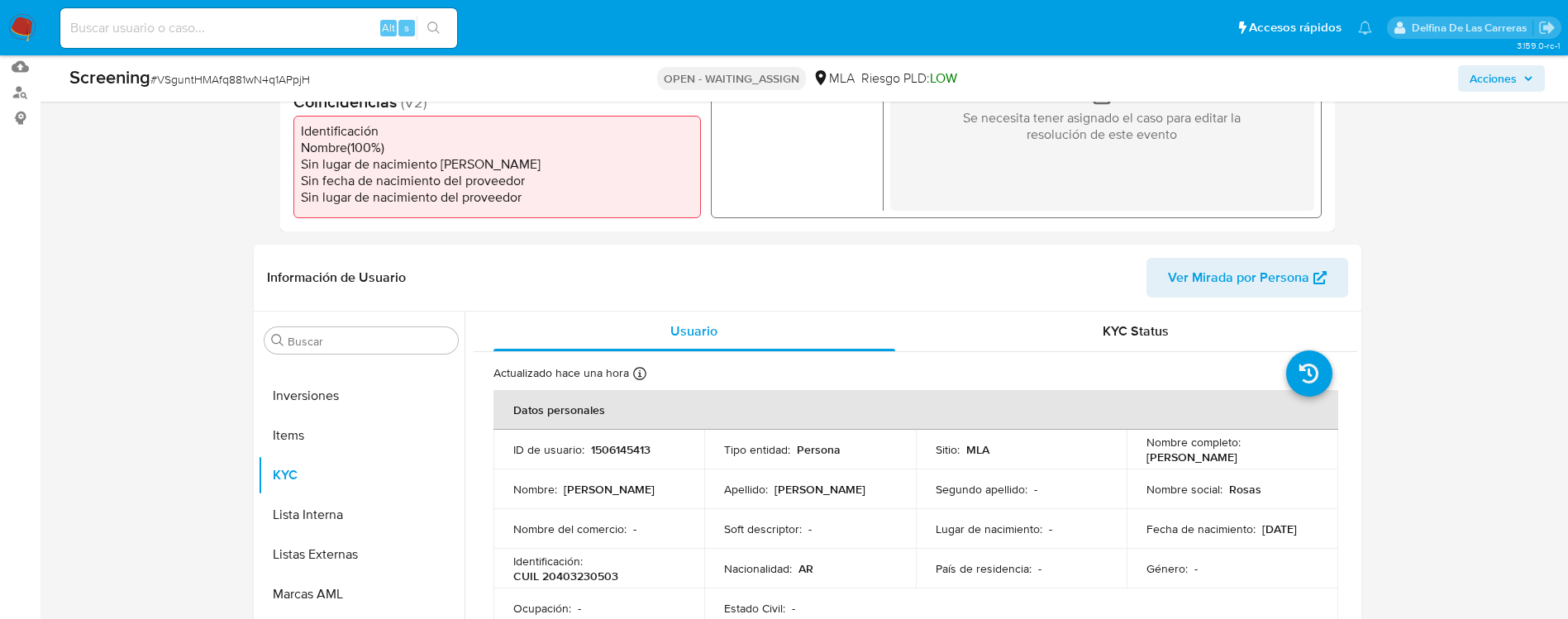
click at [642, 447] on p "1506145413" at bounding box center [620, 450] width 60 height 15
copy p "1506145413"
click at [165, 16] on div "Alt s" at bounding box center [258, 27] width 397 height 39
click at [168, 30] on input at bounding box center [258, 27] width 397 height 21
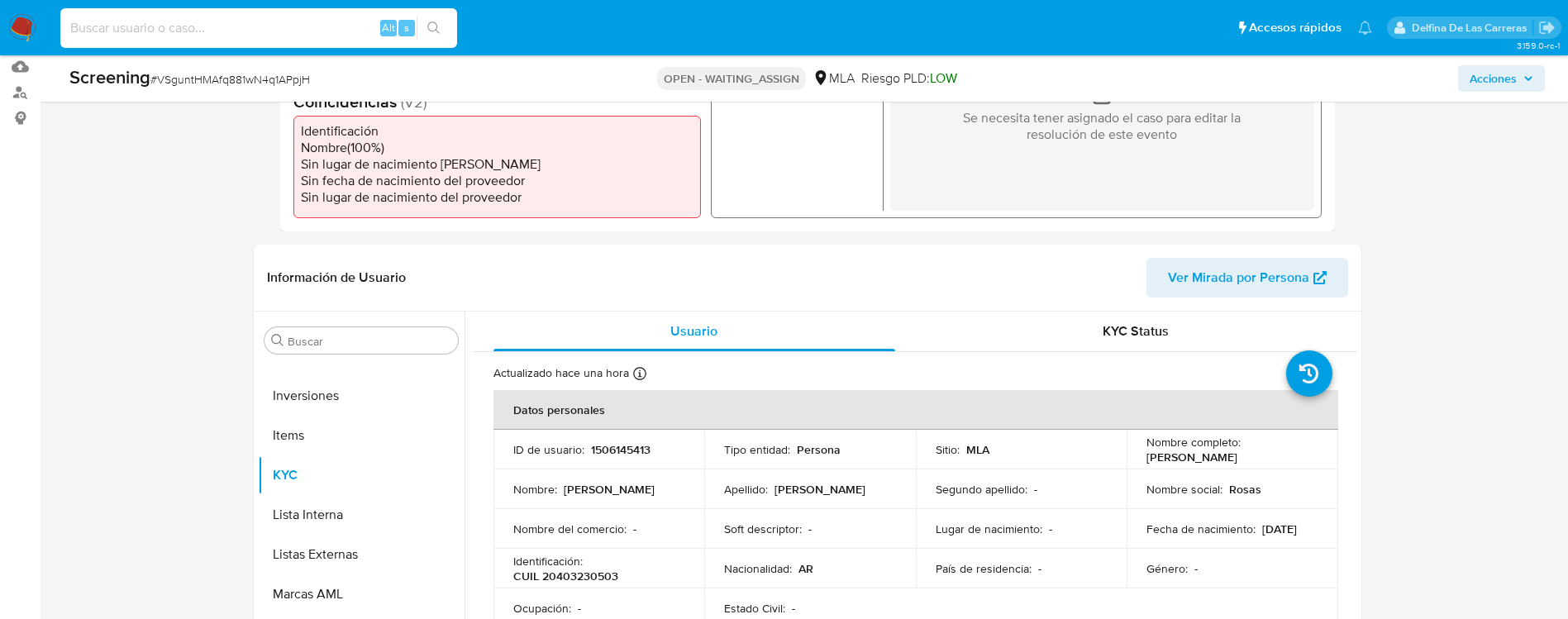
paste input "1506145413"
type input "1506145413"
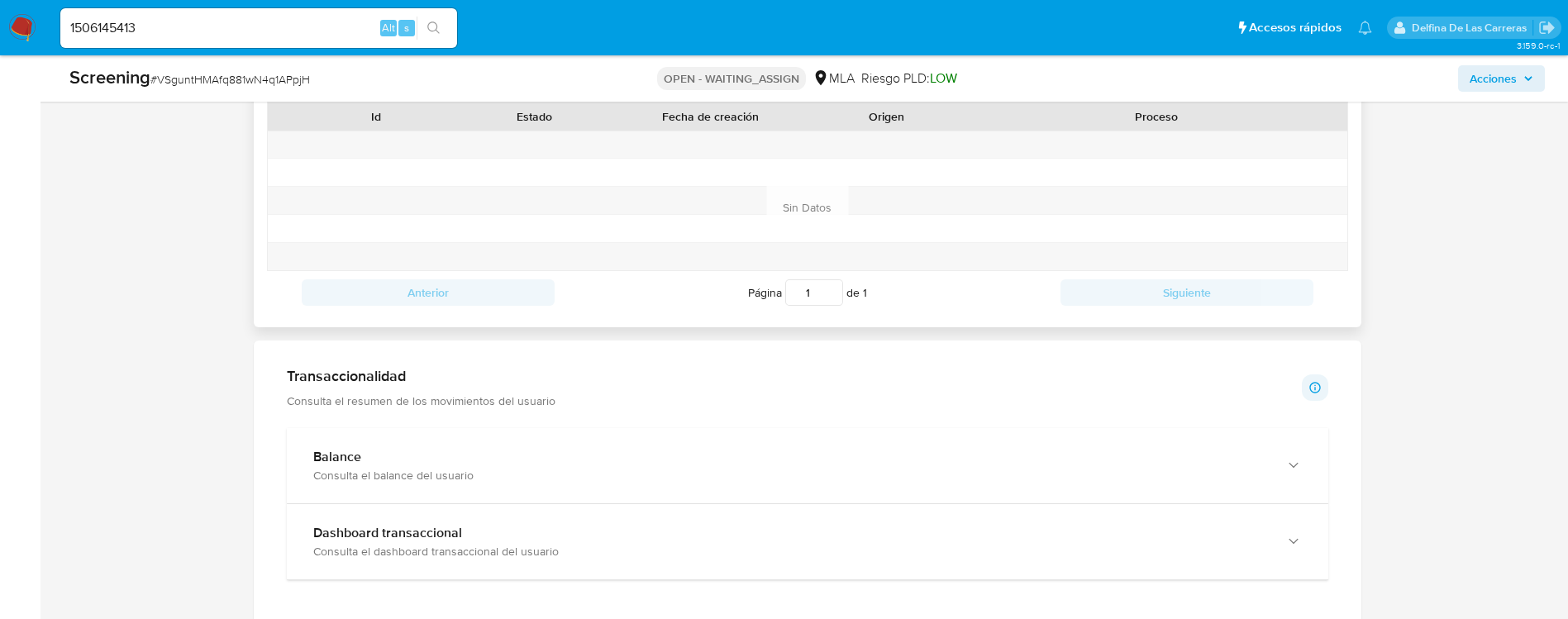
scroll to position [1239, 0]
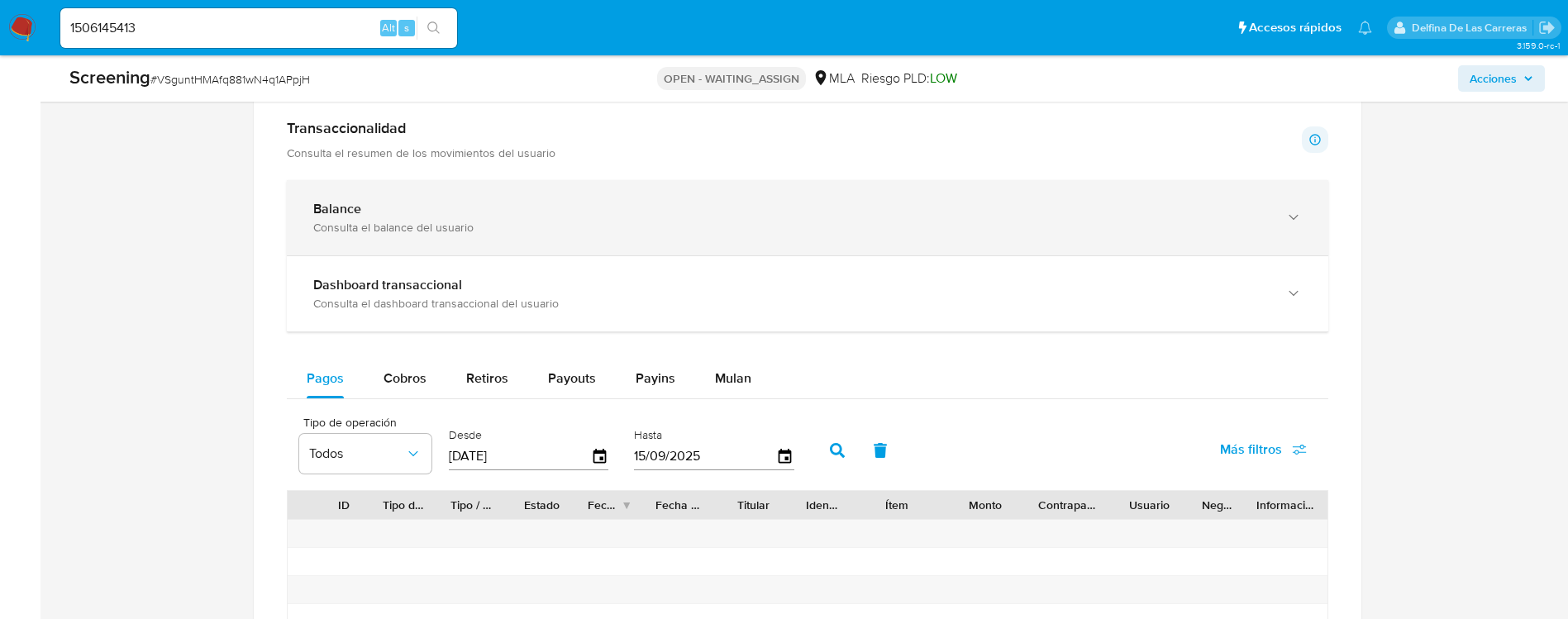
click at [444, 205] on div "Balance" at bounding box center [790, 209] width 955 height 16
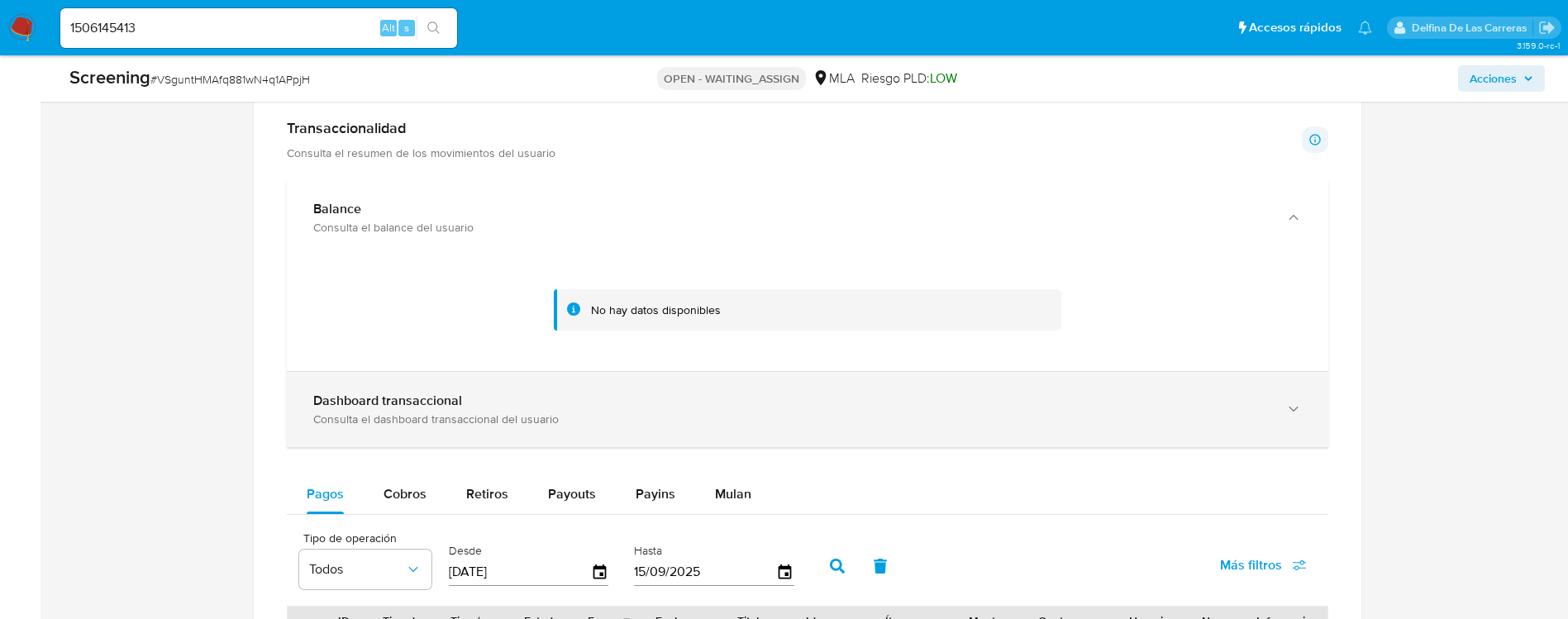
click at [502, 404] on div "Dashboard transaccional" at bounding box center [790, 401] width 955 height 16
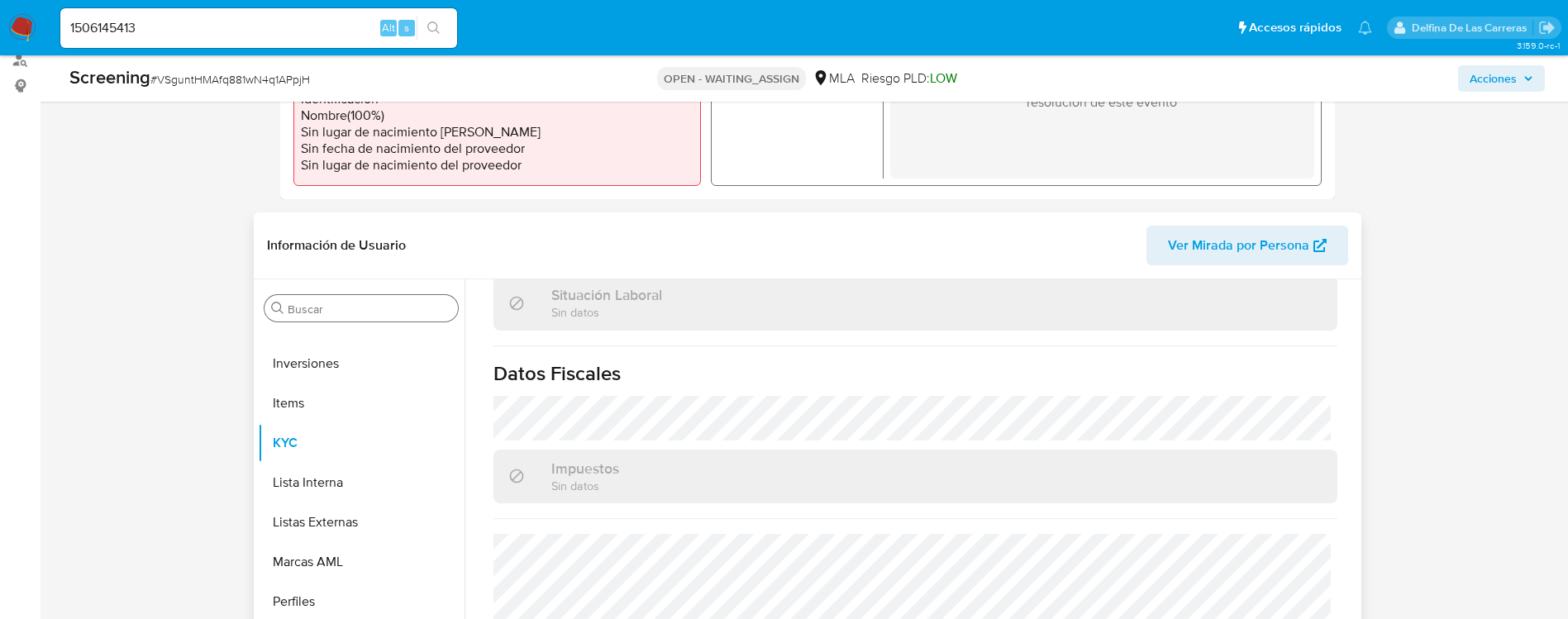
scroll to position [372, 0]
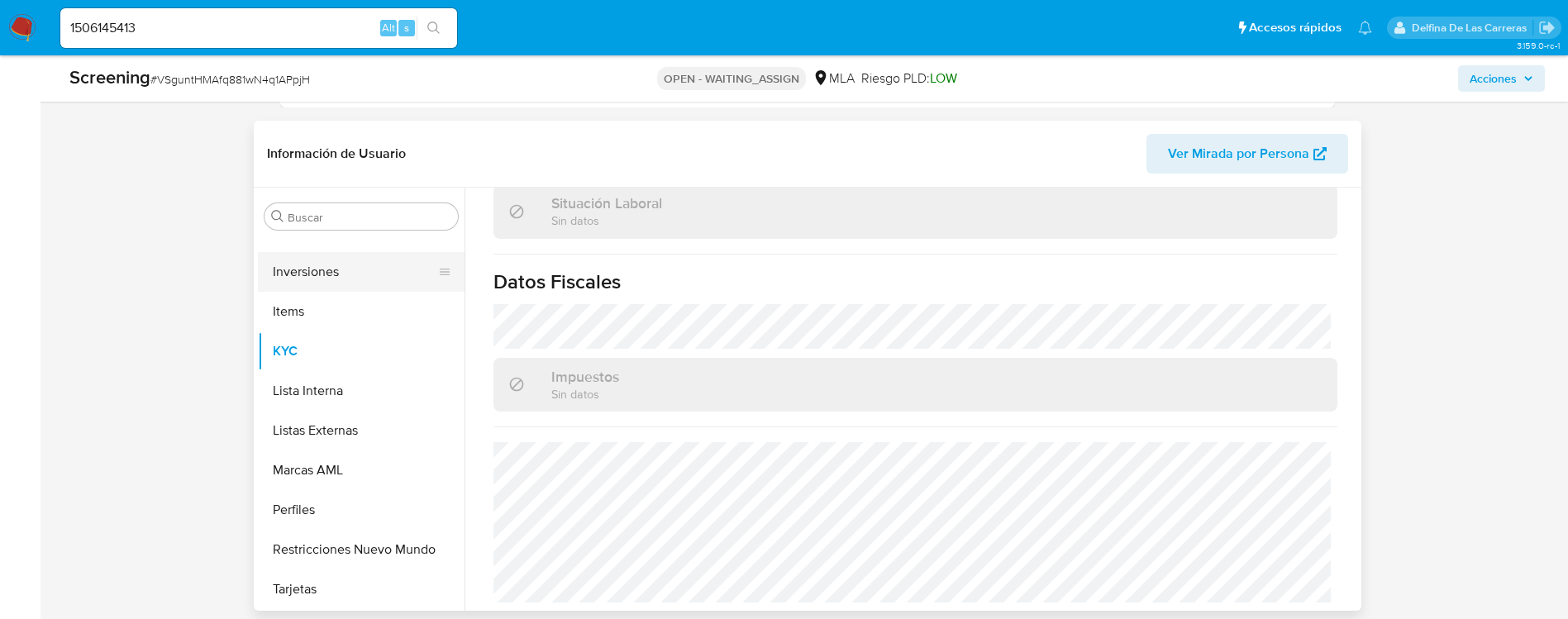
click at [326, 280] on button "Inversiones" at bounding box center [354, 271] width 193 height 39
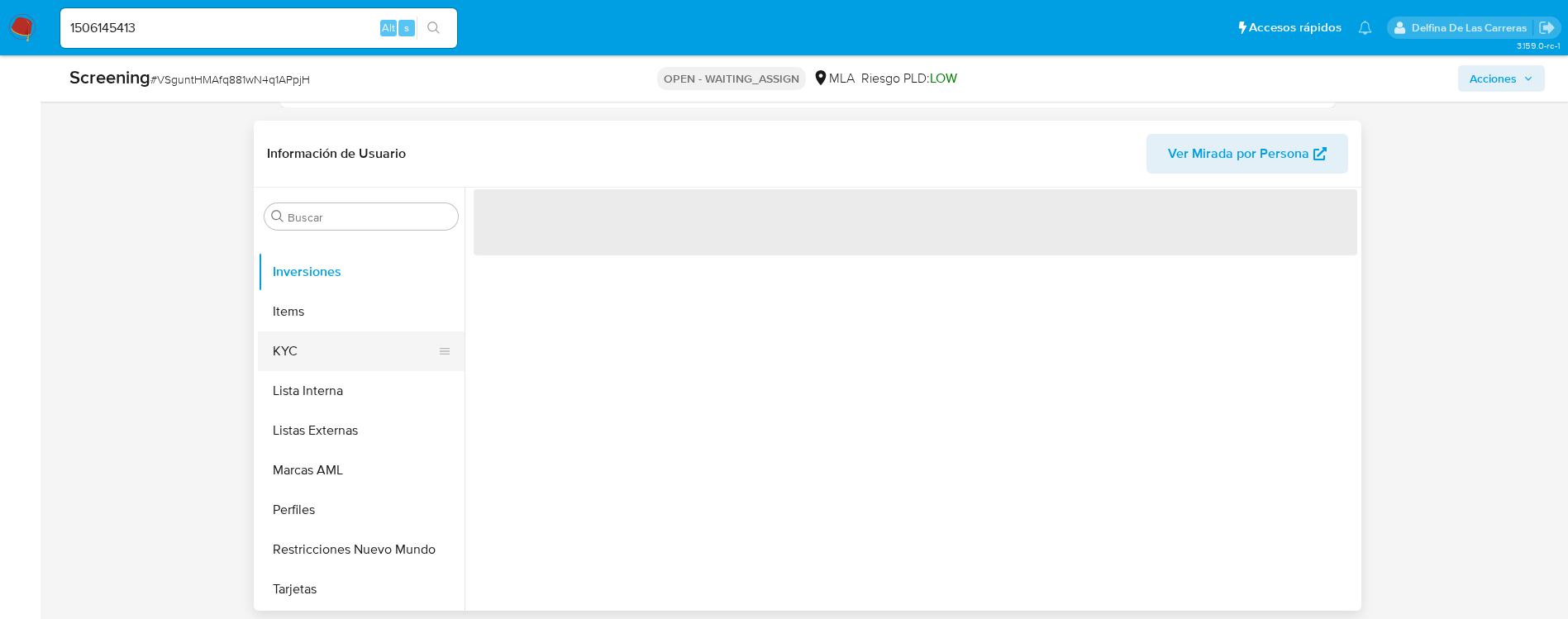
scroll to position [0, 0]
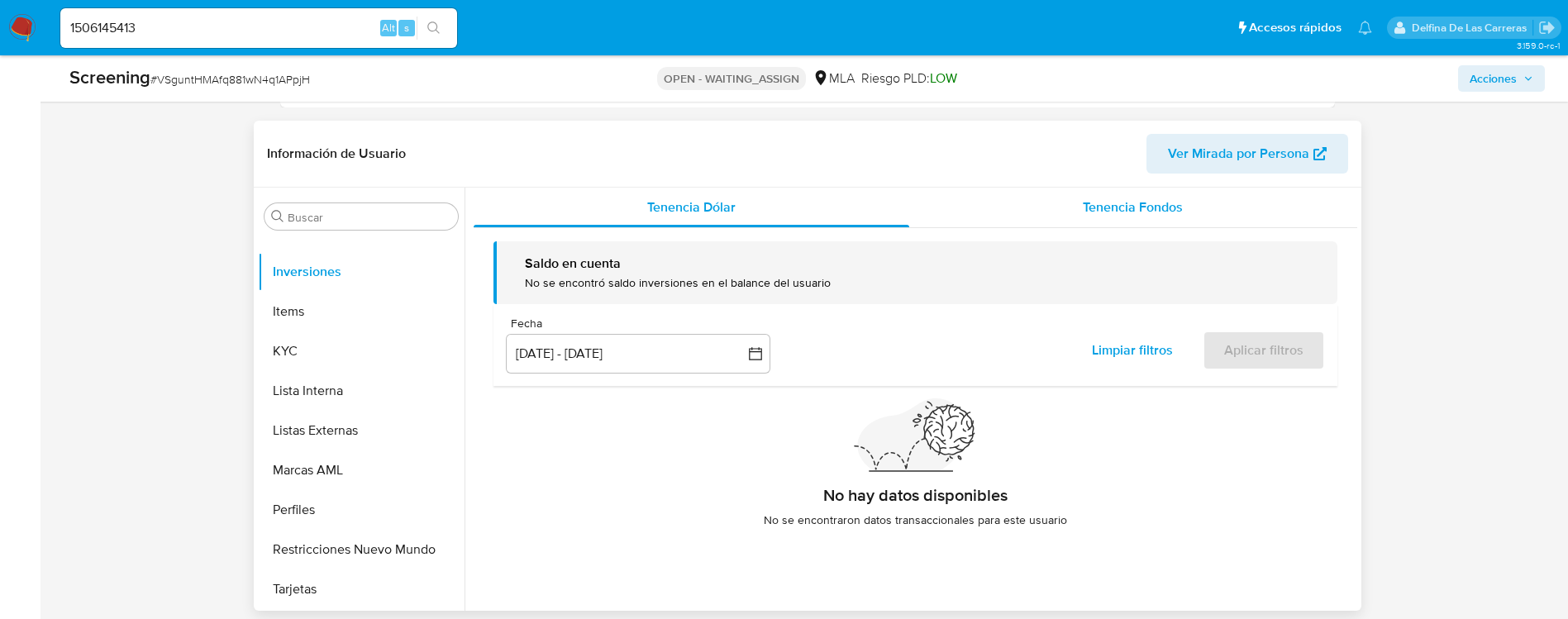
click at [1112, 204] on span "Tenencia Fondos" at bounding box center [1132, 207] width 100 height 19
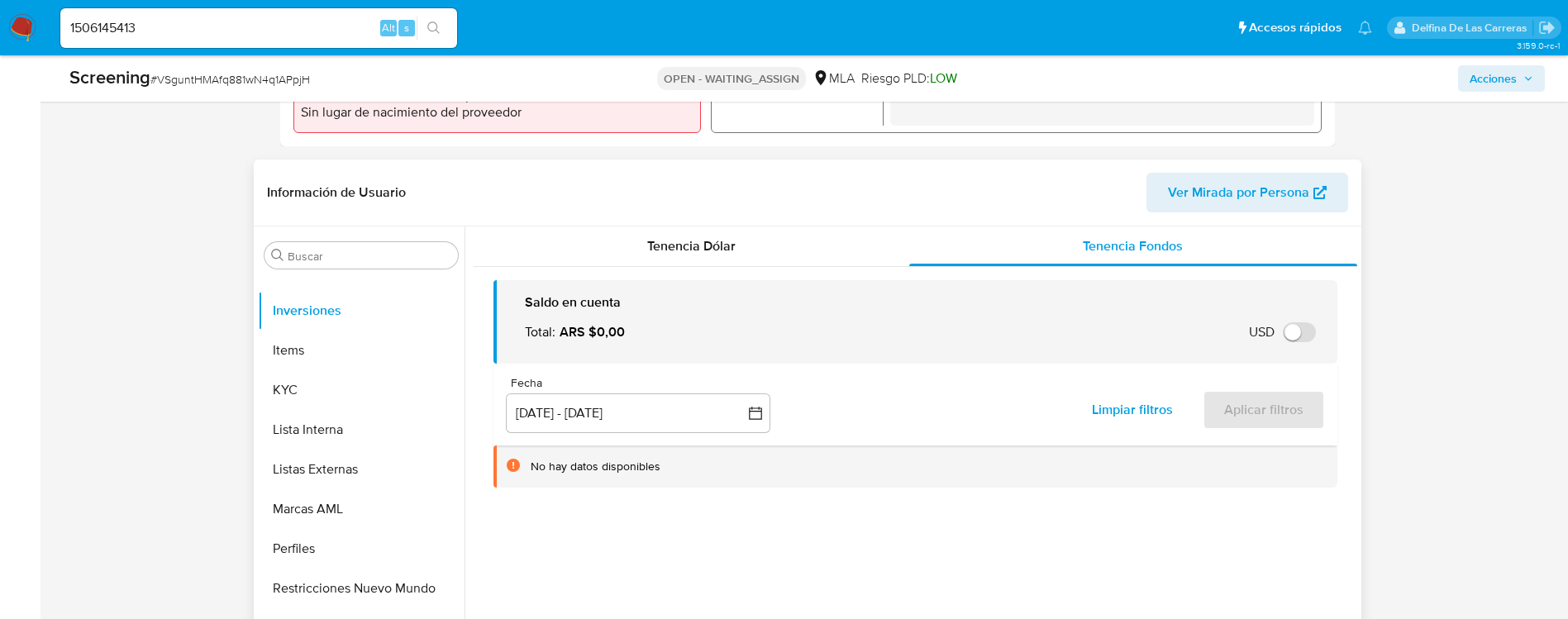
scroll to position [372, 0]
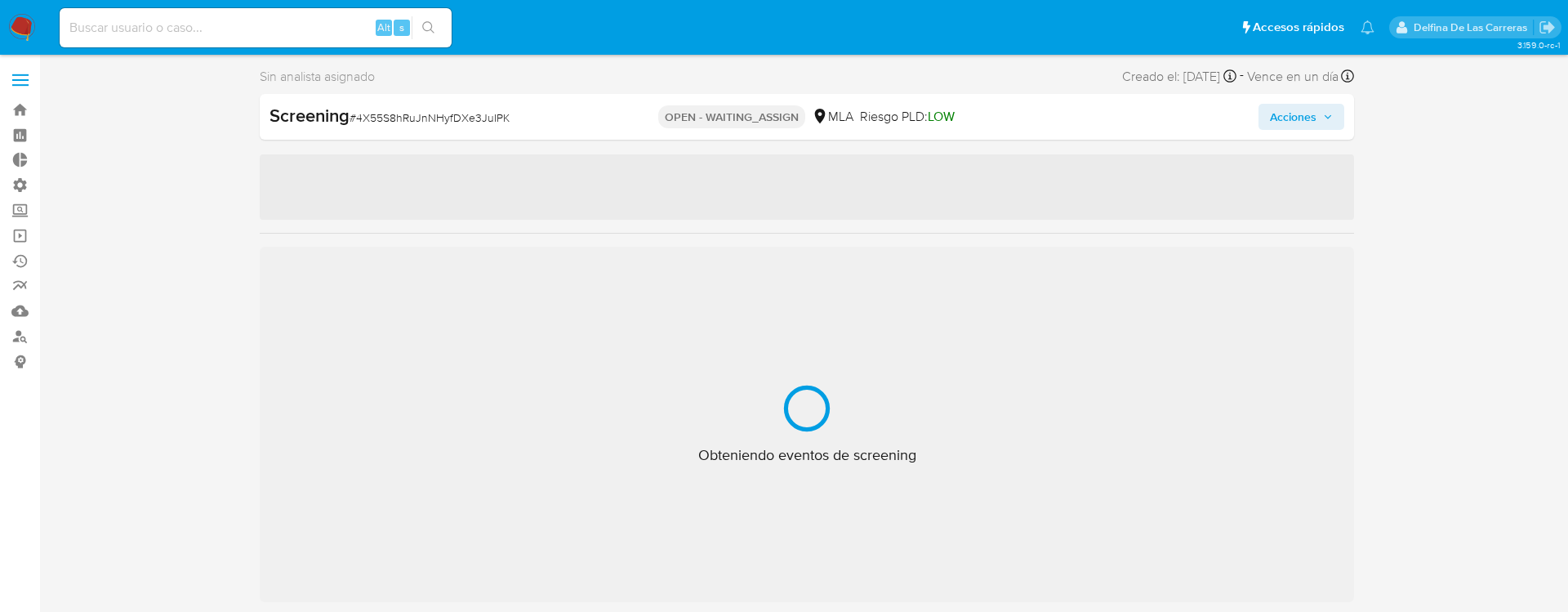
select select "10"
